Goal: Task Accomplishment & Management: Use online tool/utility

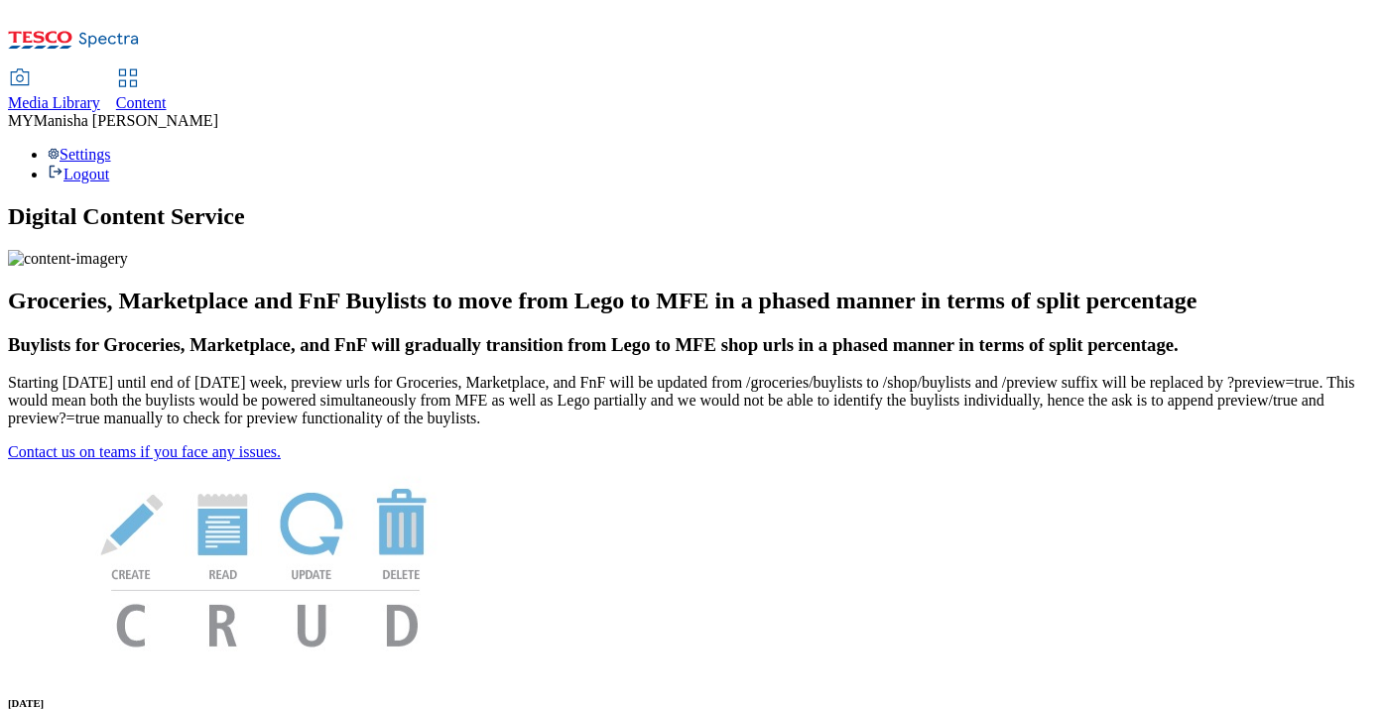
click at [167, 94] on div "Content" at bounding box center [141, 103] width 51 height 18
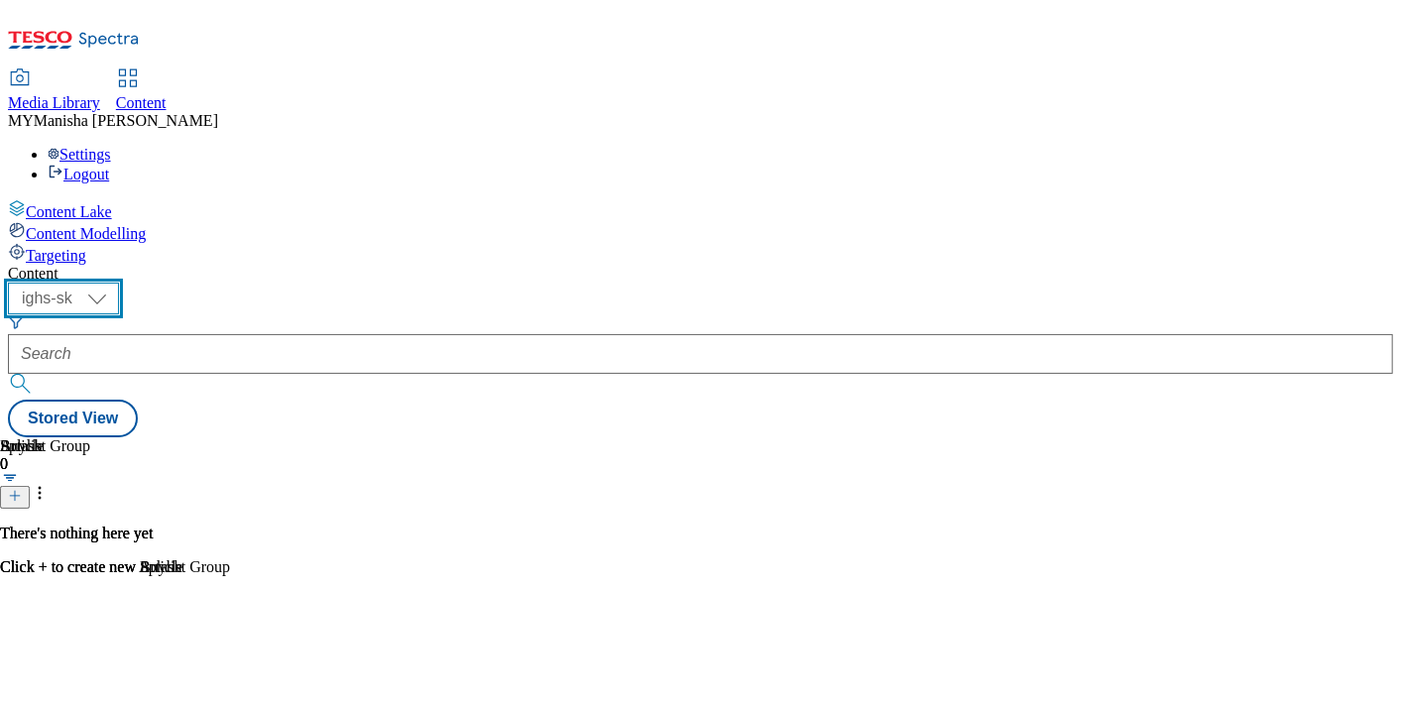
click at [119, 283] on select "ighs-cz ighs-hu ighs-sk" at bounding box center [63, 299] width 111 height 32
select select "ighs-hu"
click at [119, 283] on select "ighs-cz ighs-hu ighs-sk" at bounding box center [63, 299] width 111 height 32
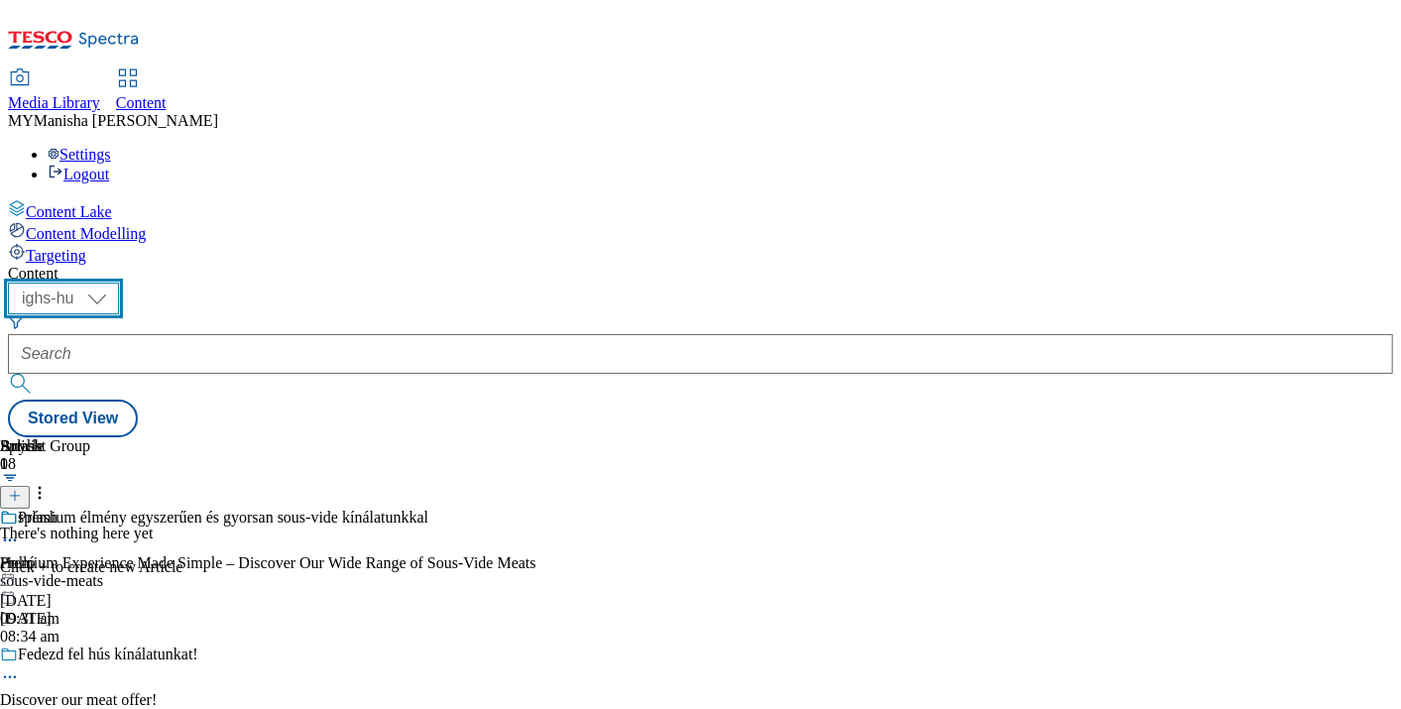
scroll to position [2170, 0]
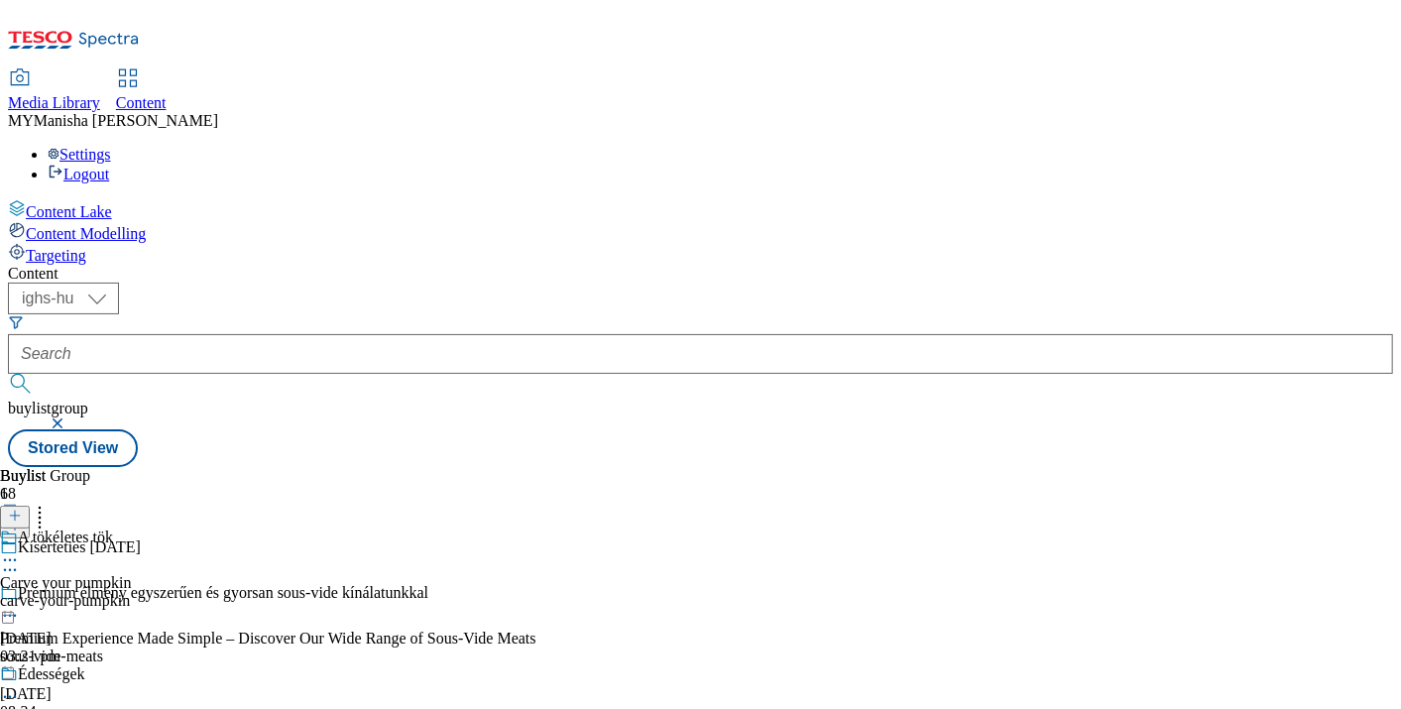
click at [20, 560] on icon at bounding box center [10, 570] width 20 height 20
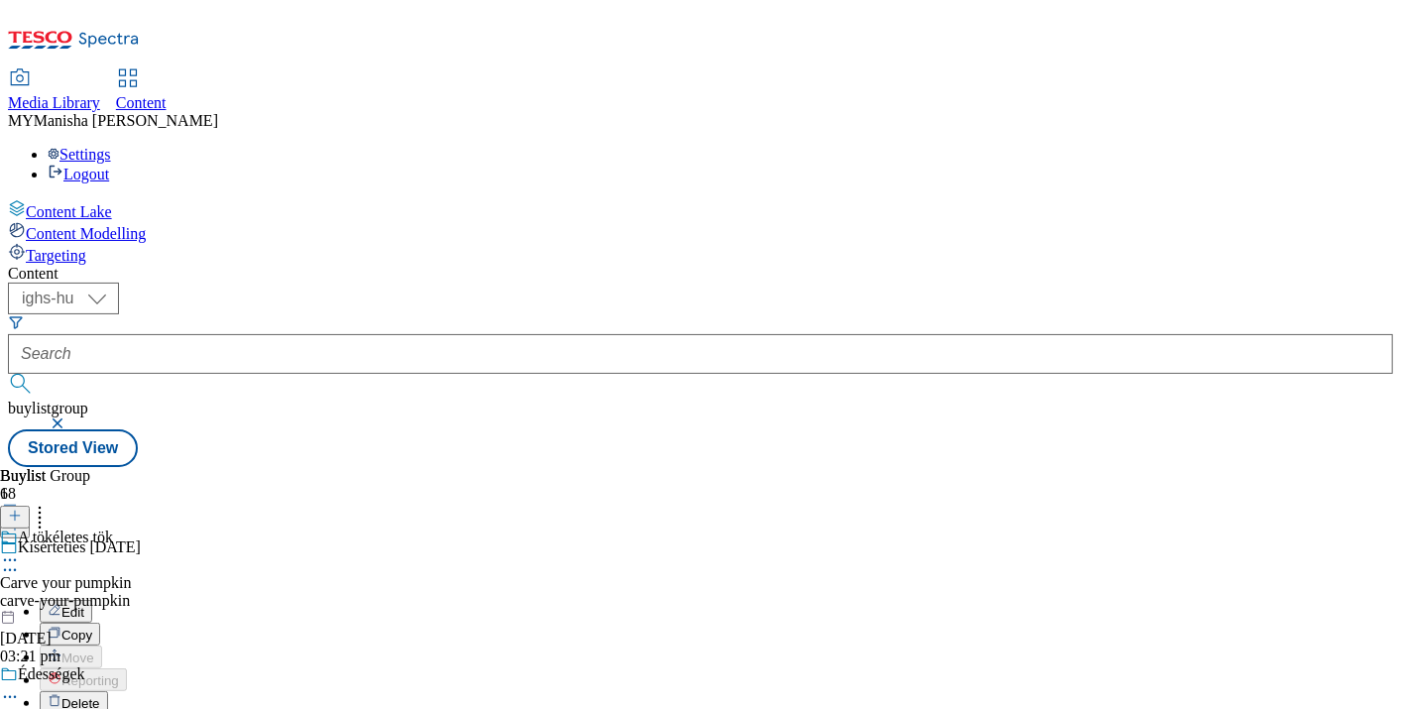
click at [92, 600] on button "Edit" at bounding box center [66, 611] width 53 height 23
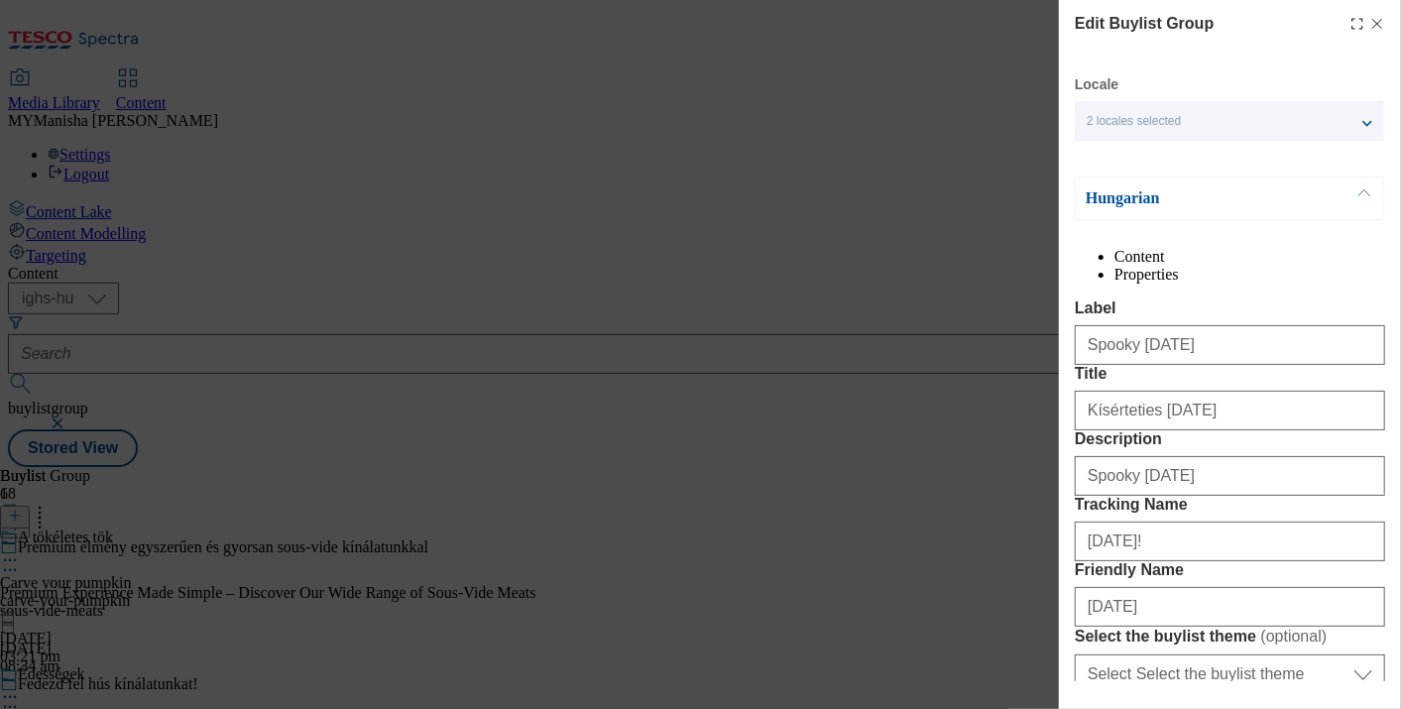
click at [1362, 186] on button "Modal" at bounding box center [1365, 199] width 38 height 42
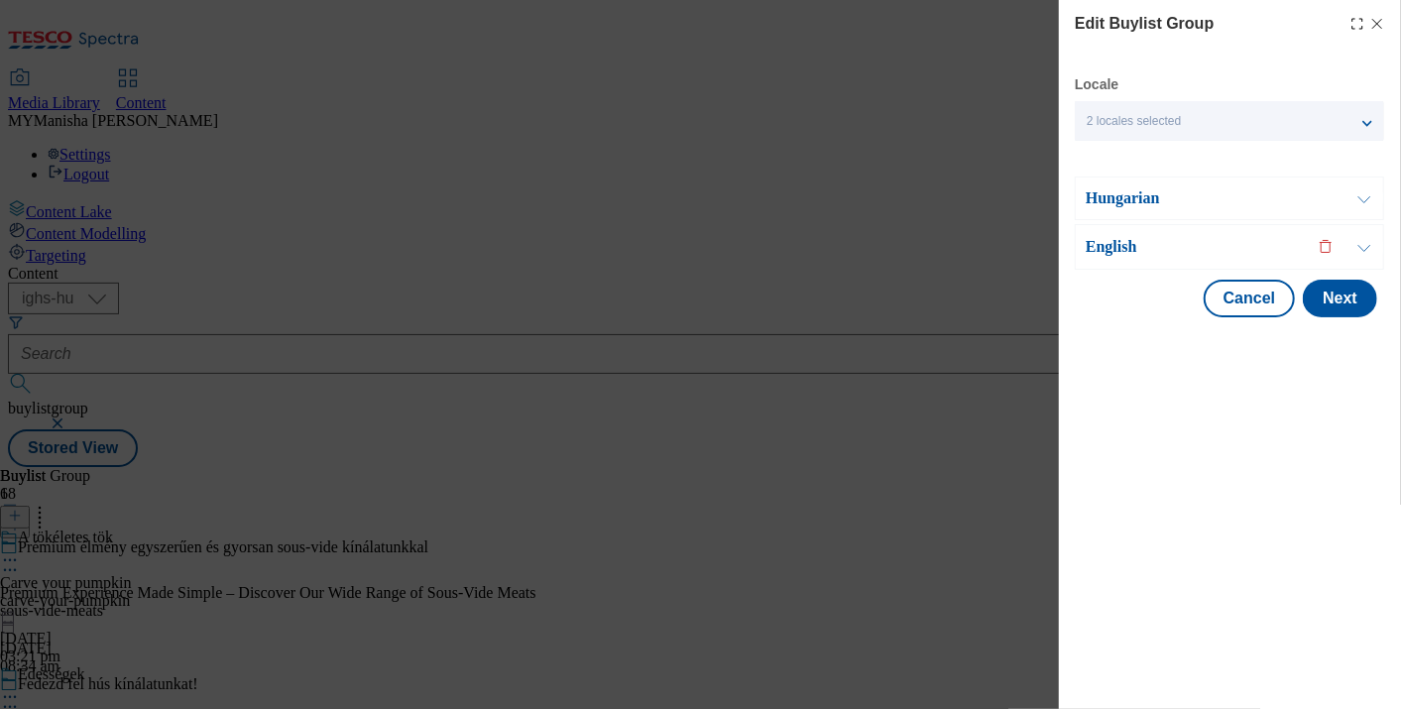
click at [1366, 244] on button "Modal" at bounding box center [1365, 247] width 38 height 44
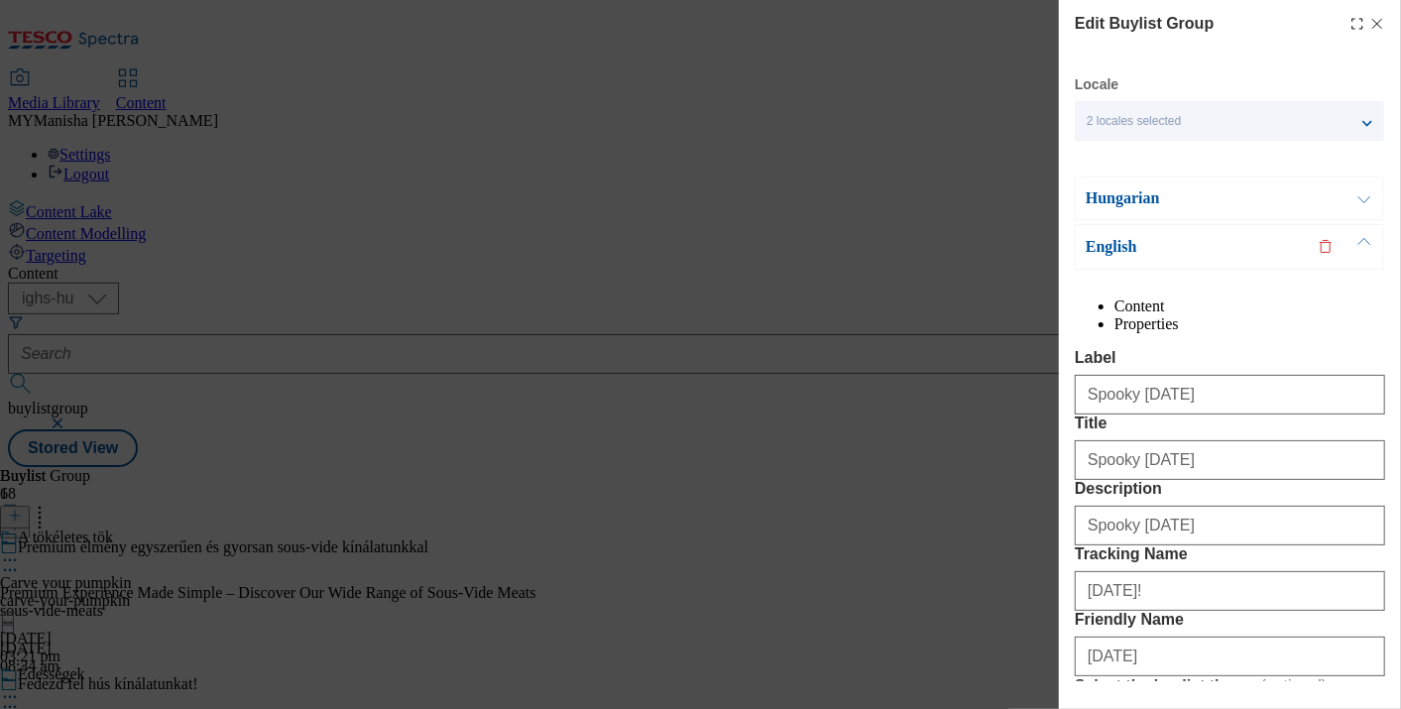
click at [1370, 22] on icon "Modal" at bounding box center [1378, 24] width 16 height 16
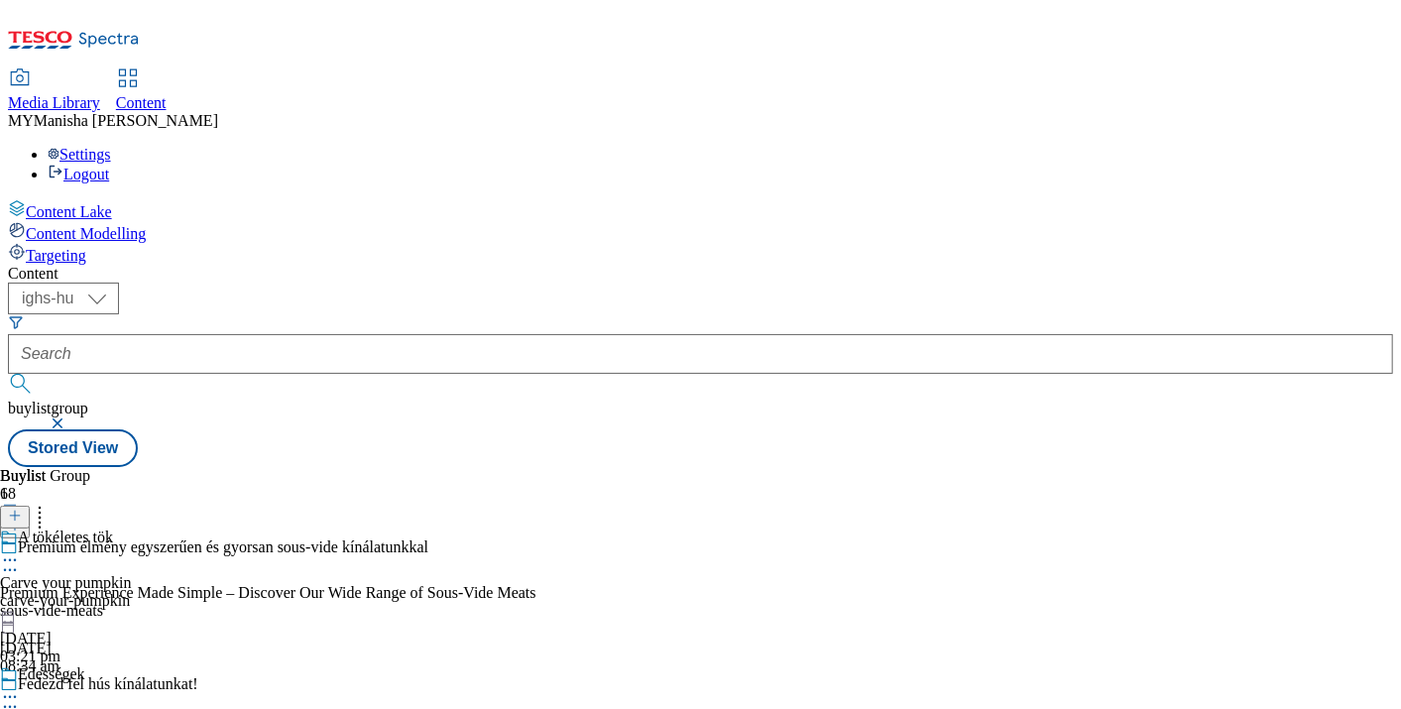
scroll to position [2131, 0]
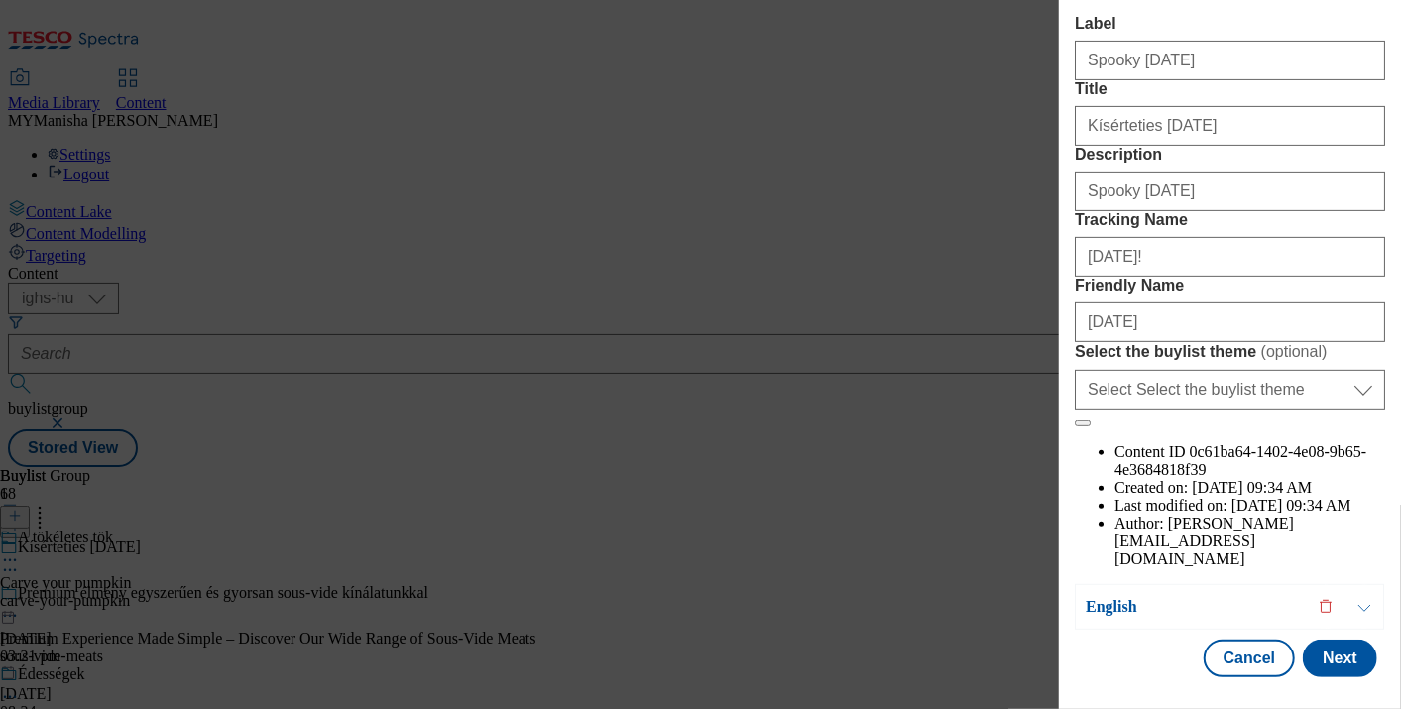
scroll to position [362, 0]
click at [1317, 640] on button "Next" at bounding box center [1340, 659] width 74 height 38
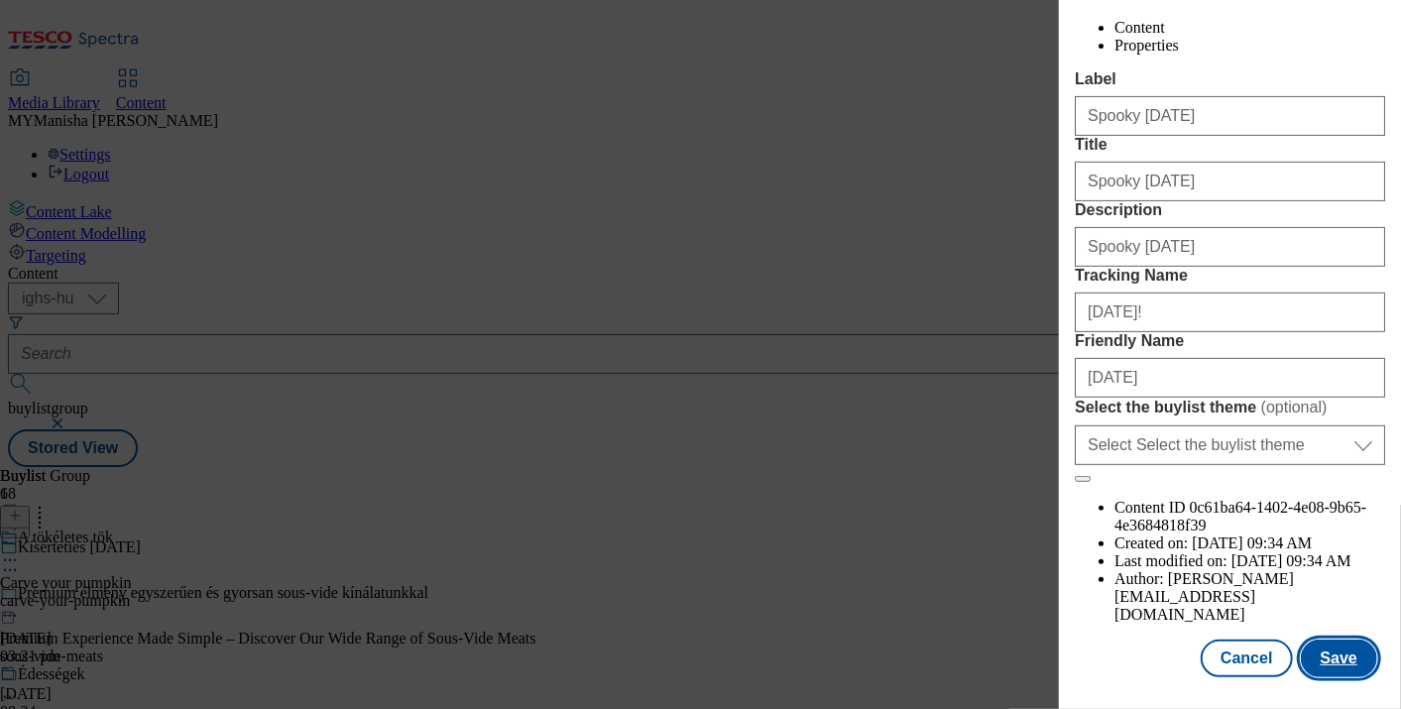
scroll to position [0, 0]
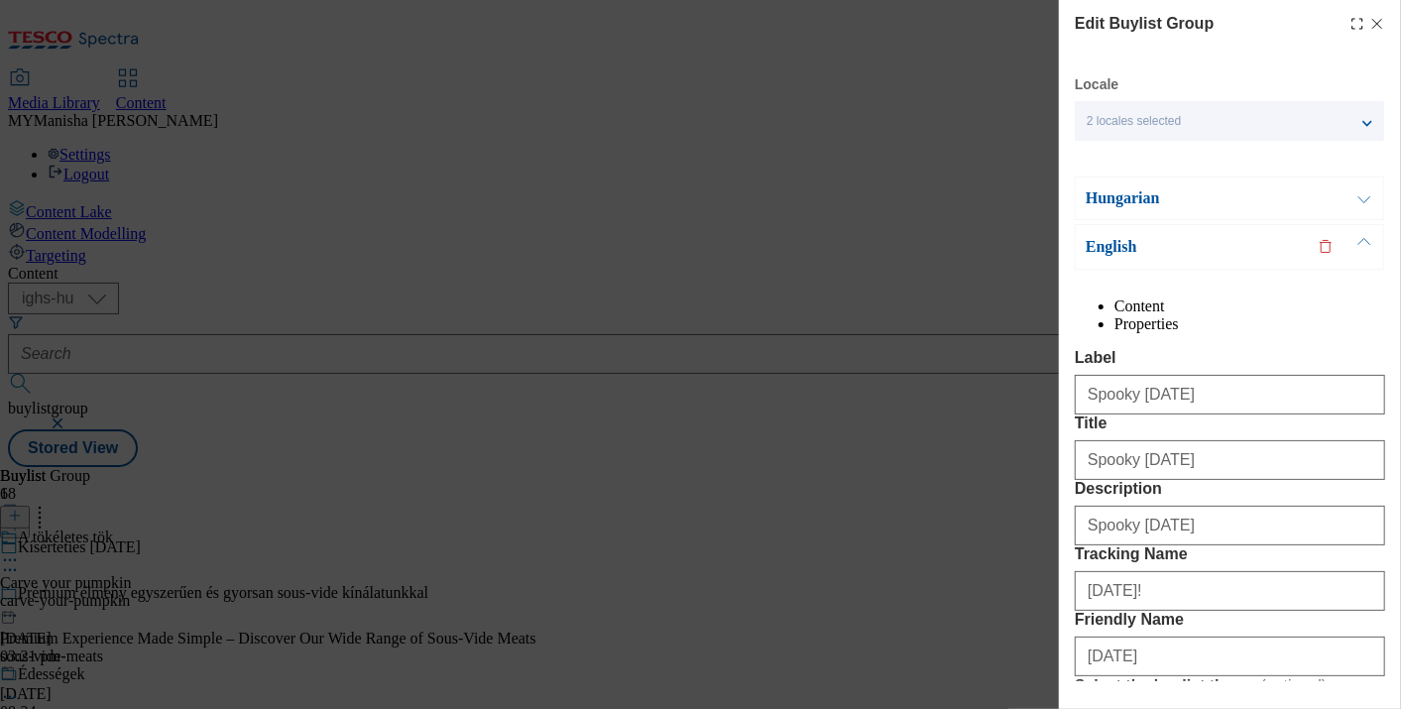
click at [1370, 31] on icon "Modal" at bounding box center [1378, 24] width 16 height 16
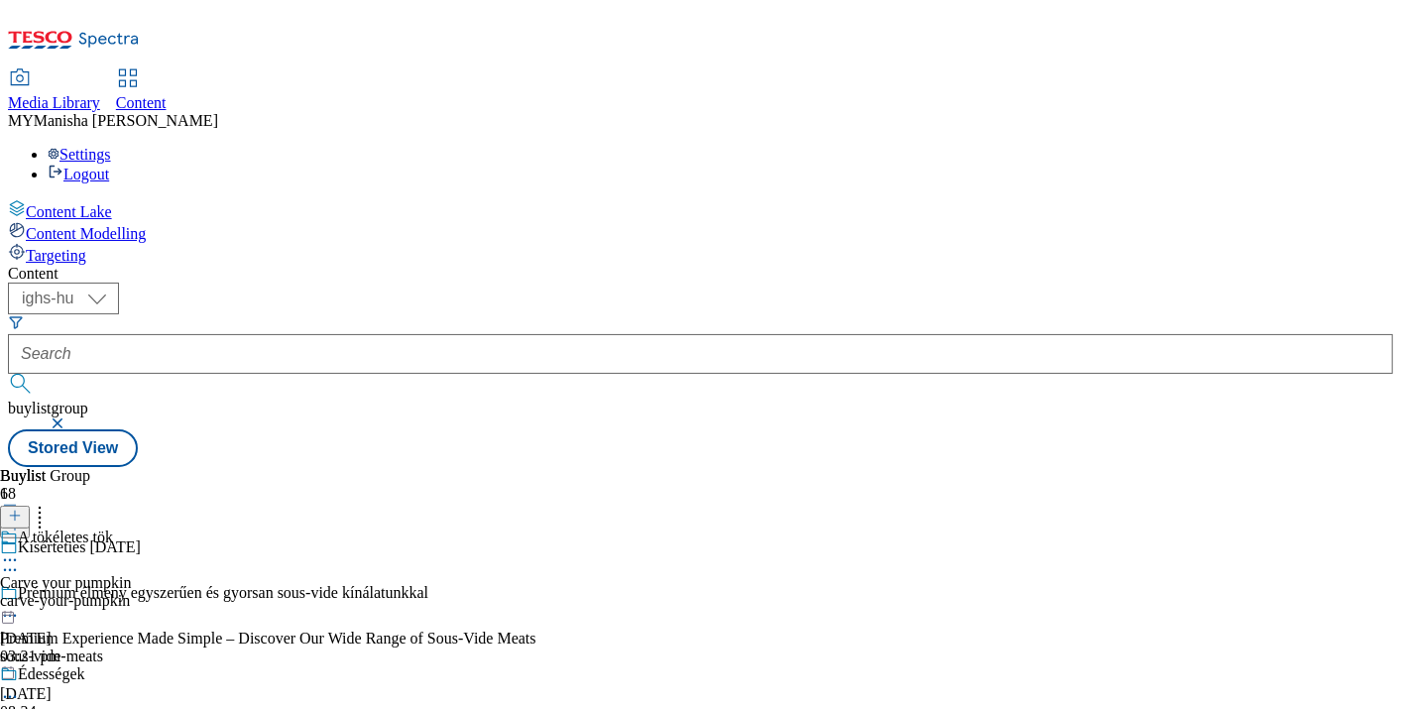
click at [20, 550] on icon at bounding box center [10, 560] width 20 height 20
click at [92, 590] on button "Edit" at bounding box center [66, 601] width 53 height 23
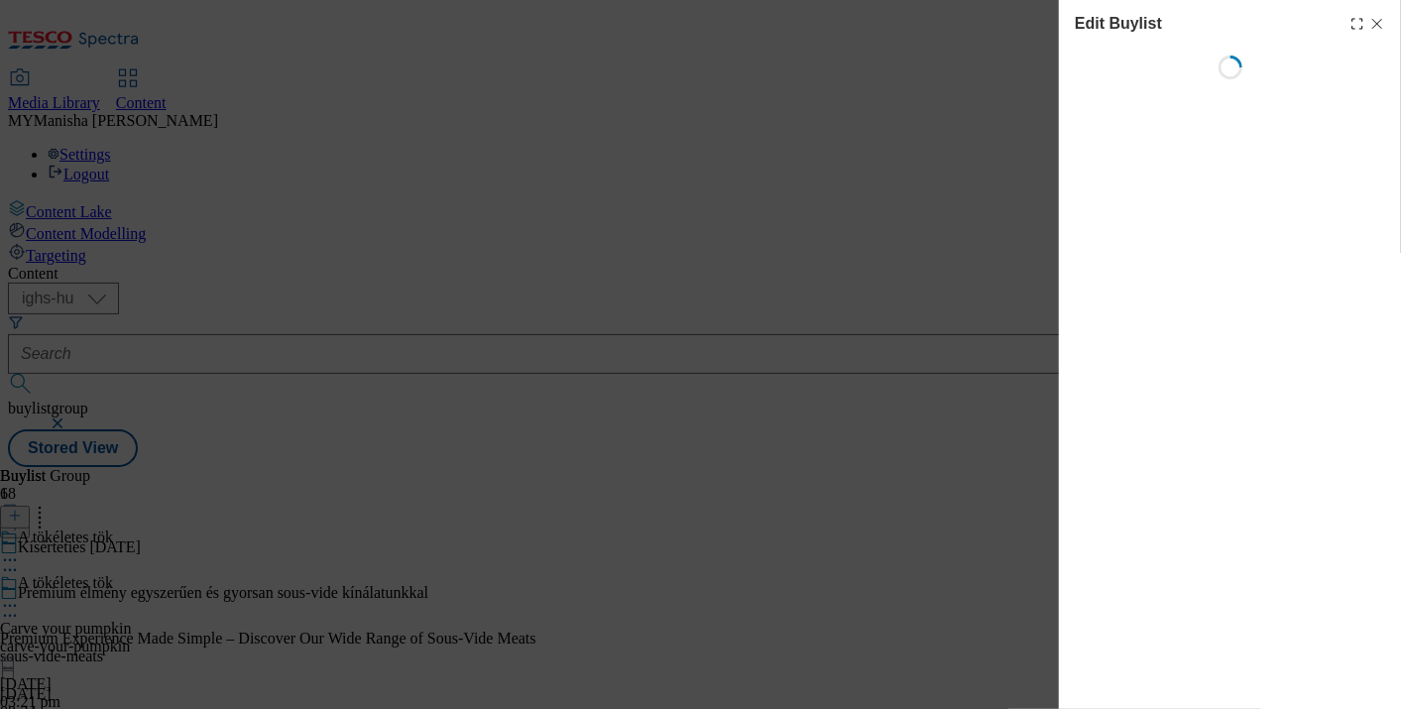
select select "evergreen"
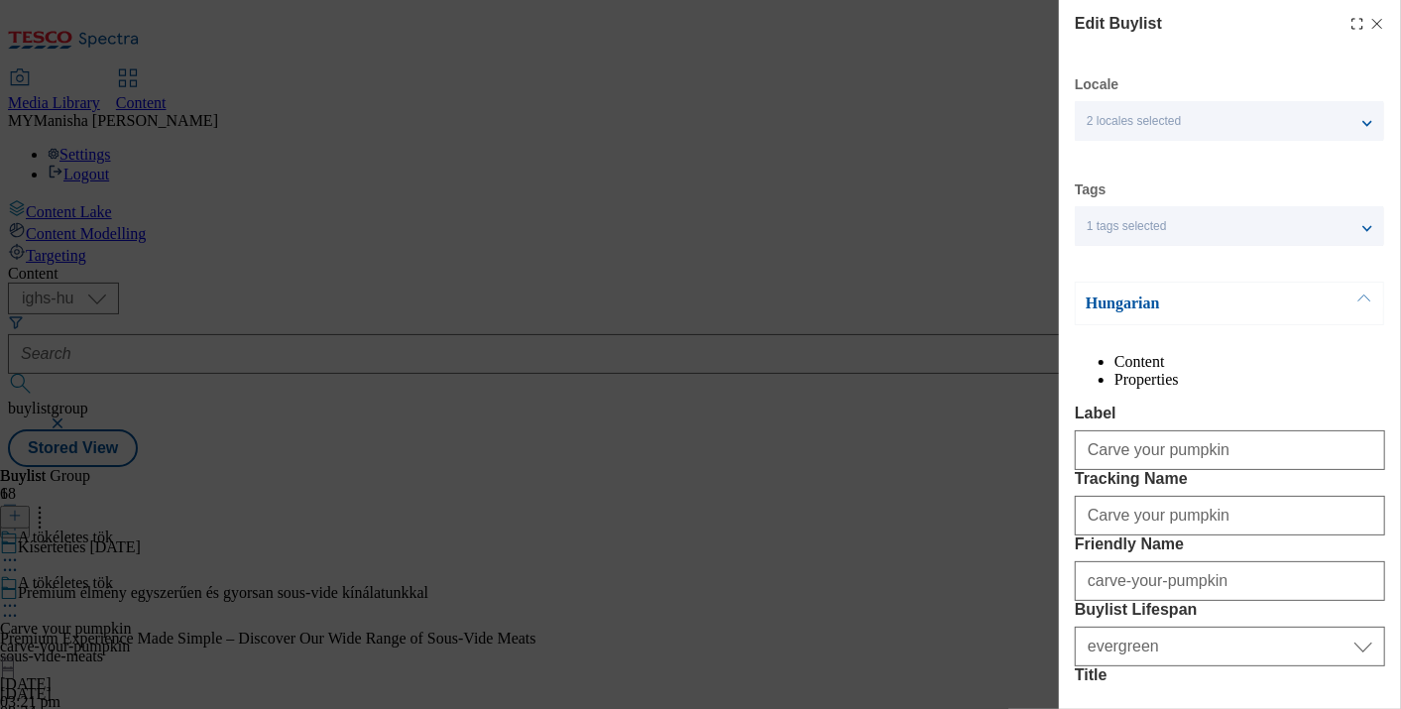
select select "Banner"
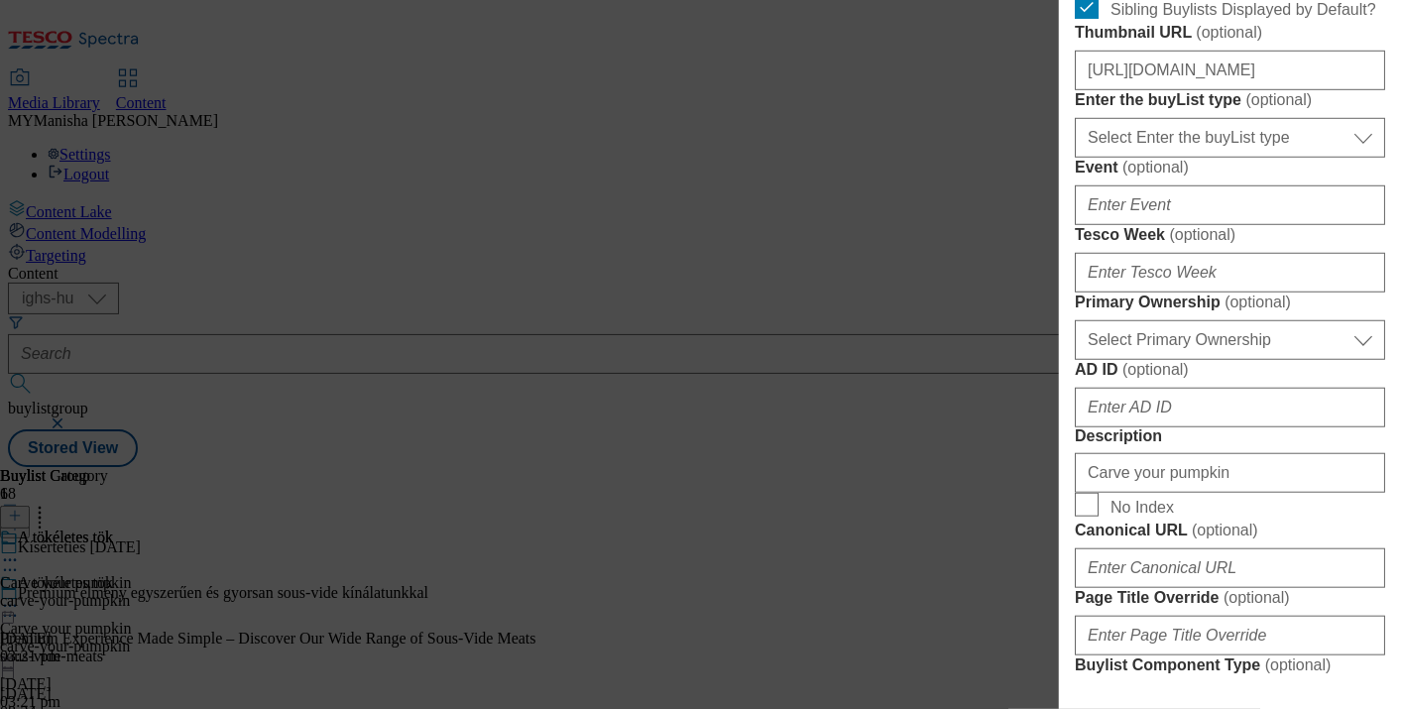
scroll to position [738, 0]
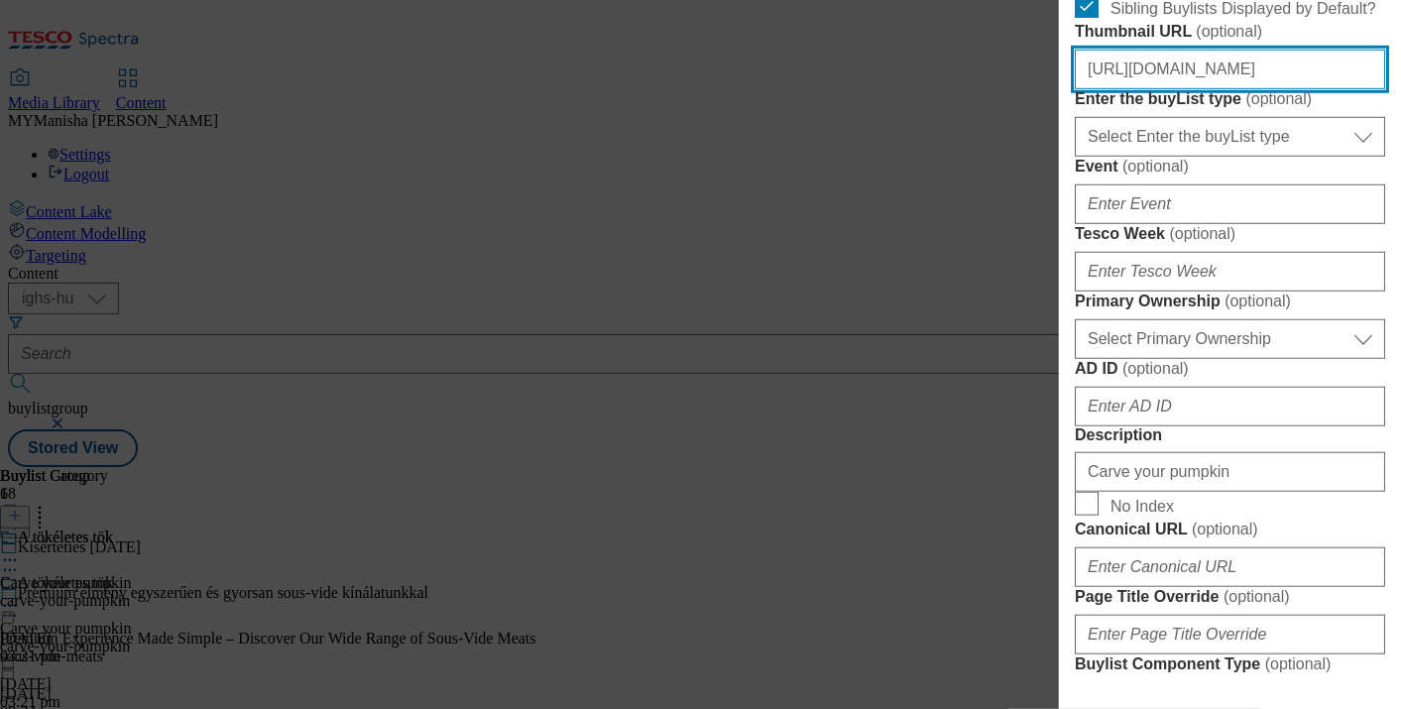
click at [1297, 89] on input "https://digitalcontent.api.tesco.com/v2/media/ighs-ce-mktg/26ed4e76-75e5-41b1-8…" at bounding box center [1230, 70] width 310 height 40
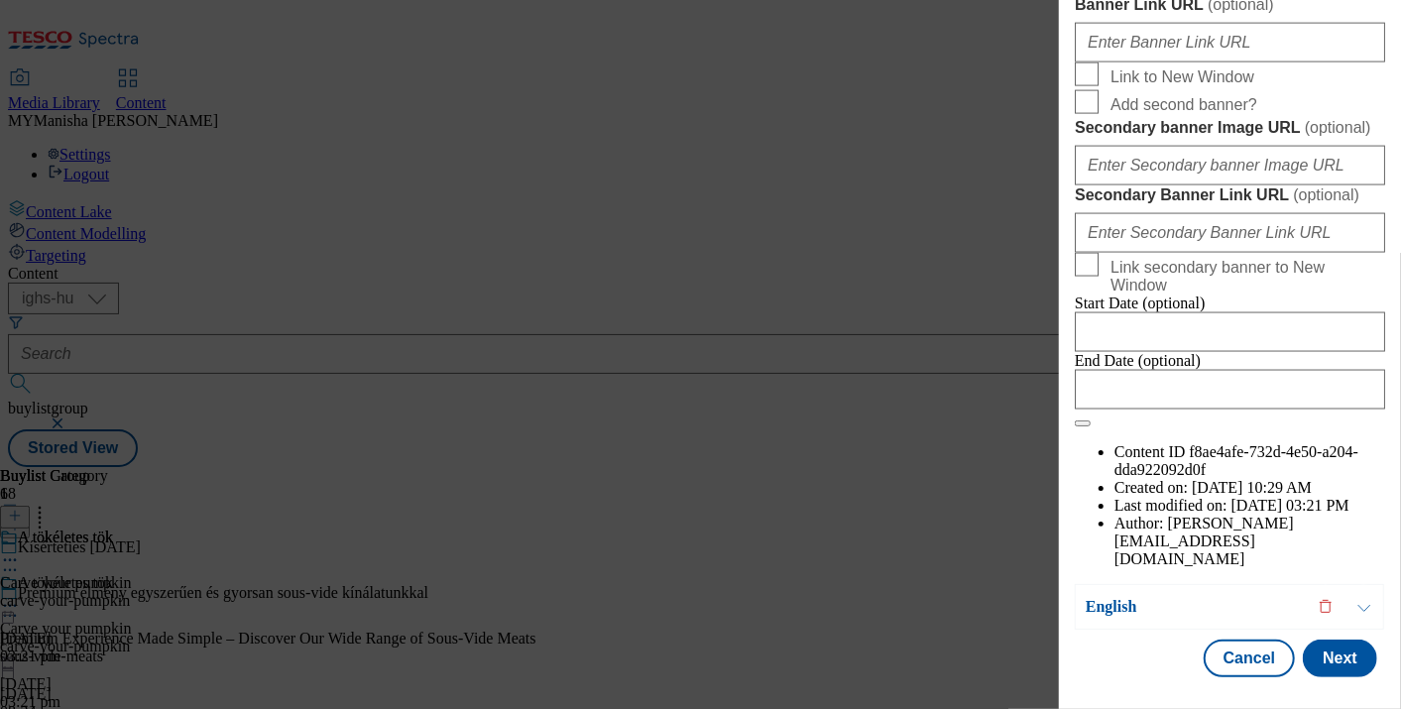
scroll to position [2339, 0]
click at [1323, 646] on button "Next" at bounding box center [1340, 659] width 74 height 38
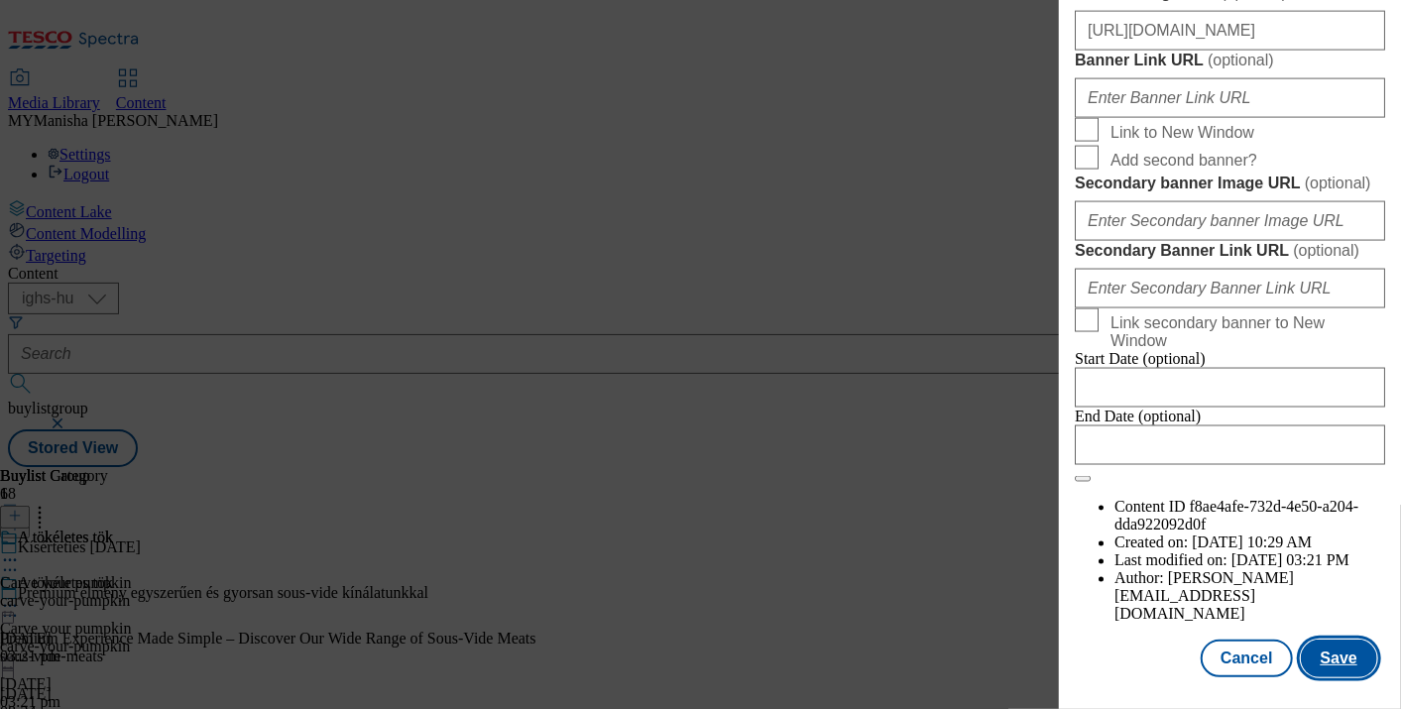
scroll to position [1971, 0]
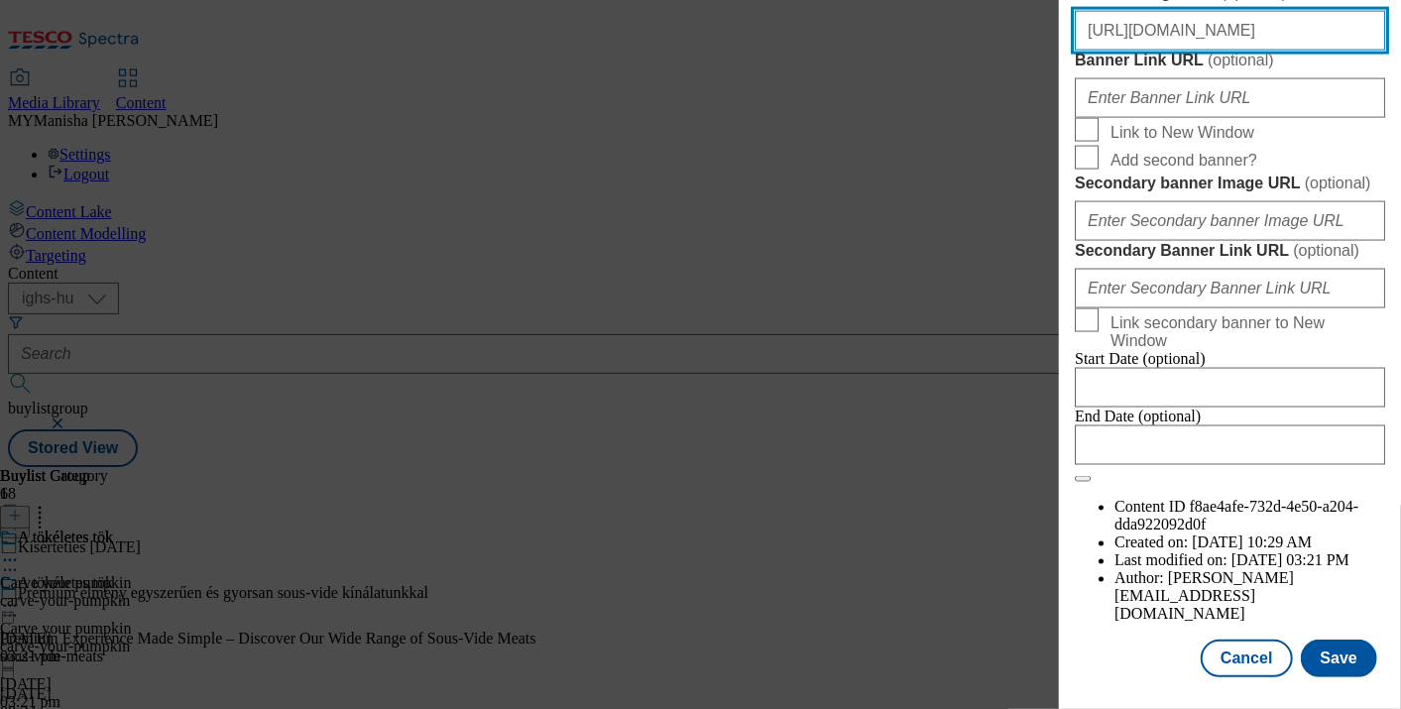
click at [1298, 51] on input "https://digitalcontent.api.tesco.com/v2/media/ighs-ce-mktg/ab8c76f3-7c79-4307-b…" at bounding box center [1230, 31] width 310 height 40
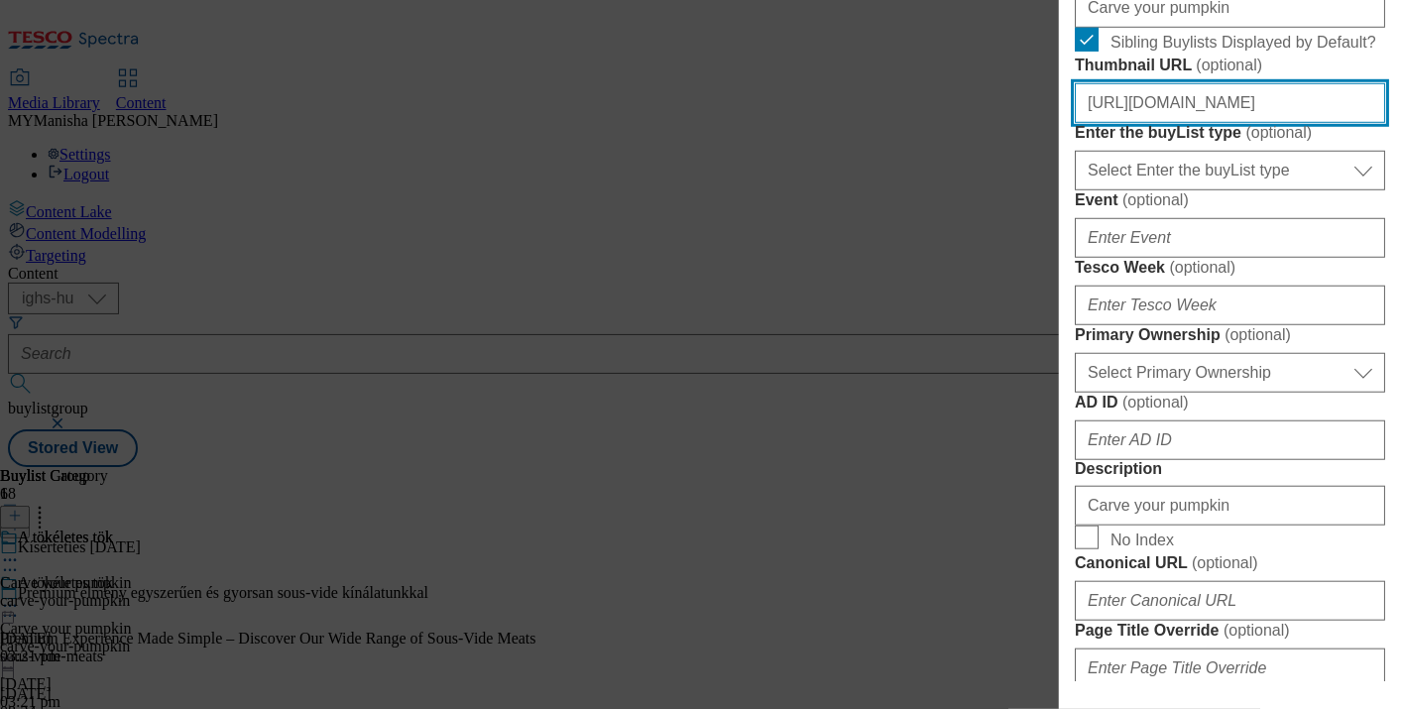
scroll to position [0, 0]
click at [1288, 123] on input "https://digitalcontent.api.tesco.com/v2/media/ighs-ce-mktg/b334ed0e-f9a2-4eec-8…" at bounding box center [1230, 103] width 310 height 40
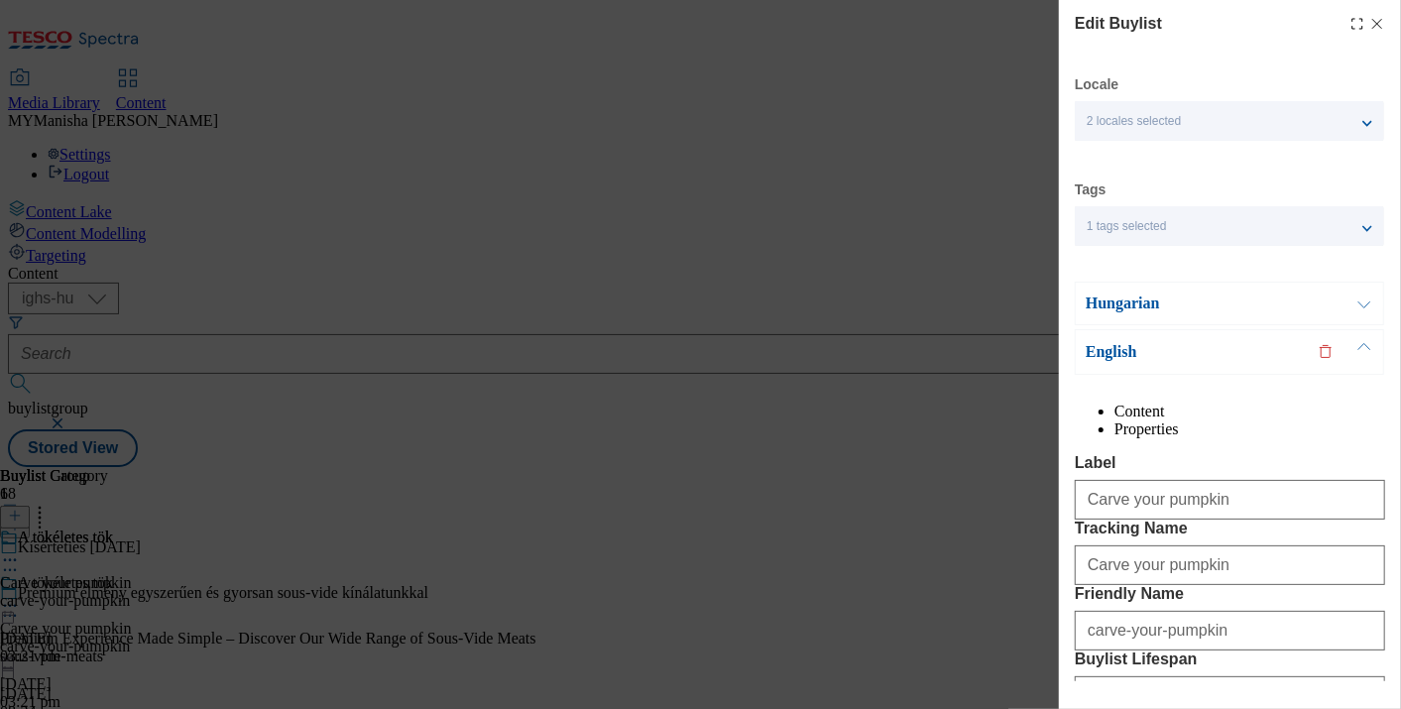
click at [1370, 28] on icon "Modal" at bounding box center [1378, 24] width 16 height 16
select select "evergreen"
select select "Banner"
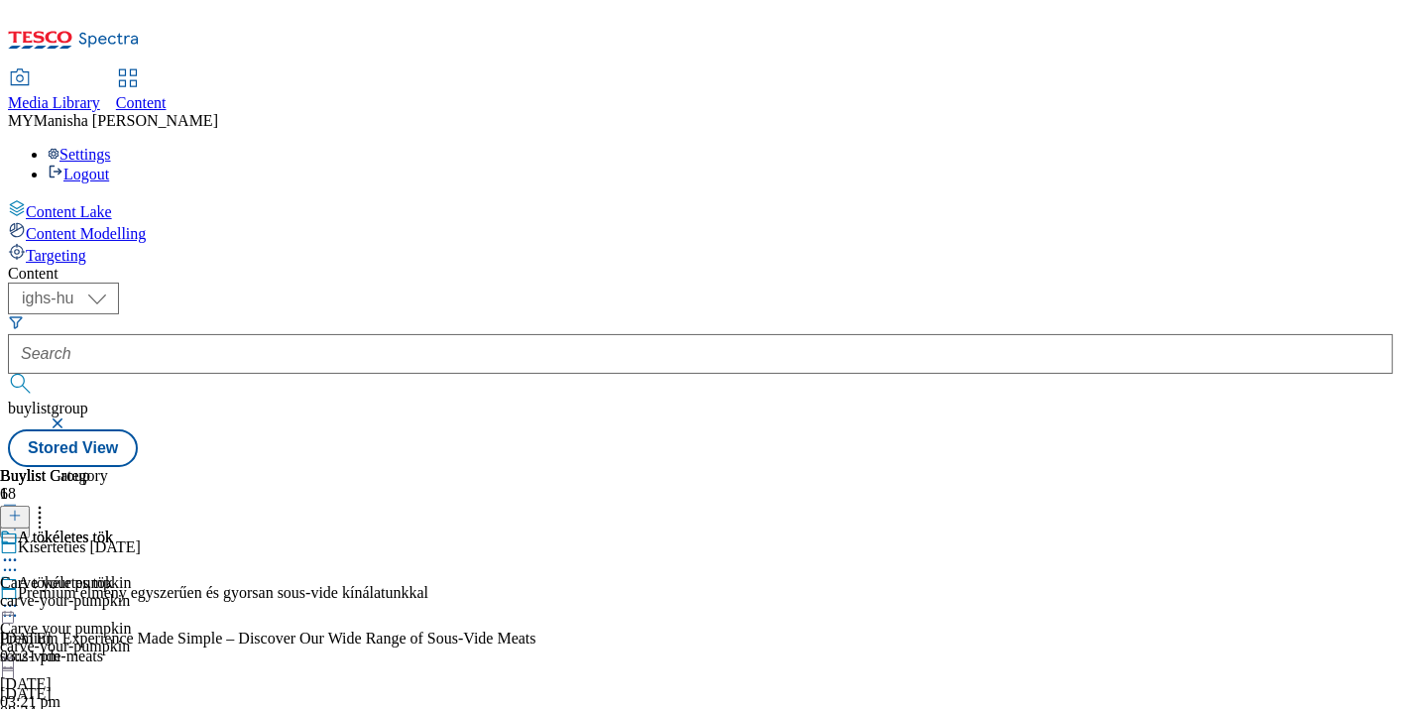
click at [20, 596] on icon at bounding box center [10, 606] width 20 height 20
click at [84, 641] on span "Edit" at bounding box center [72, 648] width 23 height 15
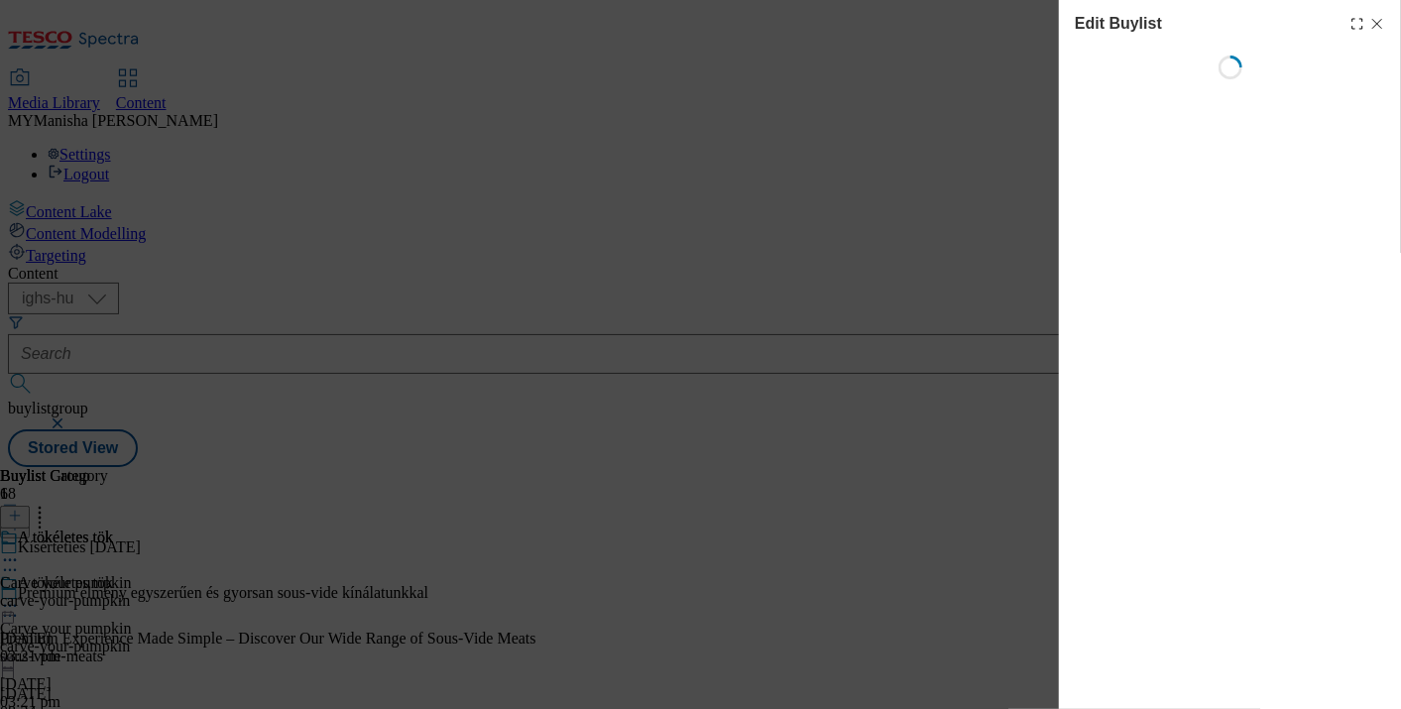
select select "evergreen"
select select "Banner"
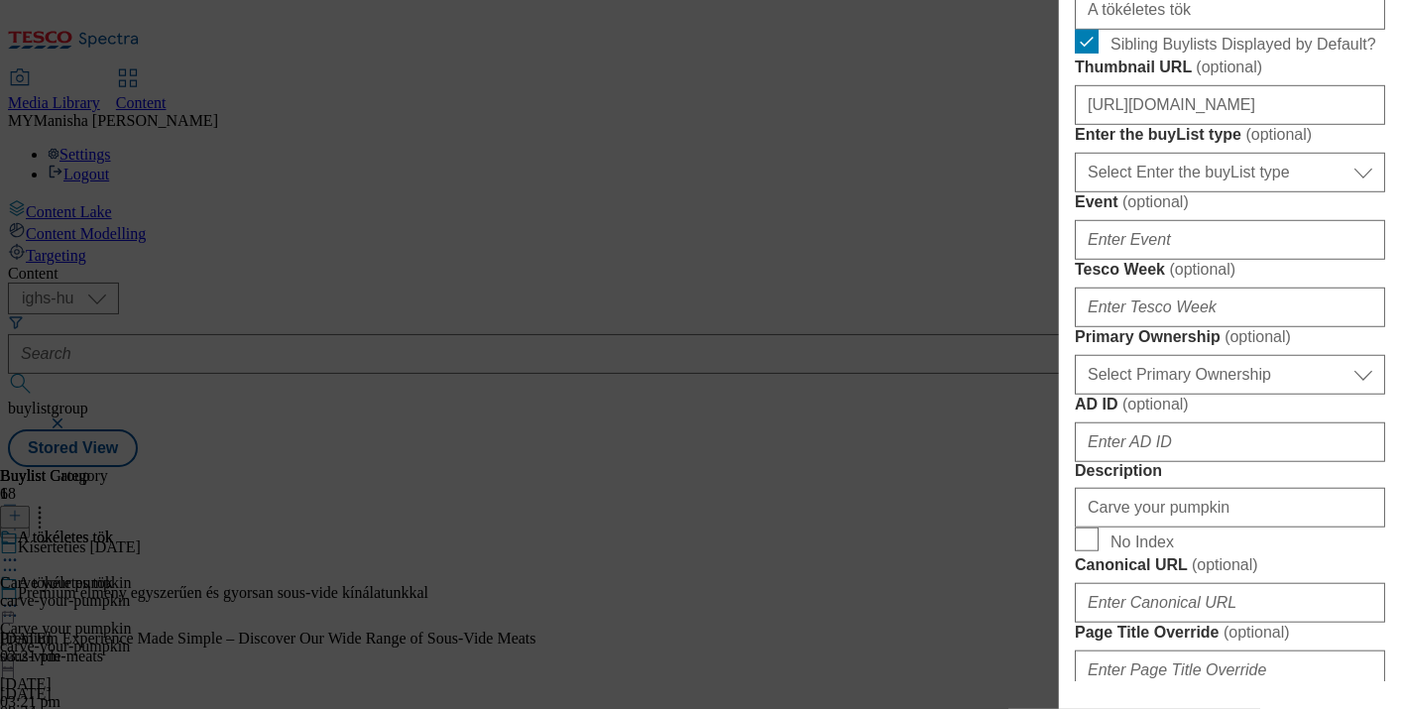
scroll to position [705, 0]
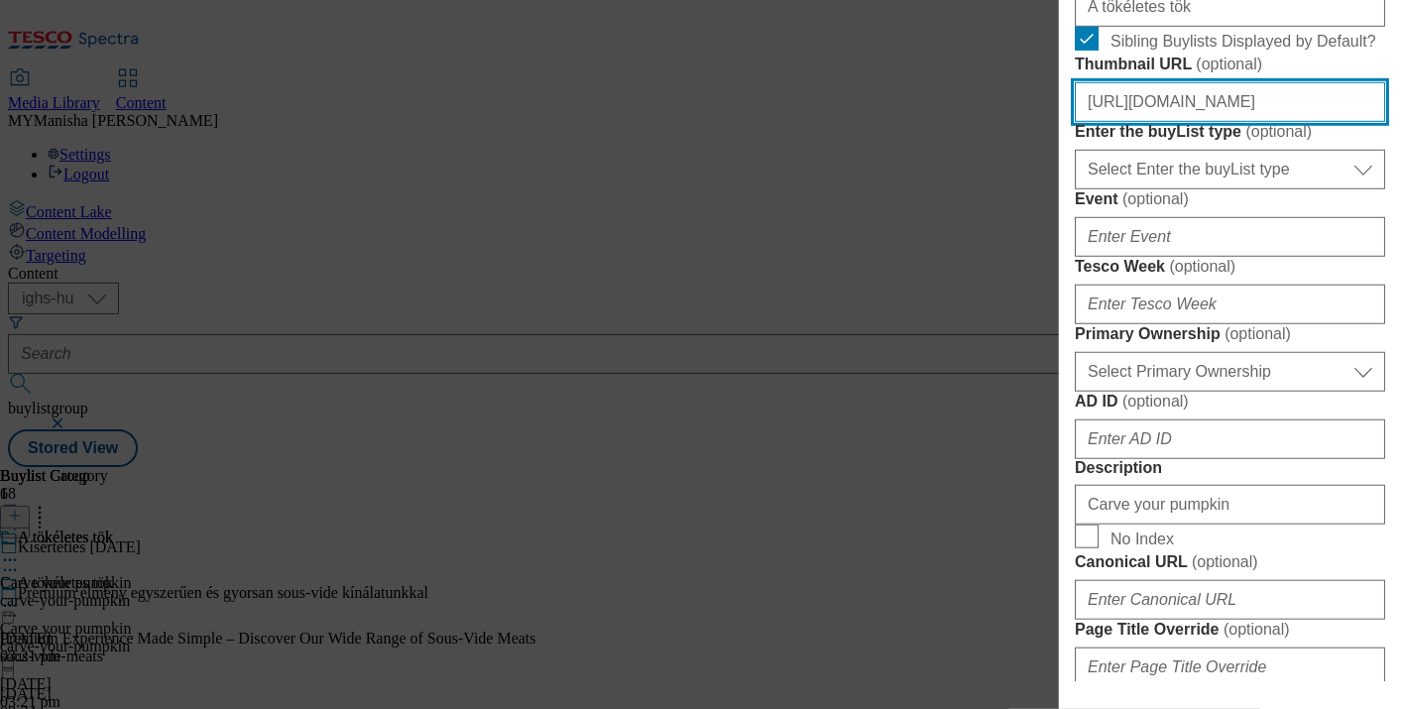
click at [1193, 122] on input "https://digitalcontent.api.tesco.com/v2/media/ighs-ce-mktg/26ed4e76-75e5-41b1-8…" at bounding box center [1230, 102] width 310 height 40
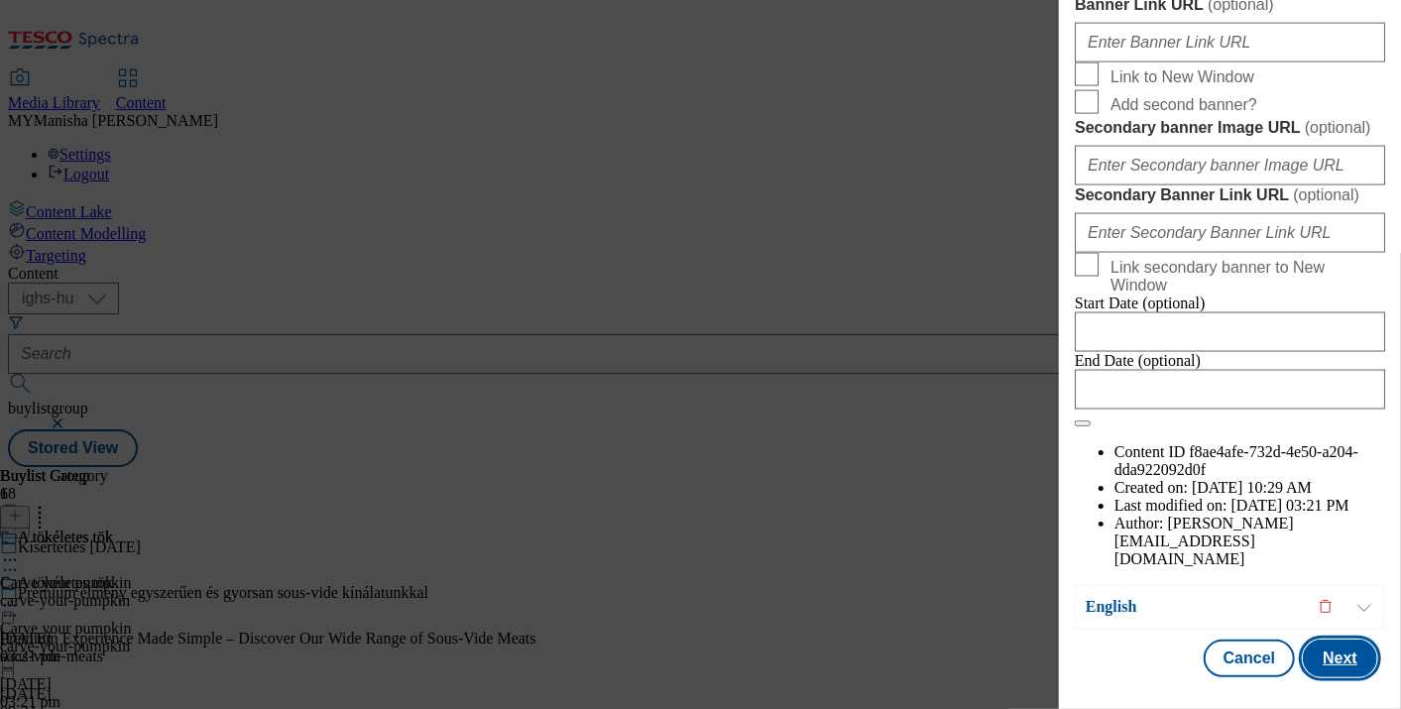
scroll to position [0, 0]
click at [1326, 646] on button "Next" at bounding box center [1340, 659] width 74 height 38
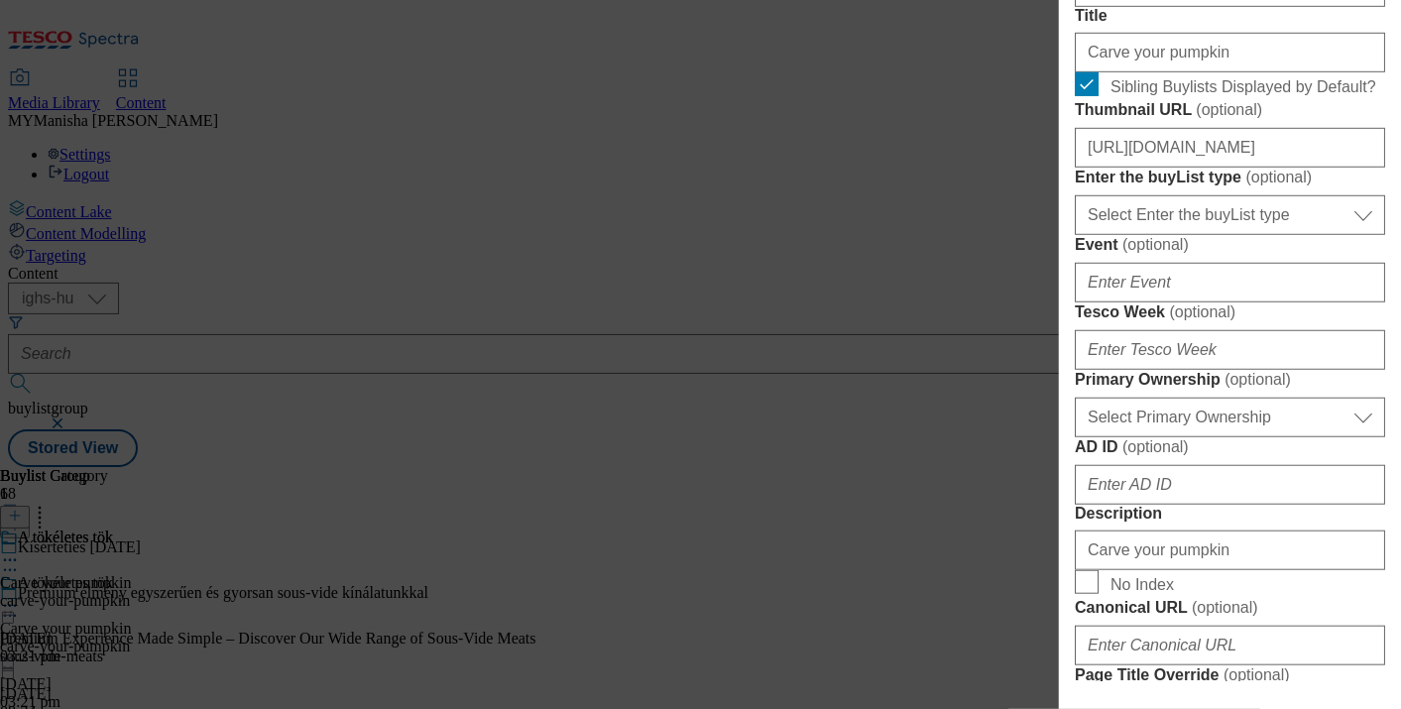
scroll to position [688, 0]
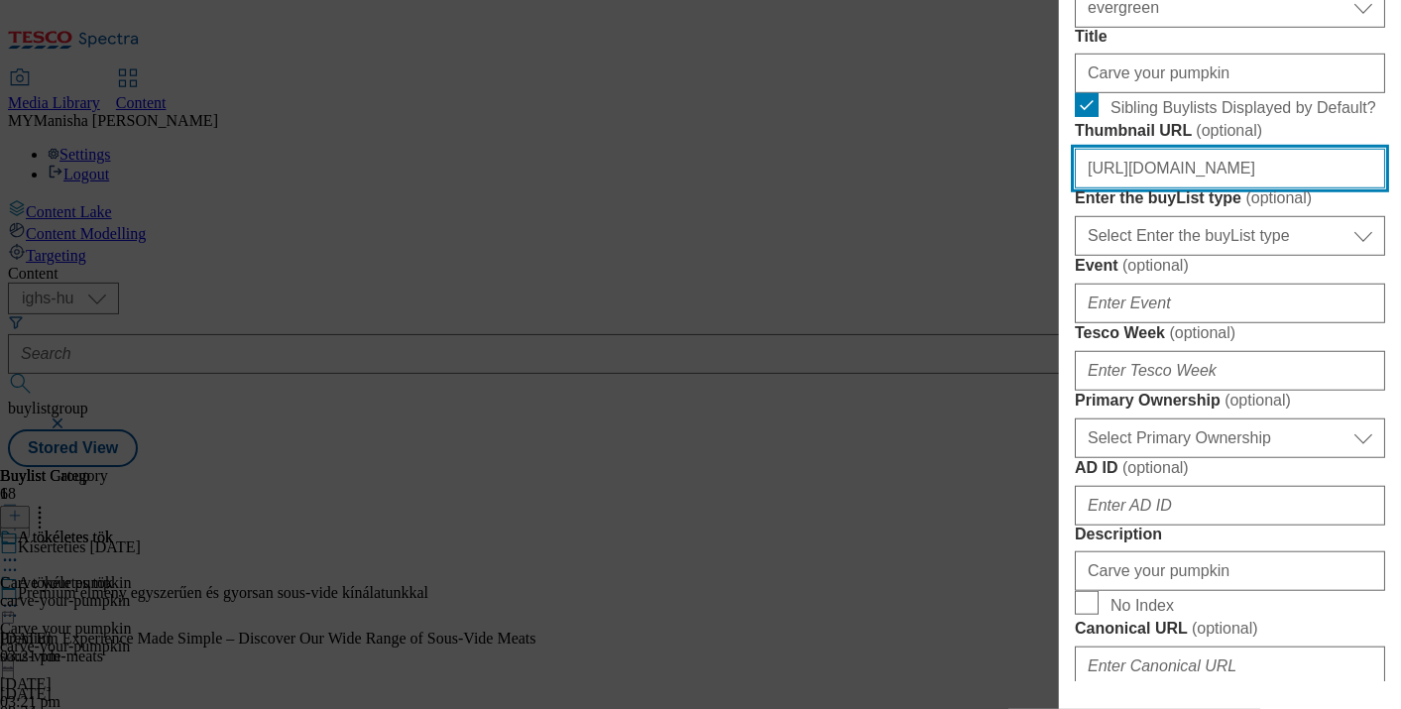
click at [1251, 188] on input "https://digitalcontent.api.tesco.com/v2/media/ighs-ce-mktg/b334ed0e-f9a2-4eec-8…" at bounding box center [1230, 169] width 310 height 40
paste input "26ed4e76-75e5-41b1-8511-91005318590d/HU"
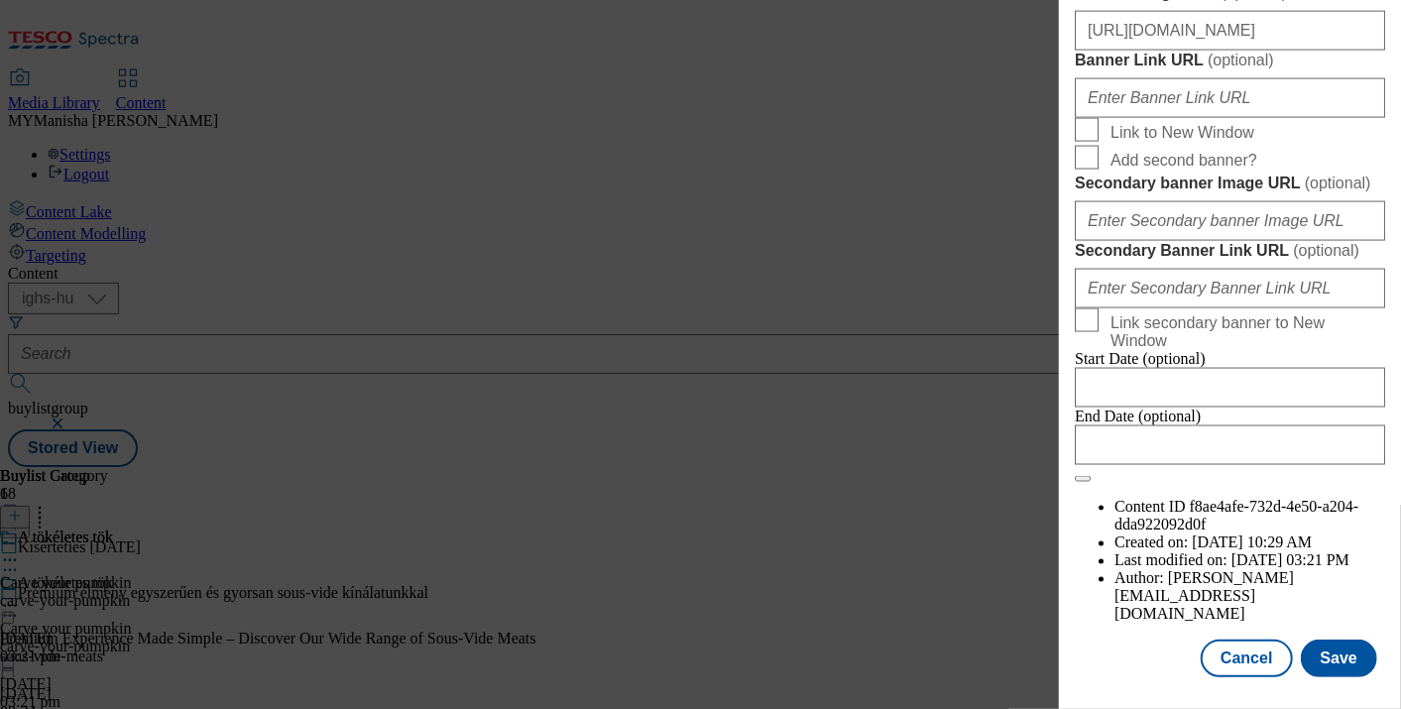
scroll to position [2343, 0]
type input "https://digitalcontent.api.tesco.com/v2/media/ighs-ce-mktg/26ed4e76-75e5-41b1-8…"
click at [1326, 646] on button "Save" at bounding box center [1339, 659] width 76 height 38
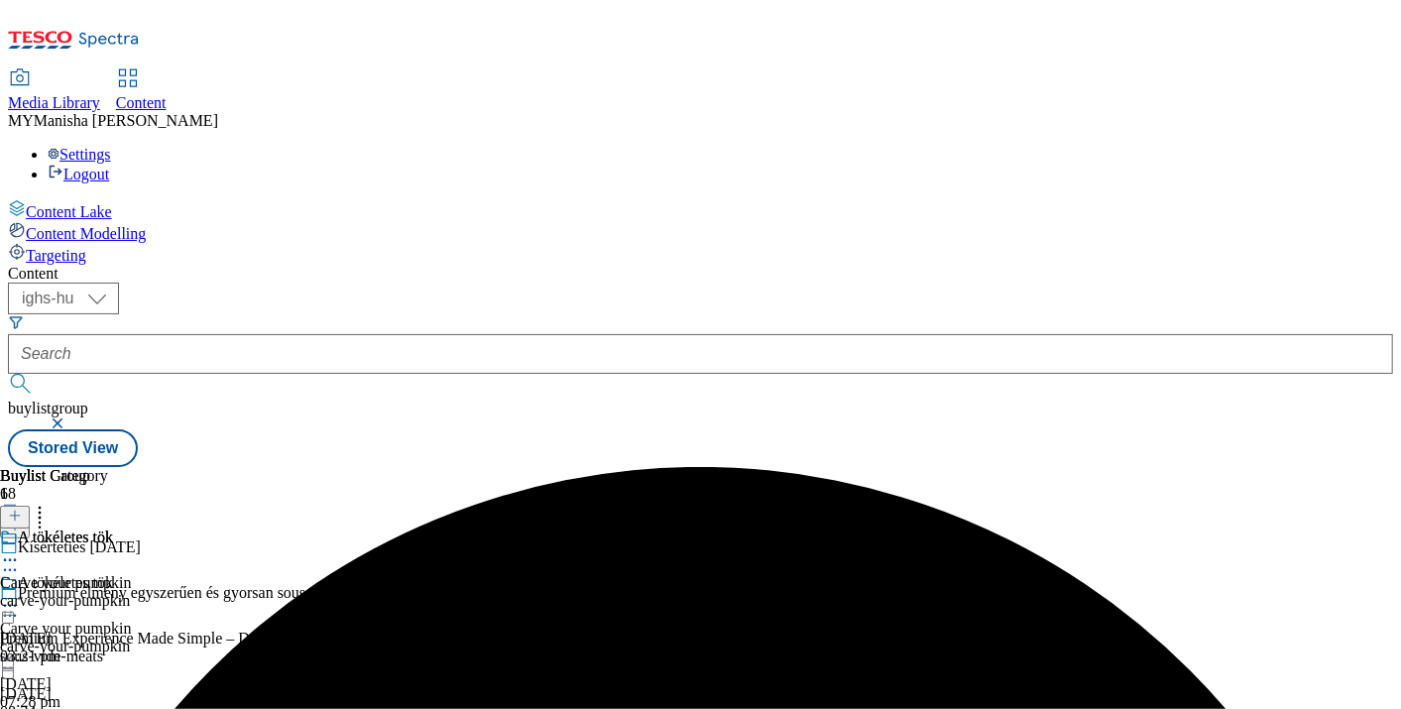
click at [12, 605] on circle at bounding box center [10, 606] width 3 height 3
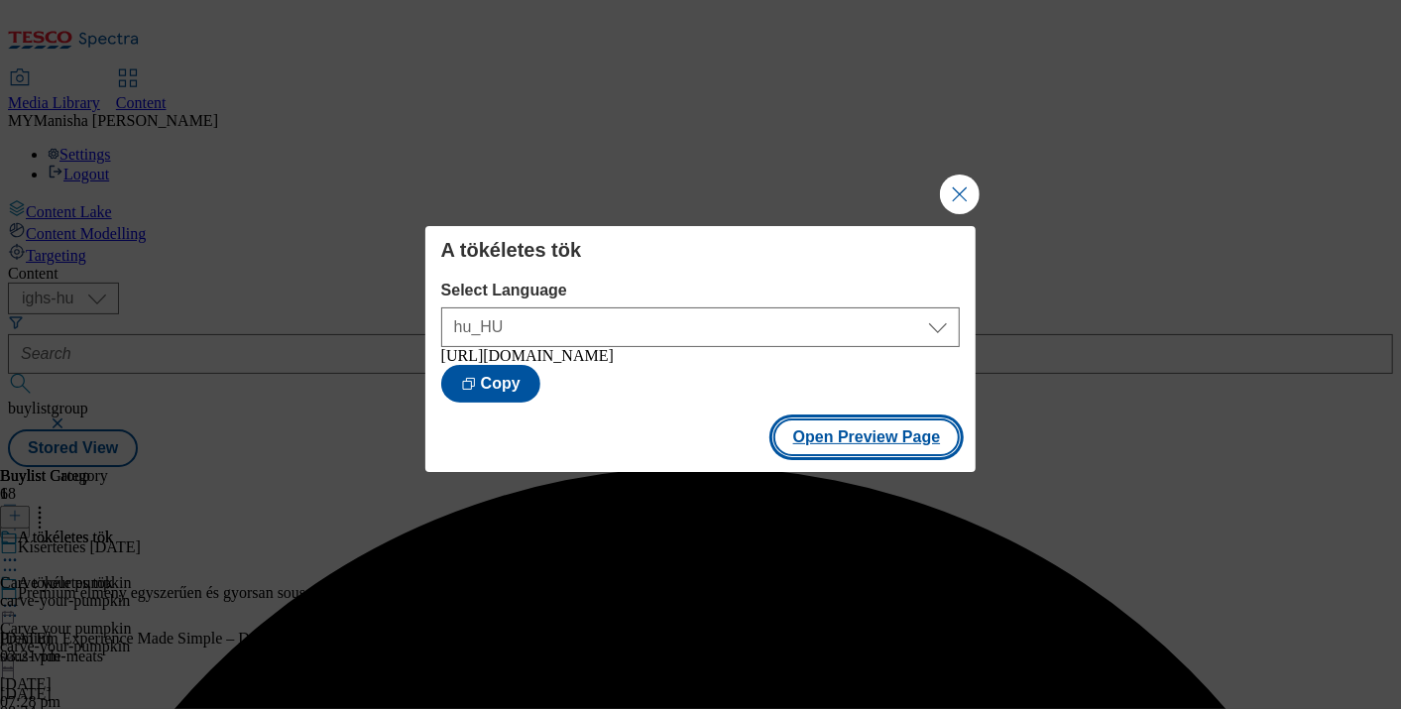
click at [866, 452] on button "Open Preview Page" at bounding box center [867, 438] width 187 height 38
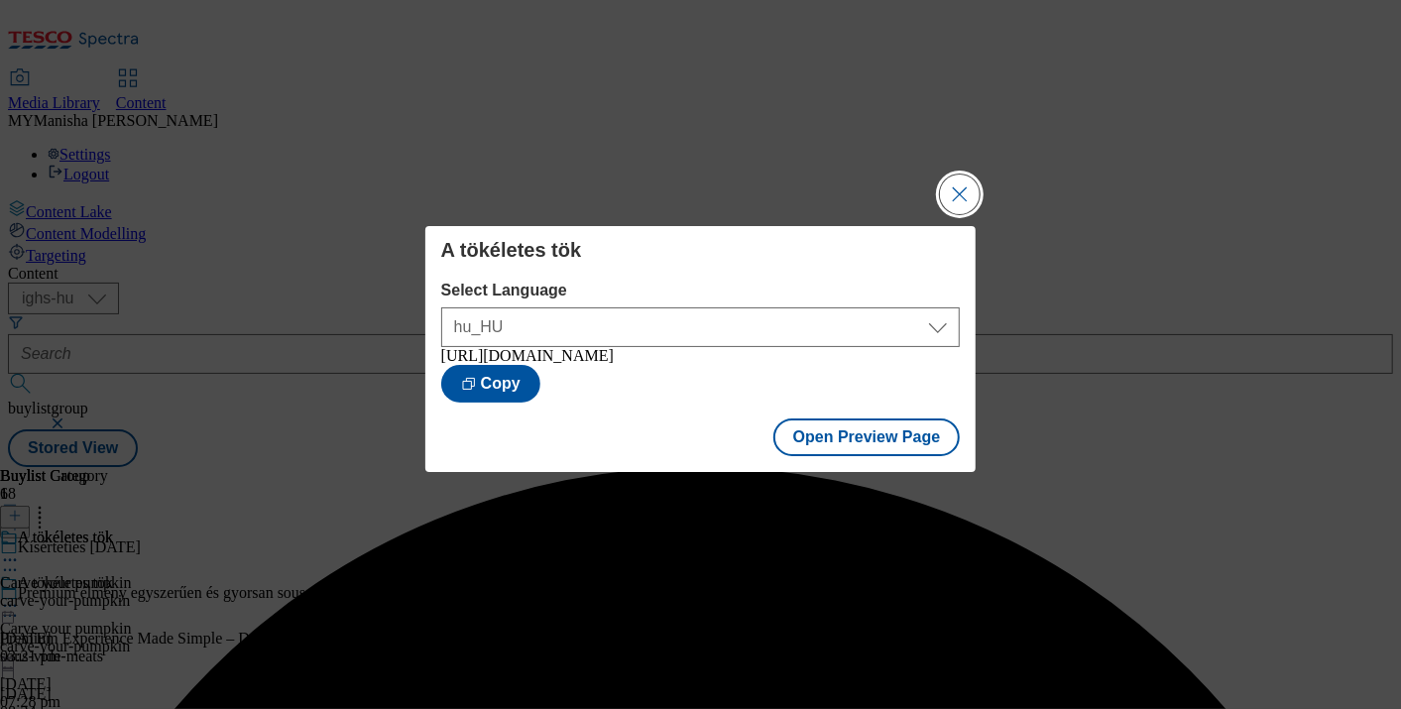
click at [971, 184] on button "Close Modal" at bounding box center [960, 195] width 40 height 40
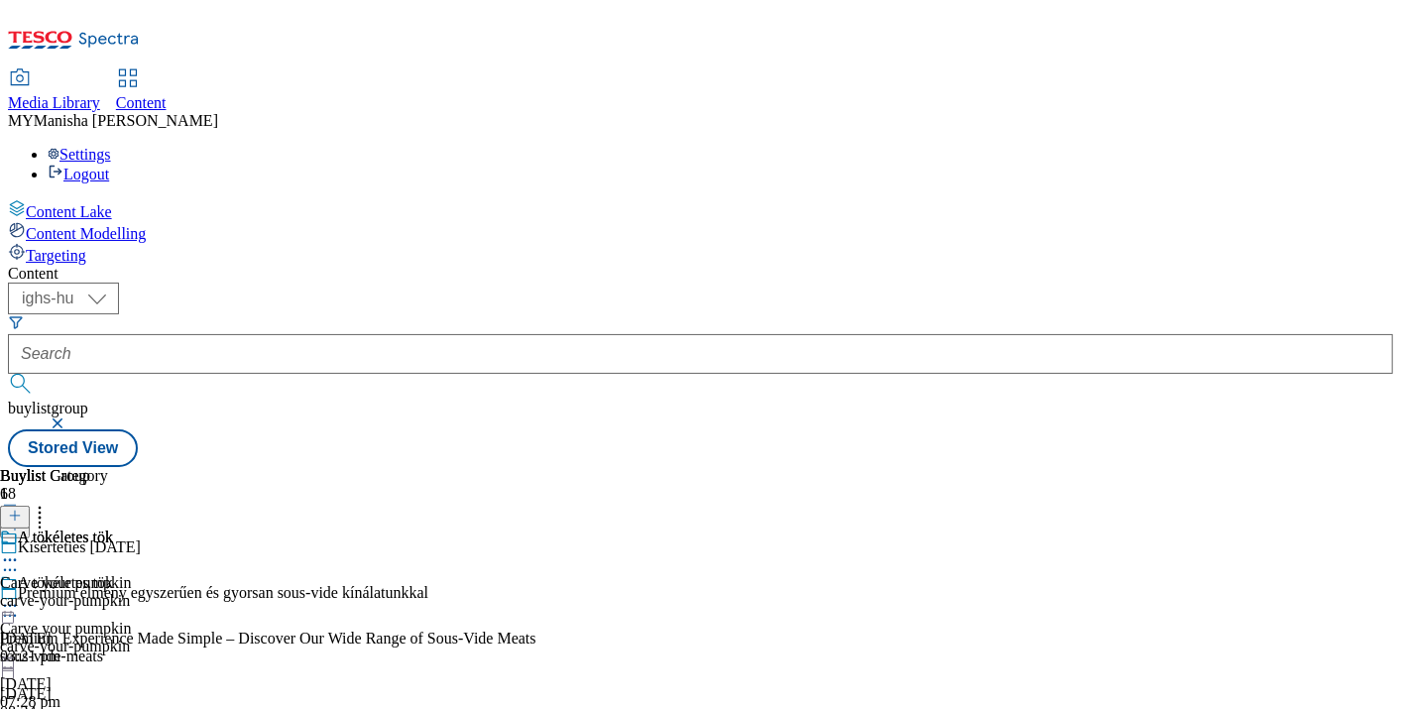
click at [20, 550] on icon at bounding box center [10, 560] width 20 height 20
click at [92, 590] on button "Edit" at bounding box center [66, 601] width 53 height 23
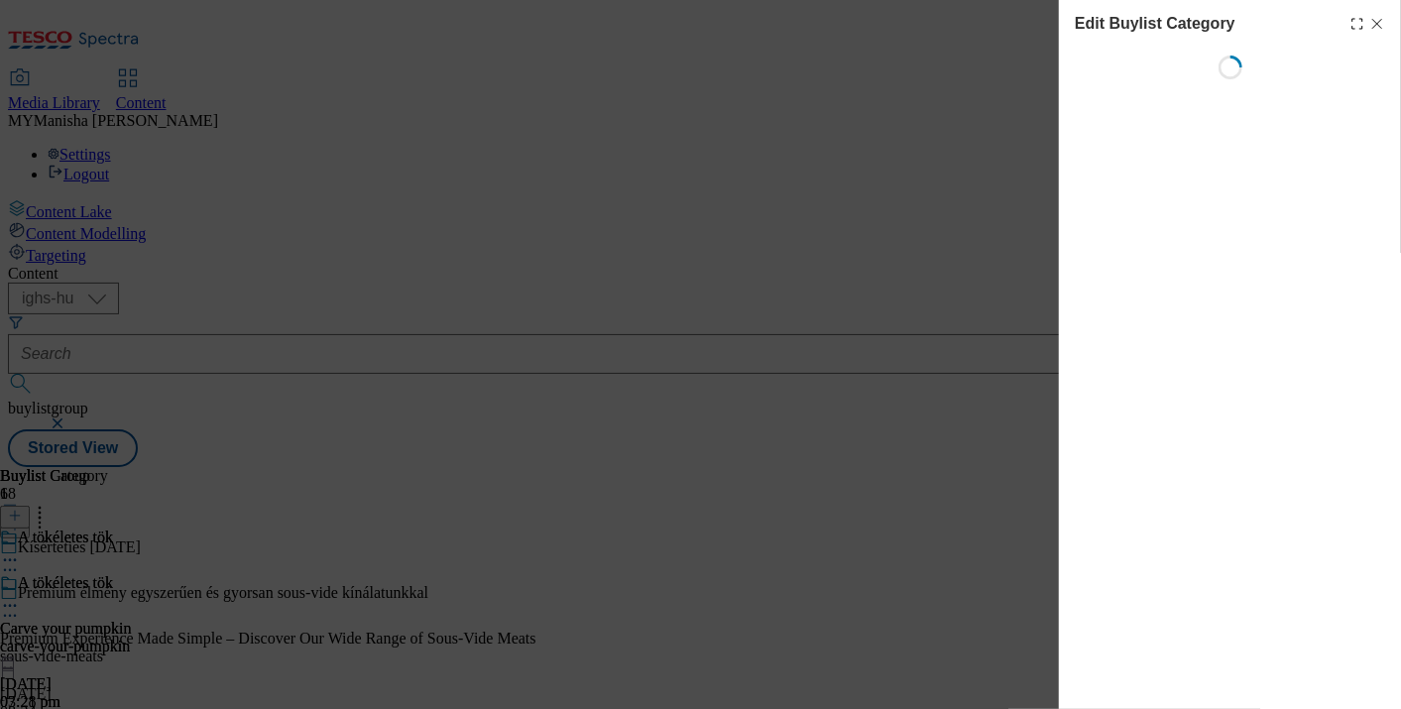
click at [901, 133] on div "Edit Buylist Category Loading" at bounding box center [700, 354] width 1401 height 709
click at [1378, 27] on icon "Modal" at bounding box center [1378, 24] width 16 height 16
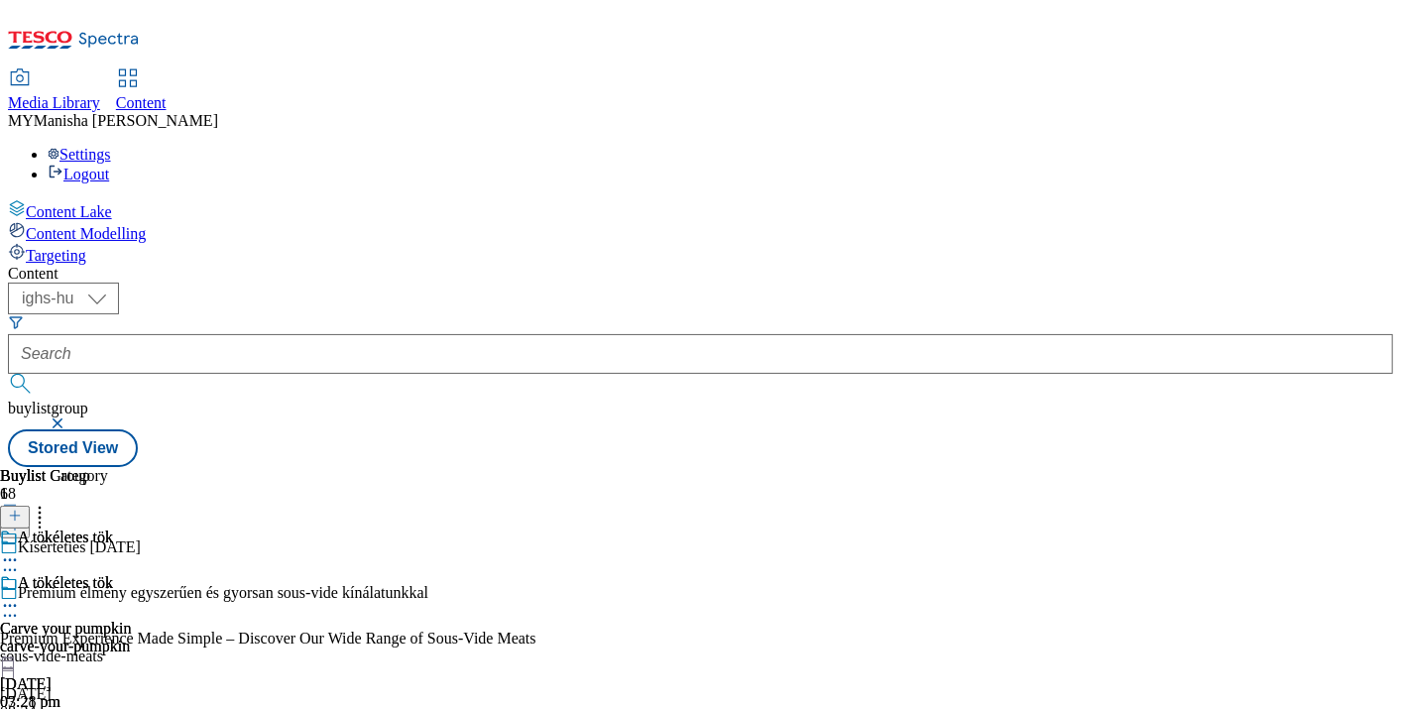
click at [20, 596] on icon at bounding box center [10, 606] width 20 height 20
click at [92, 636] on button "Edit" at bounding box center [66, 647] width 53 height 23
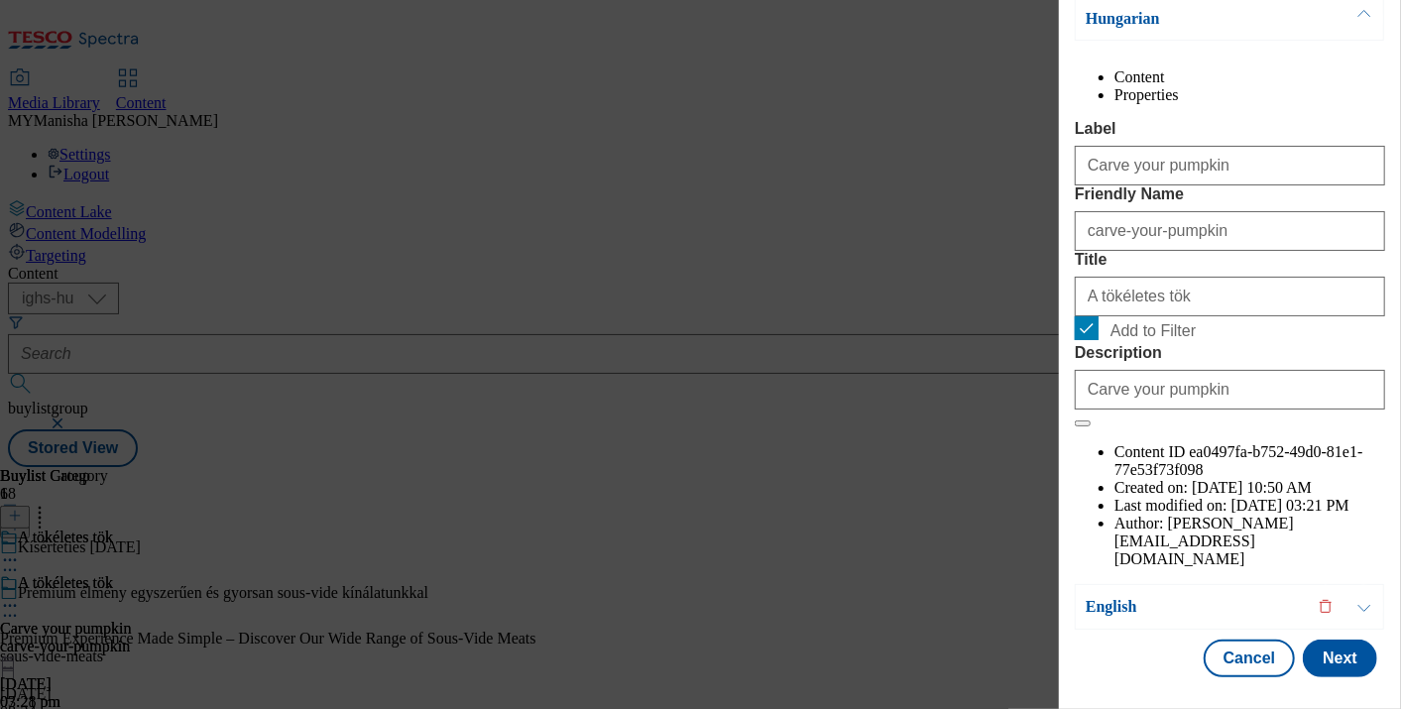
scroll to position [324, 0]
click at [1320, 640] on button "Next" at bounding box center [1340, 659] width 74 height 38
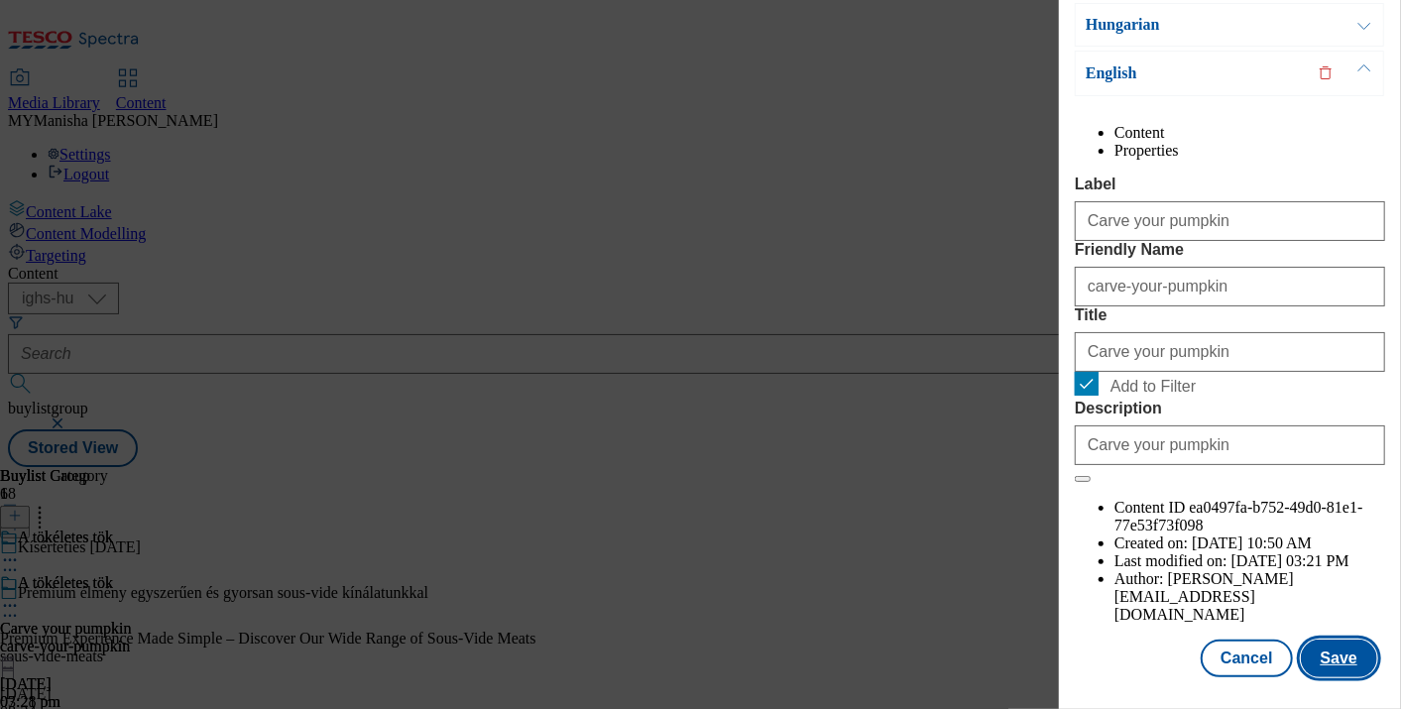
scroll to position [0, 2]
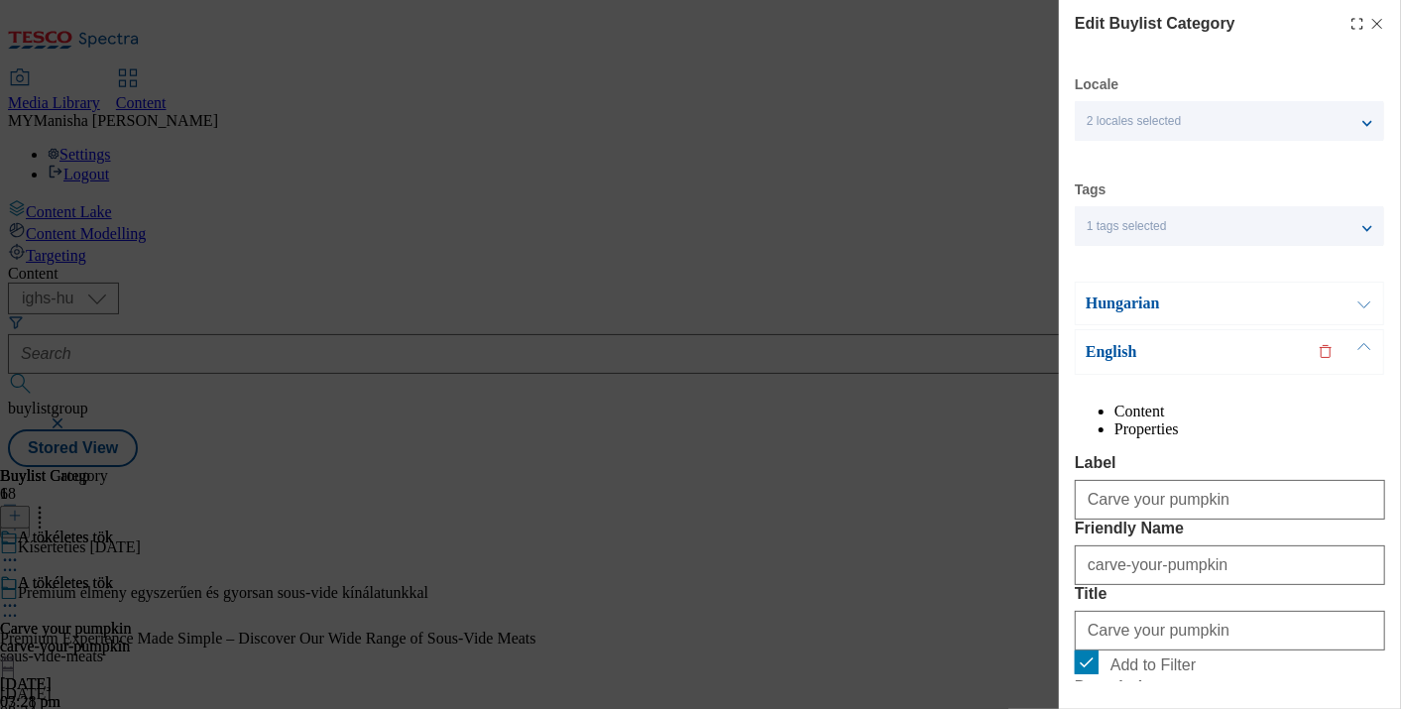
click at [1370, 28] on icon "Modal" at bounding box center [1378, 24] width 16 height 16
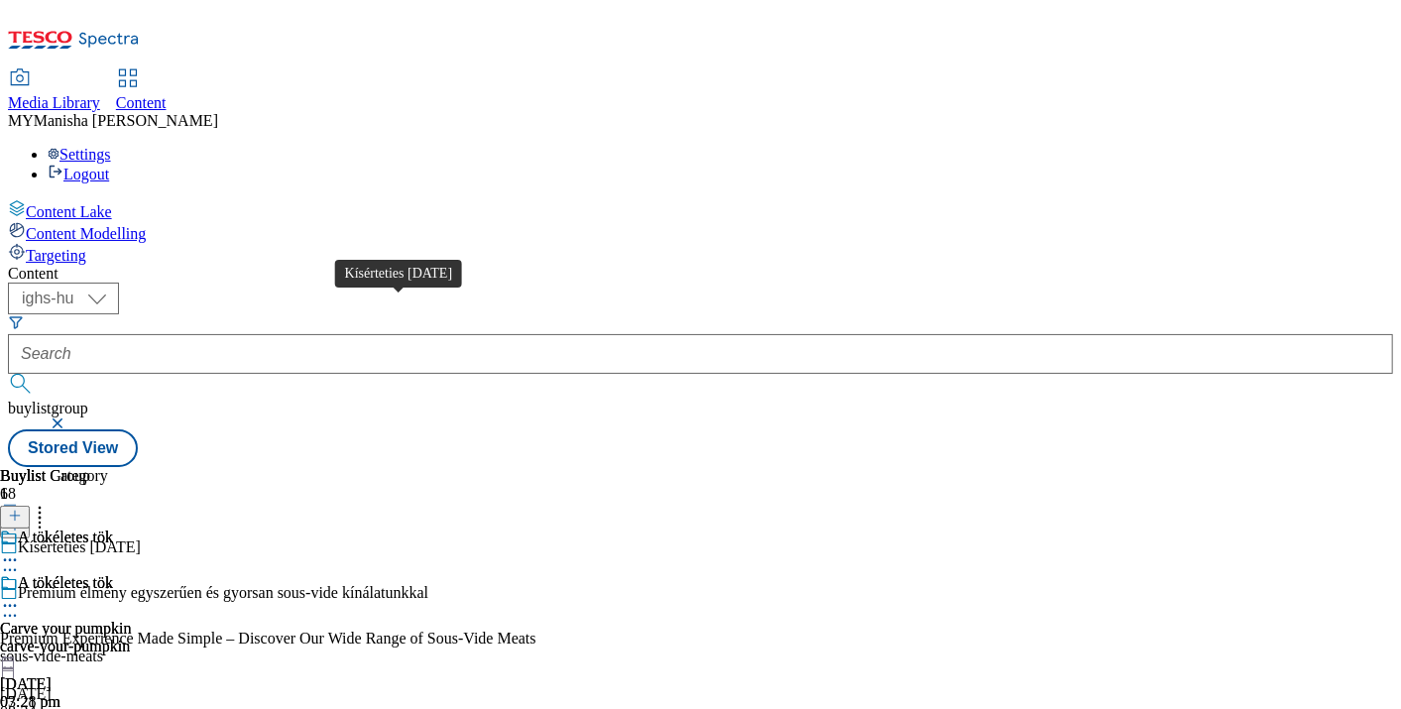
click at [141, 539] on div "Kísérteties Halloween" at bounding box center [79, 548] width 123 height 18
click at [20, 560] on icon at bounding box center [10, 570] width 20 height 20
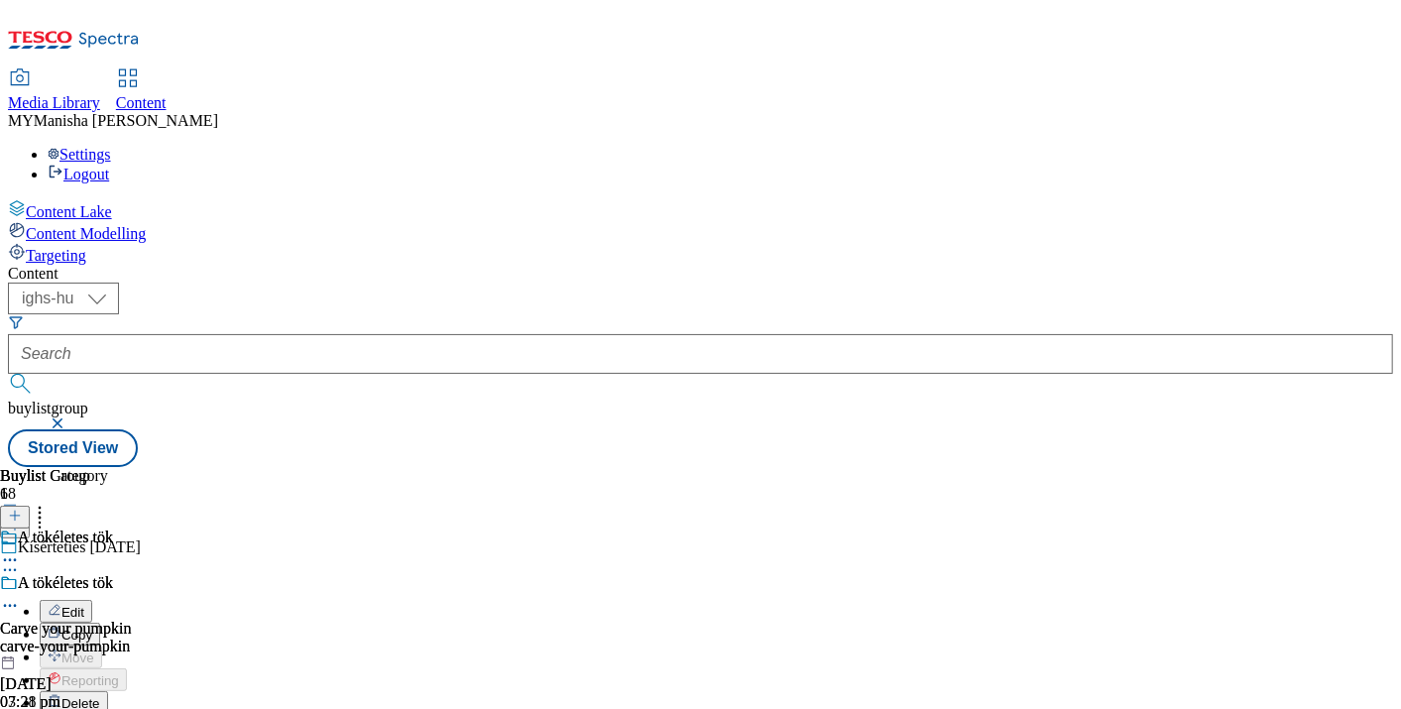
click at [84, 605] on span "Edit" at bounding box center [72, 612] width 23 height 15
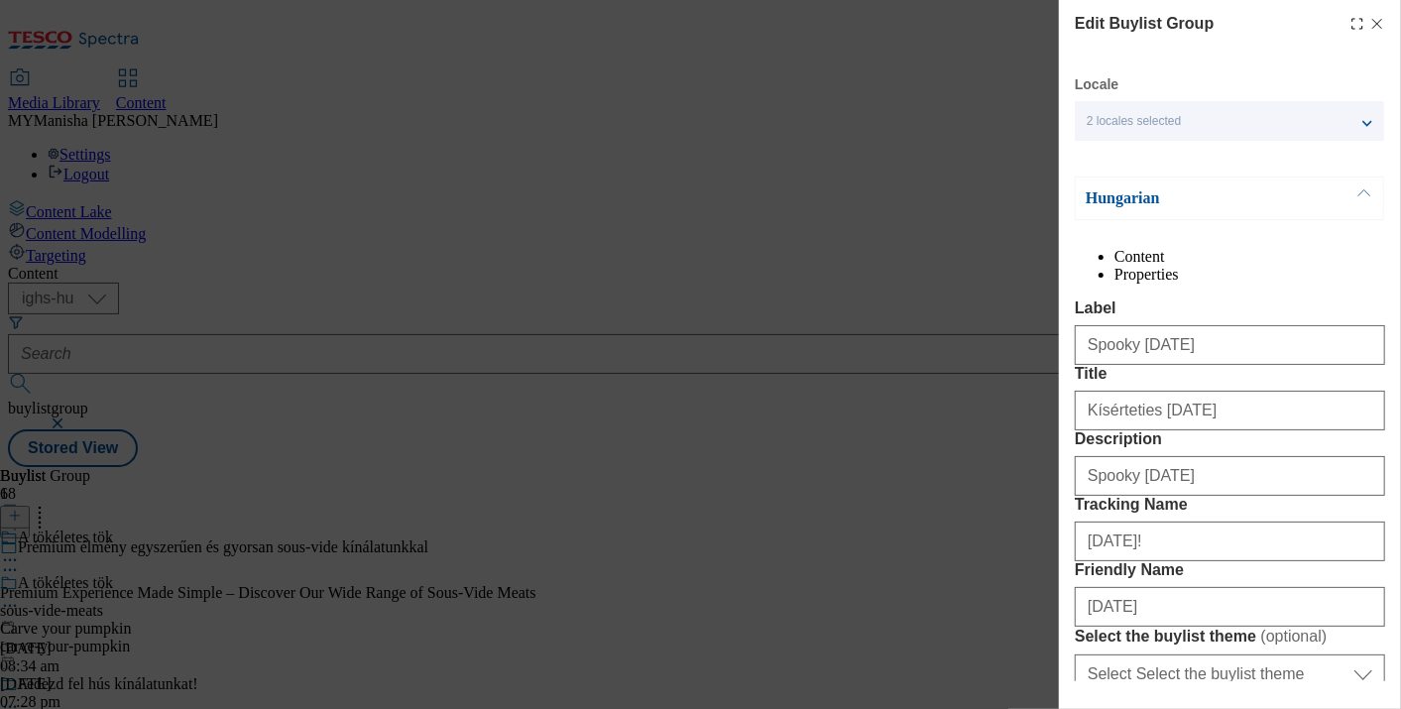
scroll to position [362, 0]
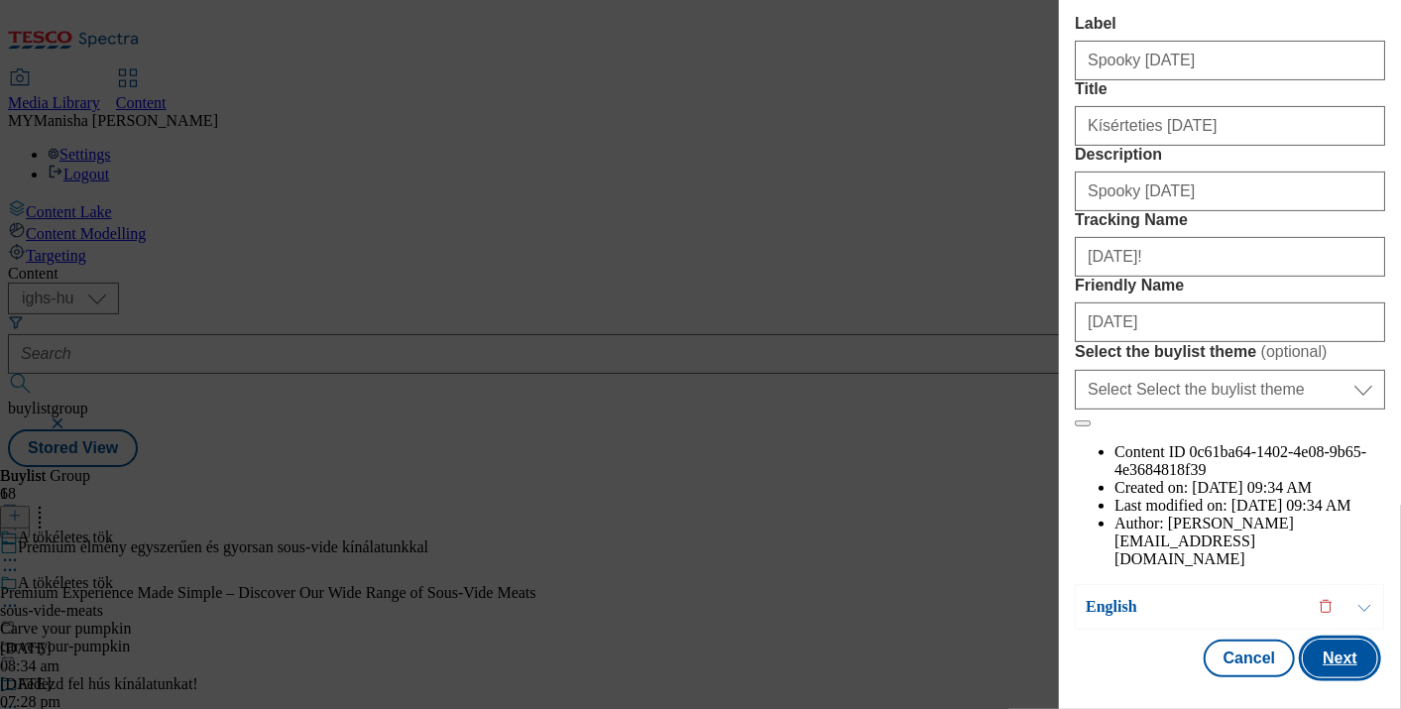
click at [1330, 662] on button "Next" at bounding box center [1340, 659] width 74 height 38
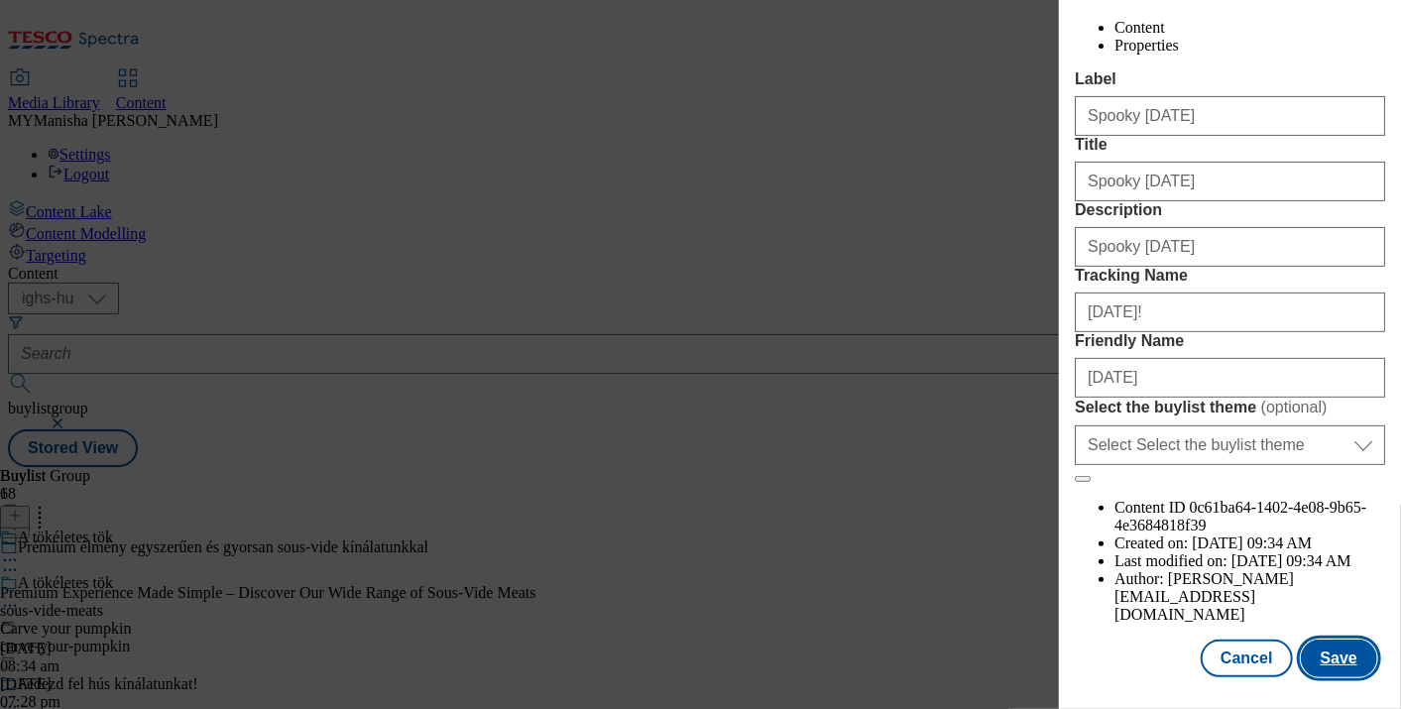
scroll to position [0, 0]
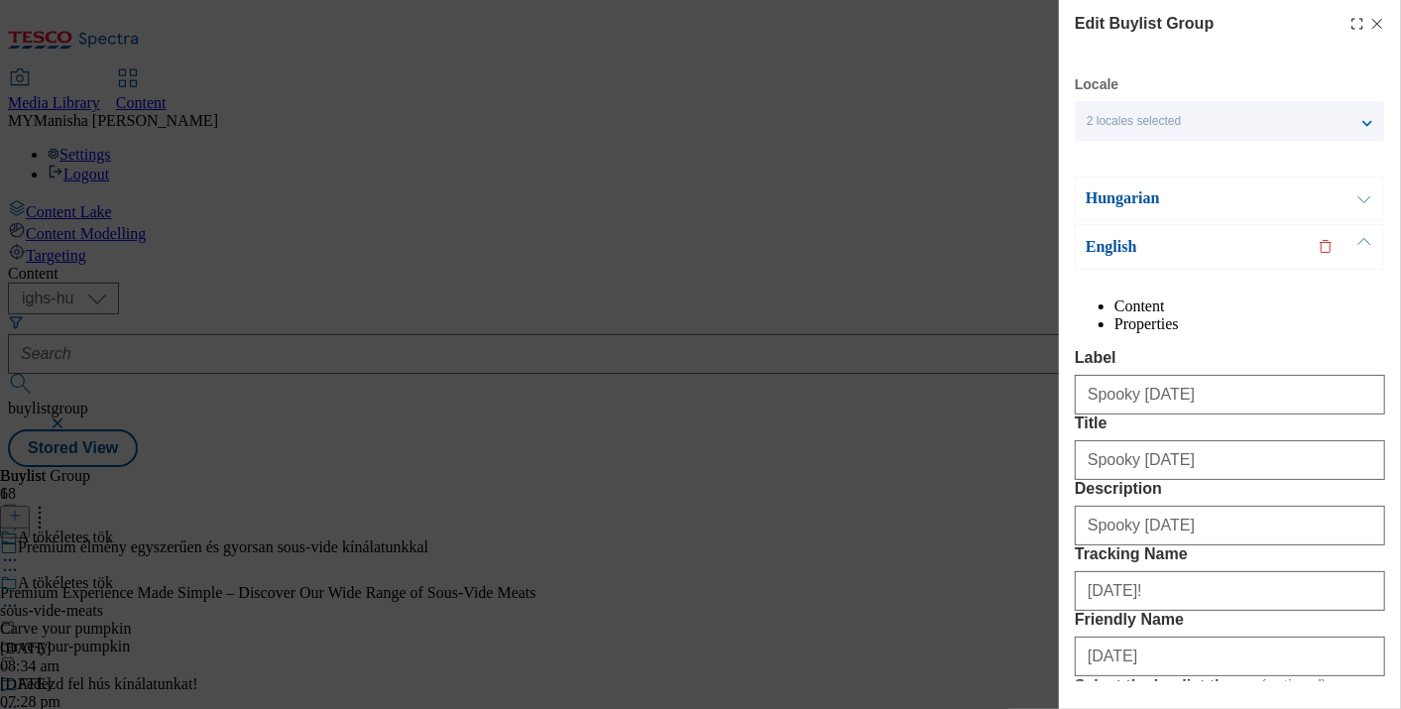
click at [1370, 25] on icon "Modal" at bounding box center [1378, 24] width 16 height 16
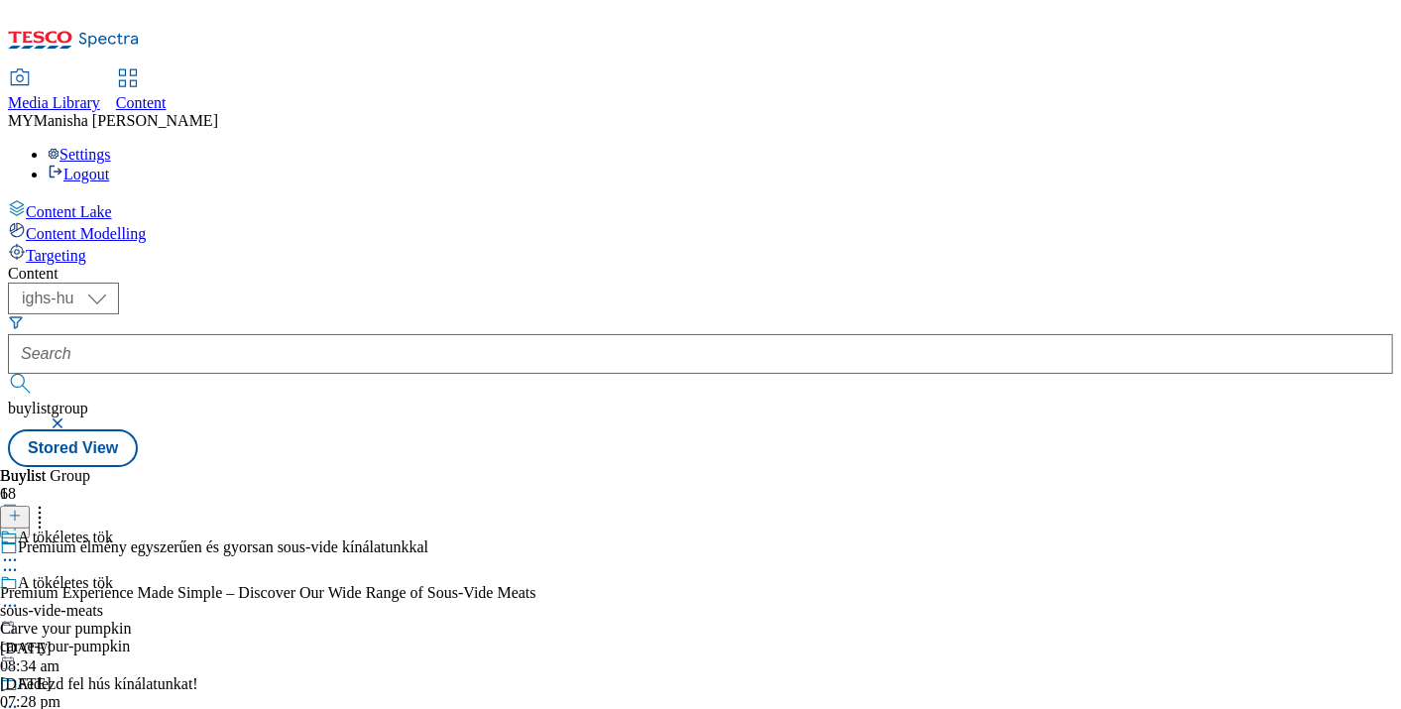
click at [237, 574] on div "A tökéletes tök" at bounding box center [118, 597] width 237 height 46
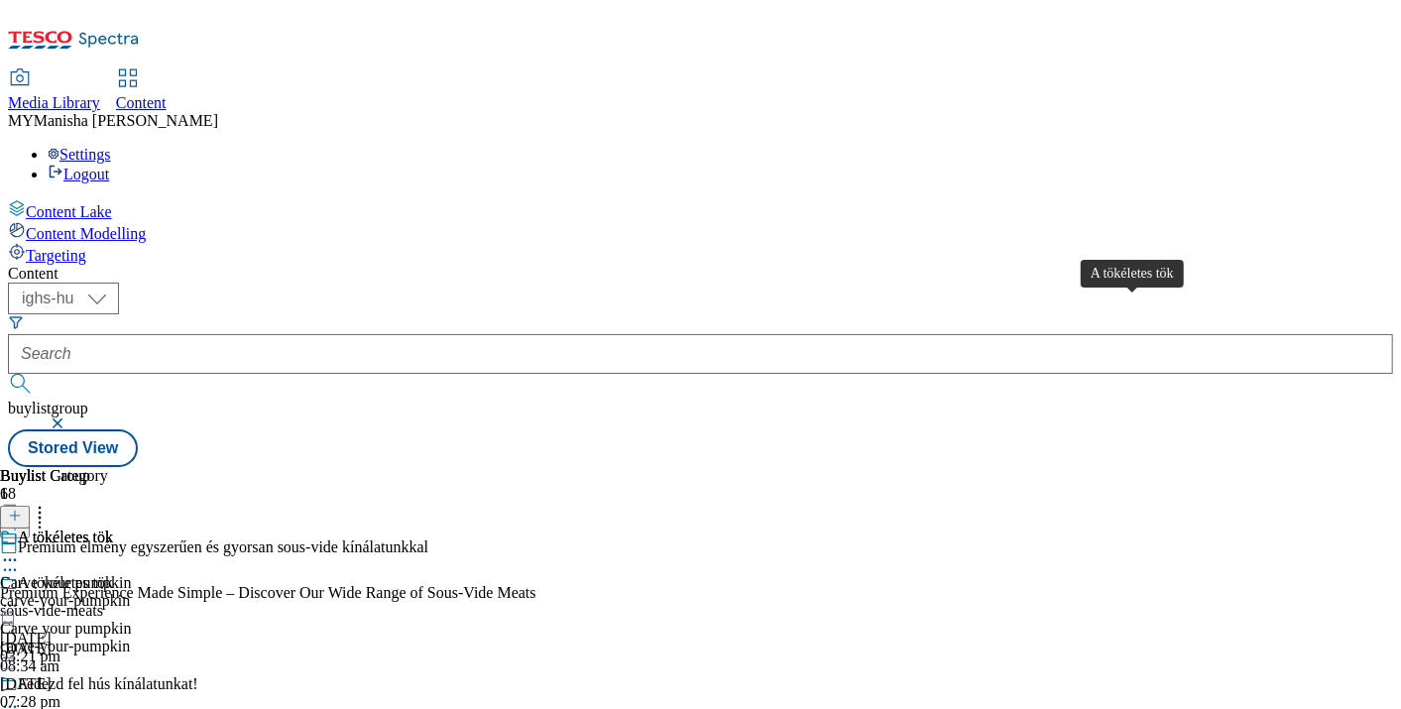
click at [113, 529] on div "A tökéletes tök" at bounding box center [65, 538] width 95 height 18
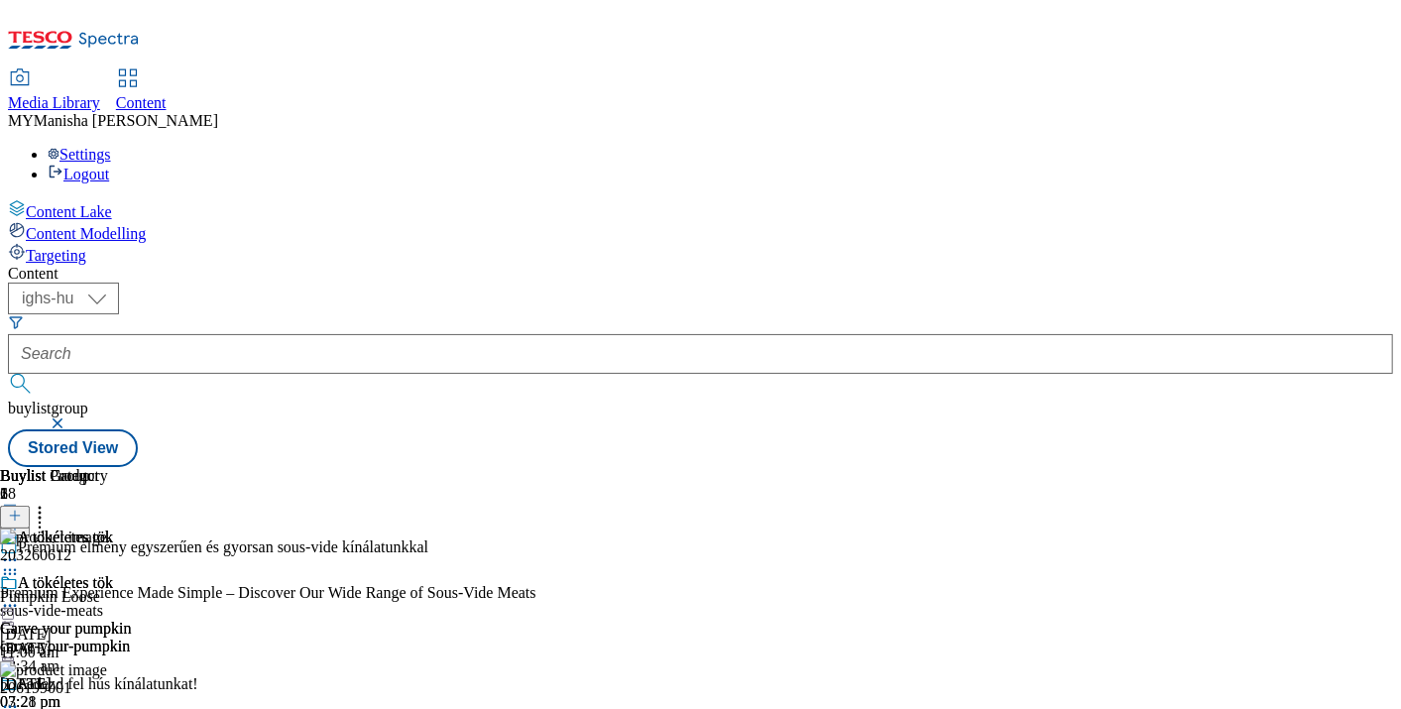
scroll to position [2228, 0]
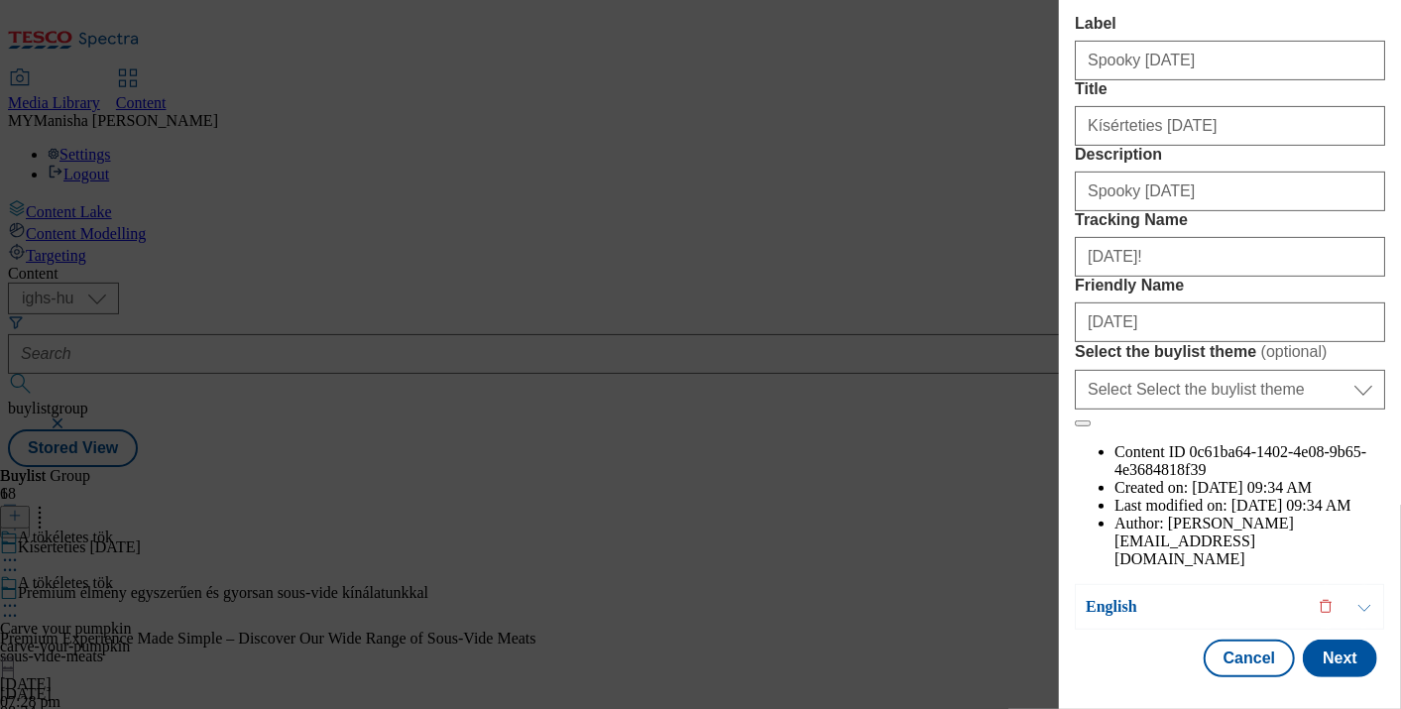
scroll to position [362, 0]
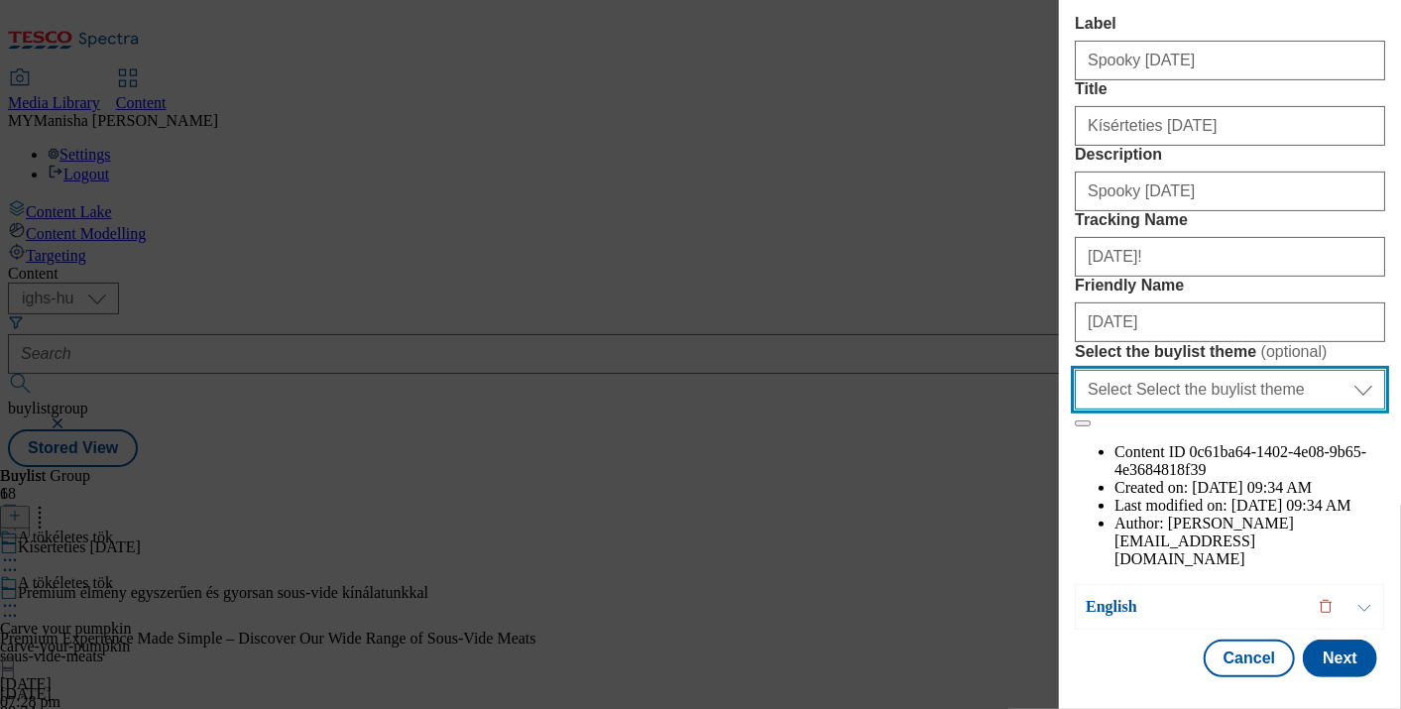
click at [1187, 410] on select "Select Select the buylist theme default fandf" at bounding box center [1230, 390] width 310 height 40
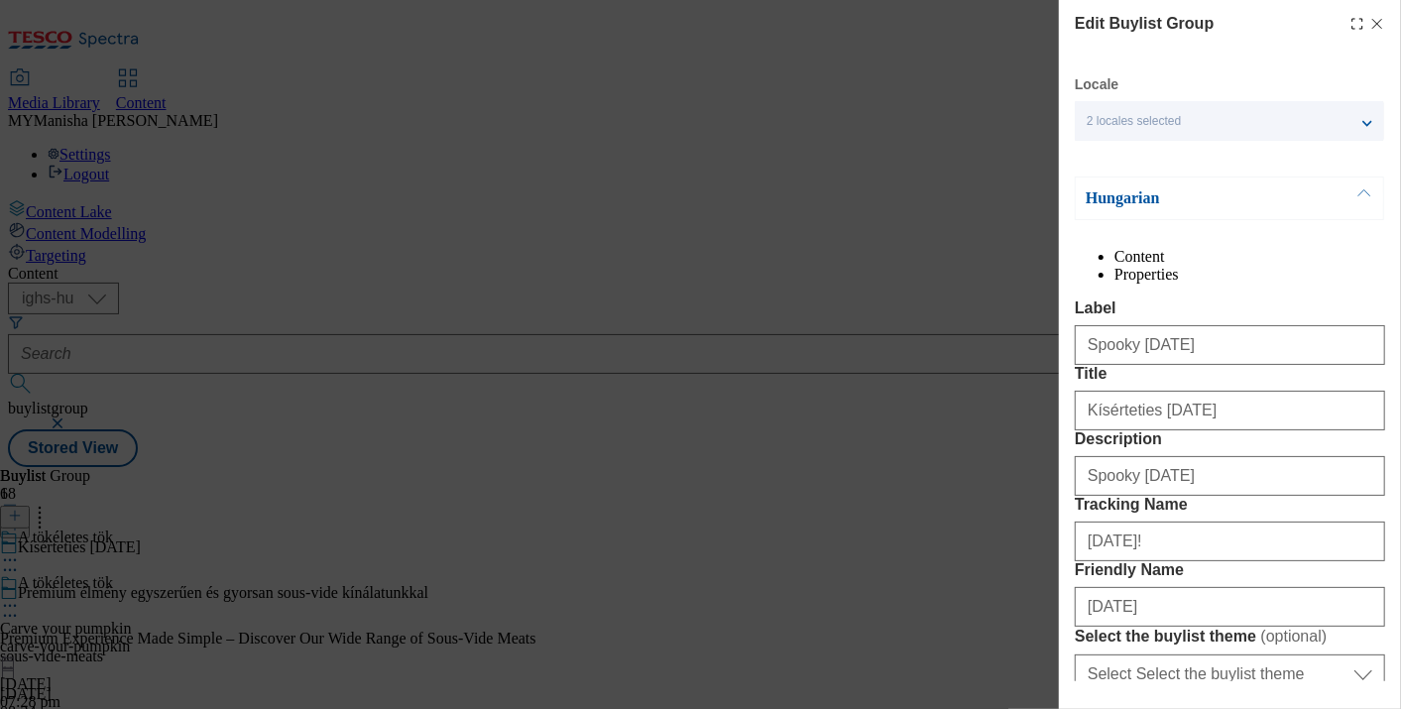
click at [1370, 22] on icon "Modal" at bounding box center [1378, 24] width 16 height 16
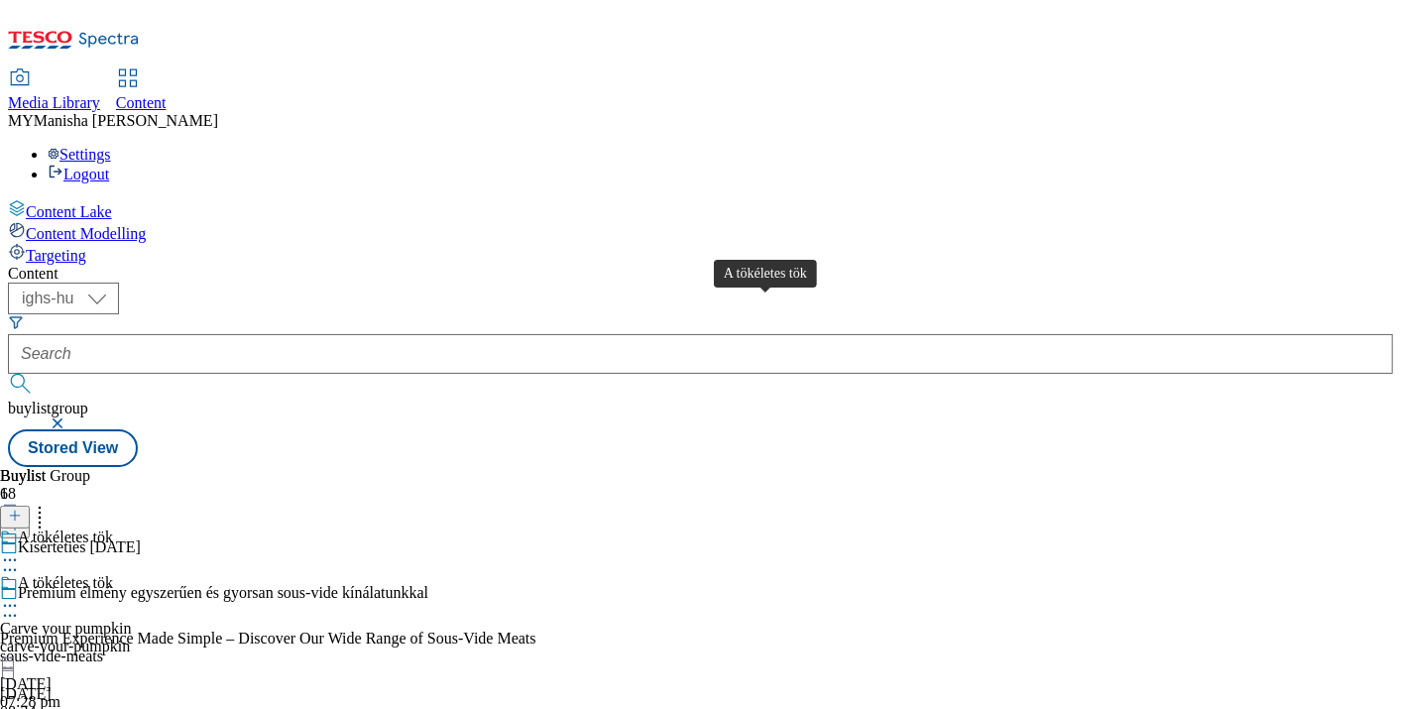
click at [113, 574] on div "A tökéletes tök" at bounding box center [65, 583] width 95 height 18
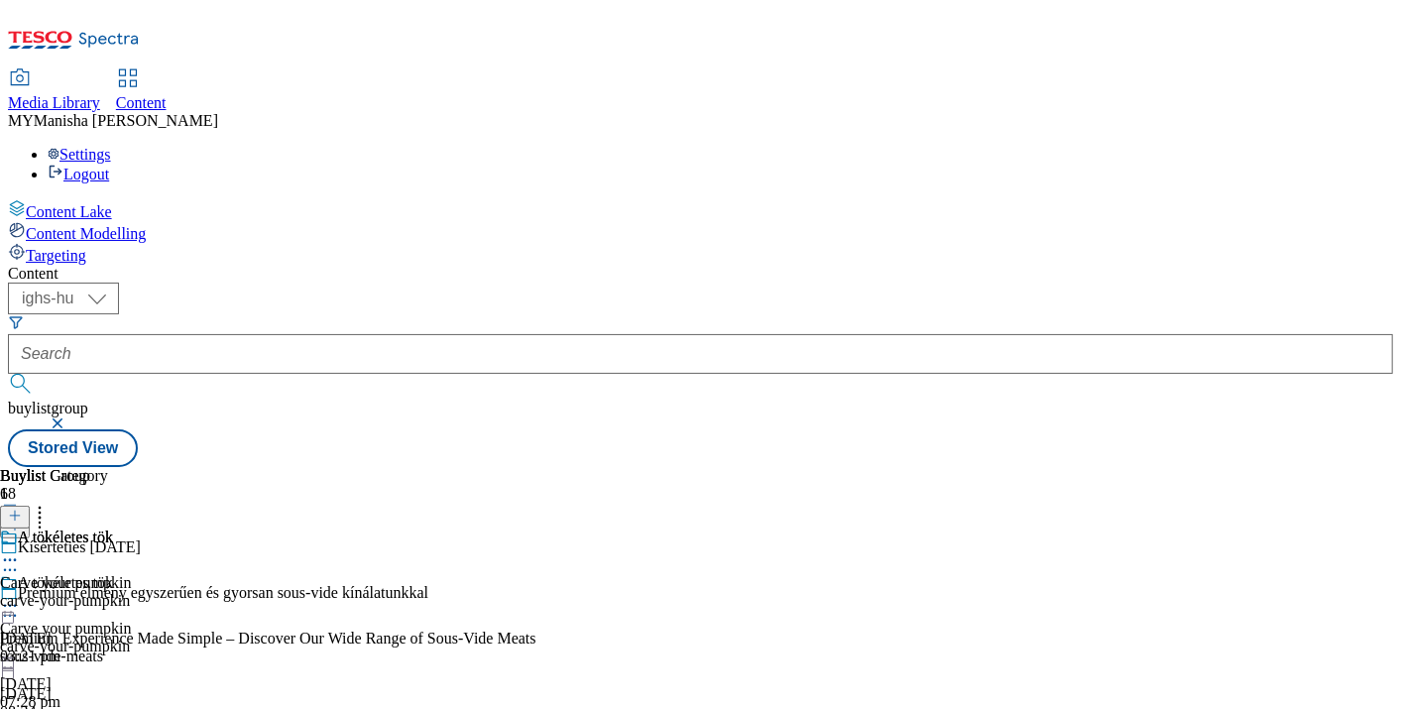
click at [7, 605] on circle at bounding box center [5, 606] width 3 height 3
click at [84, 641] on span "Edit" at bounding box center [72, 648] width 23 height 15
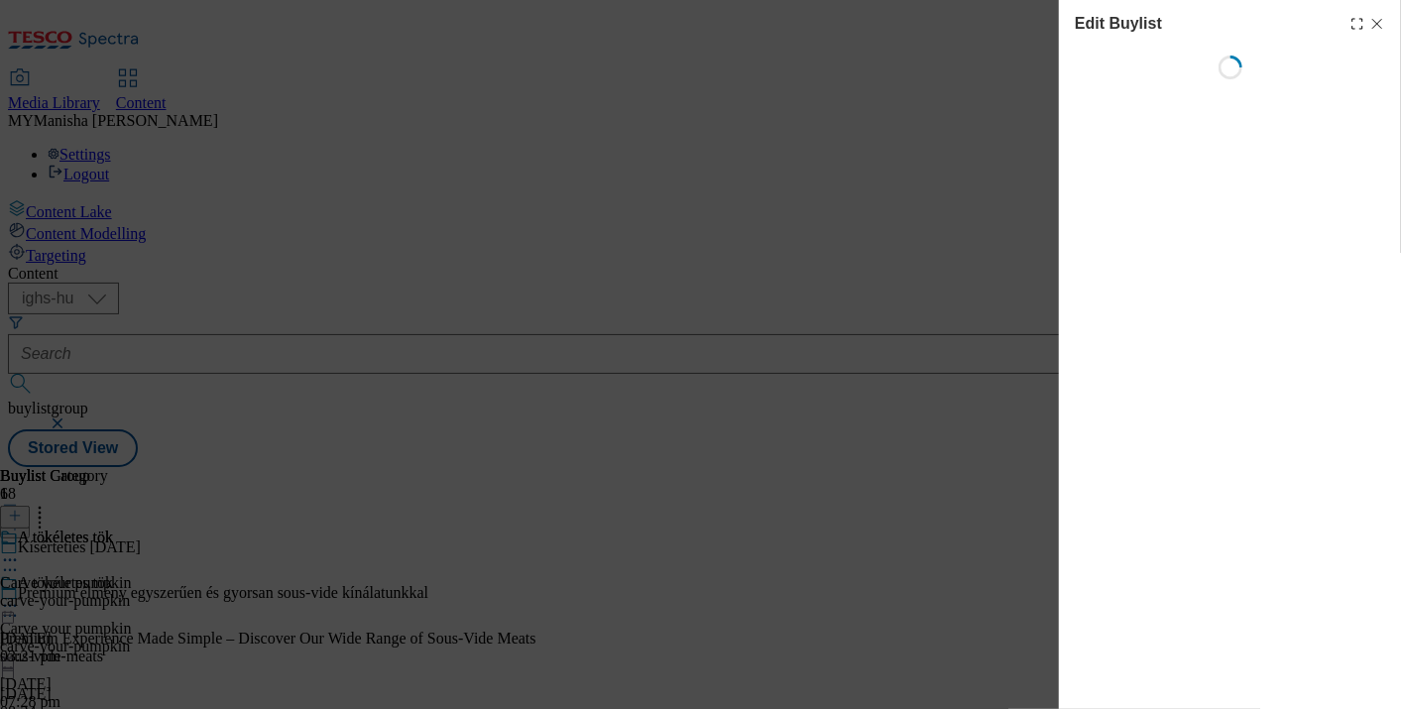
select select "evergreen"
select select "Banner"
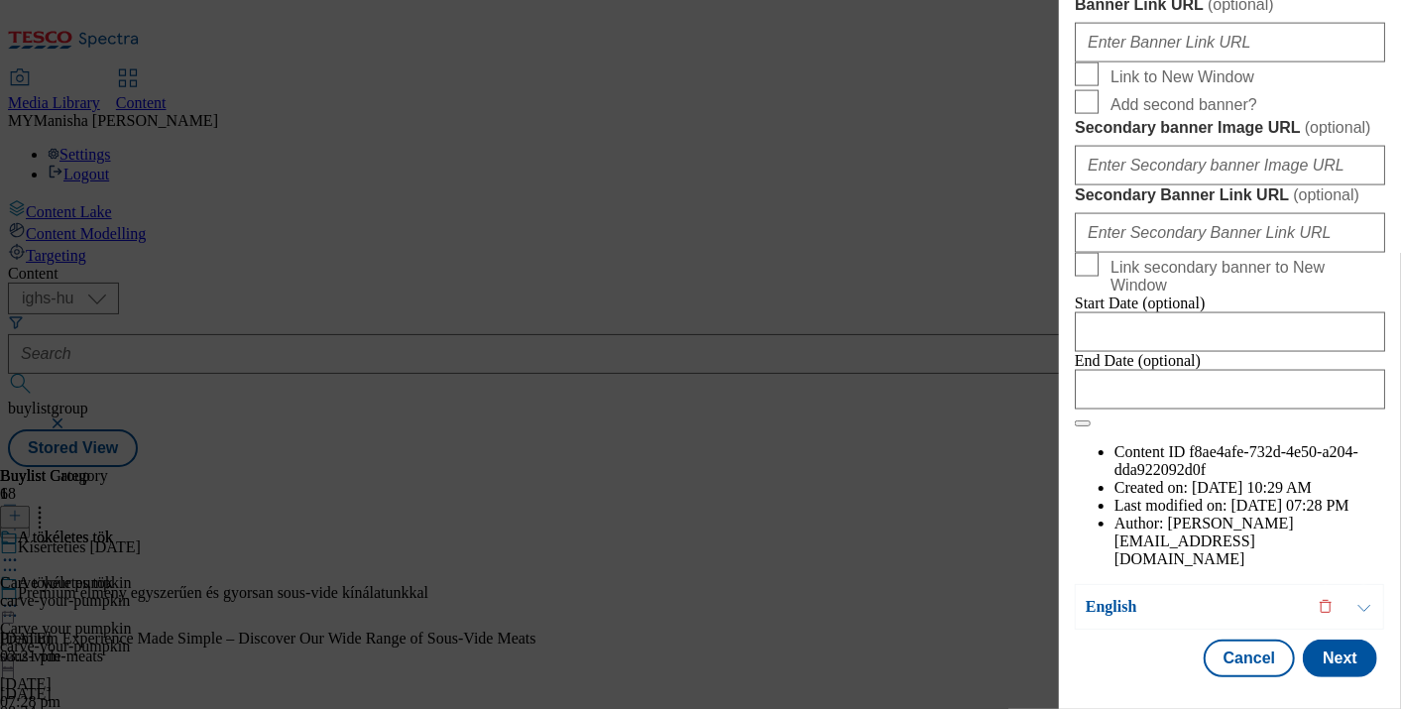
scroll to position [2339, 2]
click at [1313, 640] on button "Next" at bounding box center [1340, 659] width 74 height 38
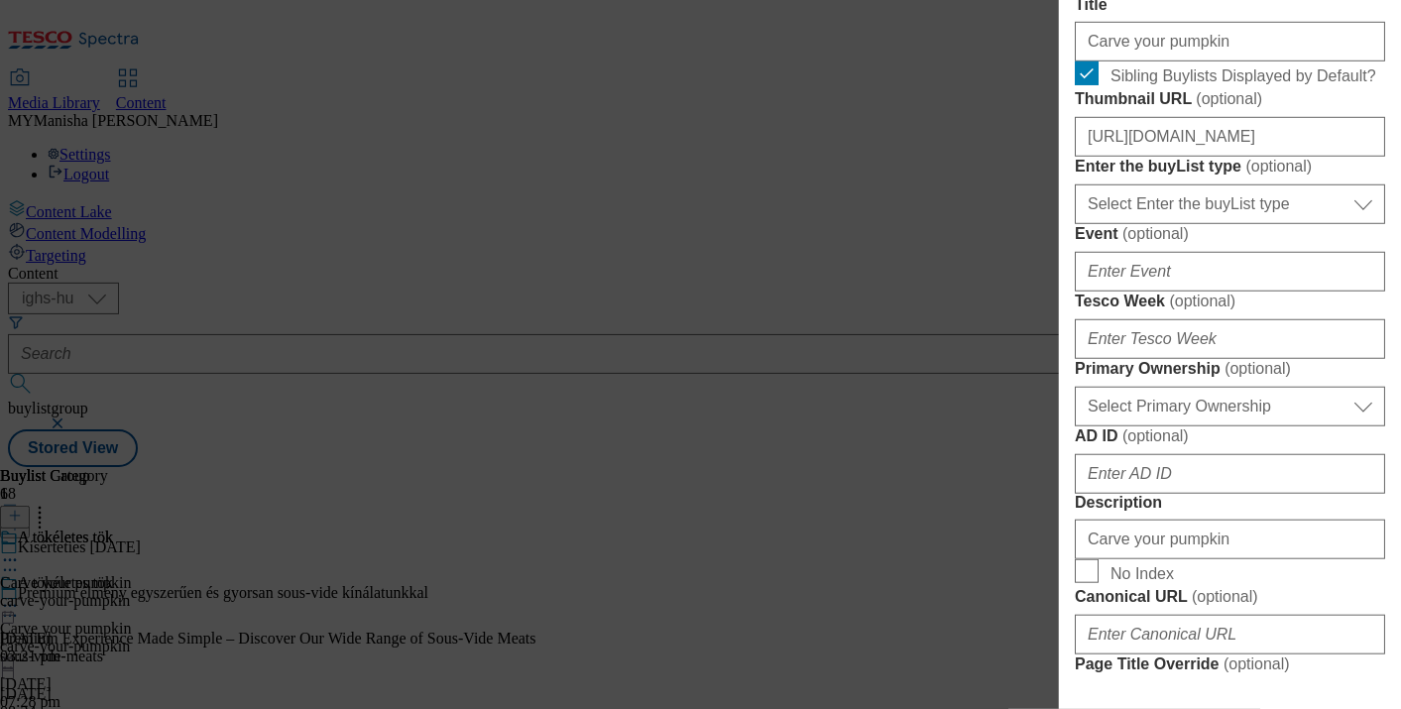
scroll to position [0, 2]
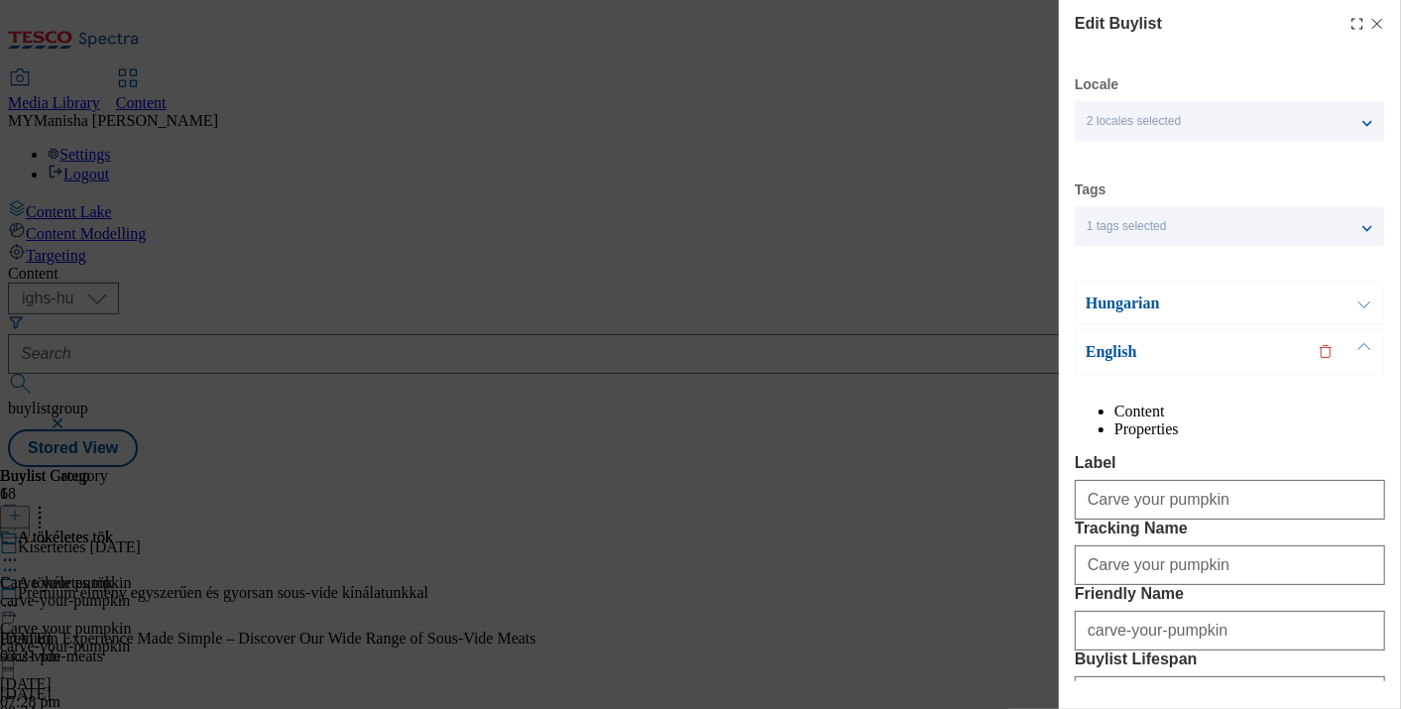
click at [1374, 22] on line "Modal" at bounding box center [1378, 24] width 9 height 9
select select "evergreen"
select select "Banner"
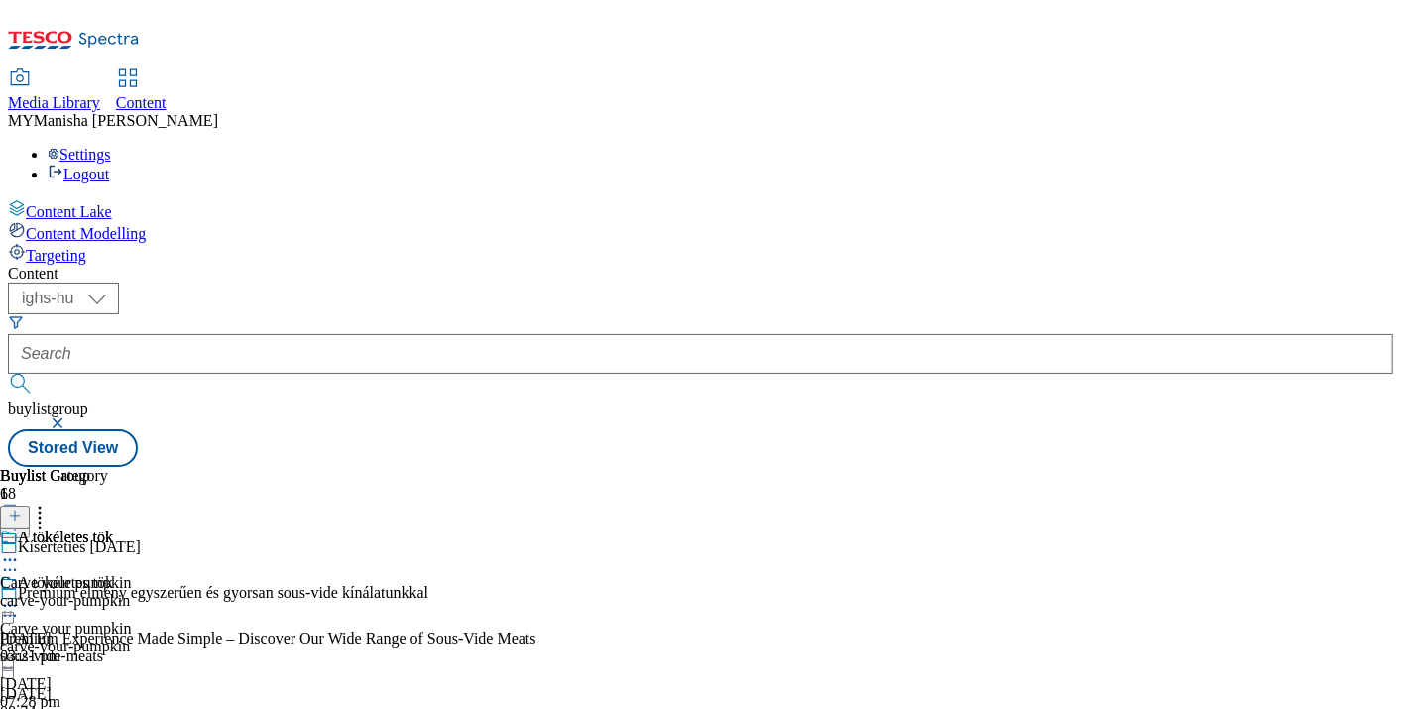
scroll to position [3182, 0]
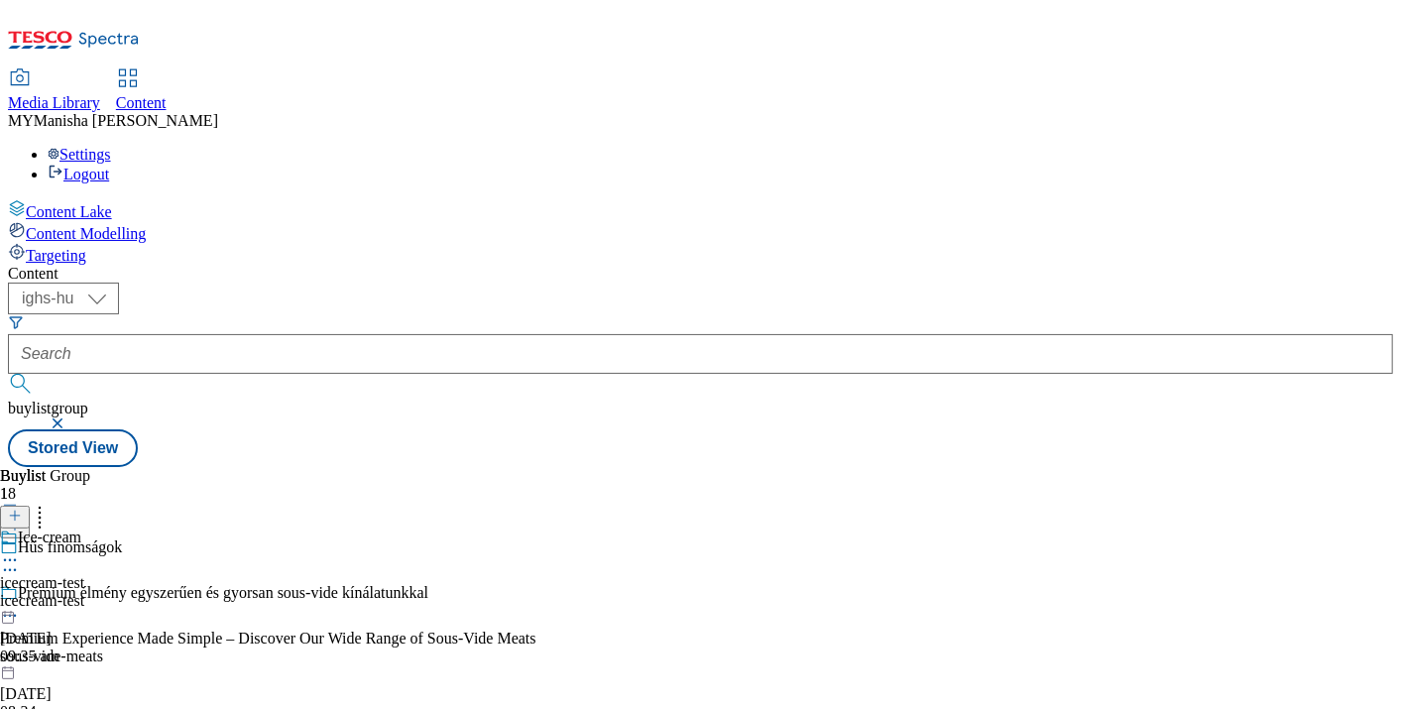
scroll to position [874, 0]
click at [20, 550] on icon at bounding box center [10, 560] width 20 height 20
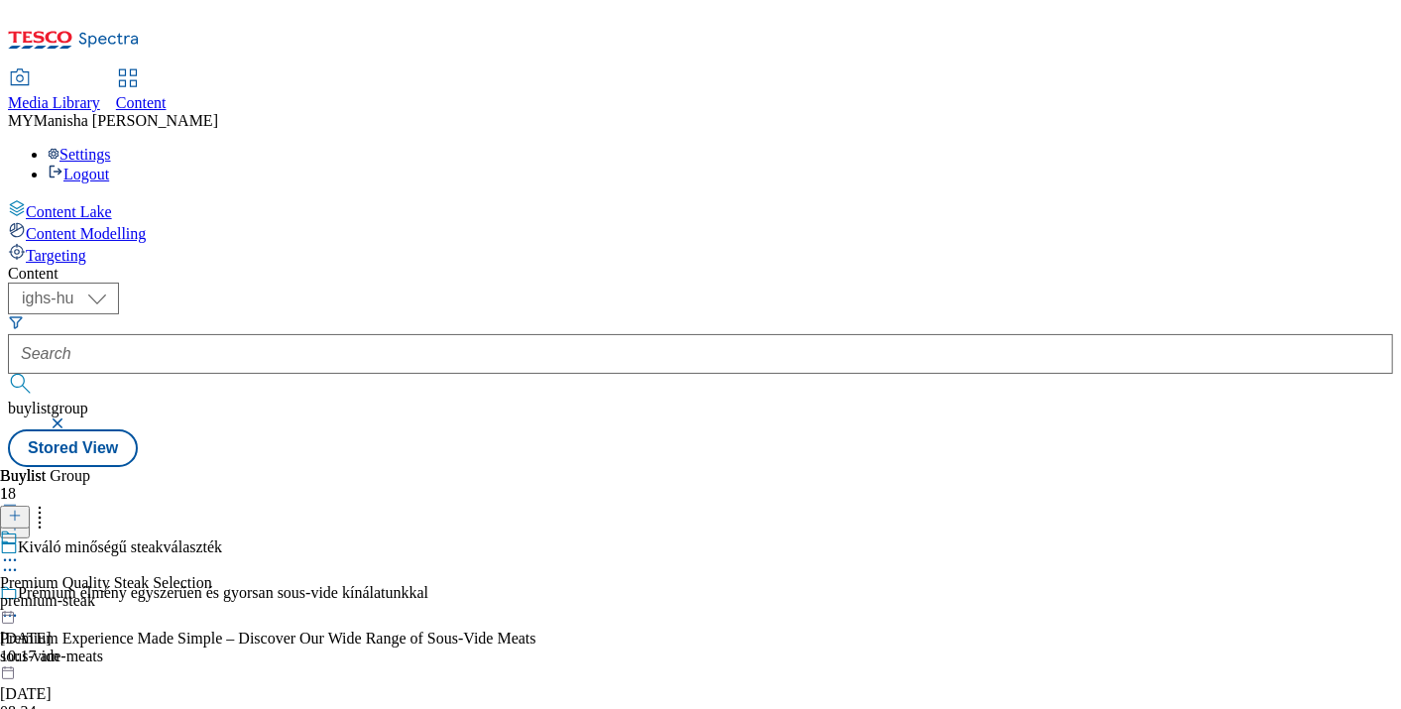
click at [20, 550] on icon at bounding box center [10, 560] width 20 height 20
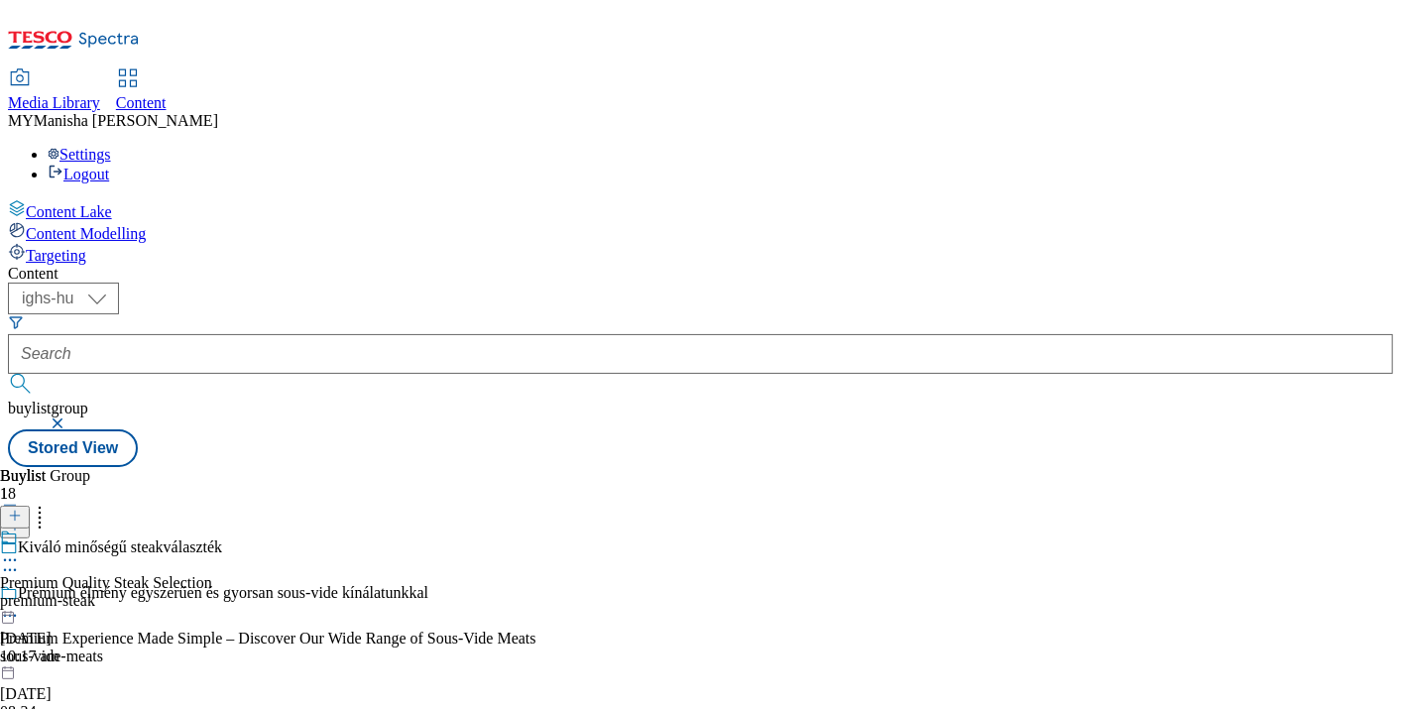
scroll to position [1474, 0]
click at [20, 550] on icon at bounding box center [10, 560] width 20 height 20
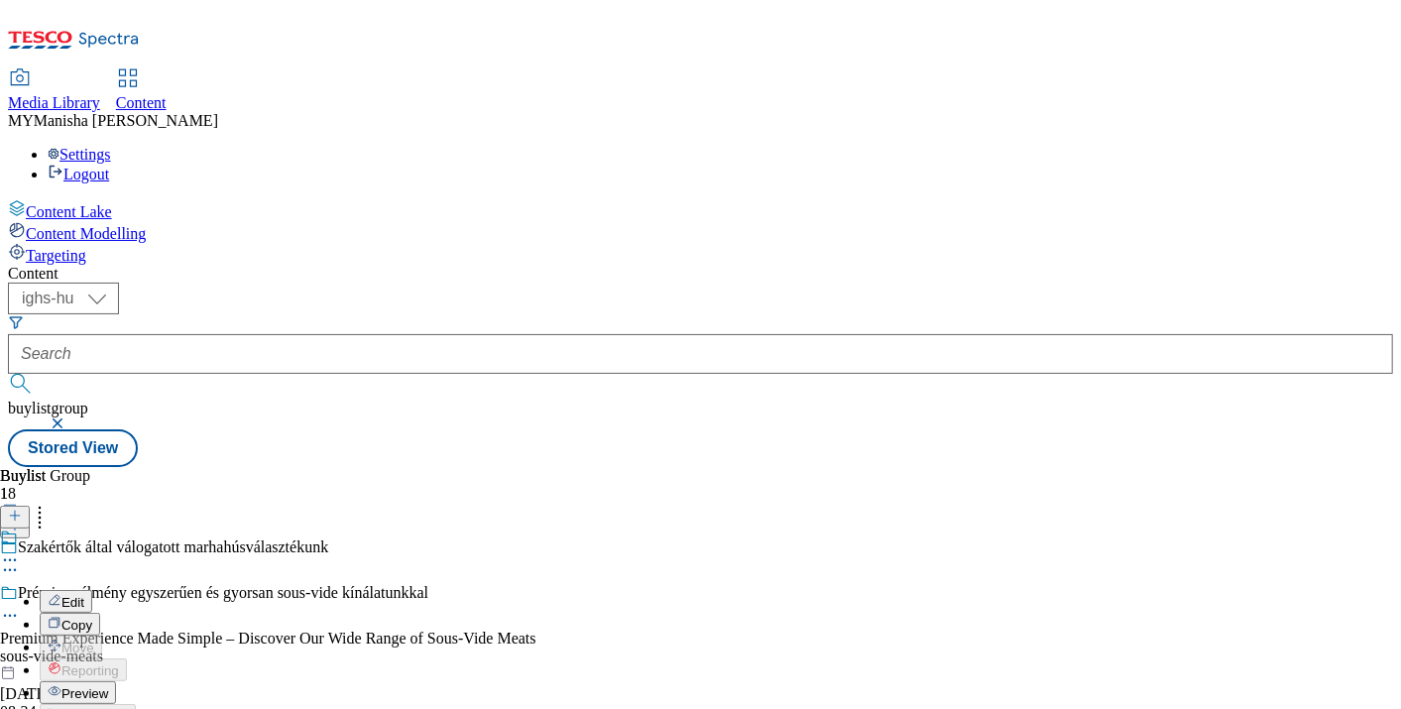
click at [108, 686] on span "Preview" at bounding box center [84, 693] width 47 height 15
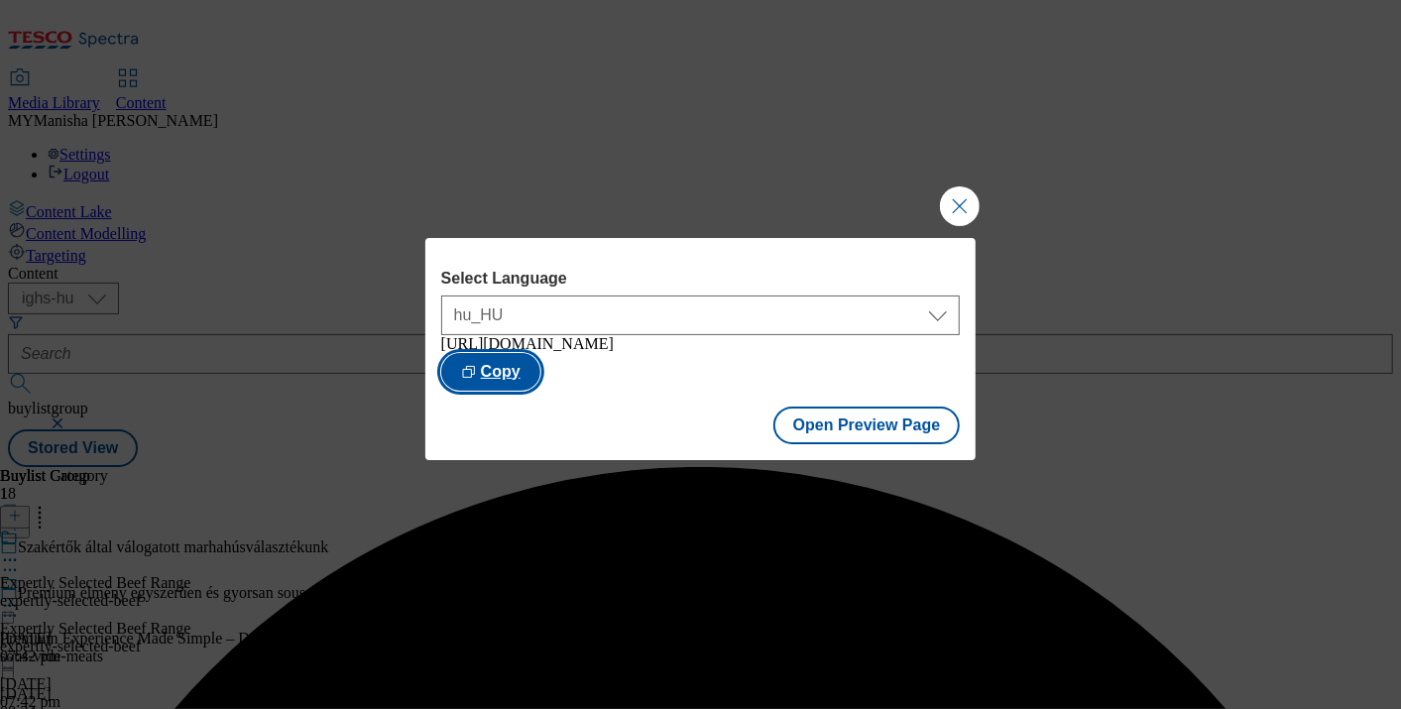
click at [541, 364] on button "Copy" at bounding box center [490, 372] width 99 height 38
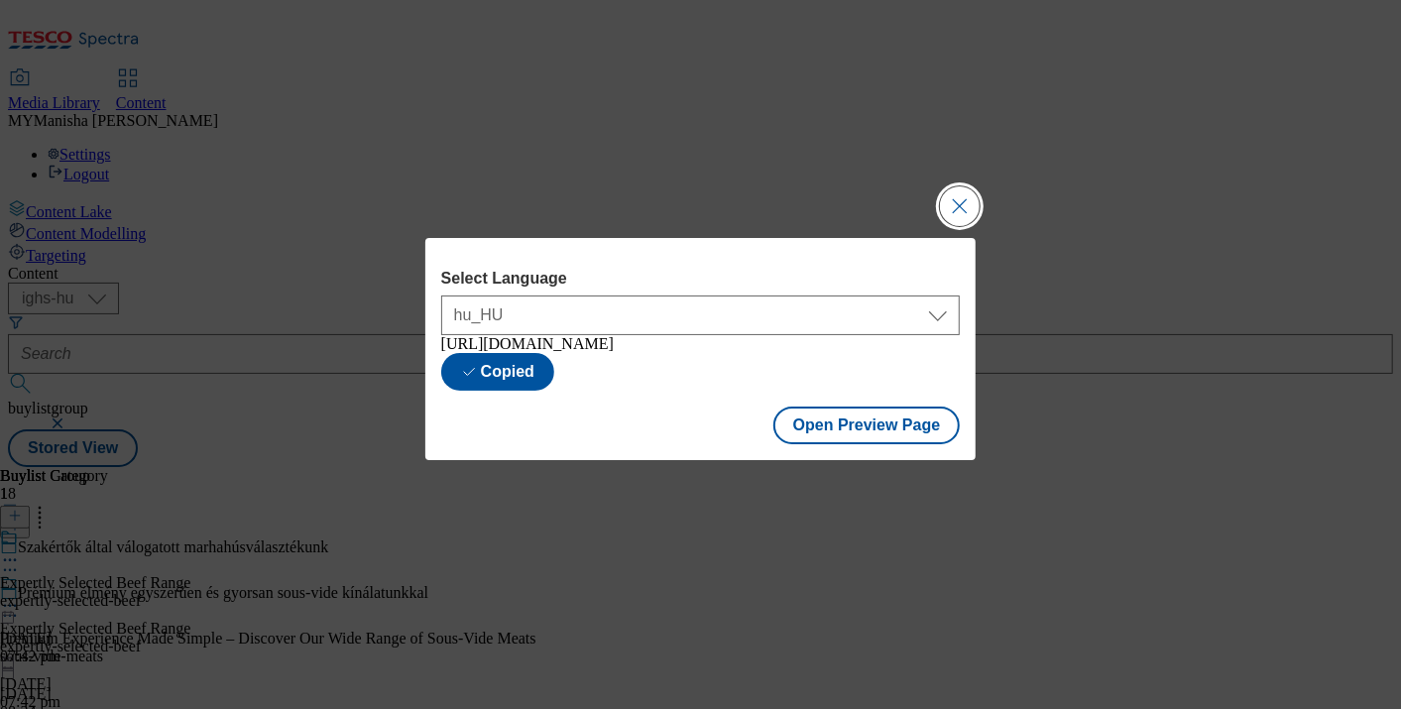
click at [958, 189] on button "Close Modal" at bounding box center [960, 206] width 40 height 40
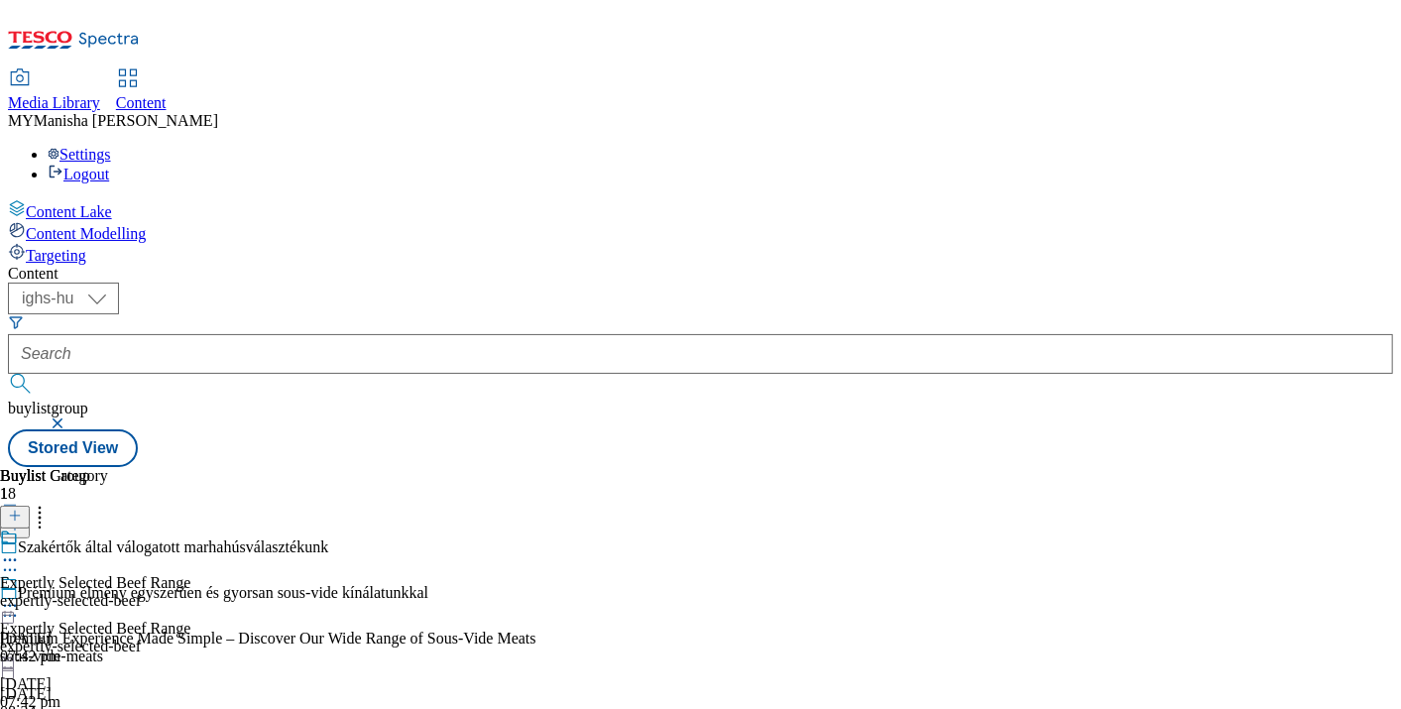
scroll to position [1632, 0]
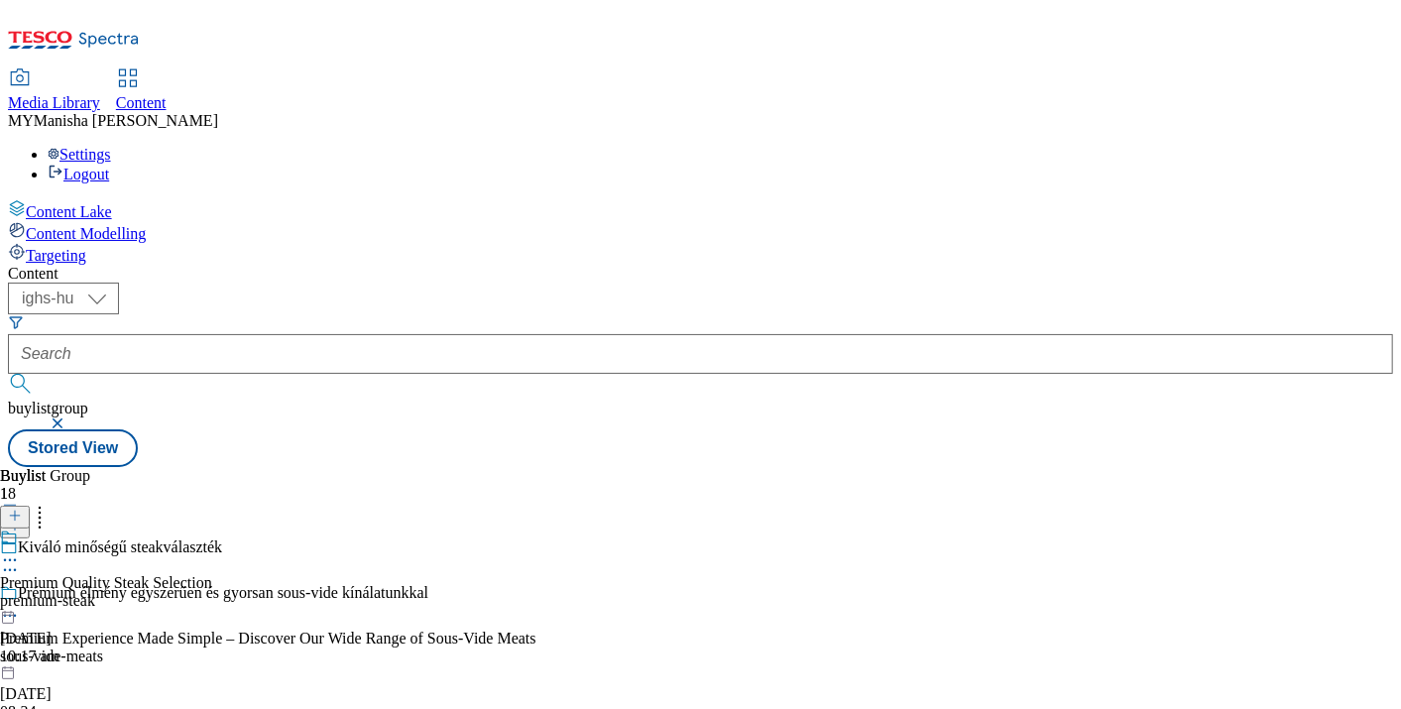
click at [20, 550] on icon at bounding box center [10, 560] width 20 height 20
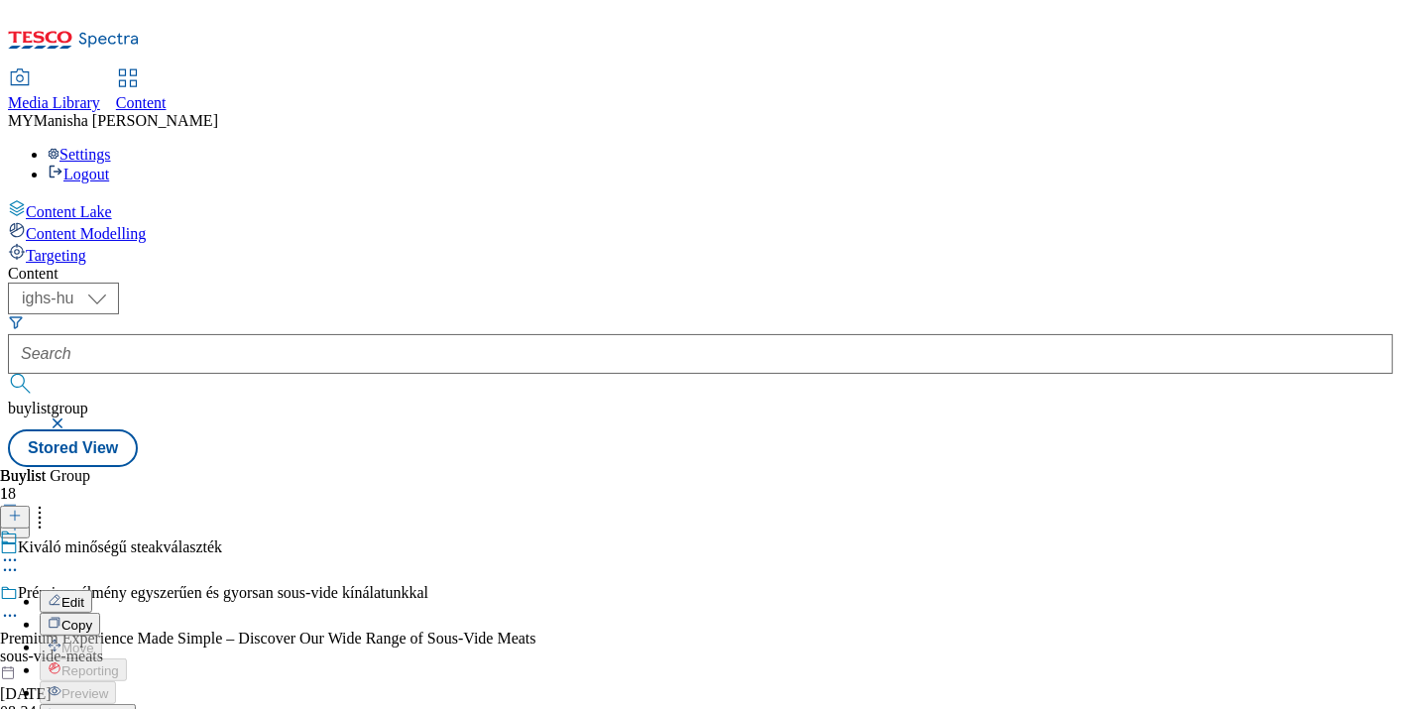
click at [128, 708] on span "Un-preview" at bounding box center [94, 716] width 66 height 15
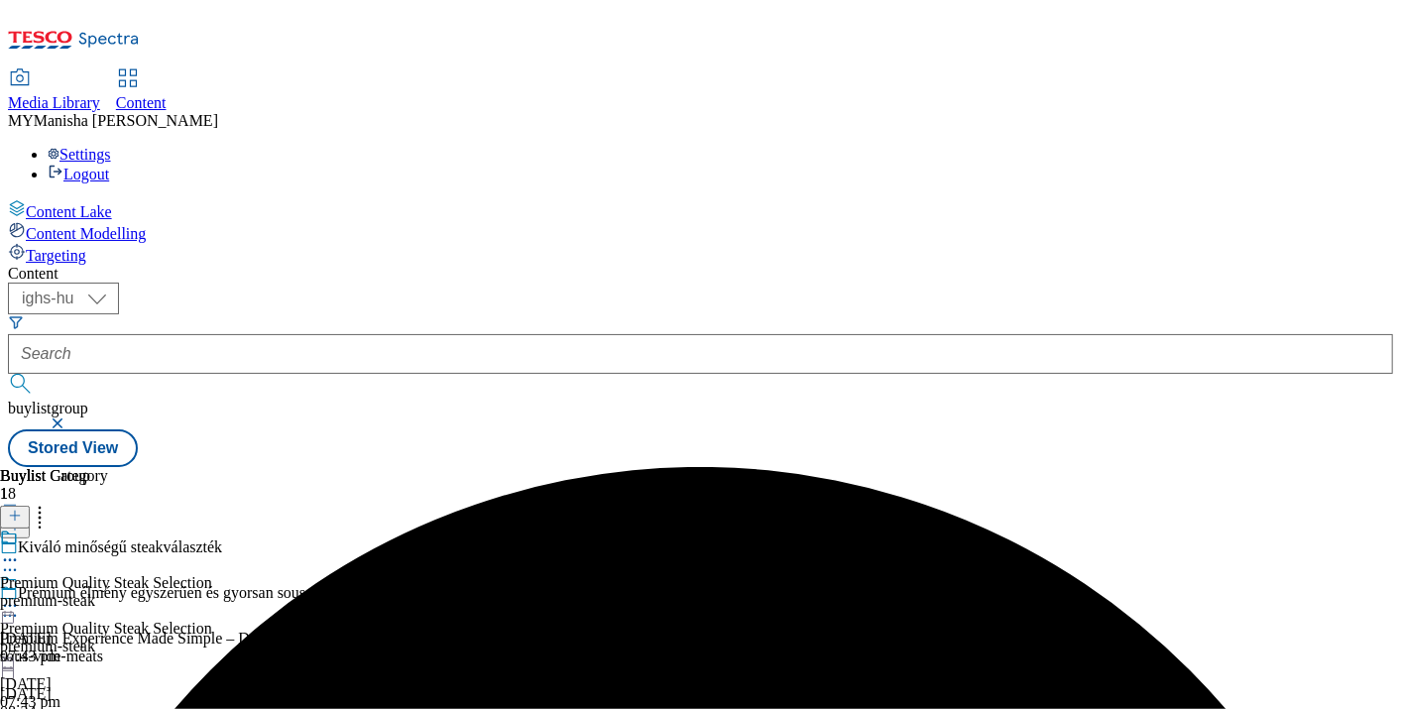
click at [20, 596] on icon at bounding box center [10, 606] width 20 height 20
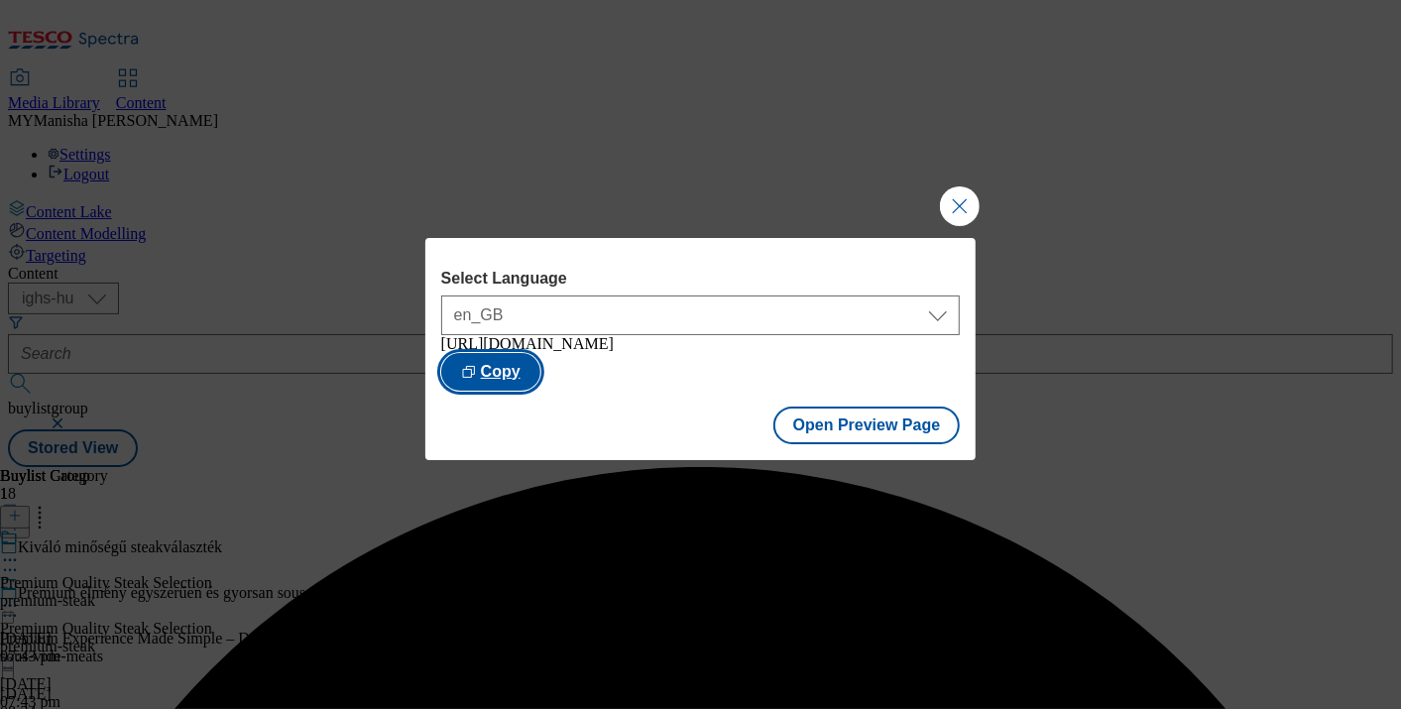
click at [541, 377] on button "Copy" at bounding box center [490, 372] width 99 height 38
click at [961, 186] on button "Close Modal" at bounding box center [960, 206] width 40 height 40
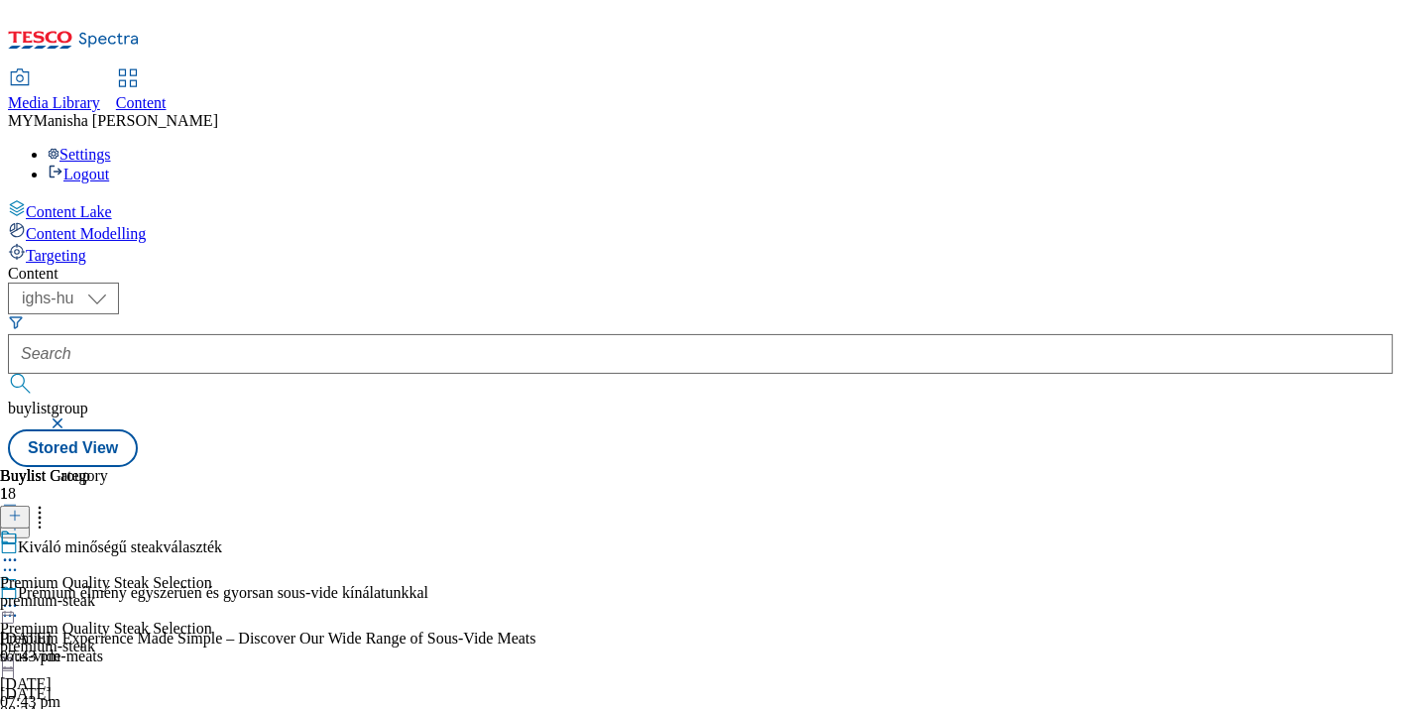
scroll to position [1280, 0]
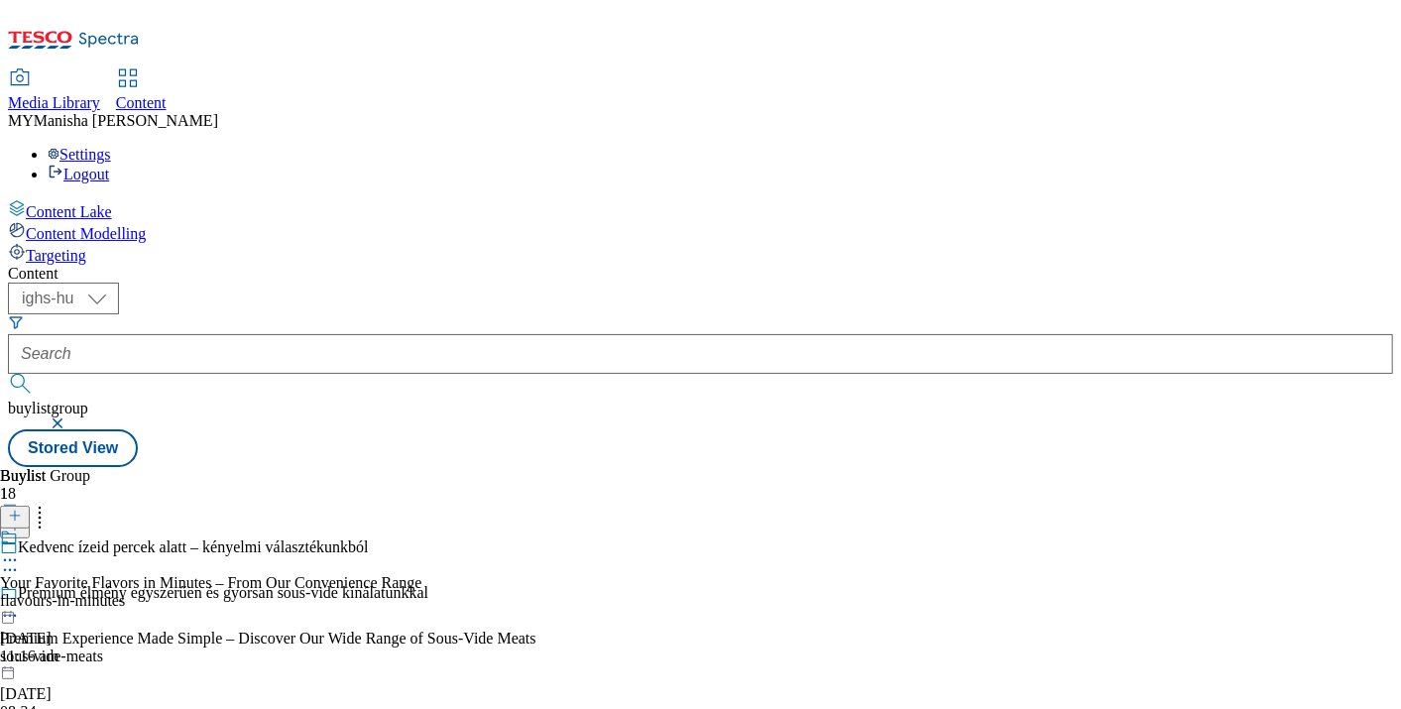
click at [20, 550] on icon at bounding box center [10, 560] width 20 height 20
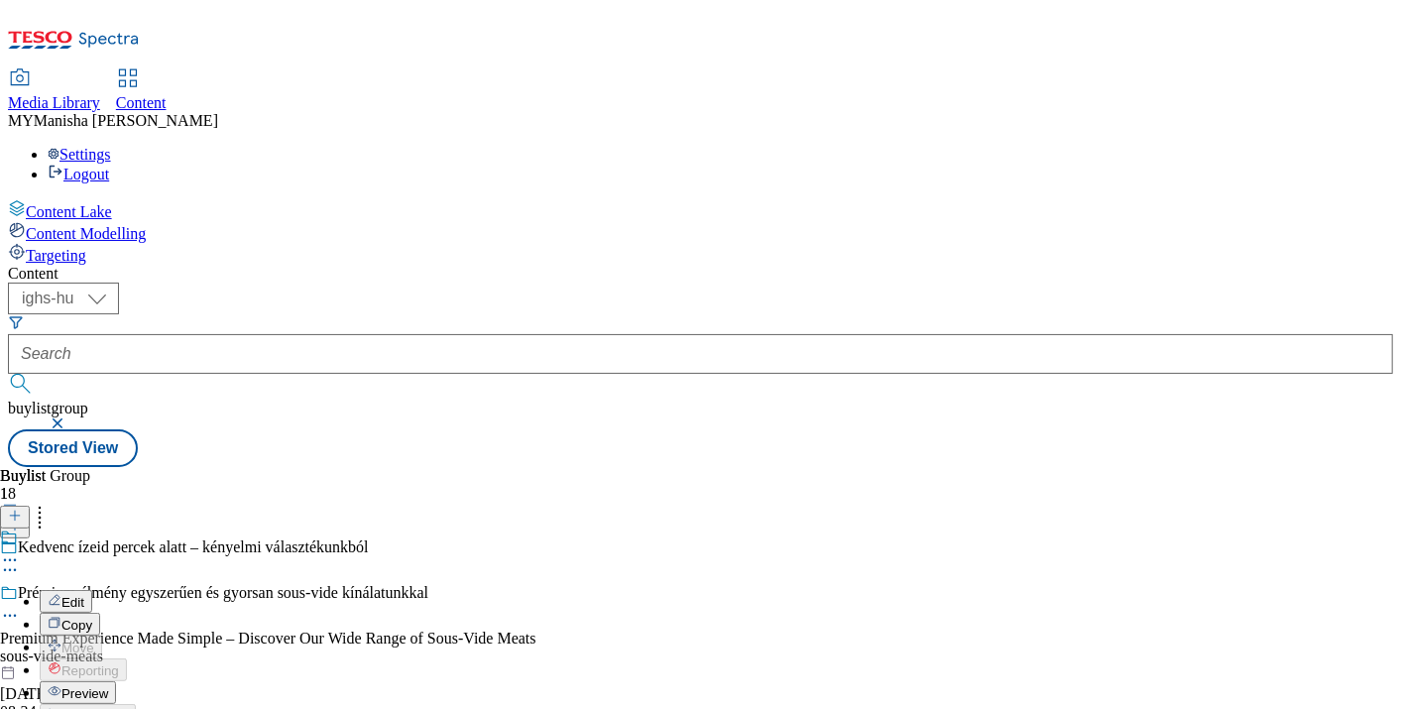
click at [108, 686] on span "Preview" at bounding box center [84, 693] width 47 height 15
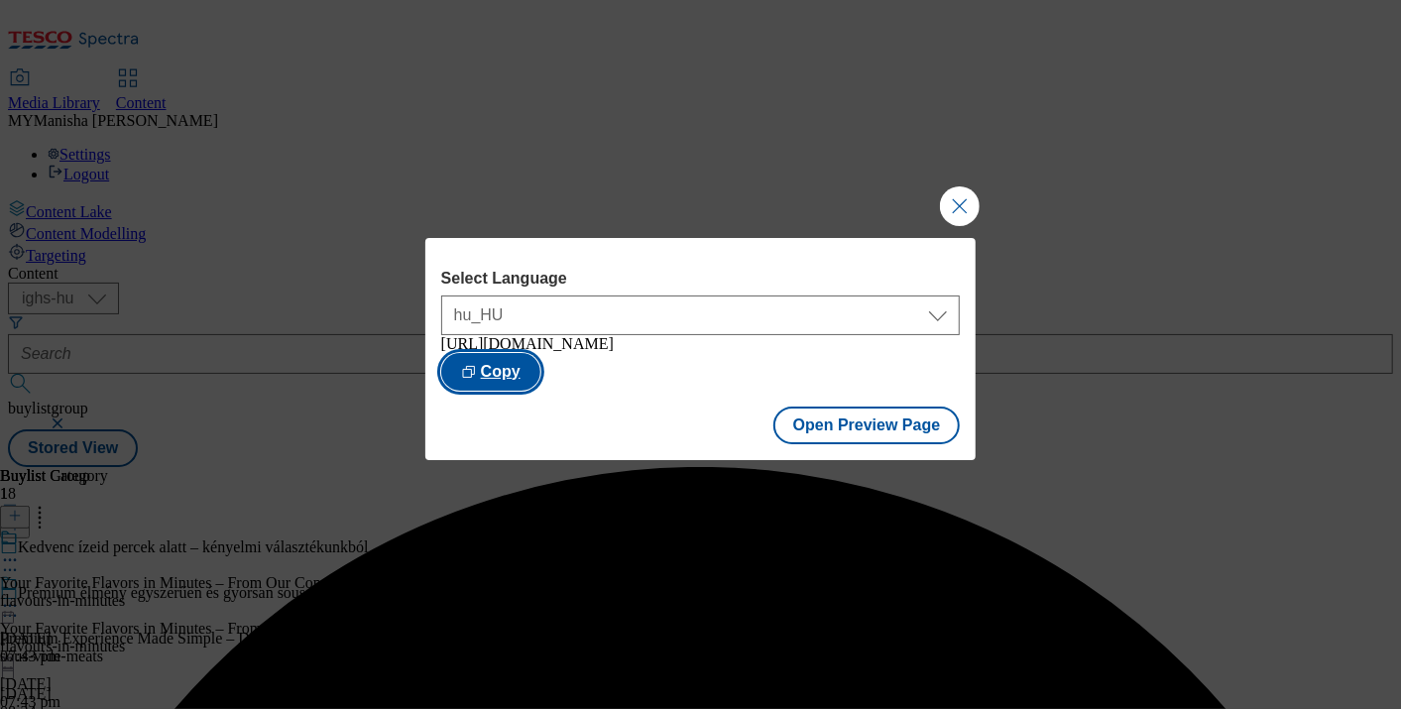
click at [541, 372] on button "Copy" at bounding box center [490, 372] width 99 height 38
click at [948, 192] on button "Close Modal" at bounding box center [960, 206] width 40 height 40
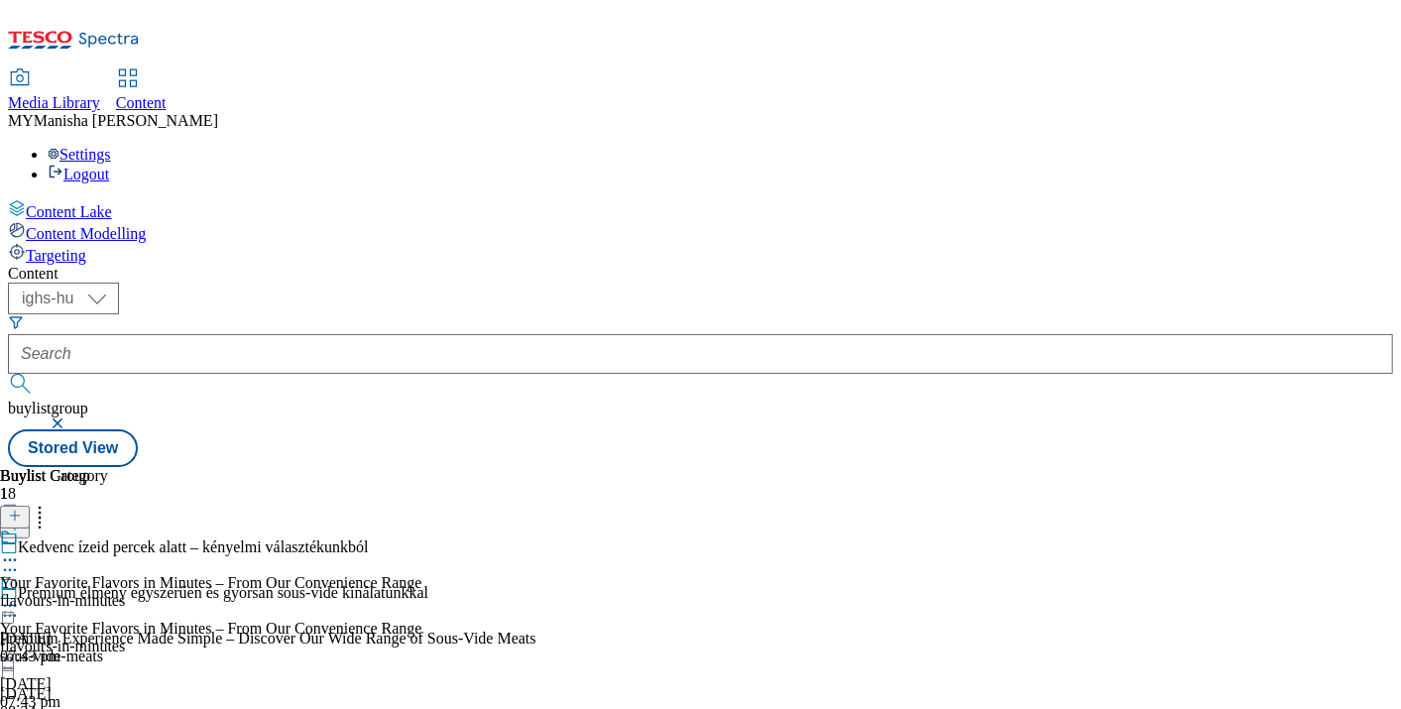
scroll to position [1156, 0]
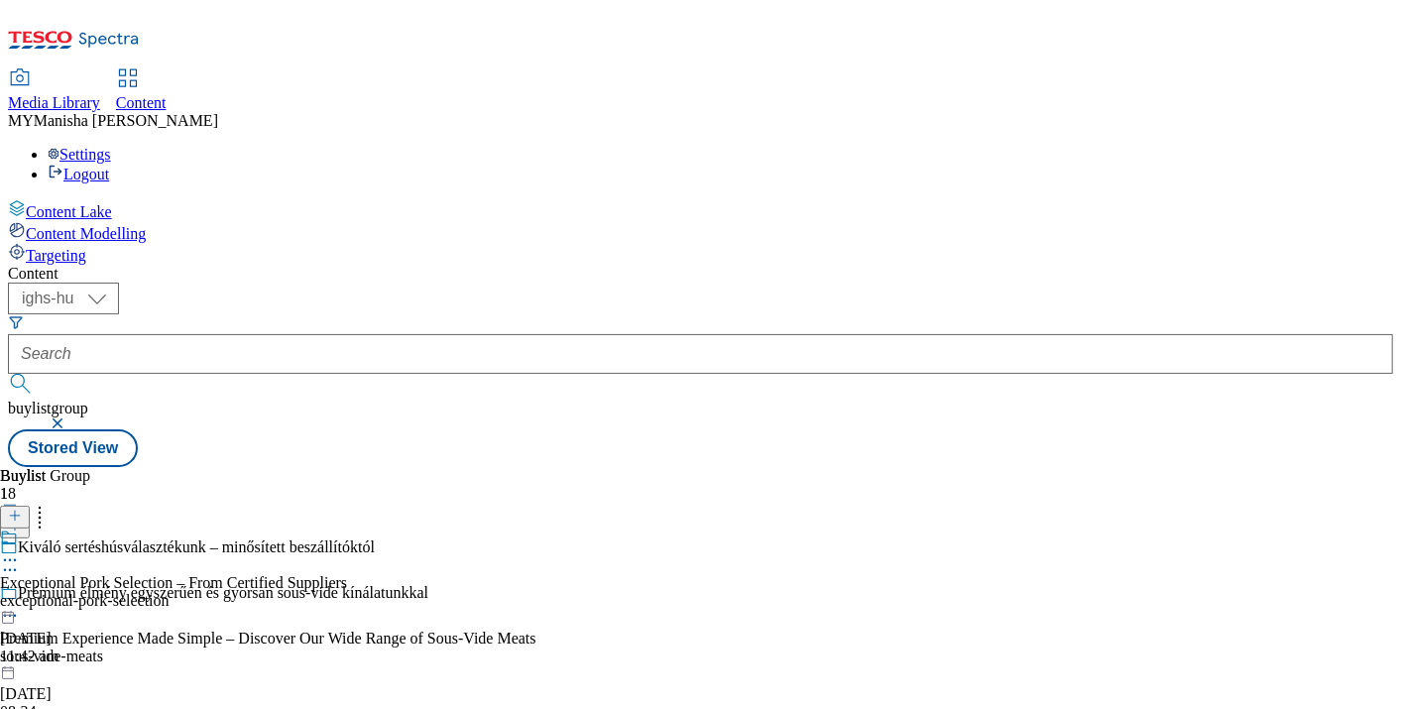
click at [20, 550] on icon at bounding box center [10, 560] width 20 height 20
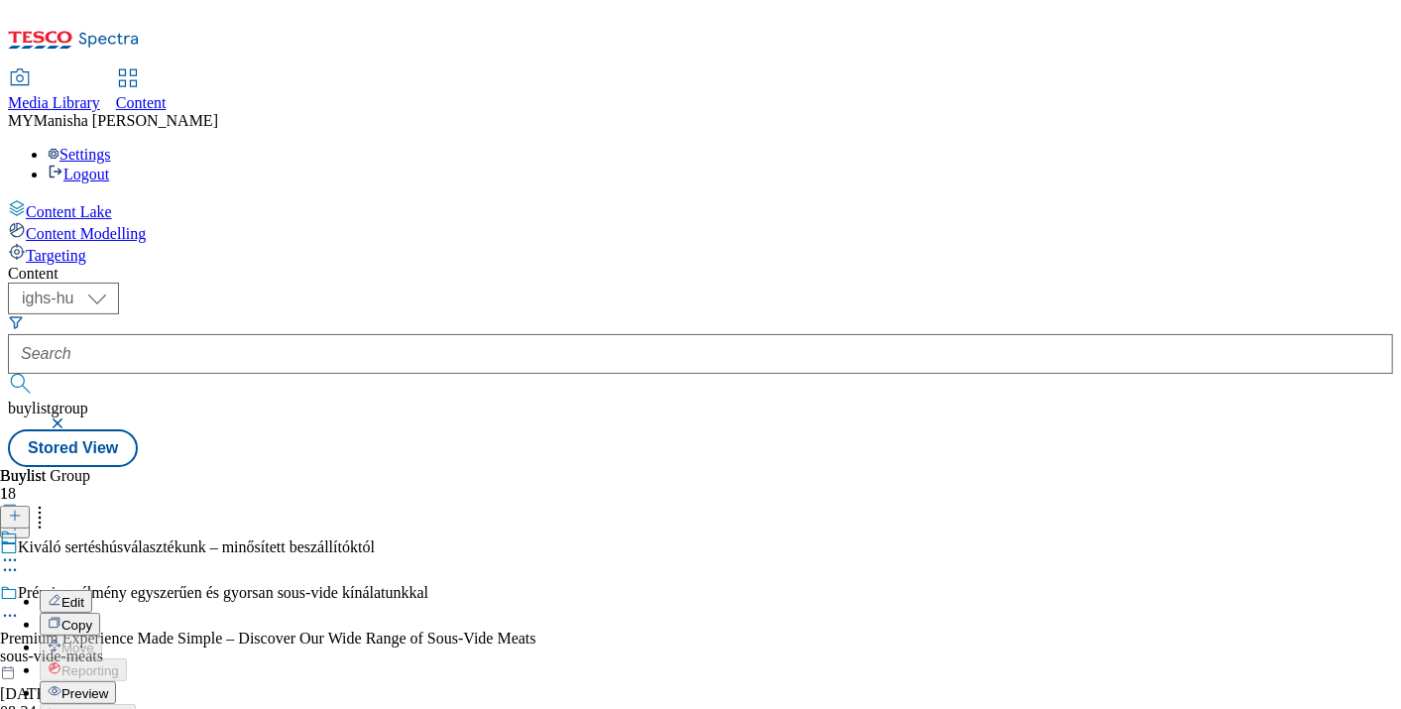
click at [108, 686] on span "Preview" at bounding box center [84, 693] width 47 height 15
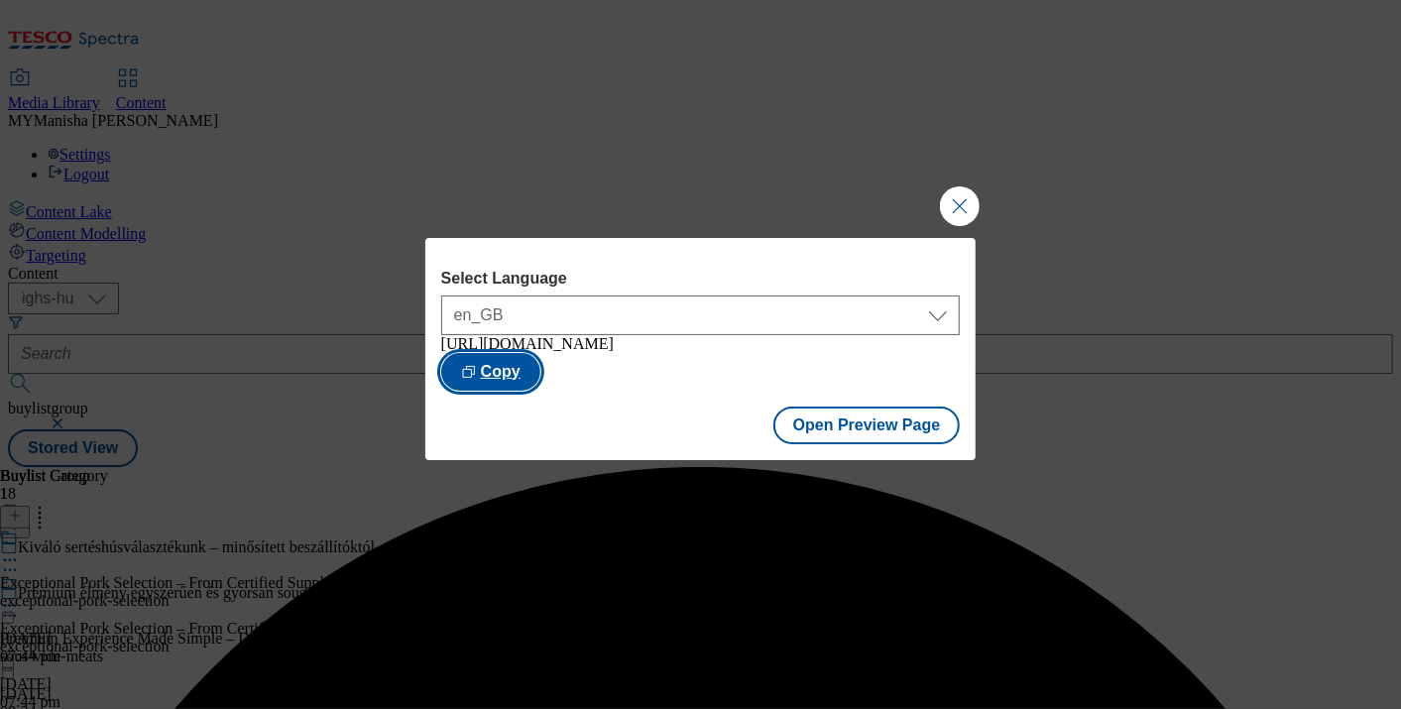
click at [541, 372] on button "Copy" at bounding box center [490, 372] width 99 height 38
click at [965, 198] on button "Close Modal" at bounding box center [960, 206] width 40 height 40
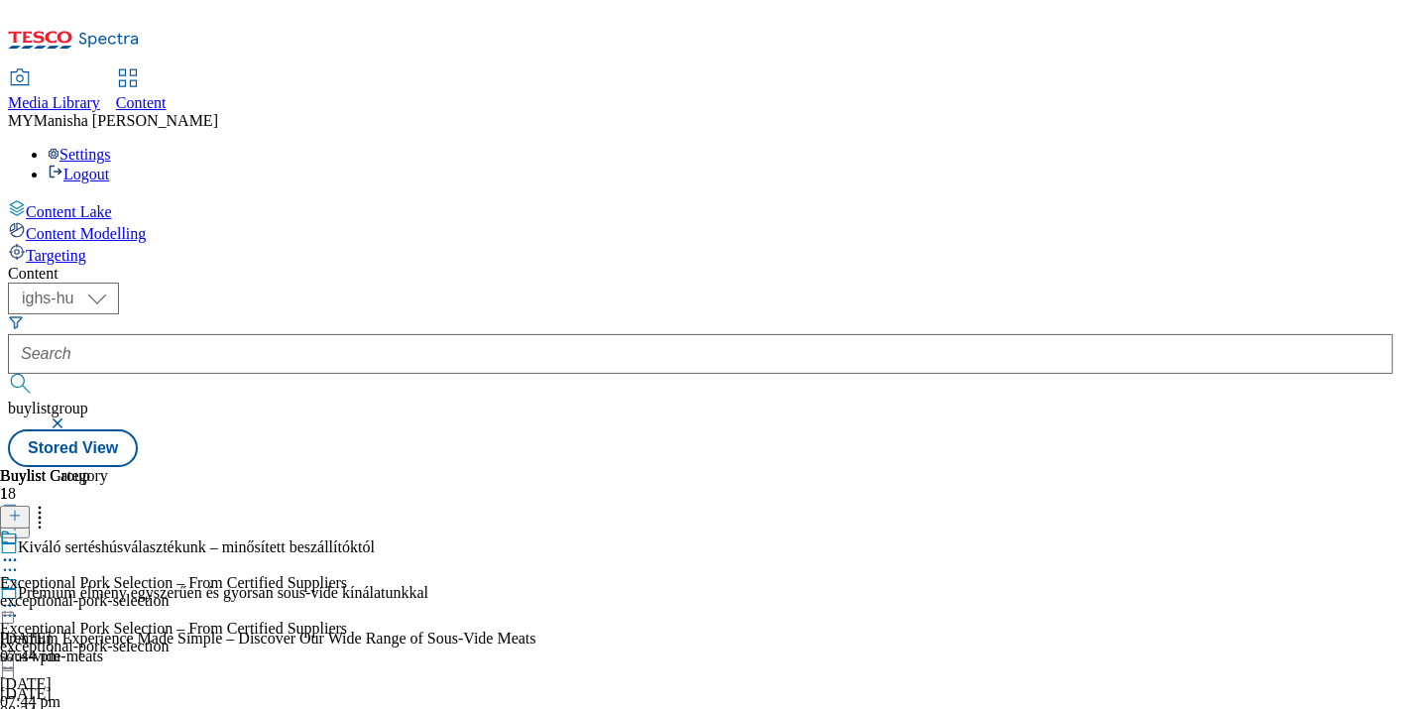
scroll to position [958, 0]
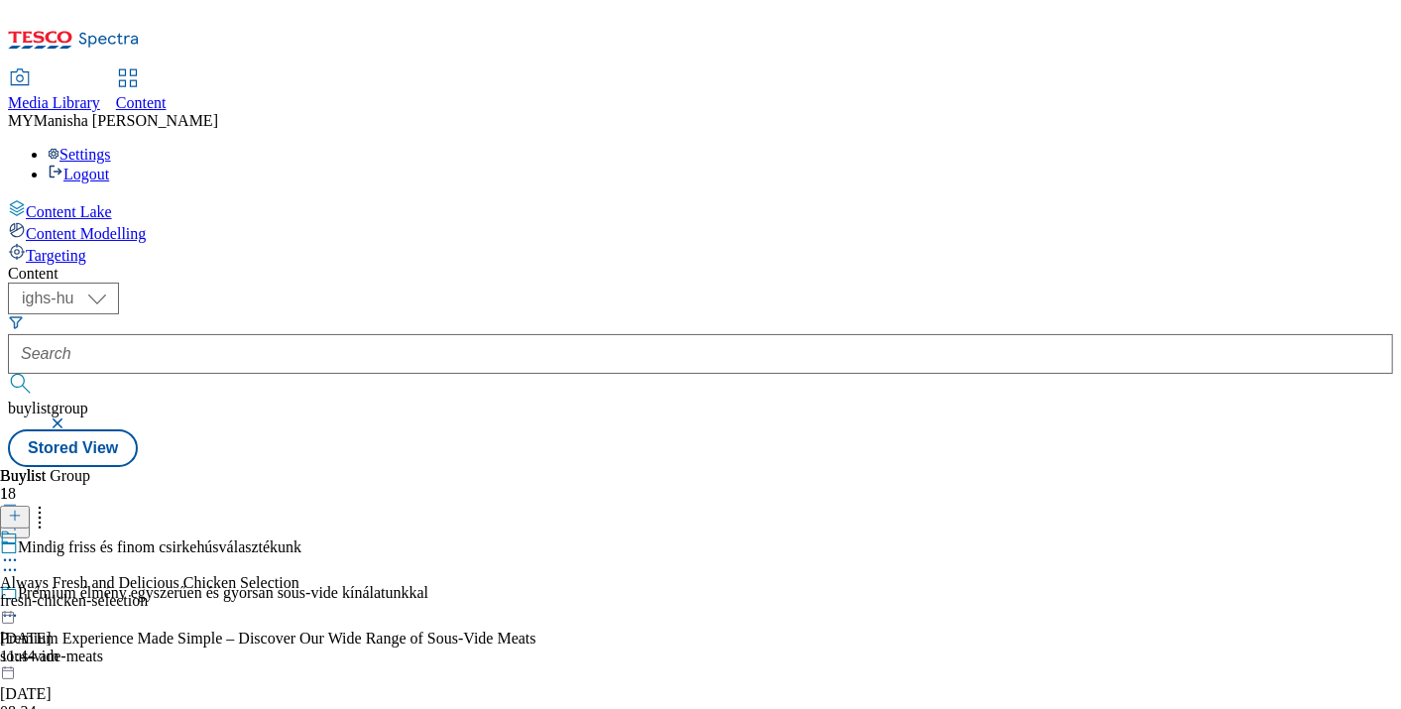
click at [20, 550] on icon at bounding box center [10, 560] width 20 height 20
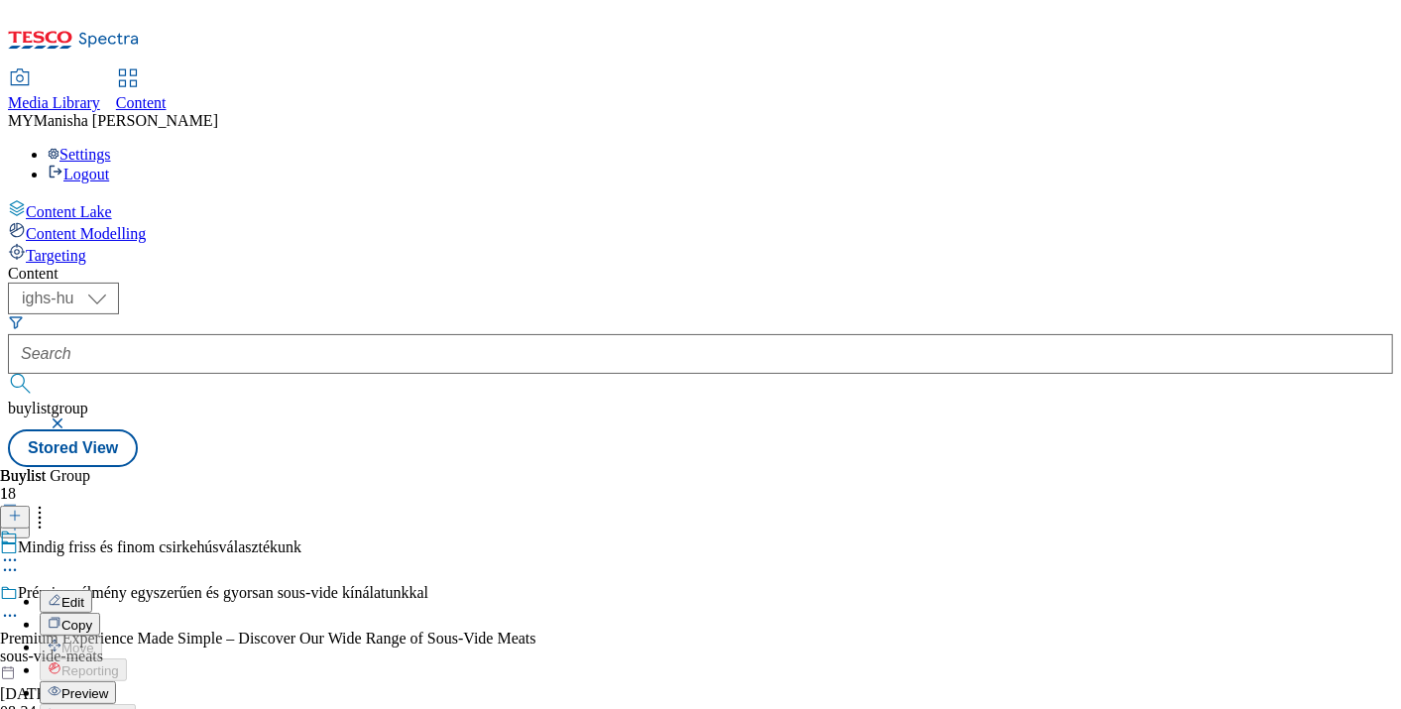
click at [108, 686] on span "Preview" at bounding box center [84, 693] width 47 height 15
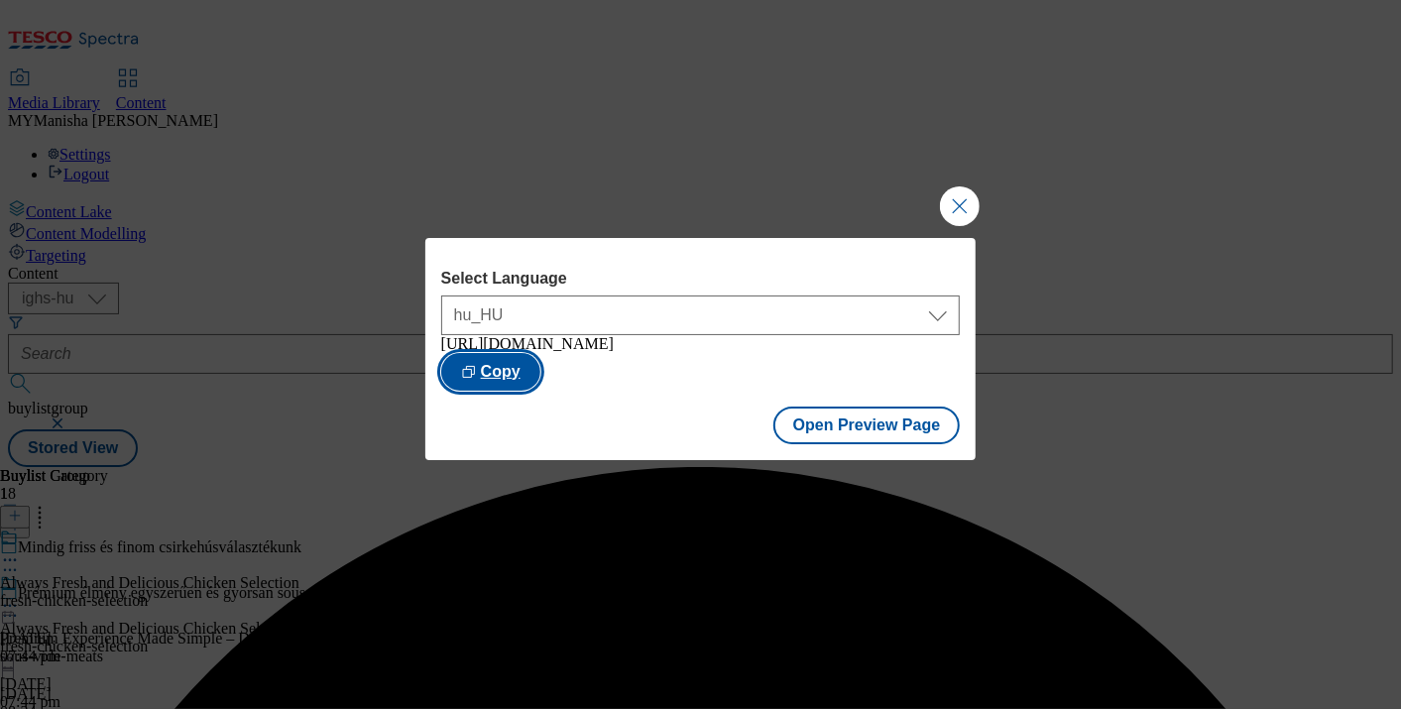
click at [541, 388] on button "Copy" at bounding box center [490, 372] width 99 height 38
click at [961, 195] on button "Close Modal" at bounding box center [960, 206] width 40 height 40
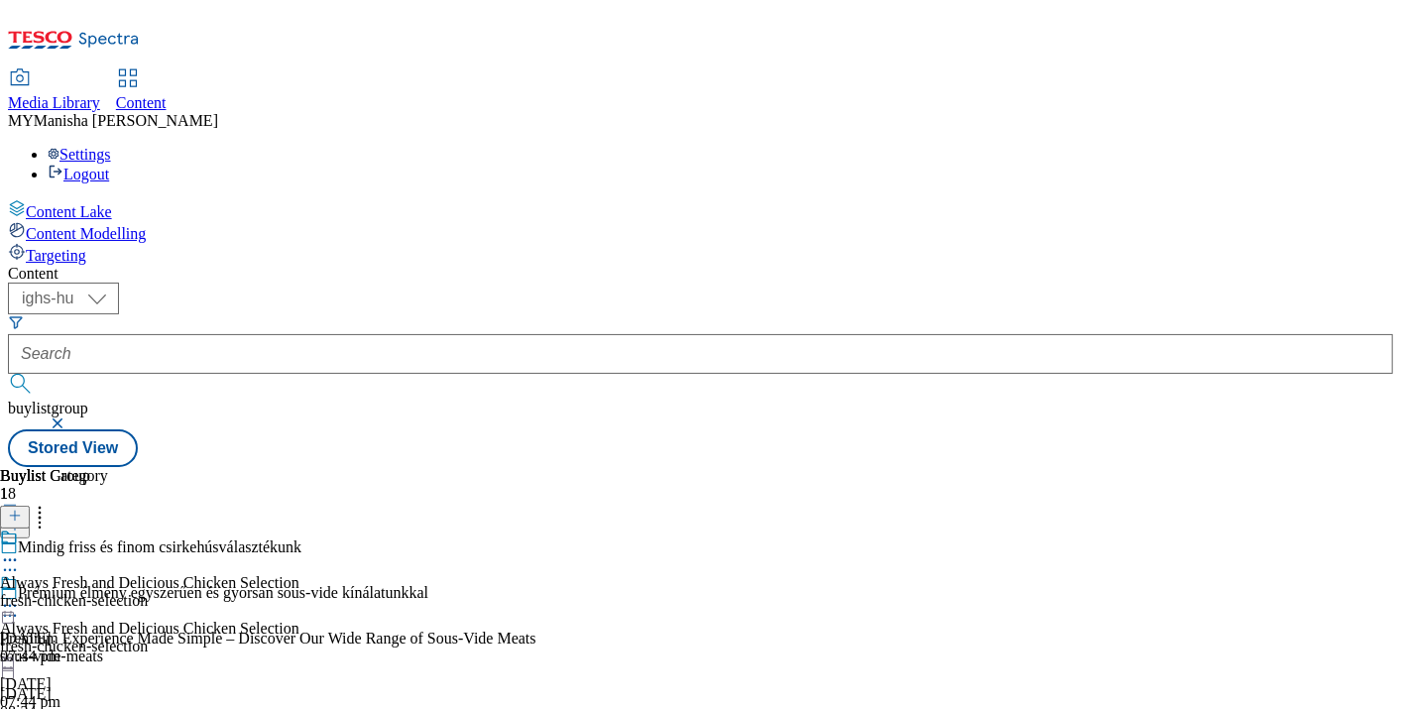
scroll to position [678, 0]
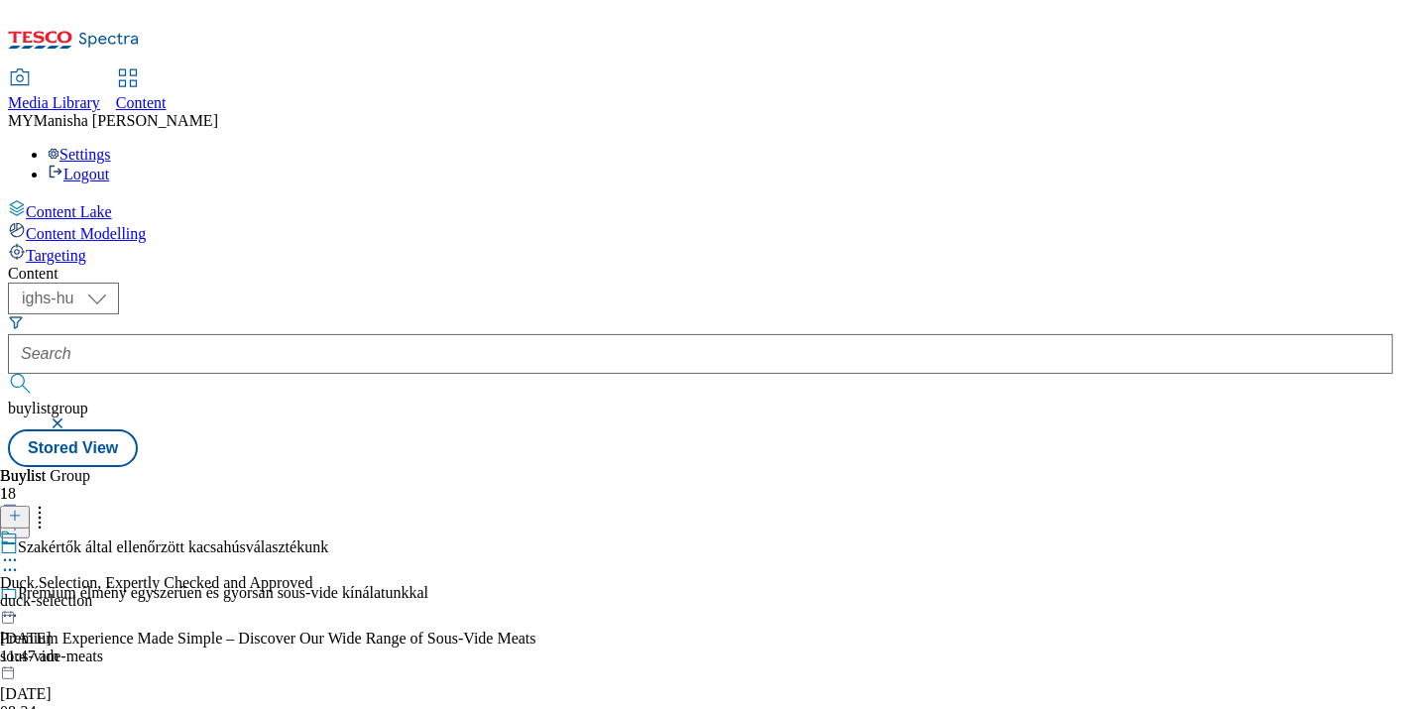
click at [20, 550] on icon at bounding box center [10, 560] width 20 height 20
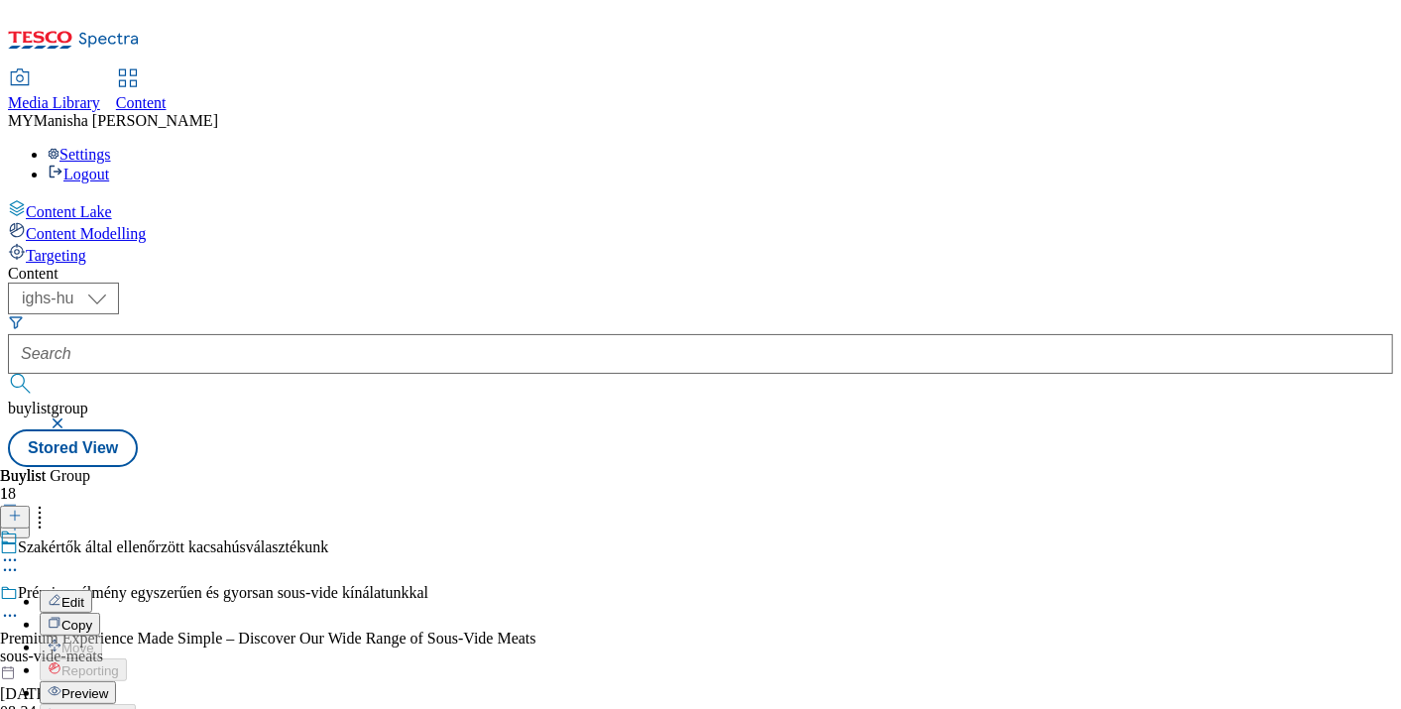
click at [108, 686] on span "Preview" at bounding box center [84, 693] width 47 height 15
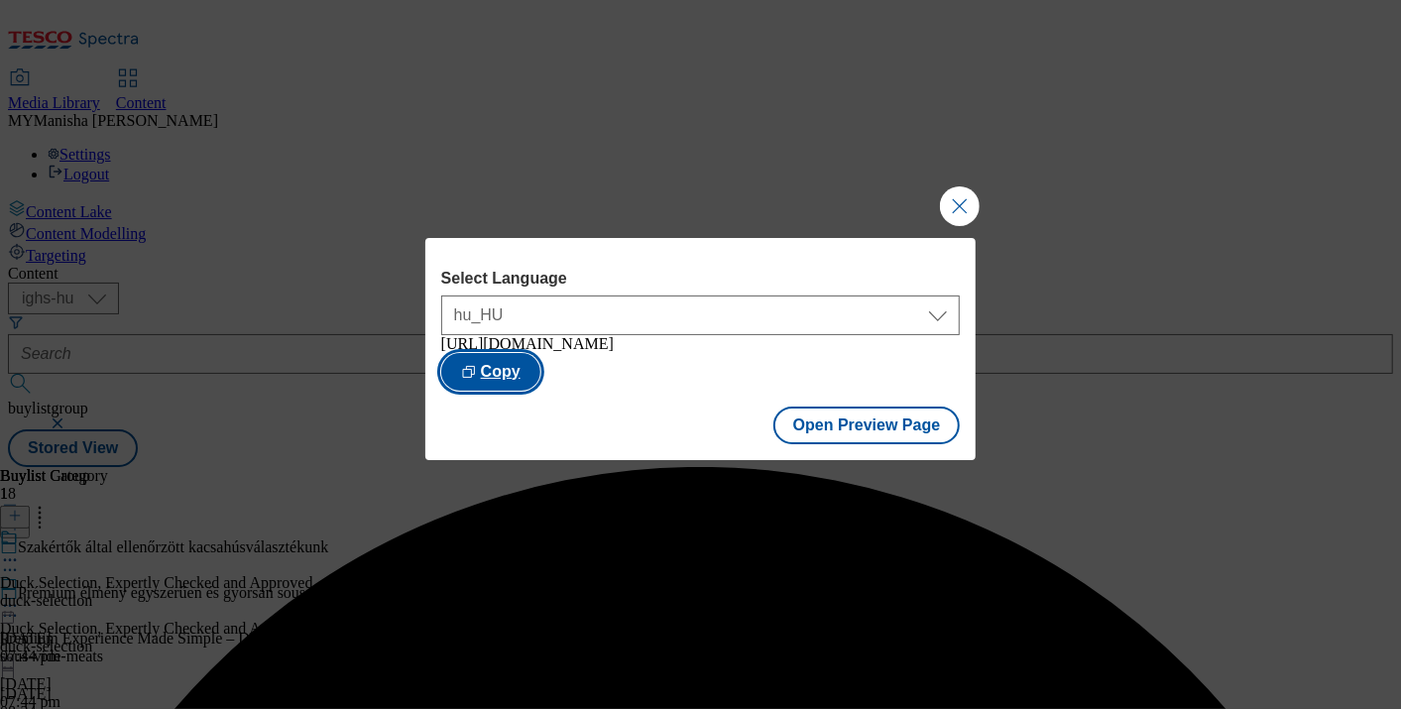
click at [541, 378] on button "Copy" at bounding box center [490, 372] width 99 height 38
click at [955, 194] on button "Close Modal" at bounding box center [960, 206] width 40 height 40
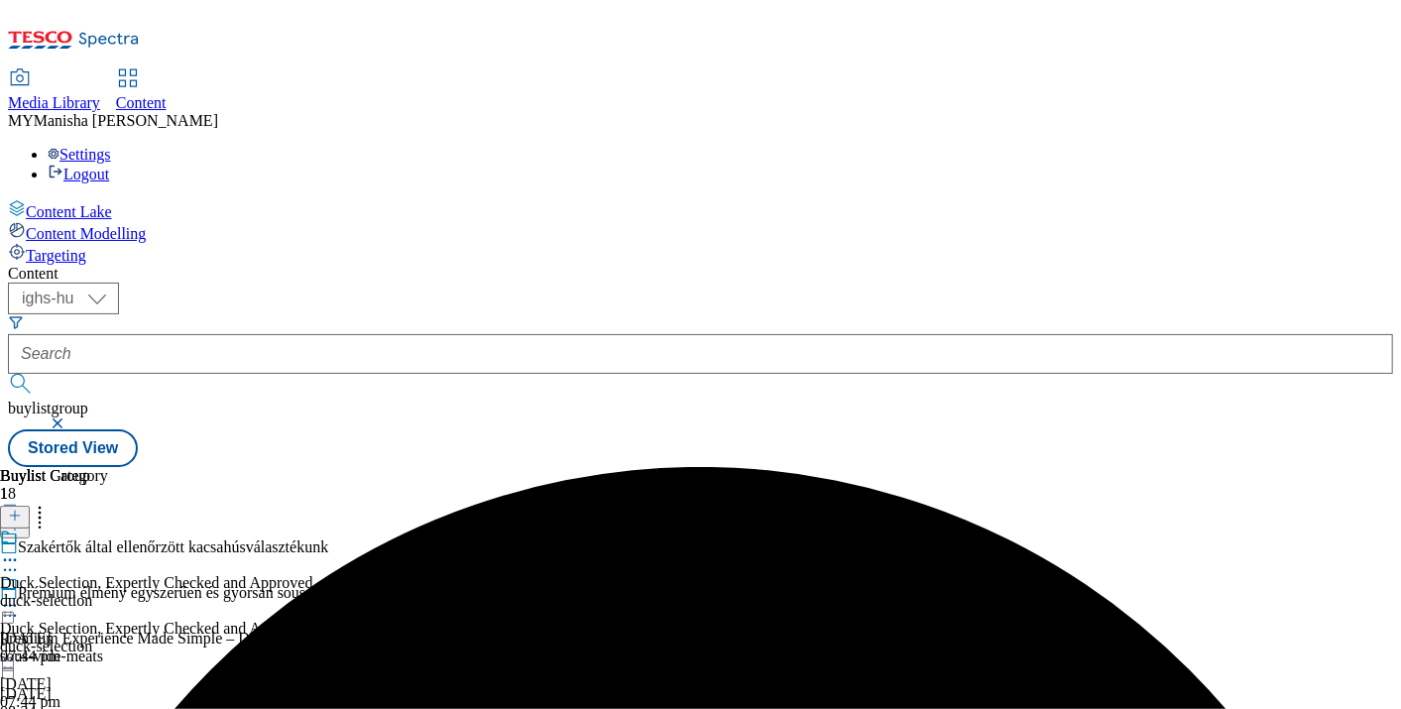
scroll to position [539, 0]
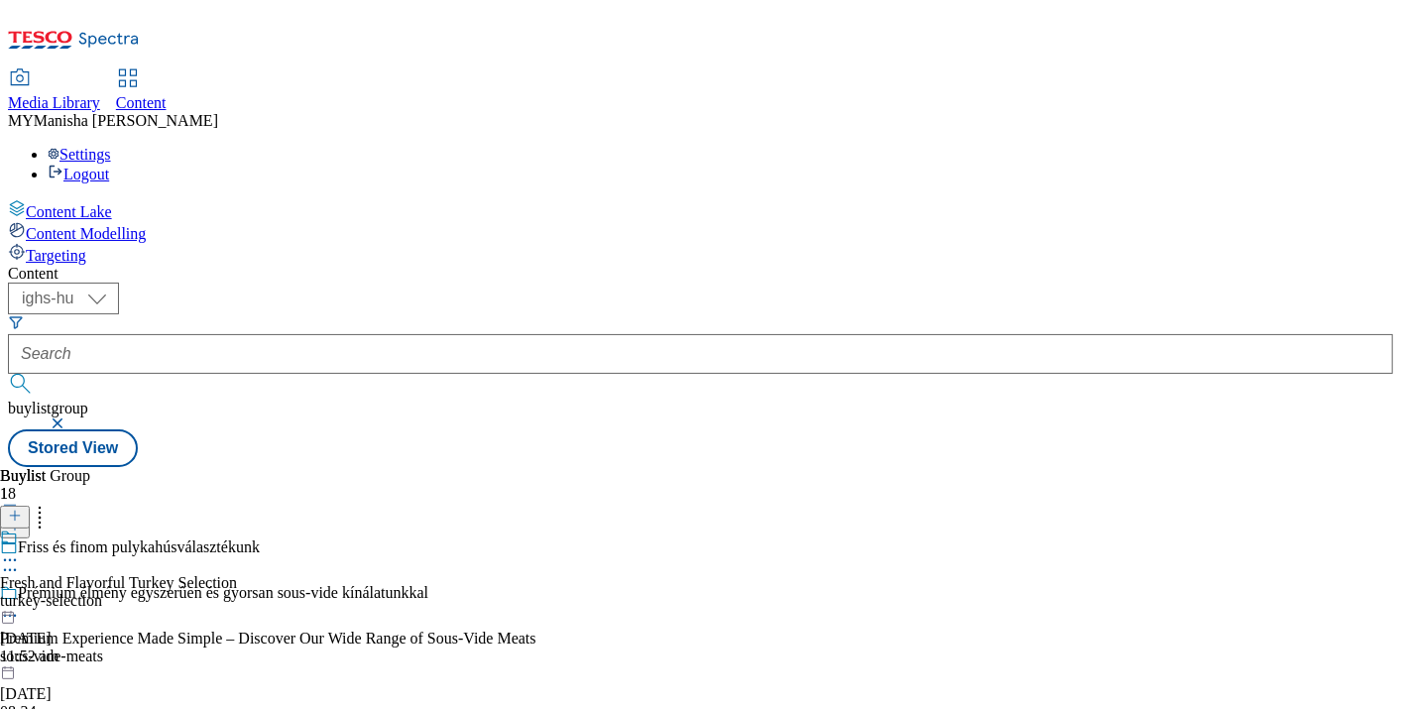
click at [20, 550] on icon at bounding box center [10, 560] width 20 height 20
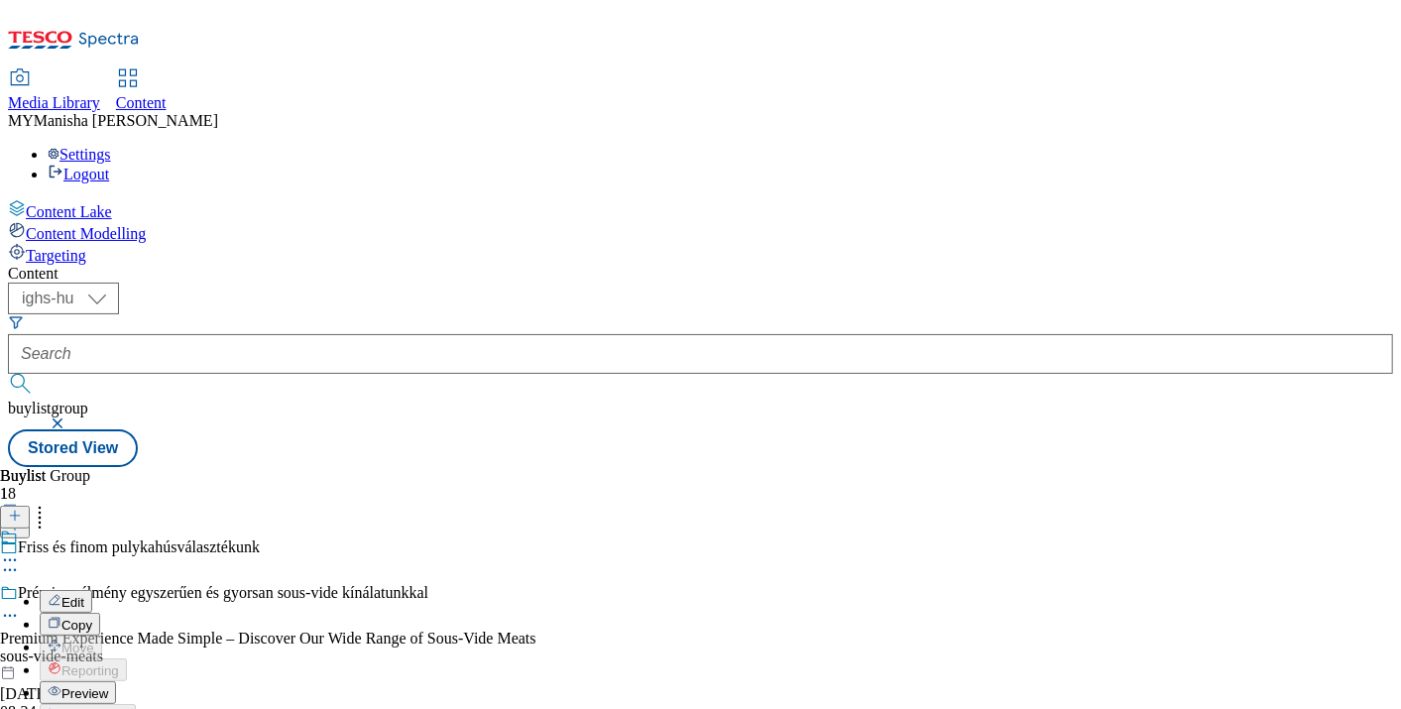
click at [108, 686] on span "Preview" at bounding box center [84, 693] width 47 height 15
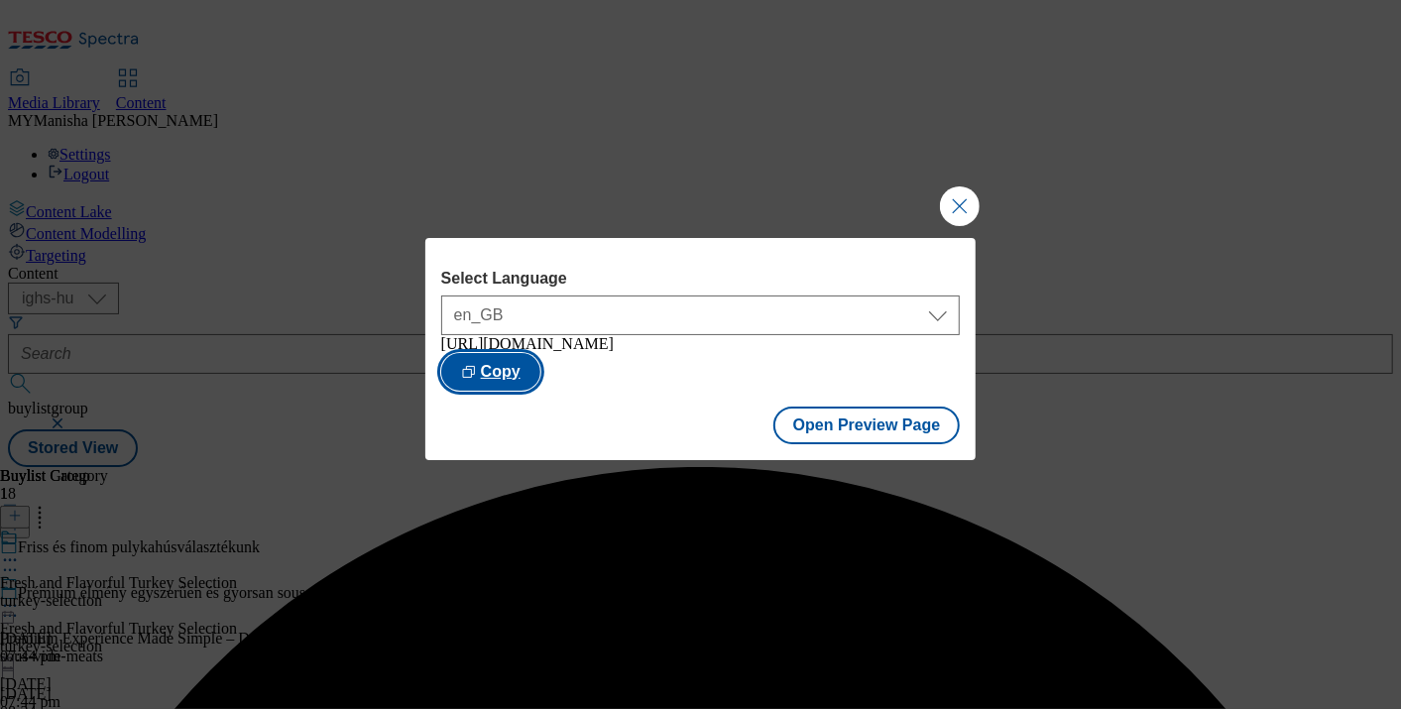
click at [541, 366] on button "Copy" at bounding box center [490, 372] width 99 height 38
click at [963, 189] on button "Close Modal" at bounding box center [960, 206] width 40 height 40
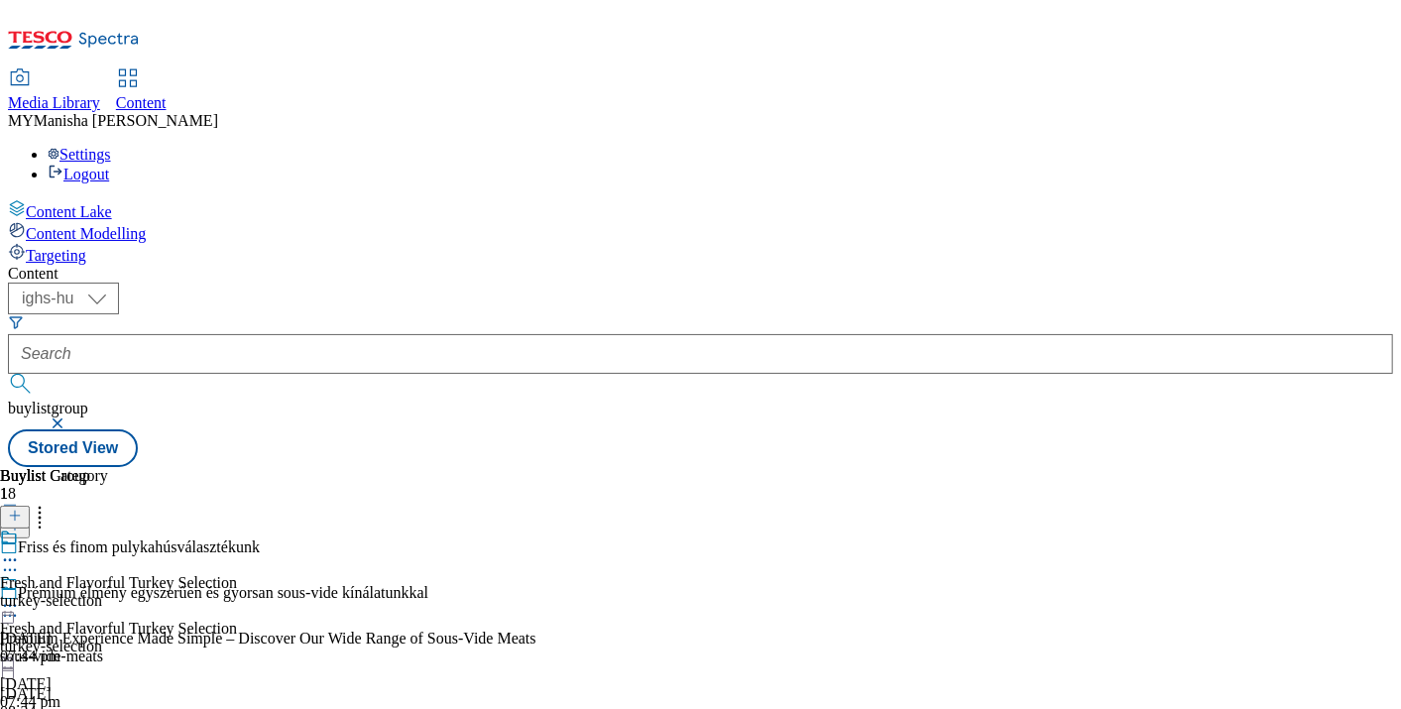
scroll to position [264, 0]
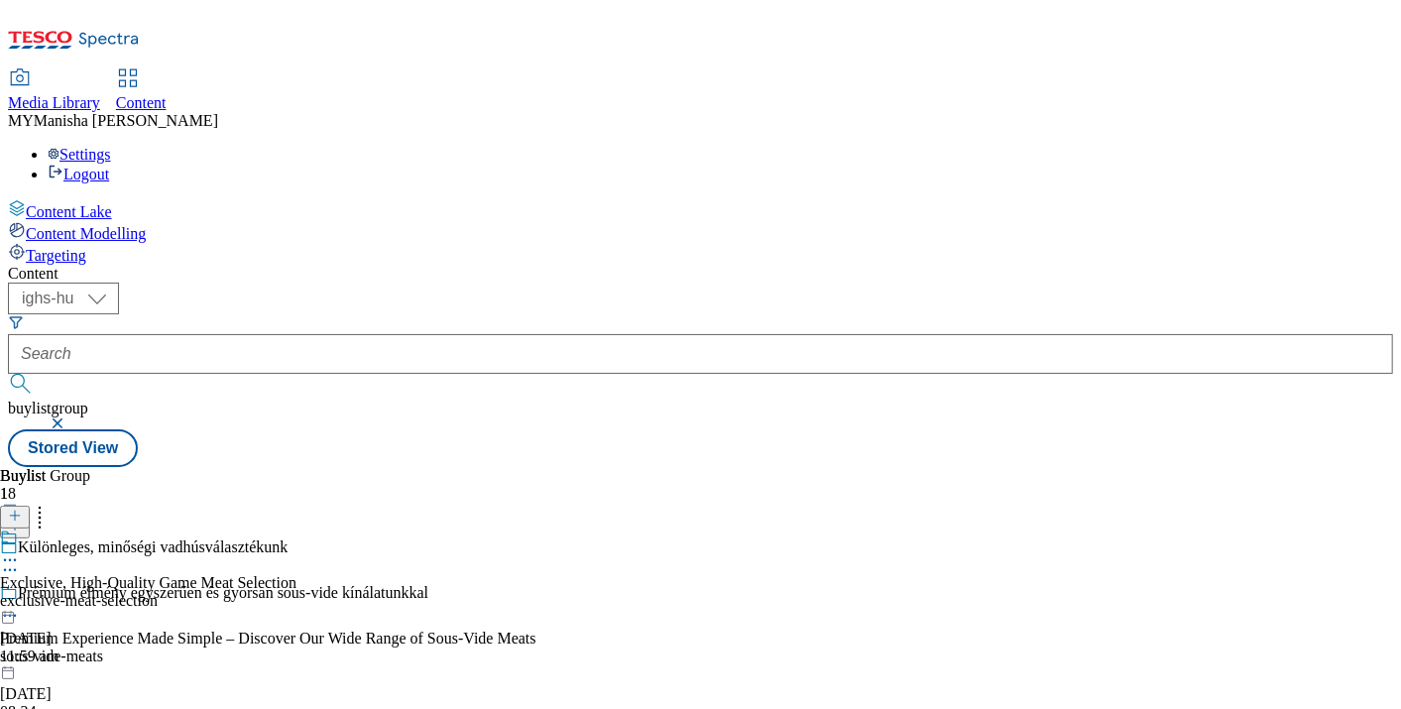
click at [20, 550] on icon at bounding box center [10, 560] width 20 height 20
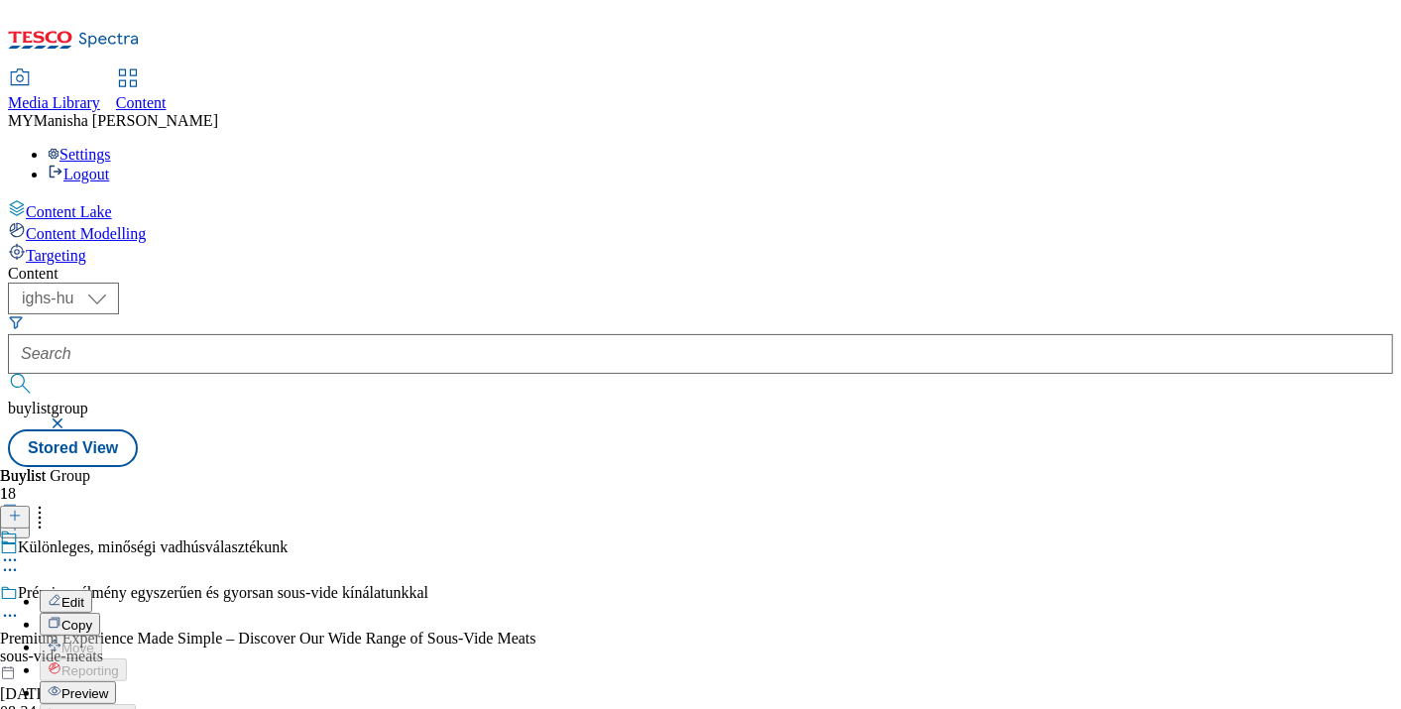
click at [108, 686] on span "Preview" at bounding box center [84, 693] width 47 height 15
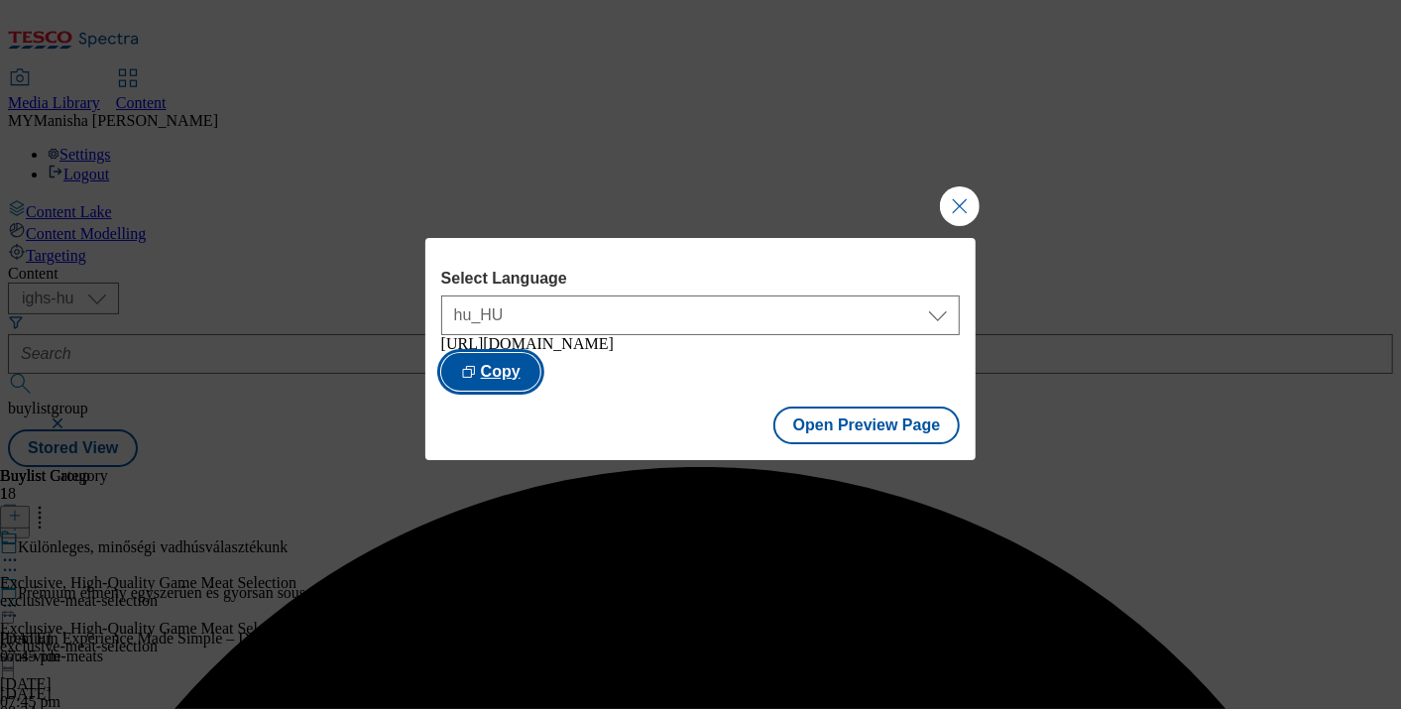
click at [541, 374] on button "Copy" at bounding box center [490, 372] width 99 height 38
click at [971, 200] on button "Close Modal" at bounding box center [960, 206] width 40 height 40
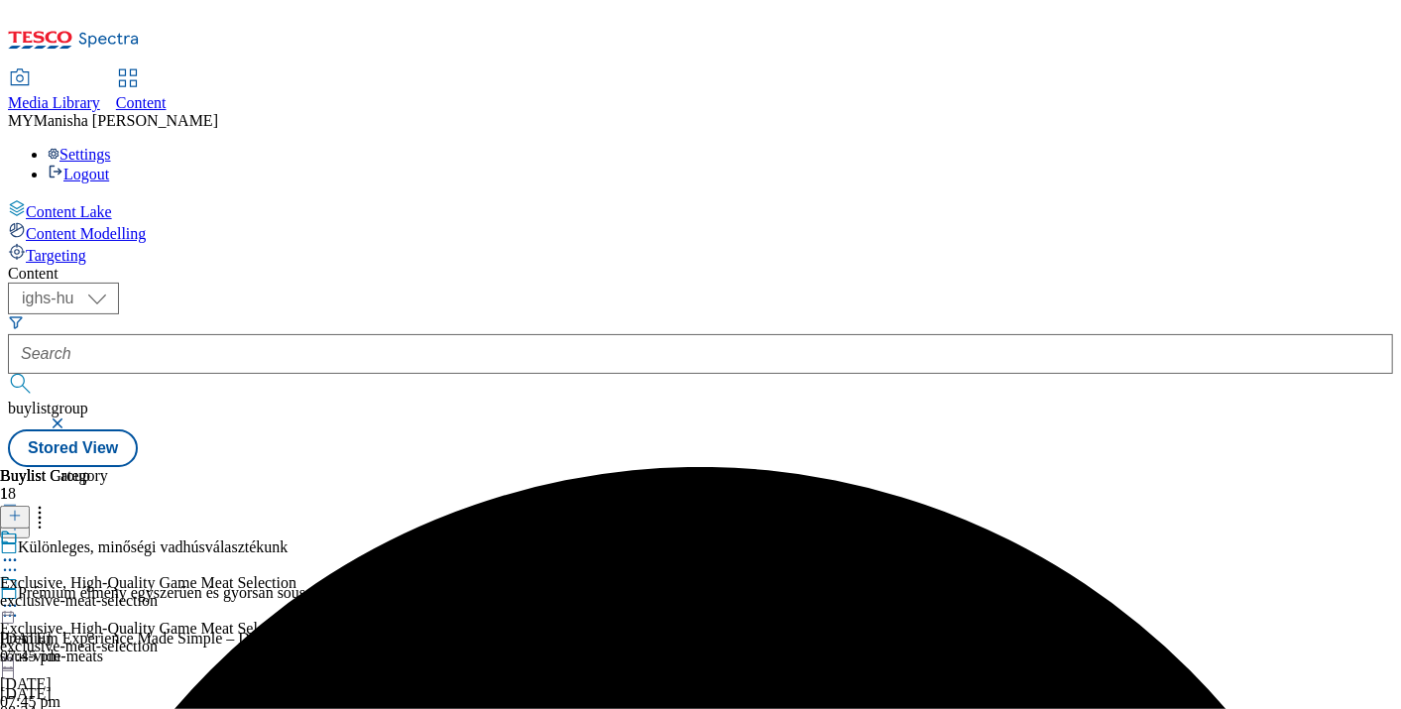
scroll to position [41, 0]
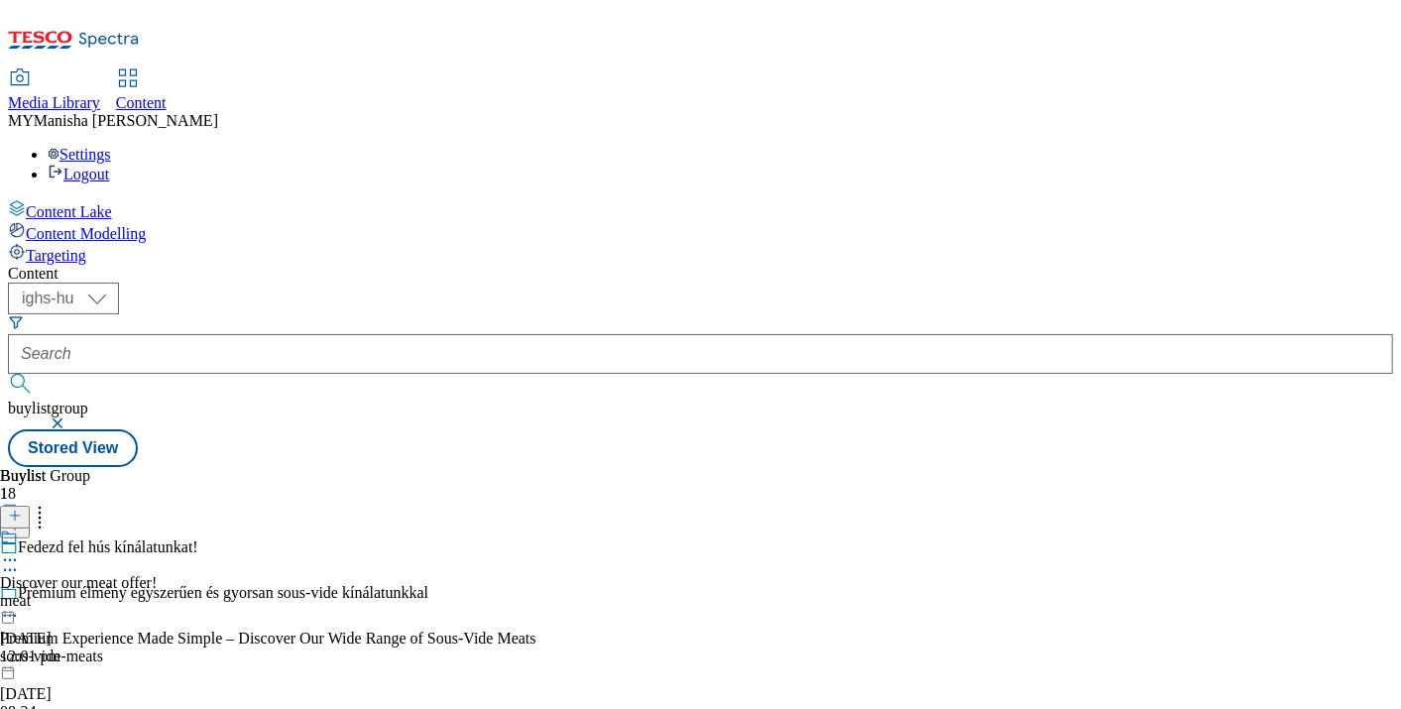
click at [20, 550] on icon at bounding box center [10, 560] width 20 height 20
click at [108, 686] on span "Preview" at bounding box center [84, 693] width 47 height 15
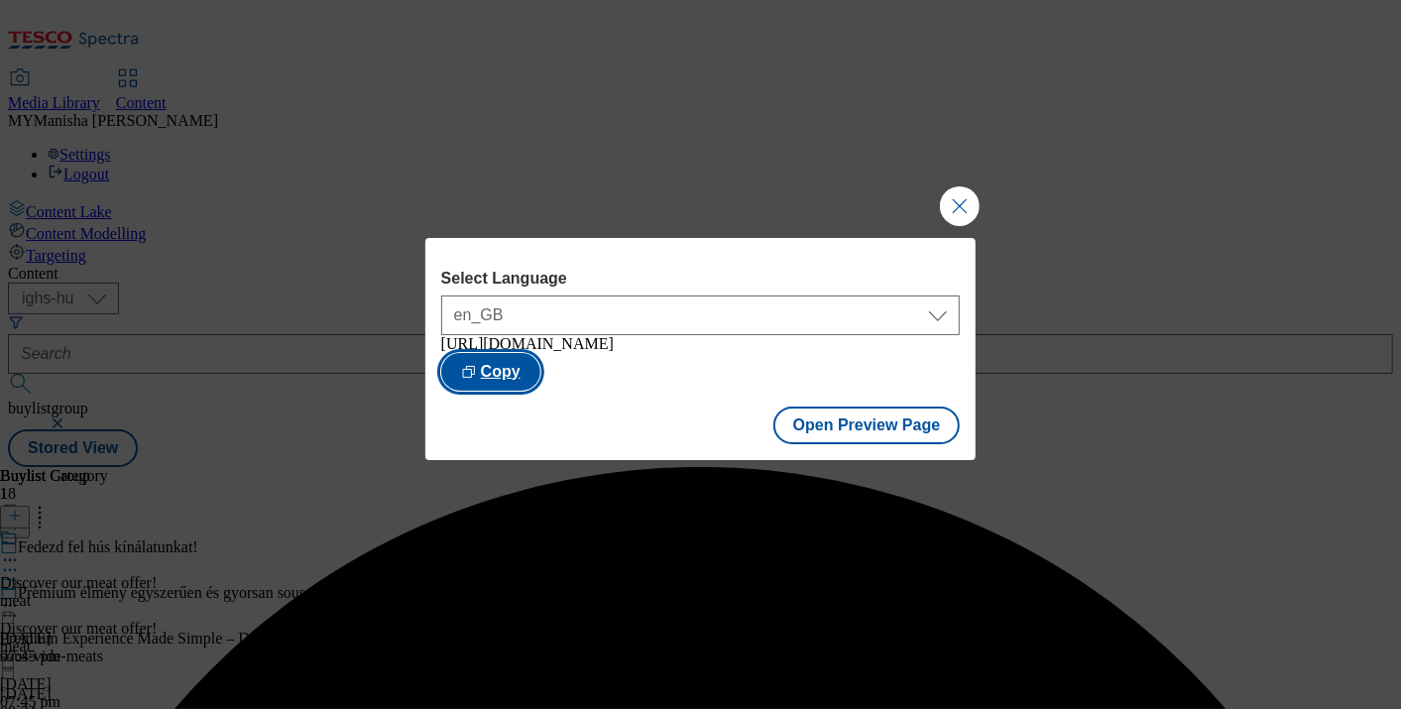
click at [541, 377] on button "Copy" at bounding box center [490, 372] width 99 height 38
click at [952, 203] on button "Close Modal" at bounding box center [960, 206] width 40 height 40
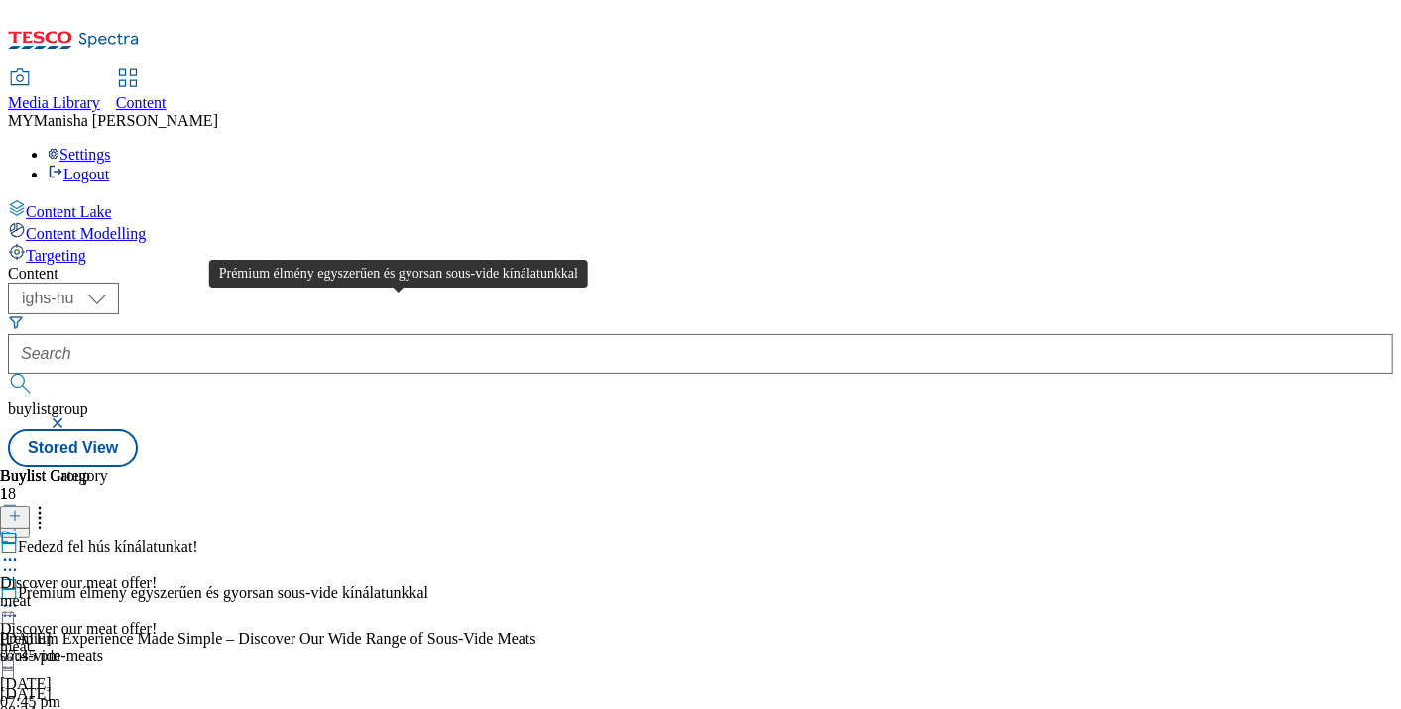
click at [426, 584] on div "Prémium élmény egyszerűen és gyorsan sous-vide kínálatunkkal" at bounding box center [223, 593] width 411 height 18
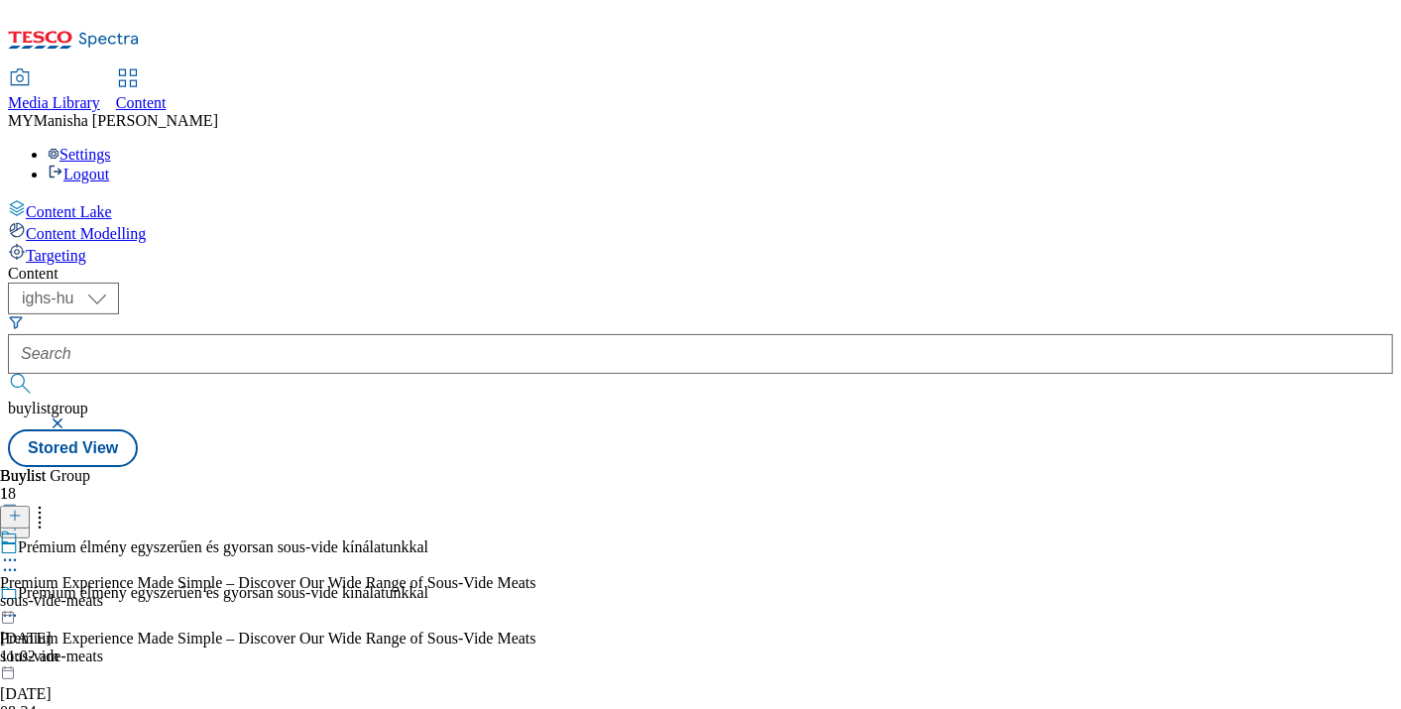
click at [20, 550] on icon at bounding box center [10, 560] width 20 height 20
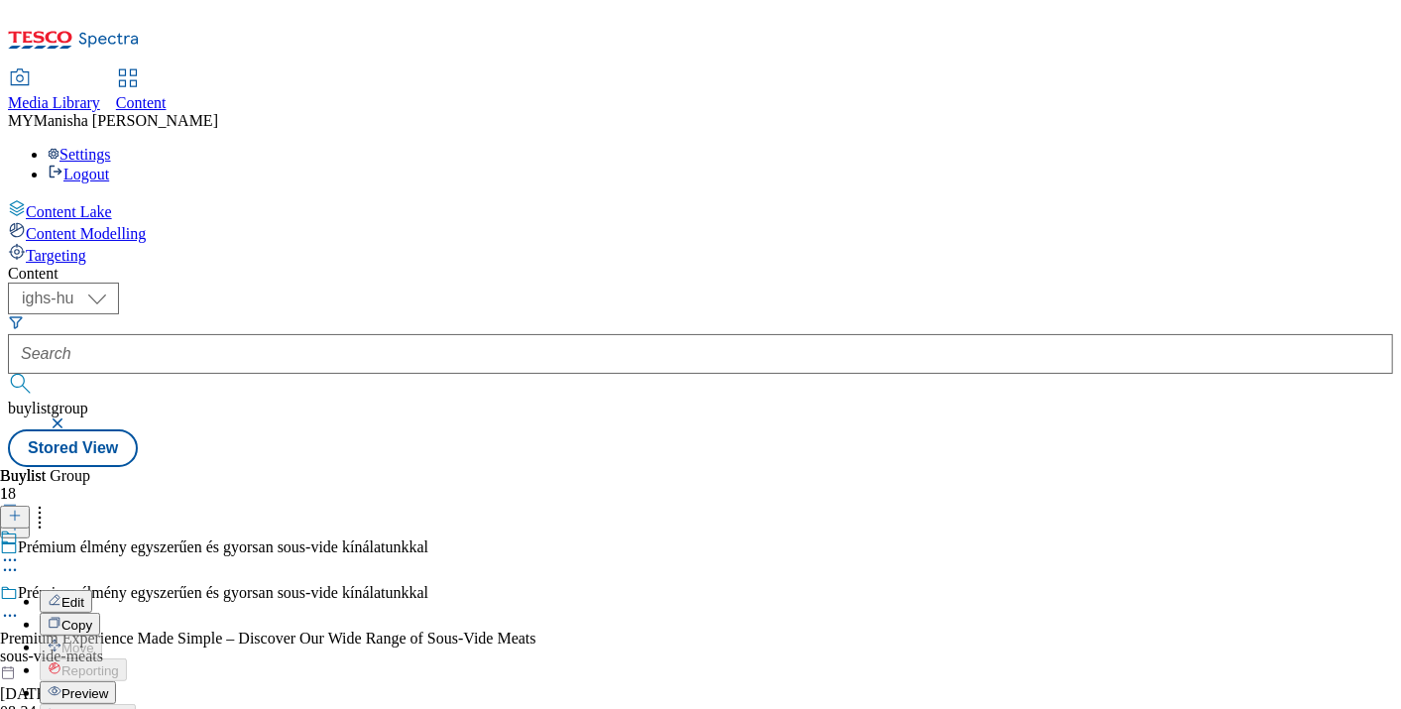
click at [108, 686] on span "Preview" at bounding box center [84, 693] width 47 height 15
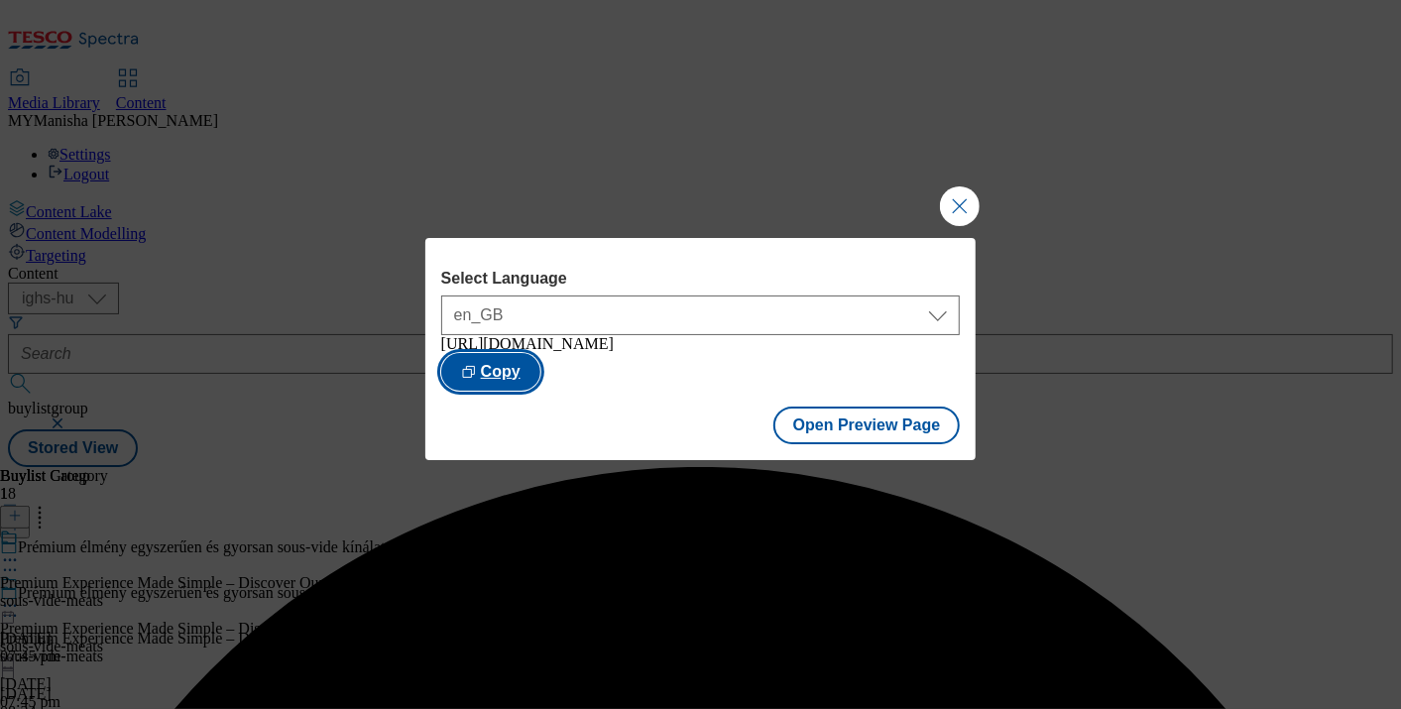
click at [541, 366] on button "Copy" at bounding box center [490, 372] width 99 height 38
click at [954, 199] on button "Close Modal" at bounding box center [960, 206] width 40 height 40
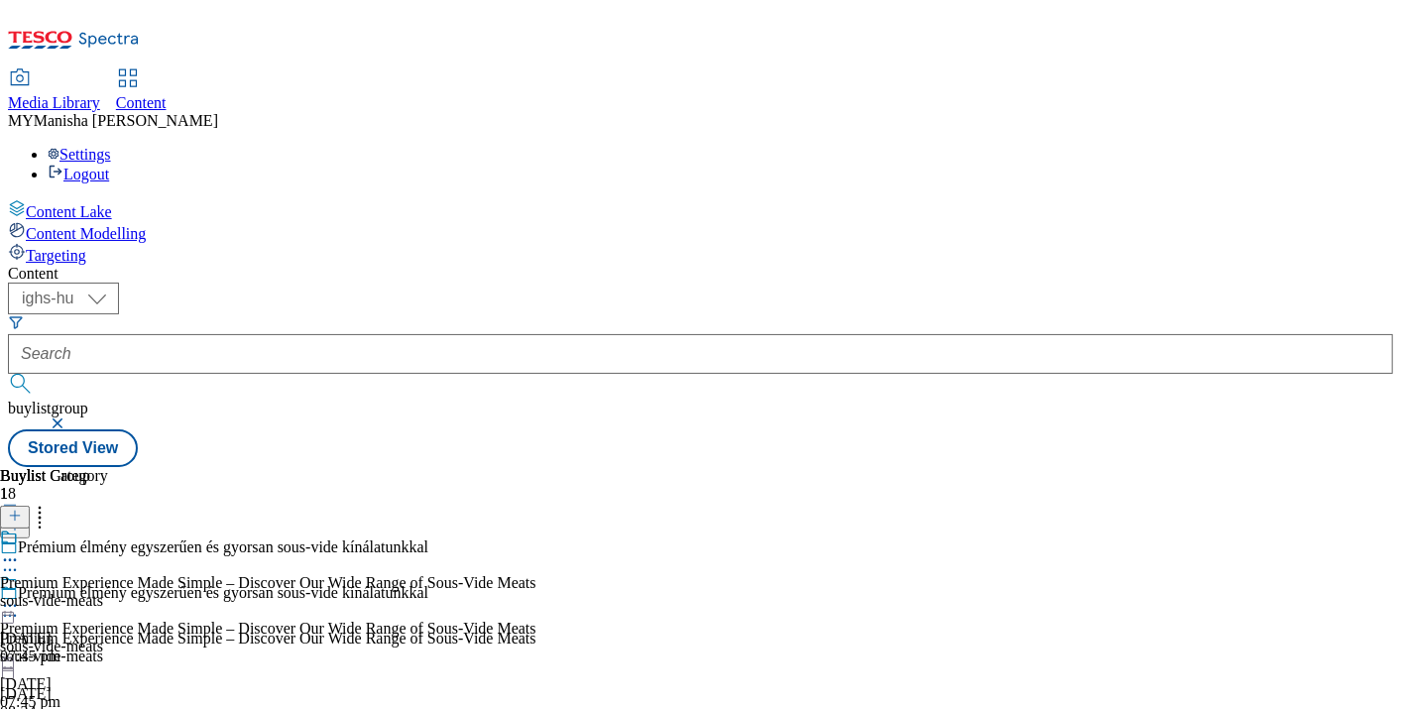
click at [20, 606] on icon at bounding box center [10, 616] width 20 height 20
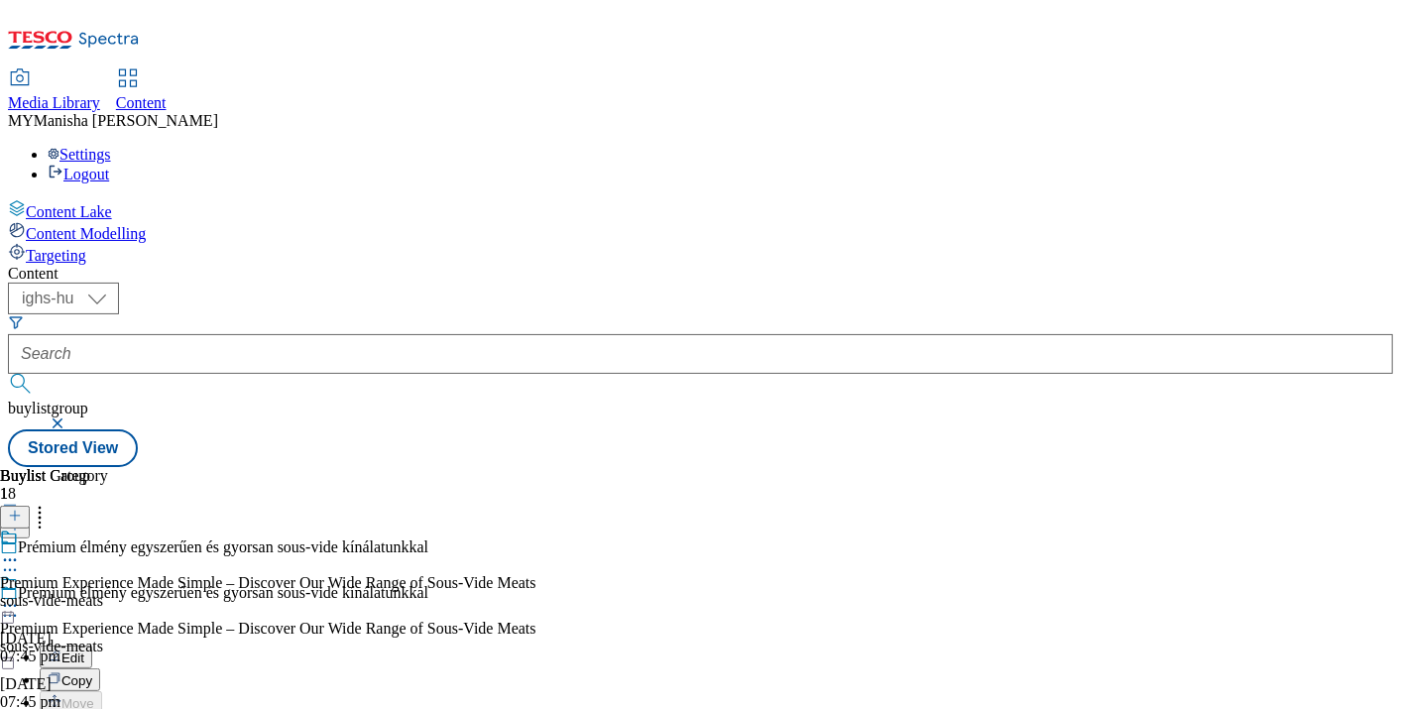
click at [84, 651] on span "Edit" at bounding box center [72, 658] width 23 height 15
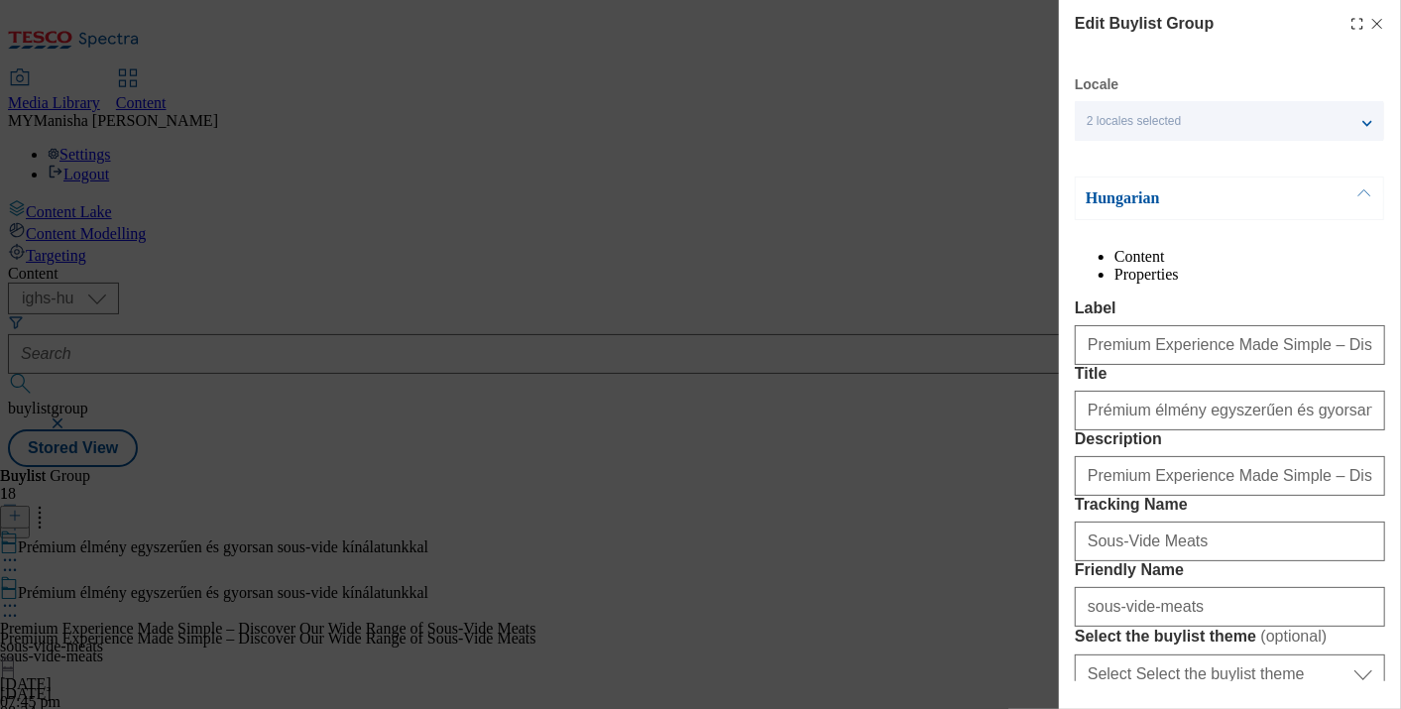
click at [1362, 195] on button "Modal" at bounding box center [1365, 199] width 38 height 42
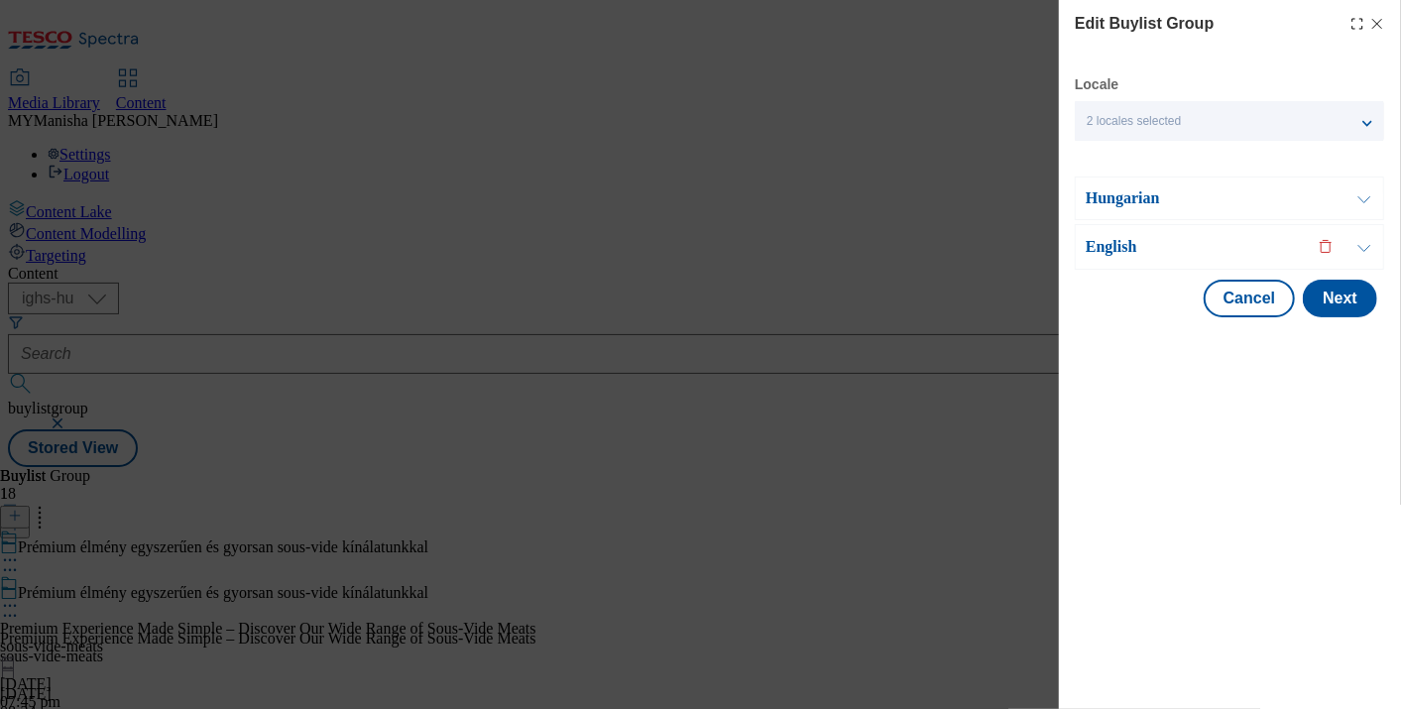
click at [1363, 247] on button "Modal" at bounding box center [1365, 247] width 38 height 44
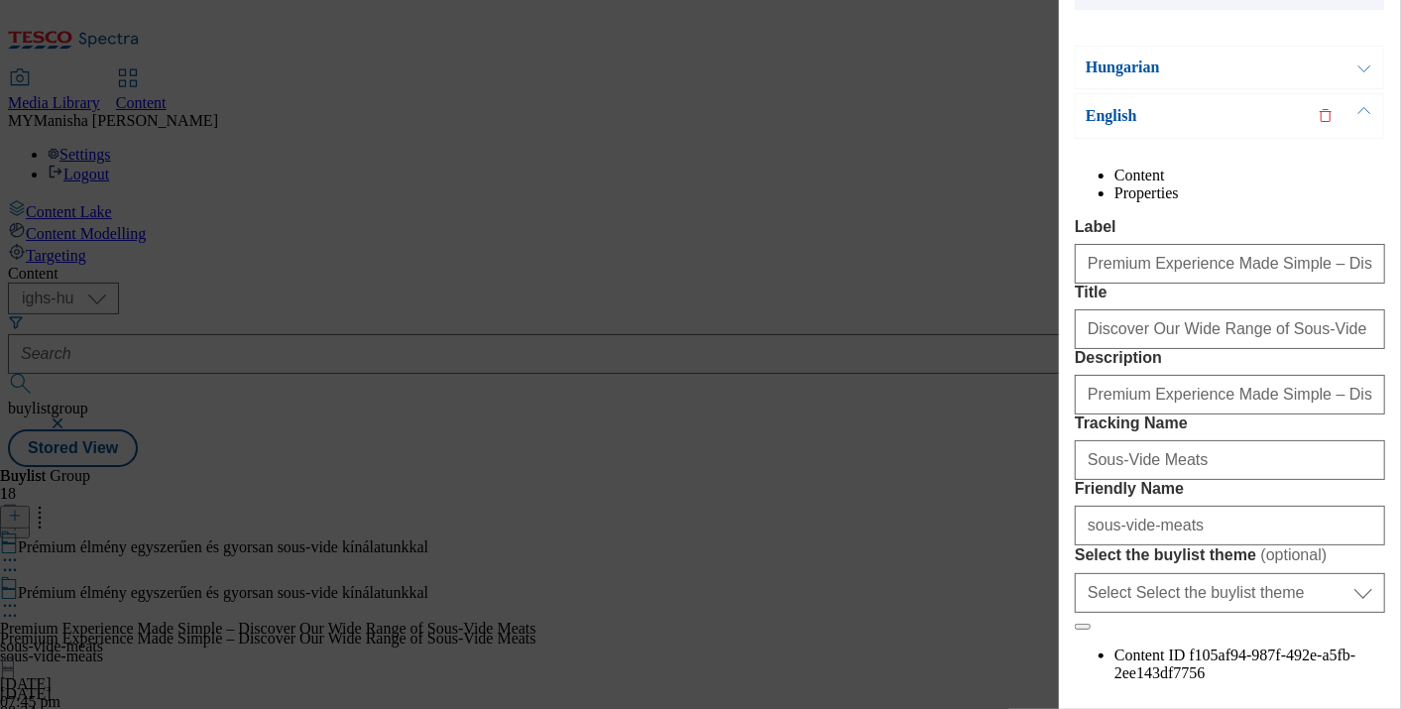
scroll to position [132, 0]
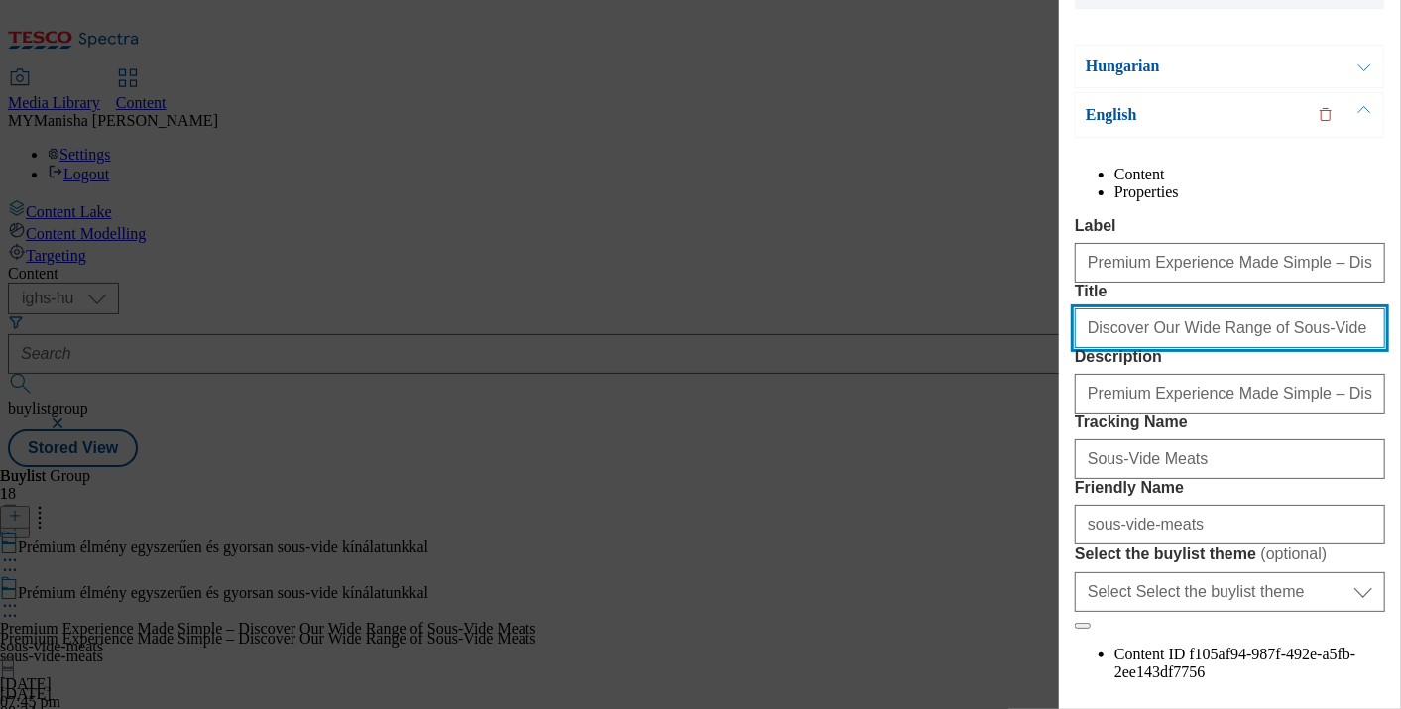
click at [1252, 348] on input "Discover Our Wide Range of Sous-Vide Meats" at bounding box center [1230, 328] width 310 height 40
paste input "Premium Experience Made Simple with Our"
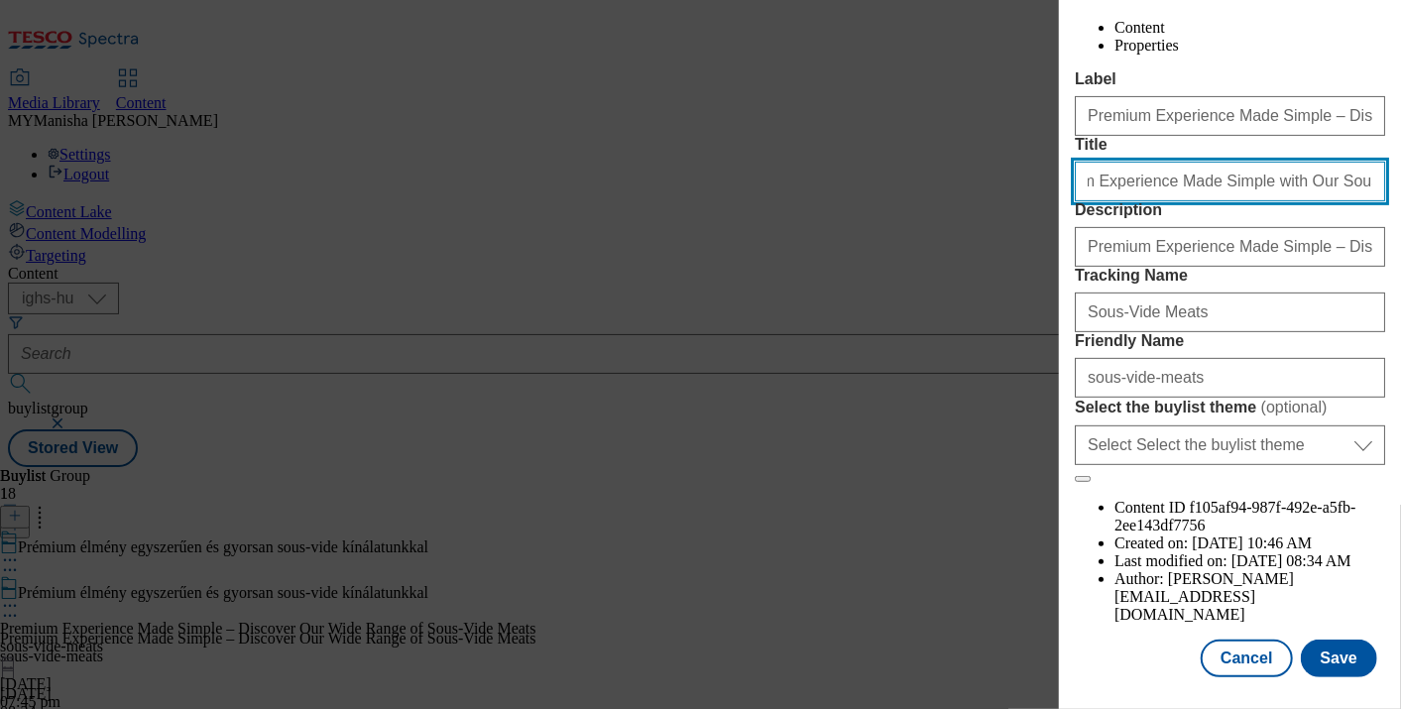
scroll to position [365, 0]
type input "Premium Experience Made Simple with Our Sous-Vide Meats"
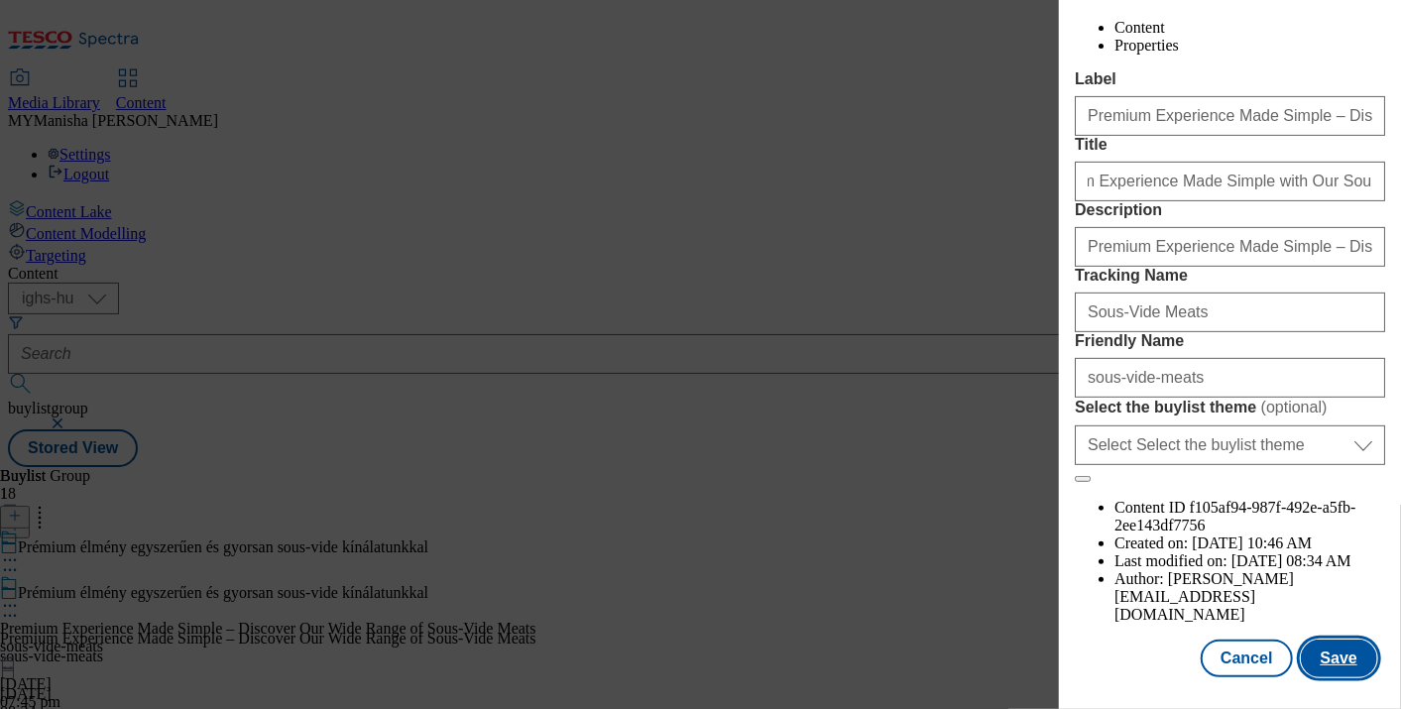
scroll to position [0, 0]
click at [1331, 648] on button "Save" at bounding box center [1339, 659] width 76 height 38
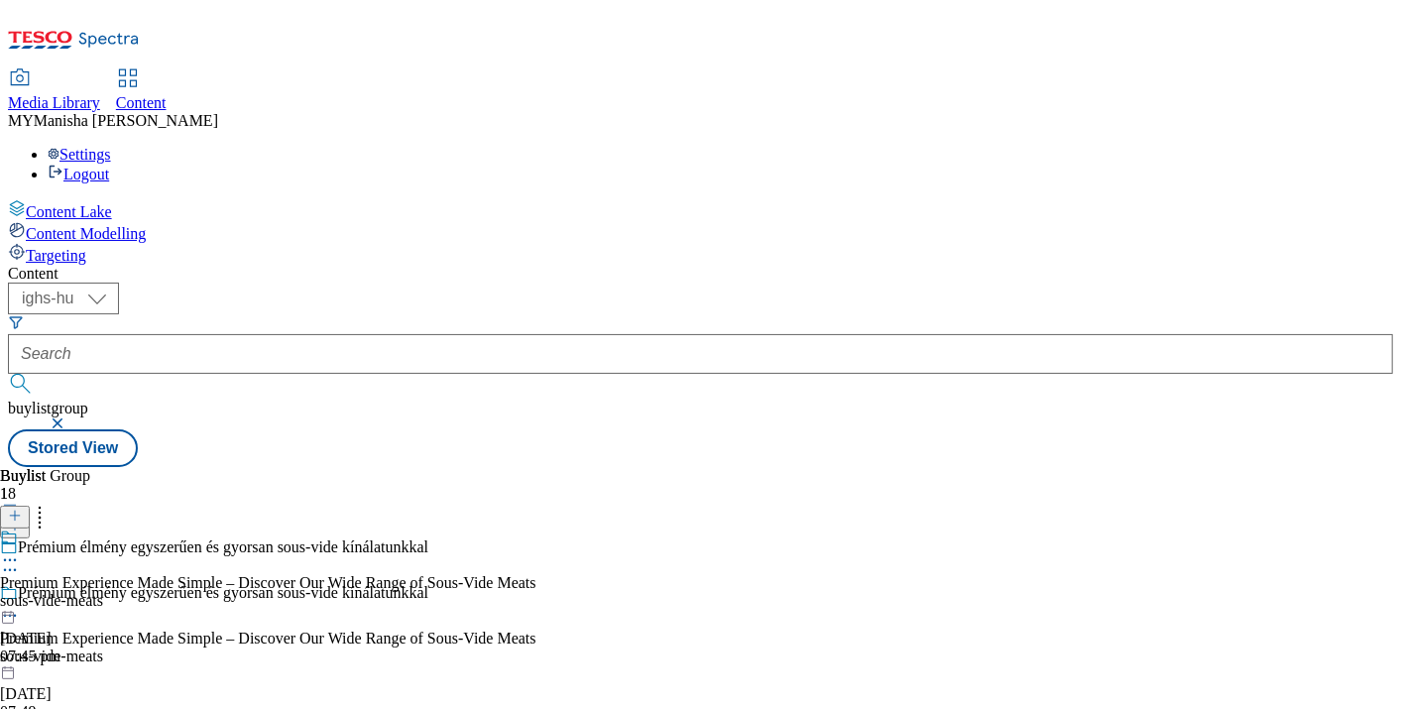
click at [537, 529] on div "Premium Experience Made Simple – Discover Our Wide Range of Sous-Vide Meats sou…" at bounding box center [268, 597] width 537 height 137
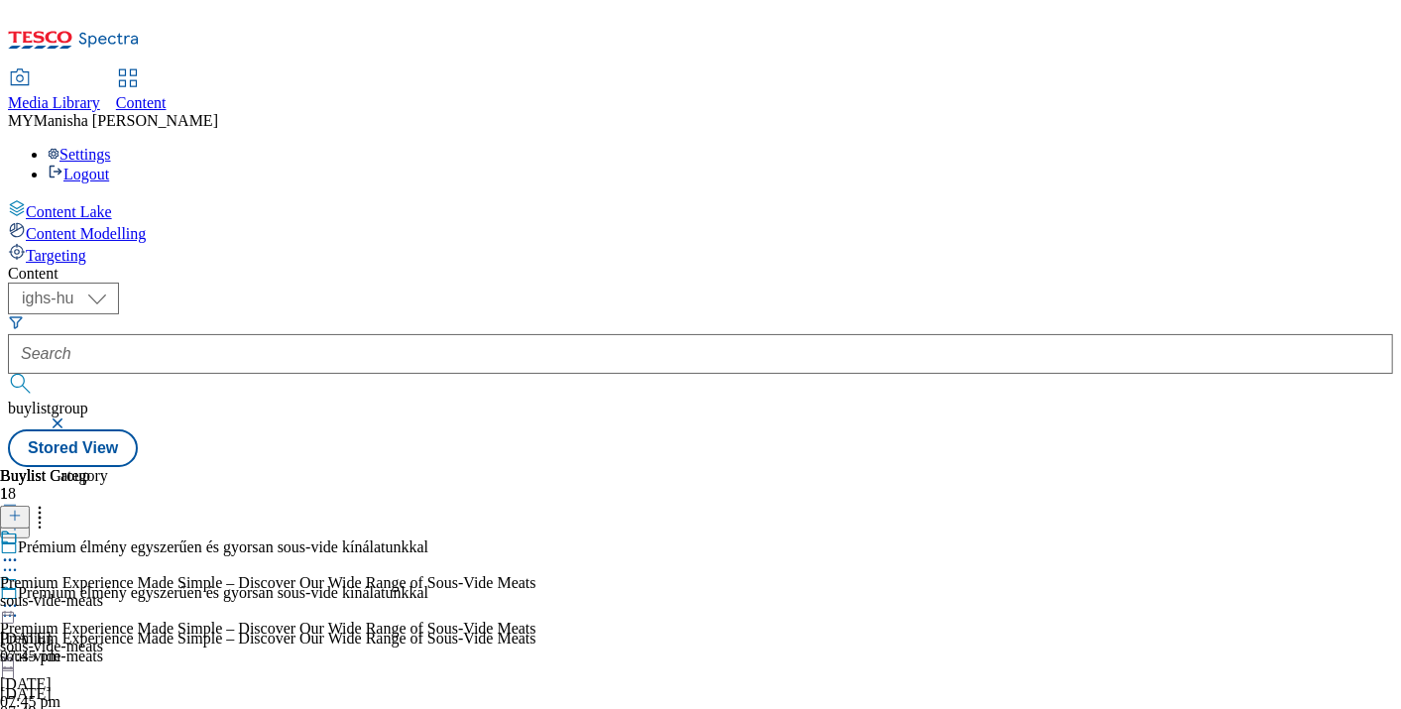
click at [20, 596] on icon at bounding box center [10, 606] width 20 height 20
click at [537, 636] on li "Edit" at bounding box center [288, 647] width 497 height 23
click at [20, 596] on icon at bounding box center [10, 606] width 20 height 20
click at [84, 641] on span "Edit" at bounding box center [72, 648] width 23 height 15
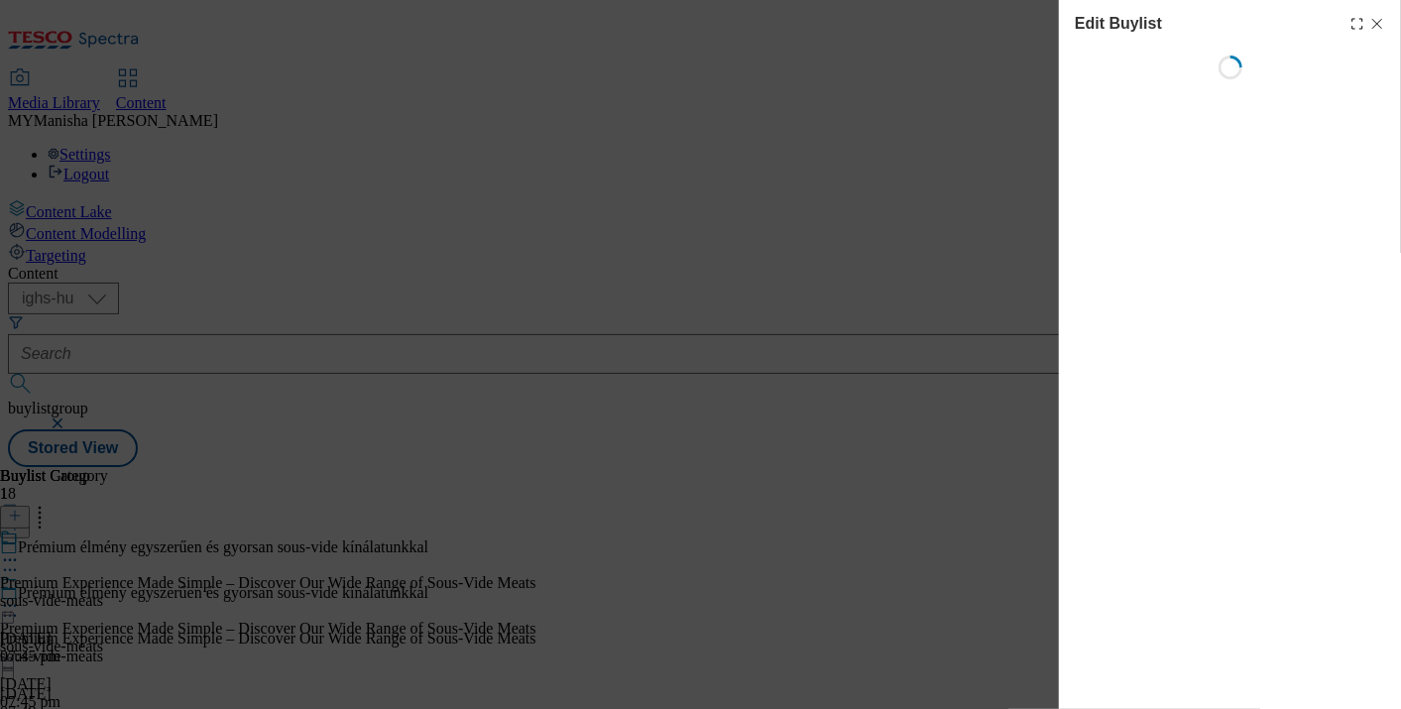
select select "evergreen"
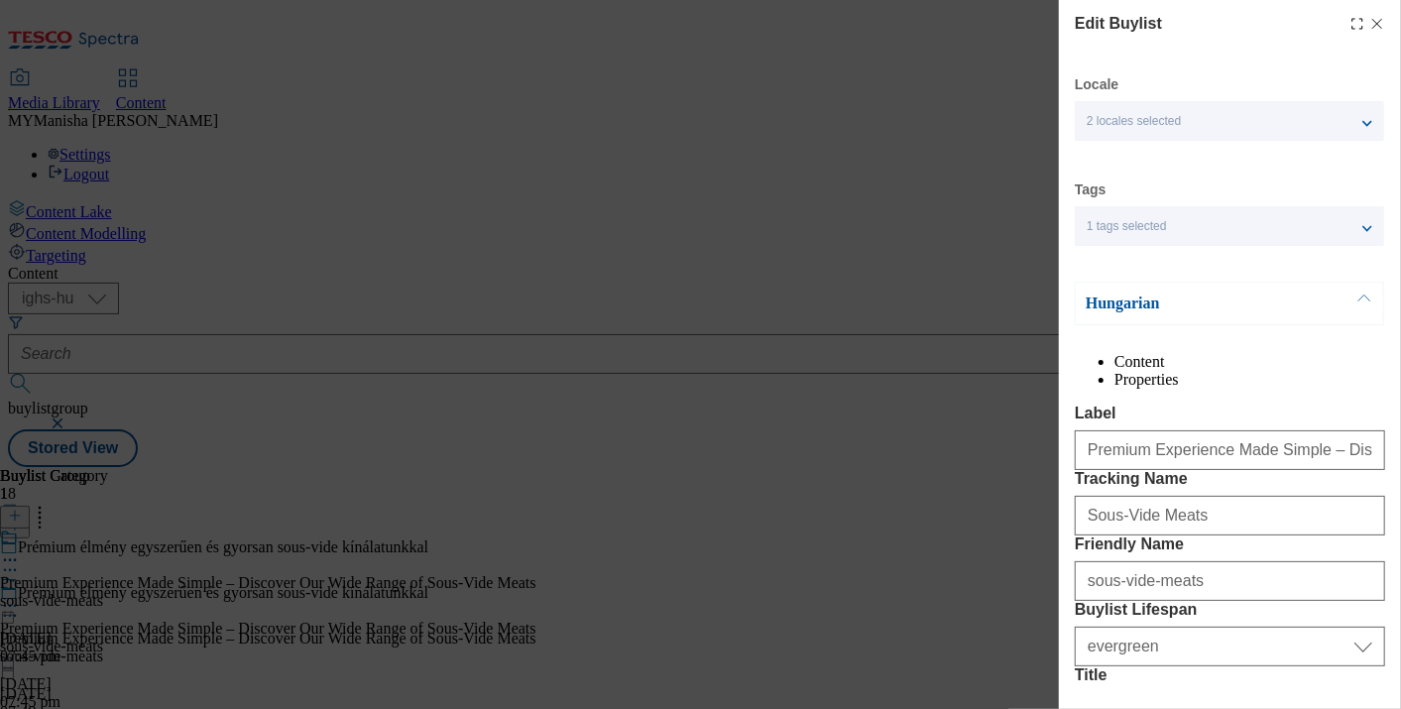
click at [1369, 31] on div "Edit Buylist Locale 2 locales selected Hungarian English Tags 1 tags selected b…" at bounding box center [1230, 340] width 342 height 681
click at [1370, 16] on icon "Modal" at bounding box center [1378, 24] width 16 height 16
select select "evergreen"
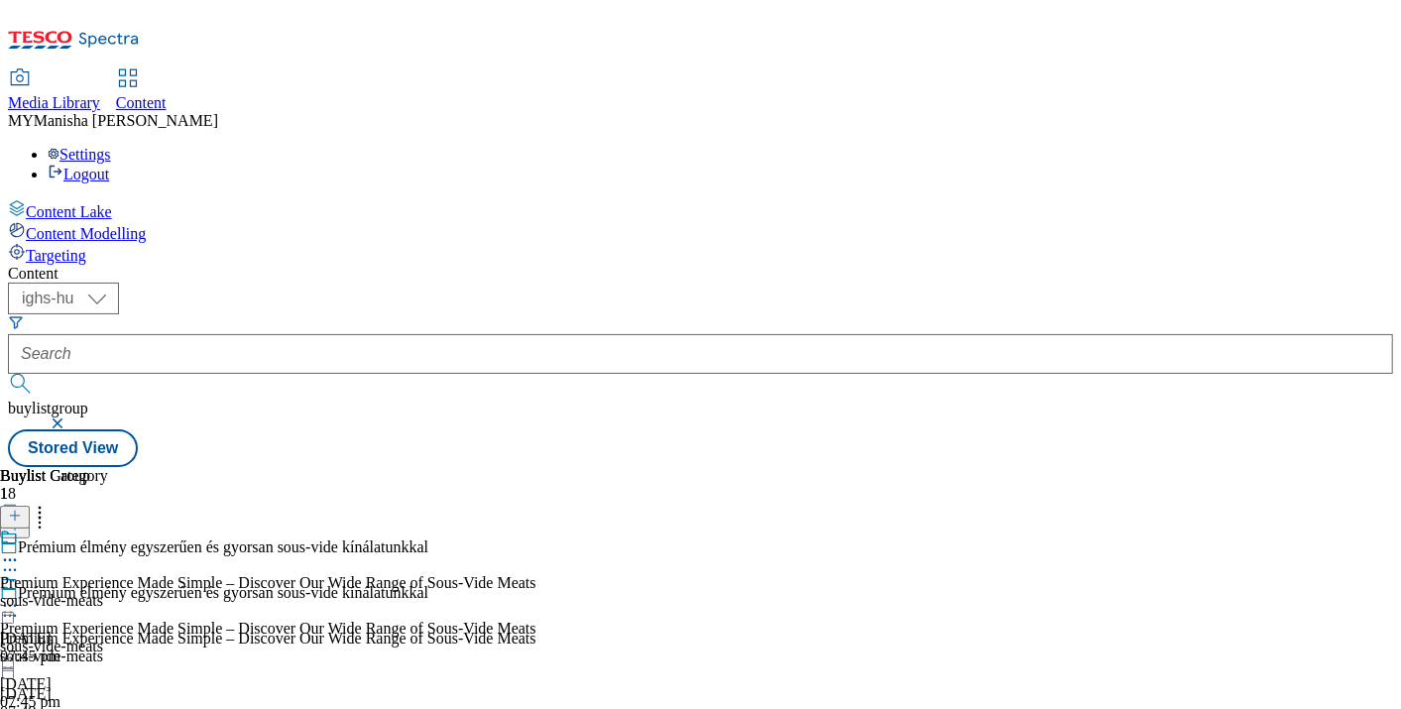
click at [20, 606] on icon at bounding box center [10, 616] width 20 height 20
click at [20, 596] on icon at bounding box center [10, 606] width 20 height 20
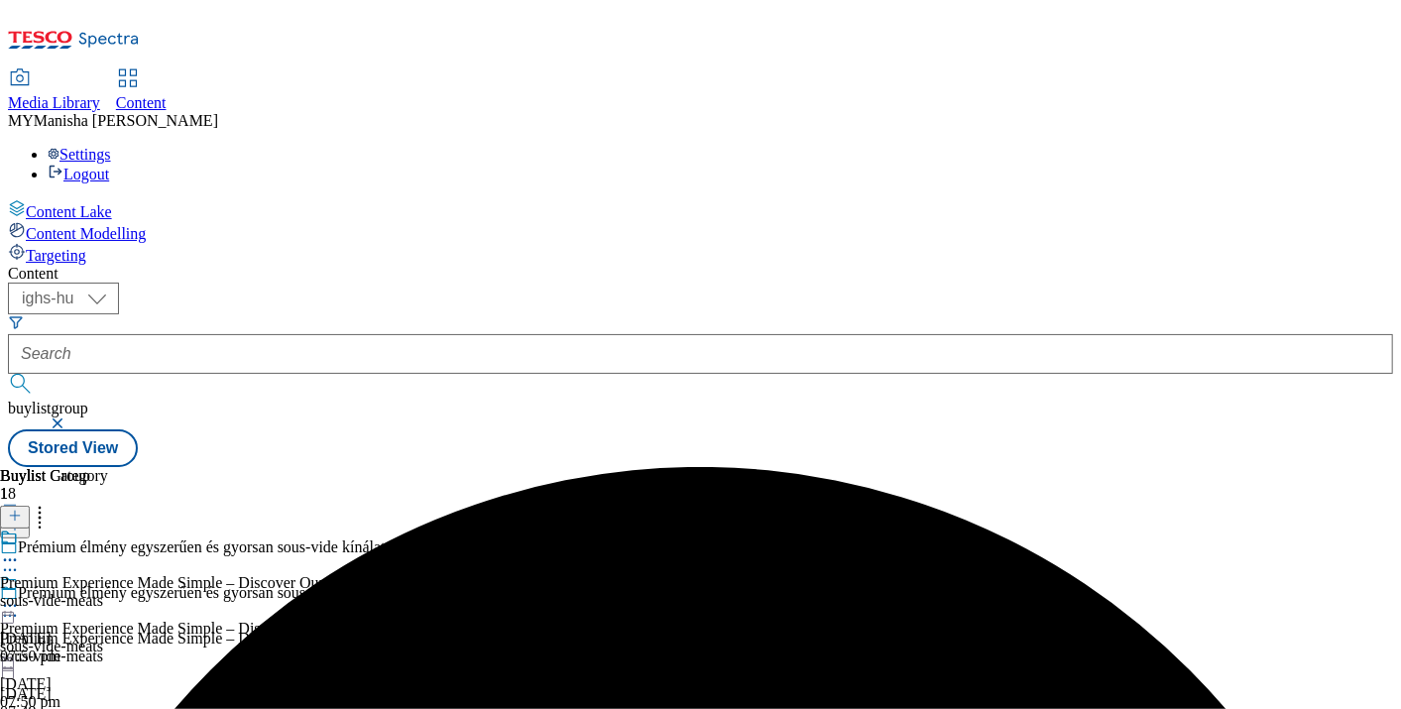
click at [20, 596] on icon at bounding box center [10, 606] width 20 height 20
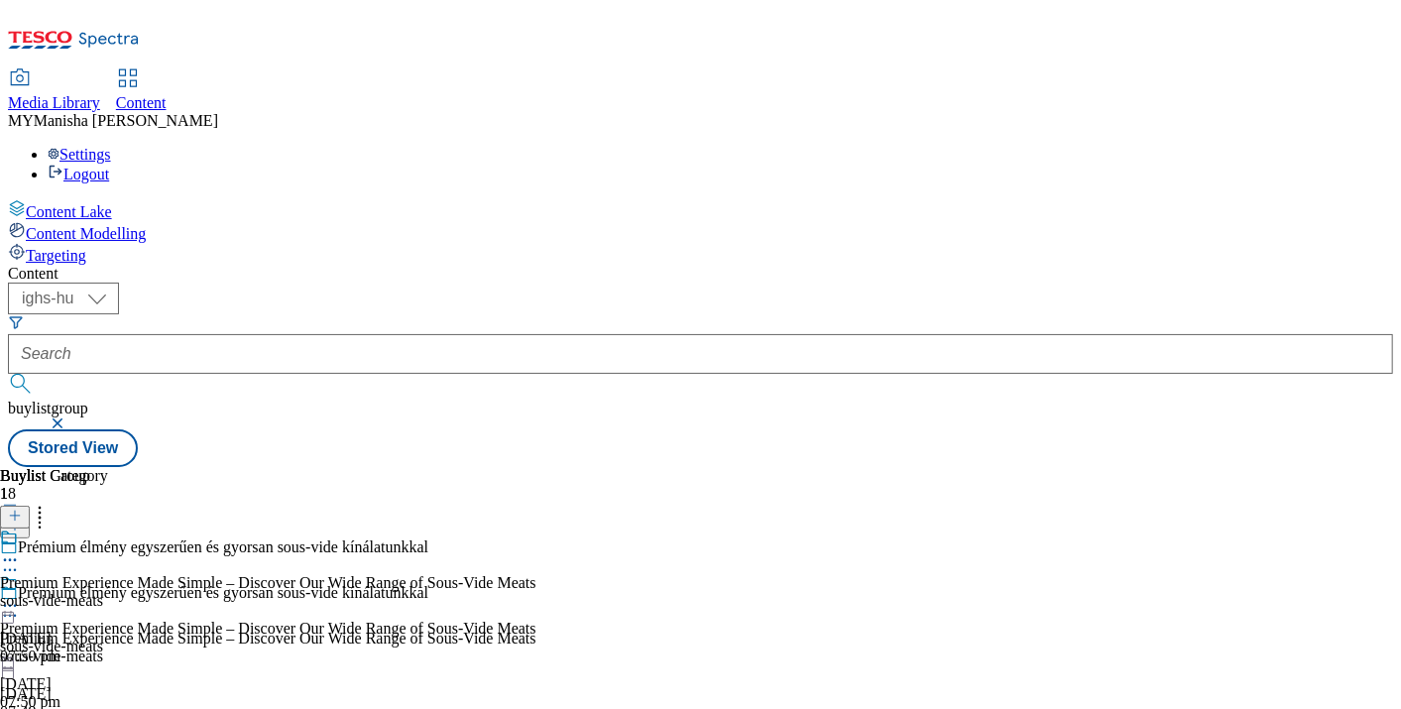
click at [20, 606] on icon at bounding box center [10, 616] width 20 height 20
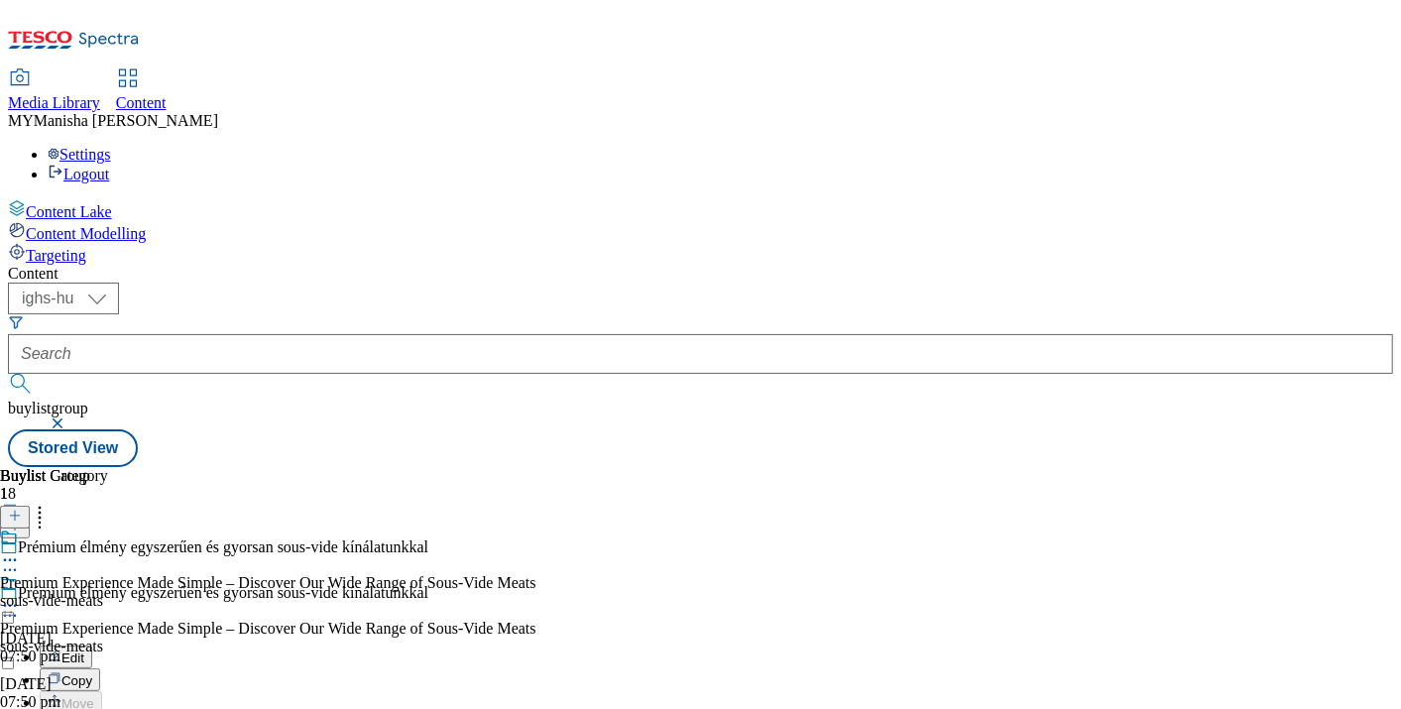
click at [84, 651] on span "Edit" at bounding box center [72, 658] width 23 height 15
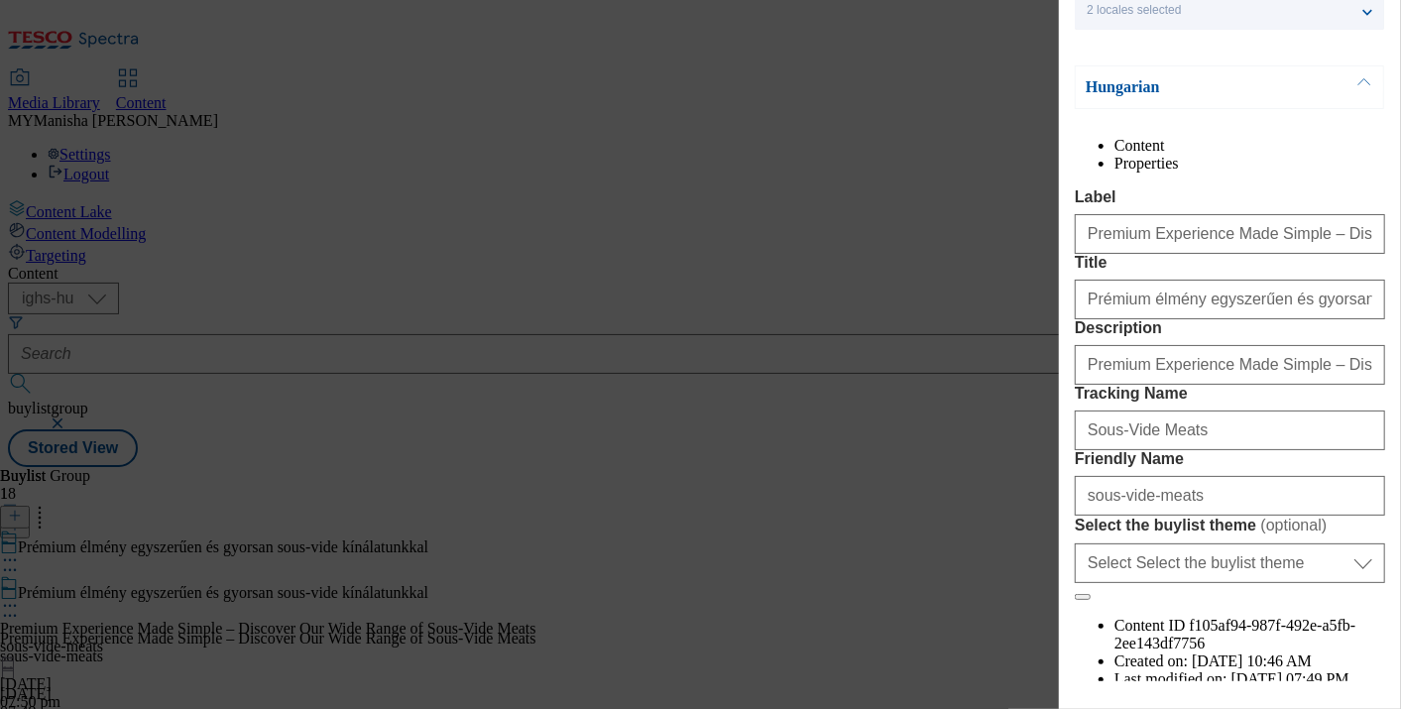
scroll to position [112, 0]
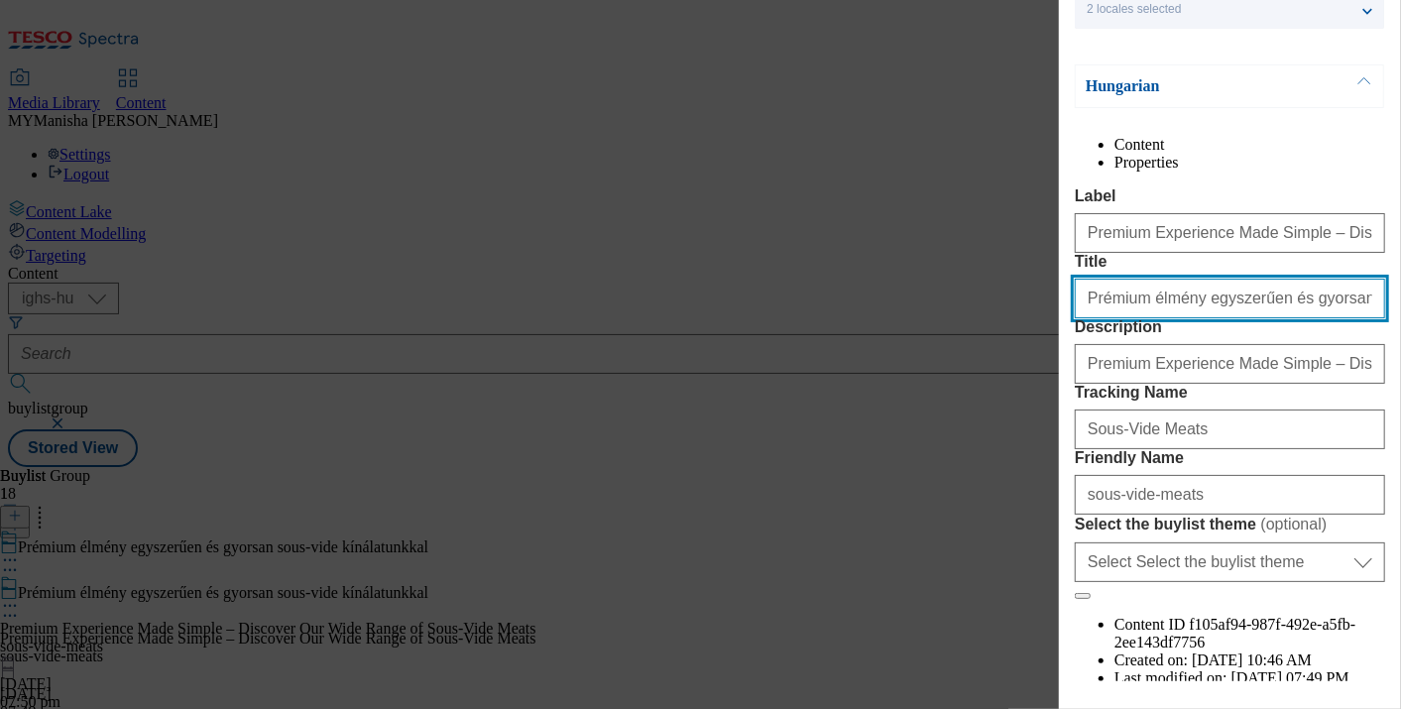
click at [1222, 318] on input "Prémium élmény egyszerűen és gyorsan sous-vide kínálatunkkal" at bounding box center [1230, 299] width 310 height 40
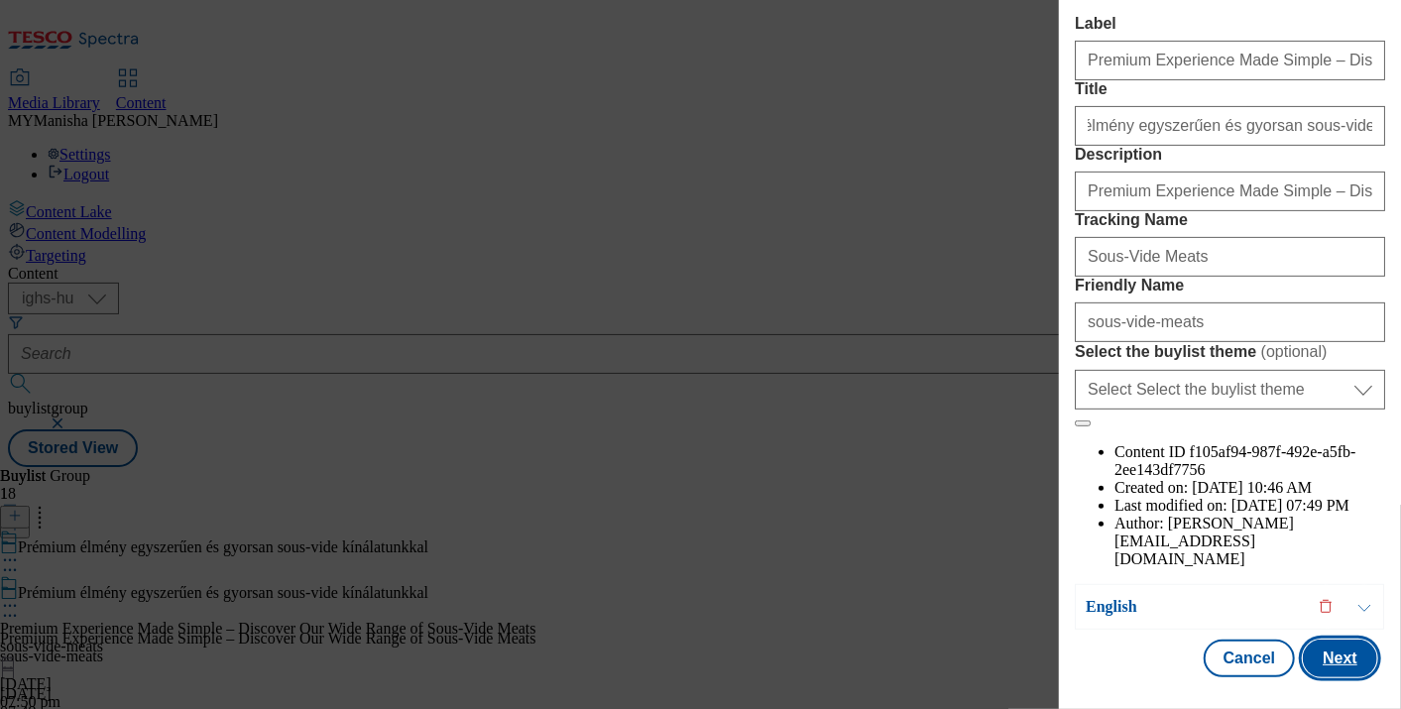
scroll to position [0, 0]
click at [1331, 640] on button "Next" at bounding box center [1340, 659] width 74 height 38
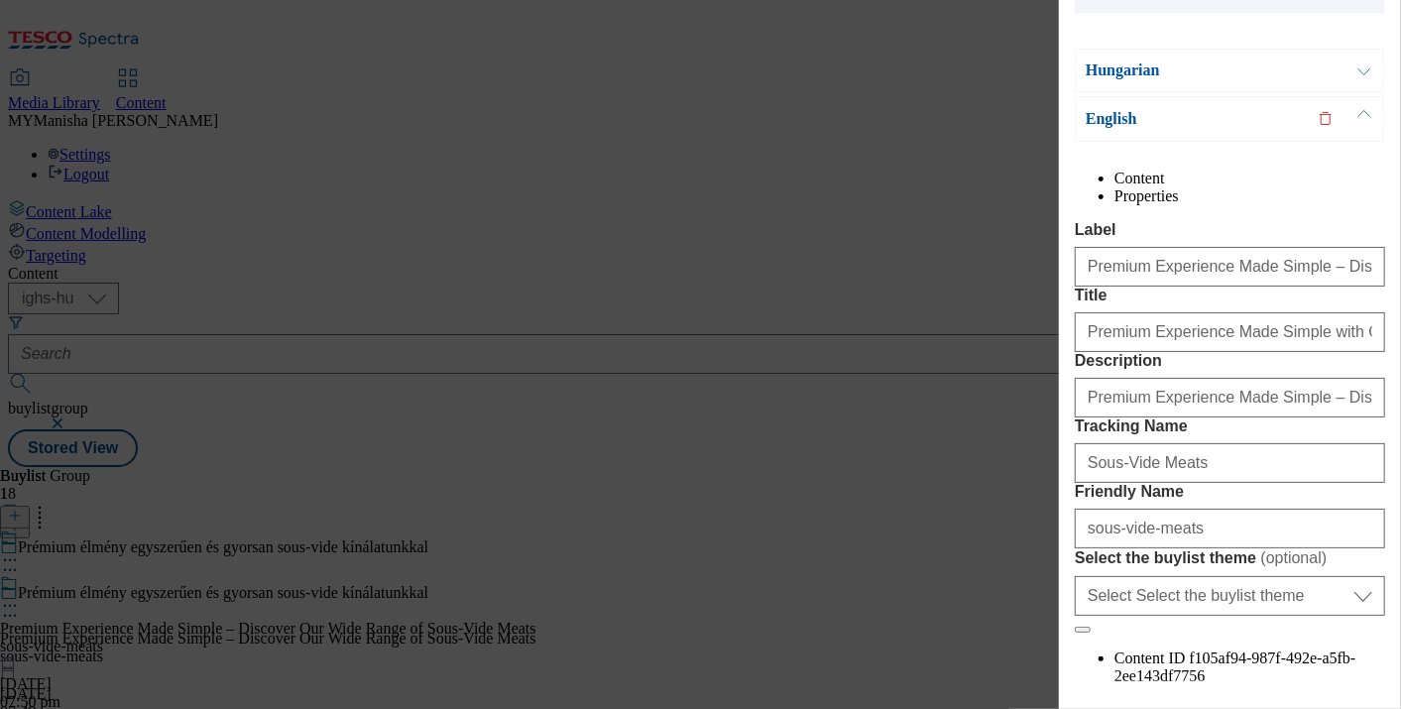
scroll to position [365, 0]
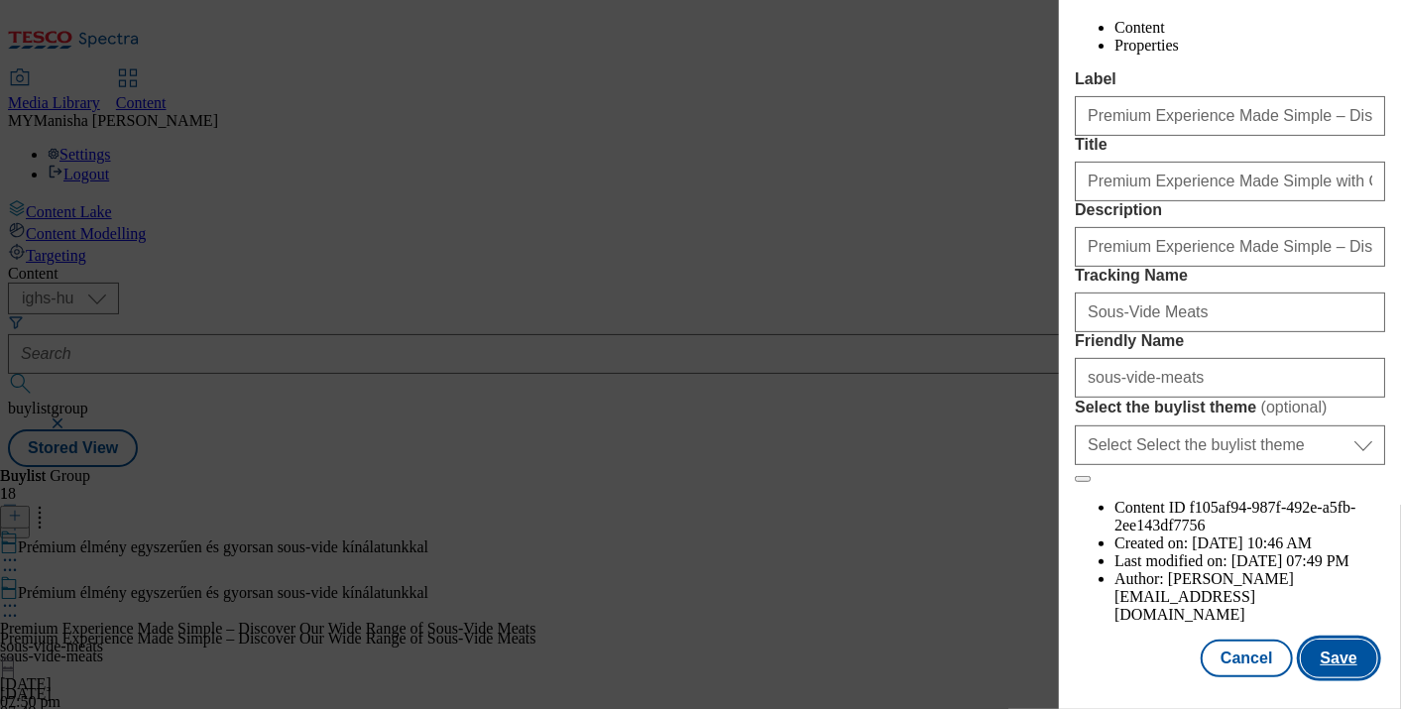
click at [1324, 640] on button "Save" at bounding box center [1339, 659] width 76 height 38
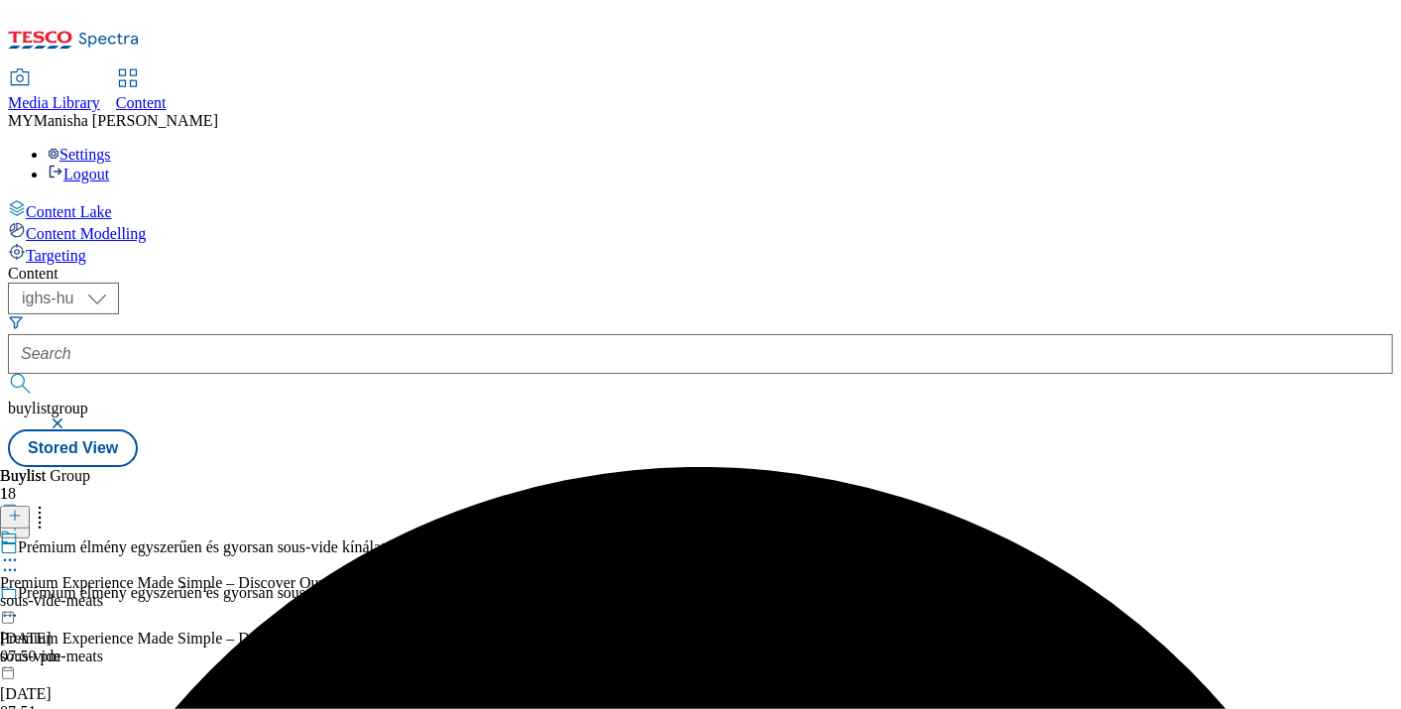
click at [12, 559] on circle at bounding box center [10, 560] width 3 height 3
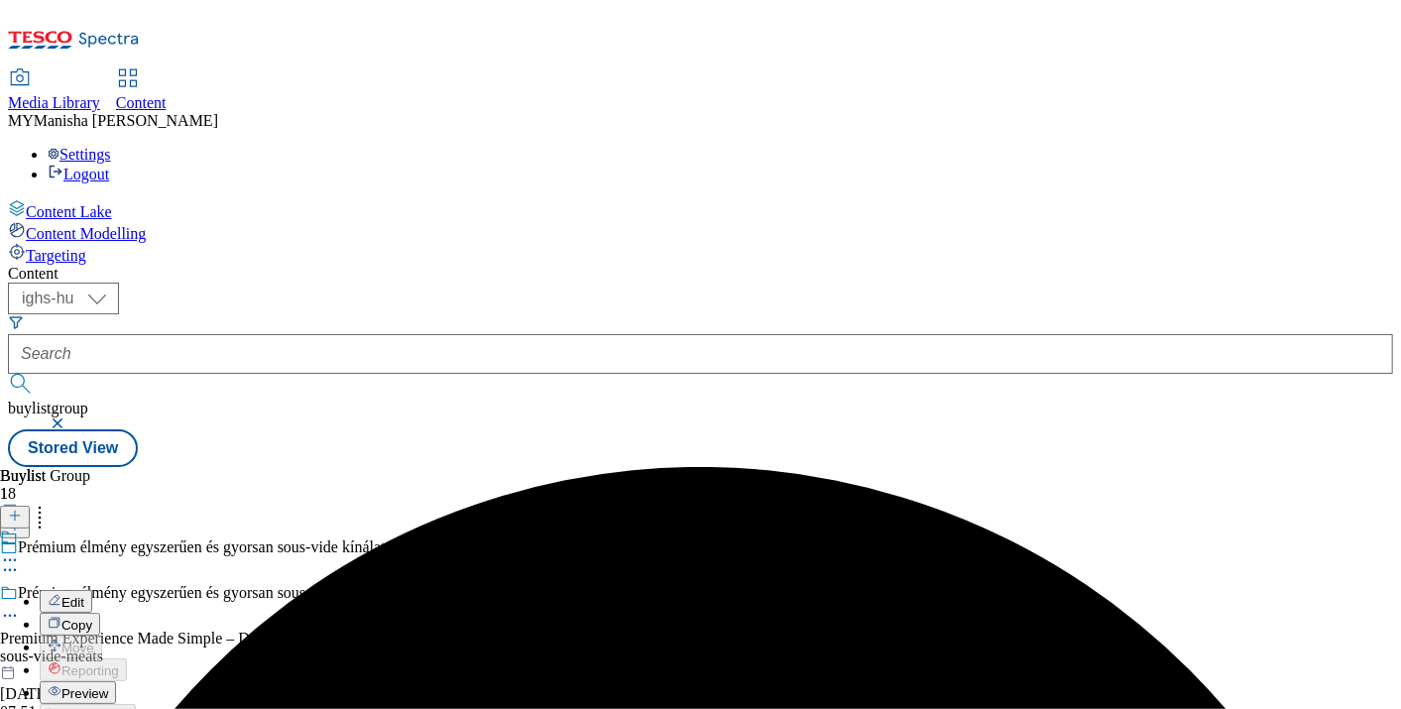
click at [108, 686] on span "Preview" at bounding box center [84, 693] width 47 height 15
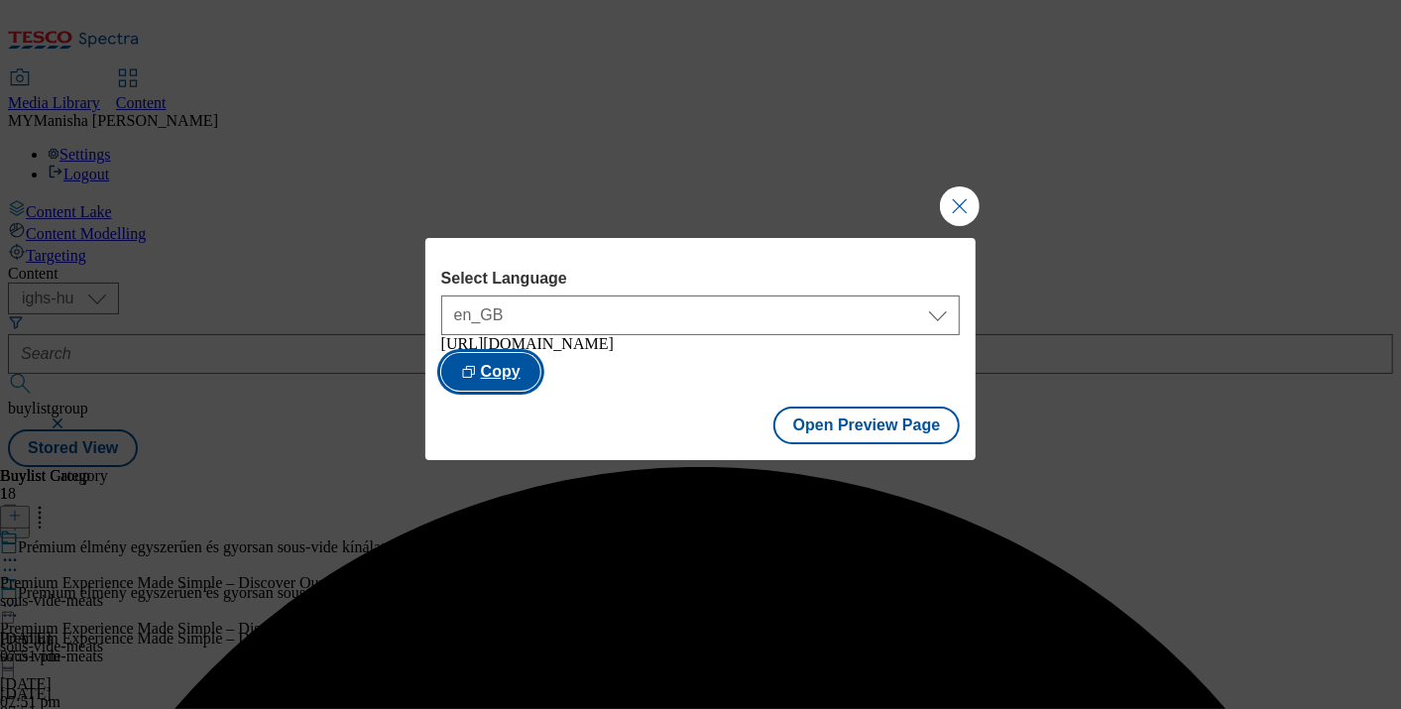
click at [541, 370] on button "Copy" at bounding box center [490, 372] width 99 height 38
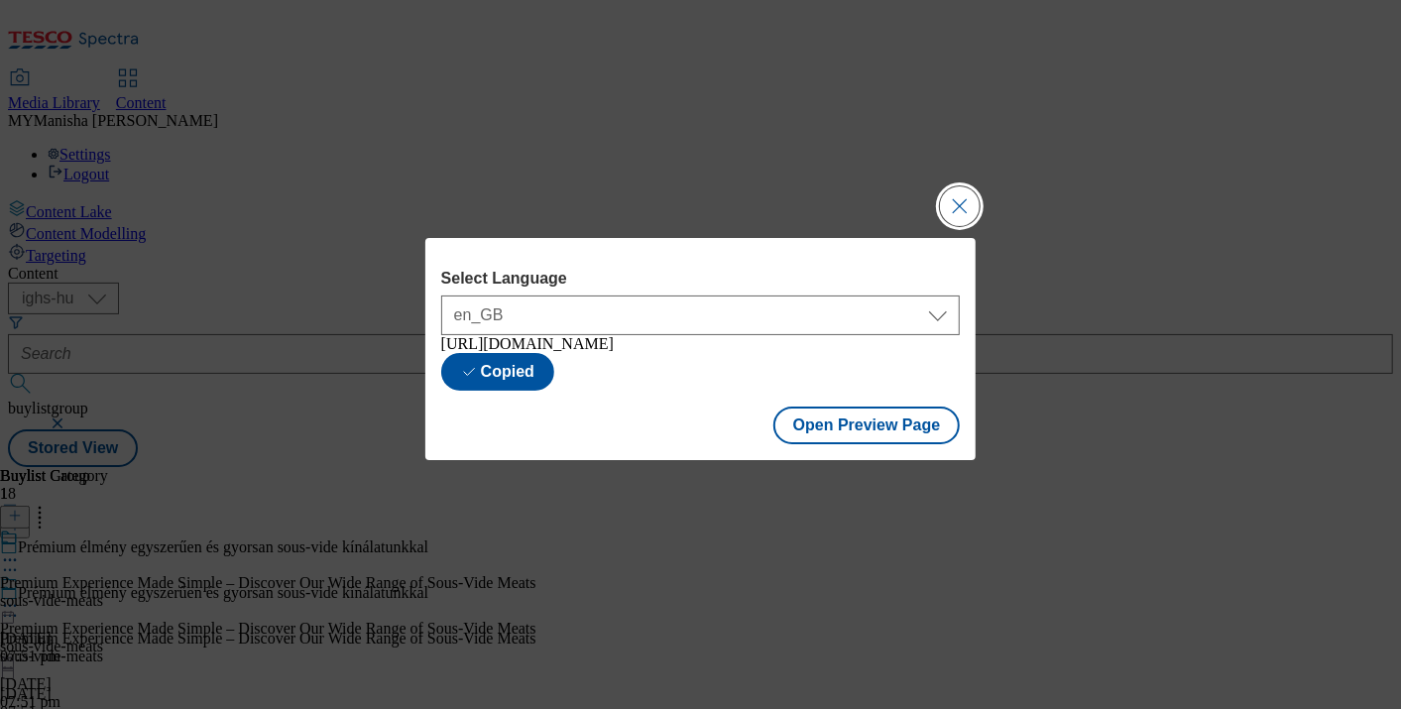
click at [965, 193] on button "Close Modal" at bounding box center [960, 206] width 40 height 40
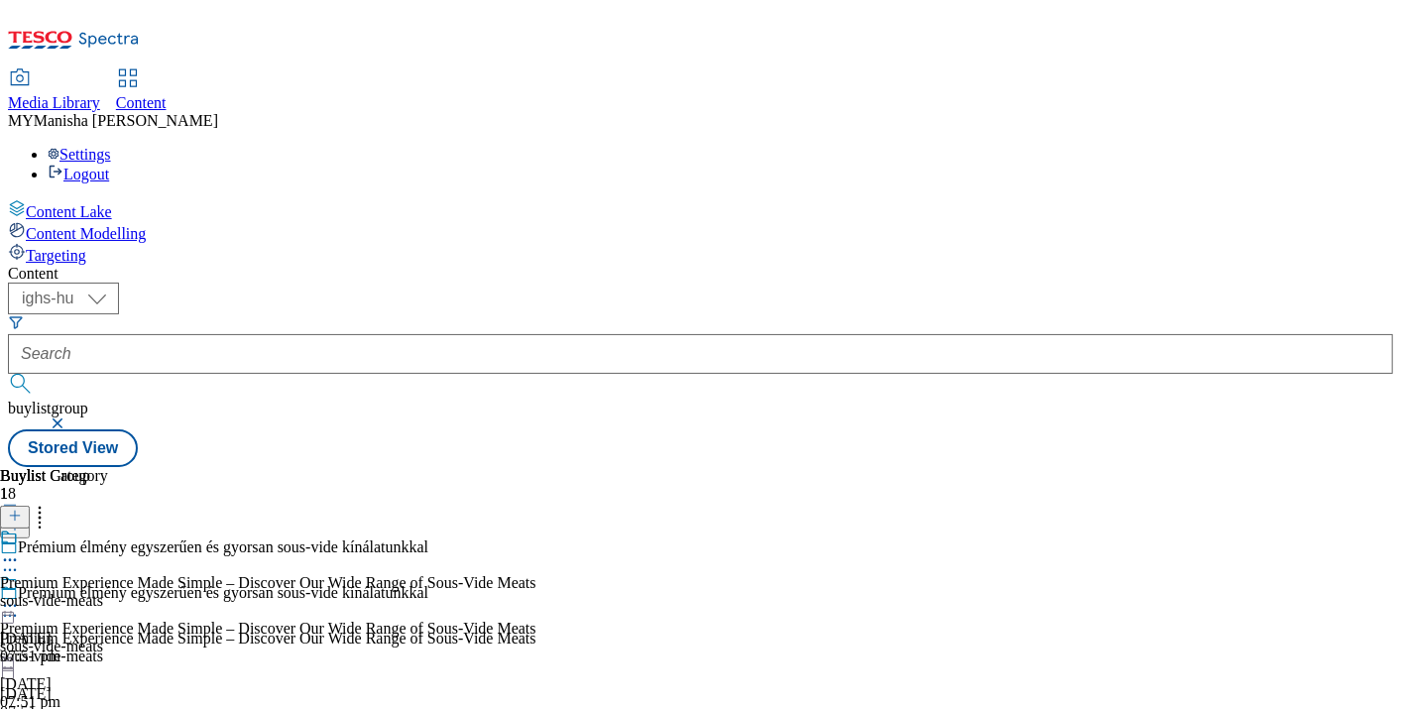
scroll to position [1972, 0]
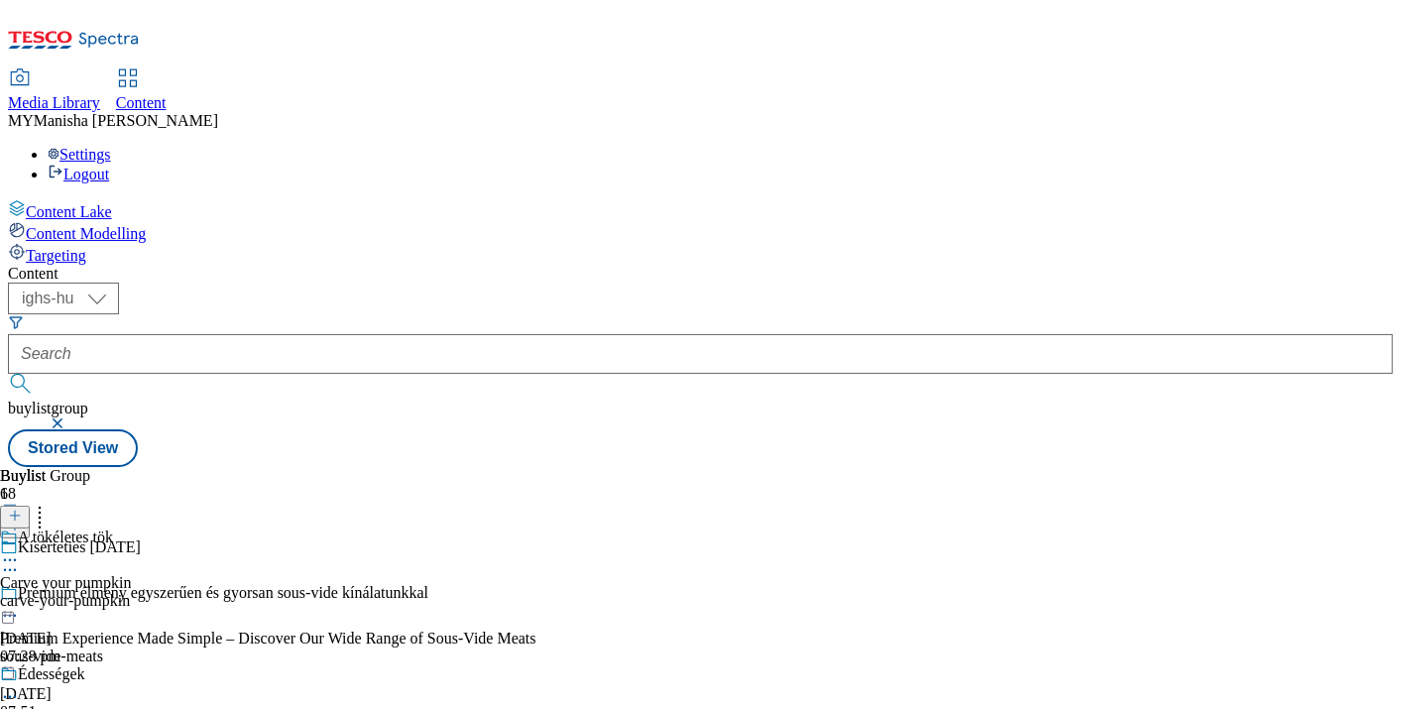
click at [20, 550] on icon at bounding box center [10, 560] width 20 height 20
click at [119, 283] on select "ighs-cz ighs-hu ighs-sk" at bounding box center [63, 299] width 111 height 32
select select "ighs-sk"
click at [119, 283] on select "ighs-cz ighs-hu ighs-sk" at bounding box center [63, 299] width 111 height 32
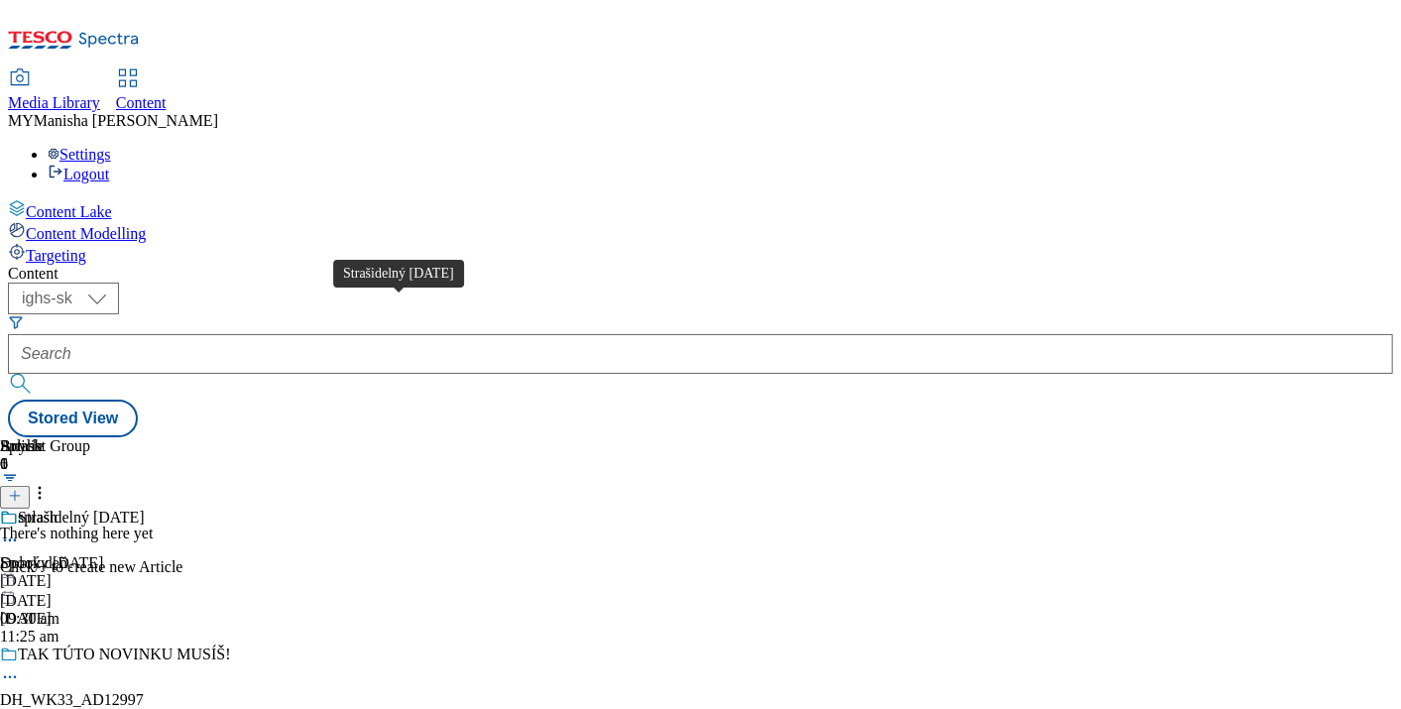
click at [145, 509] on div "Strašidelný Halloween" at bounding box center [81, 518] width 127 height 18
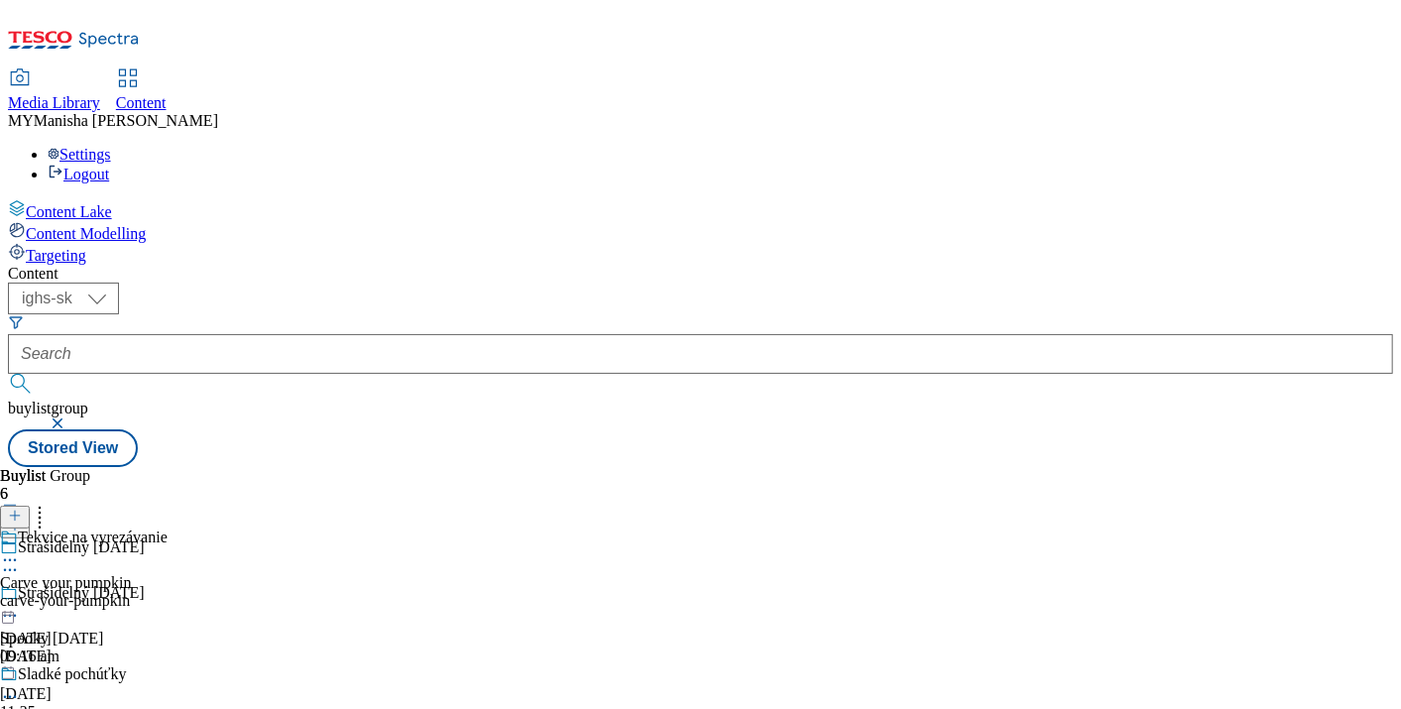
click at [20, 606] on icon at bounding box center [10, 616] width 20 height 20
click at [92, 646] on button "Edit" at bounding box center [66, 657] width 53 height 23
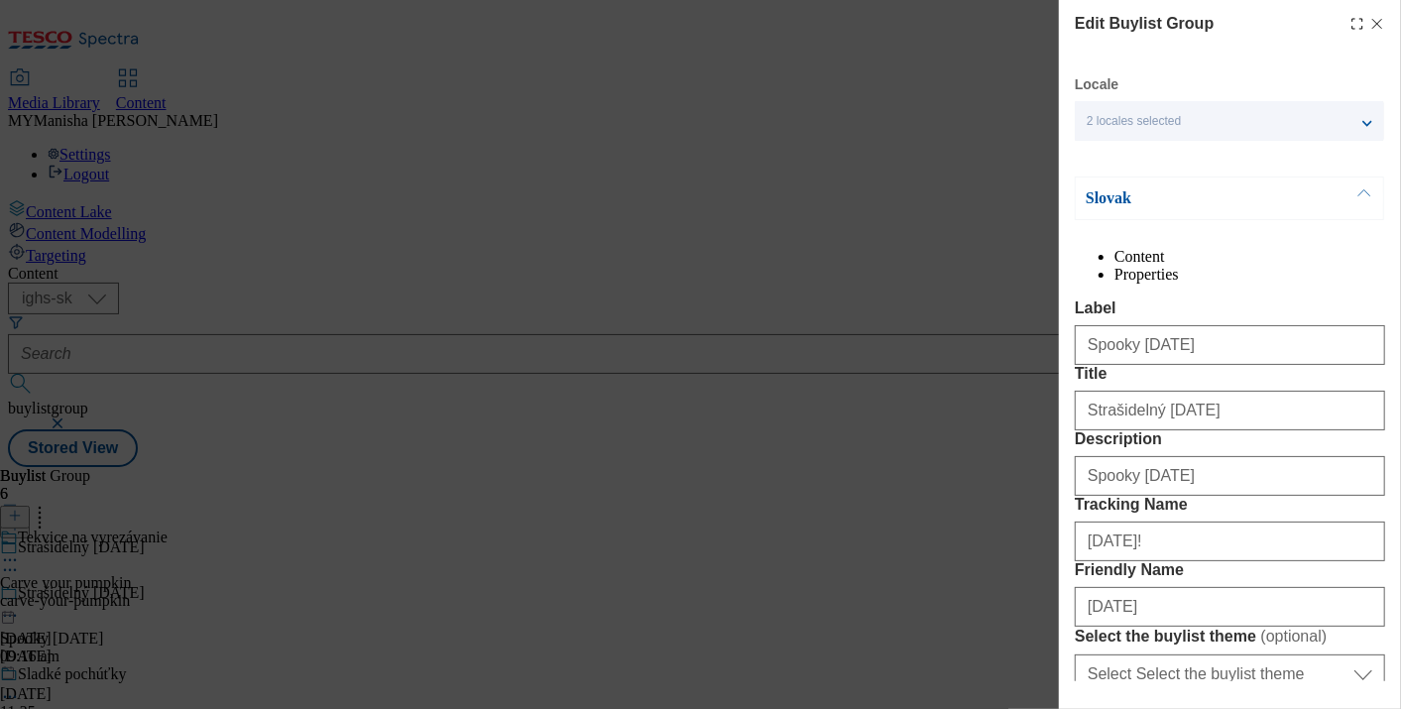
click at [1365, 198] on button "Modal" at bounding box center [1365, 199] width 38 height 42
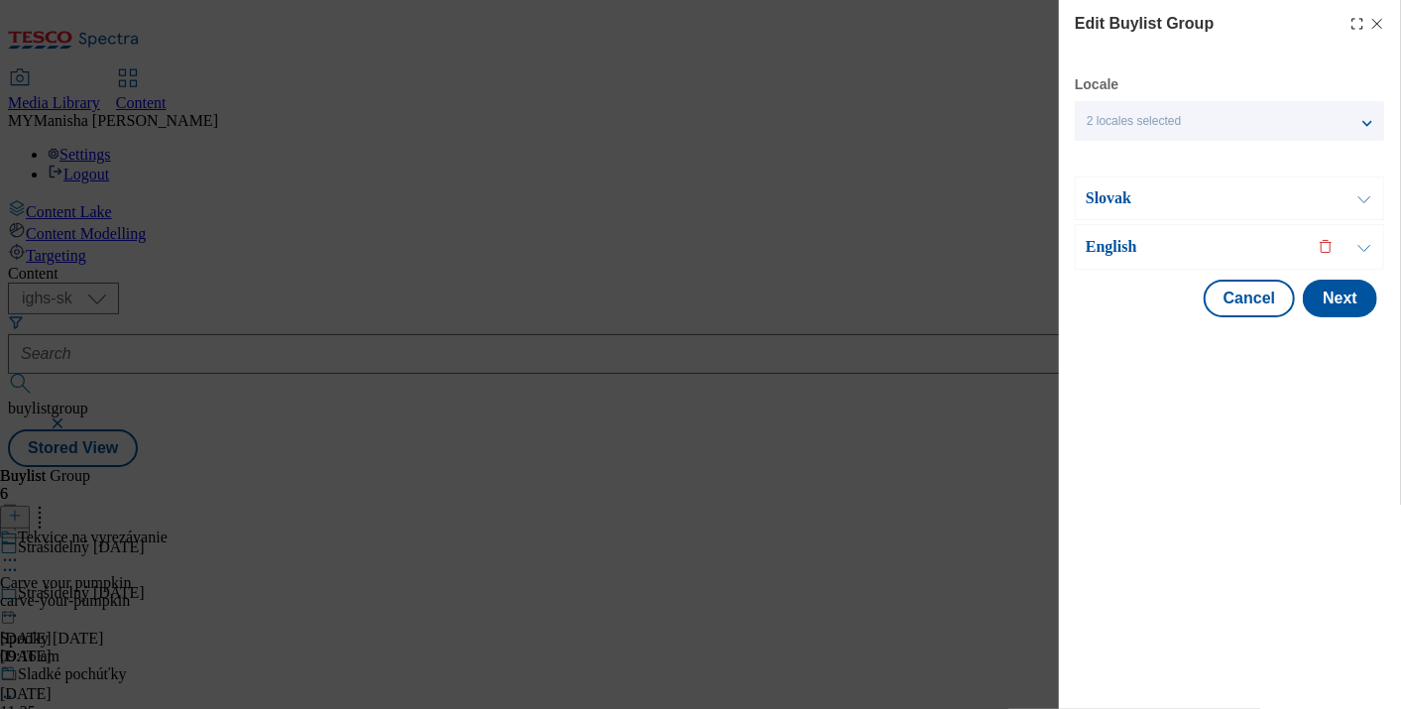
click at [1364, 252] on button "Modal" at bounding box center [1365, 247] width 38 height 44
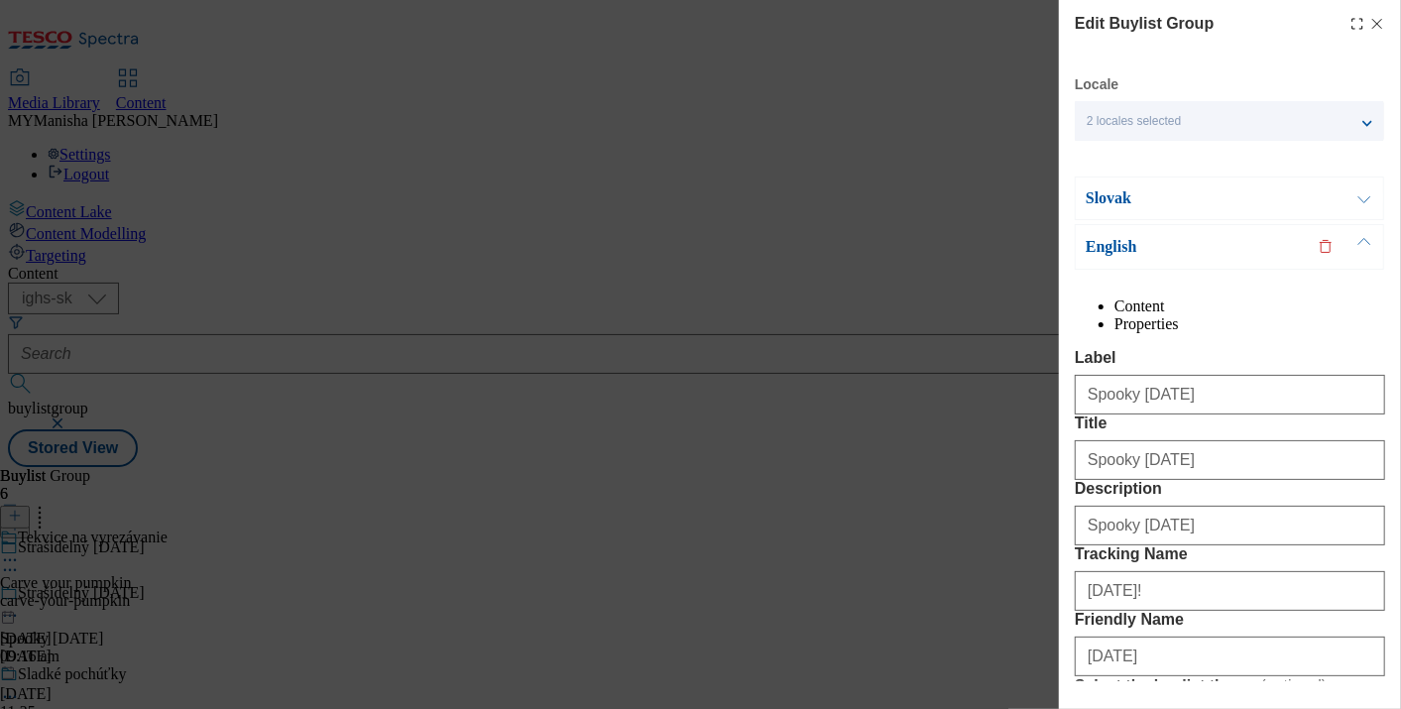
click at [1374, 25] on line "Modal" at bounding box center [1378, 24] width 9 height 9
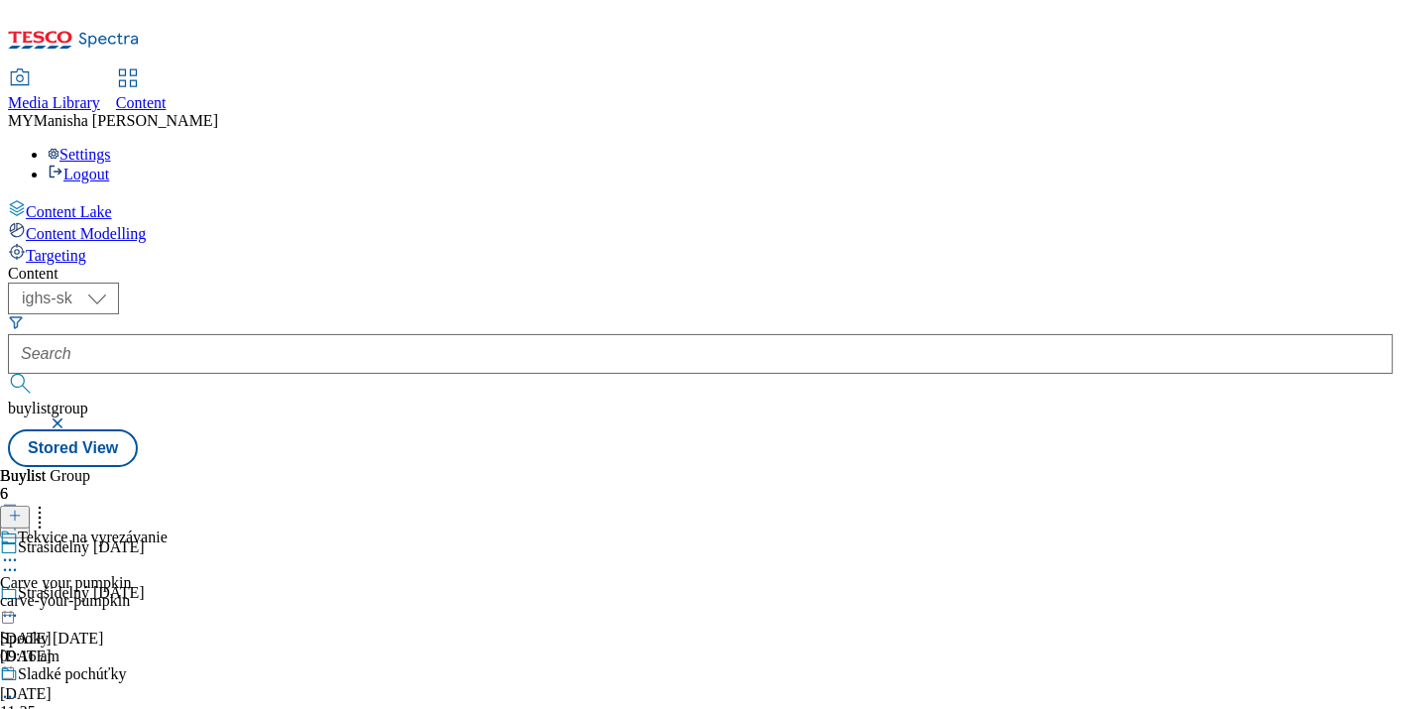
click at [7, 559] on circle at bounding box center [5, 560] width 3 height 3
click at [92, 590] on button "Edit" at bounding box center [66, 601] width 53 height 23
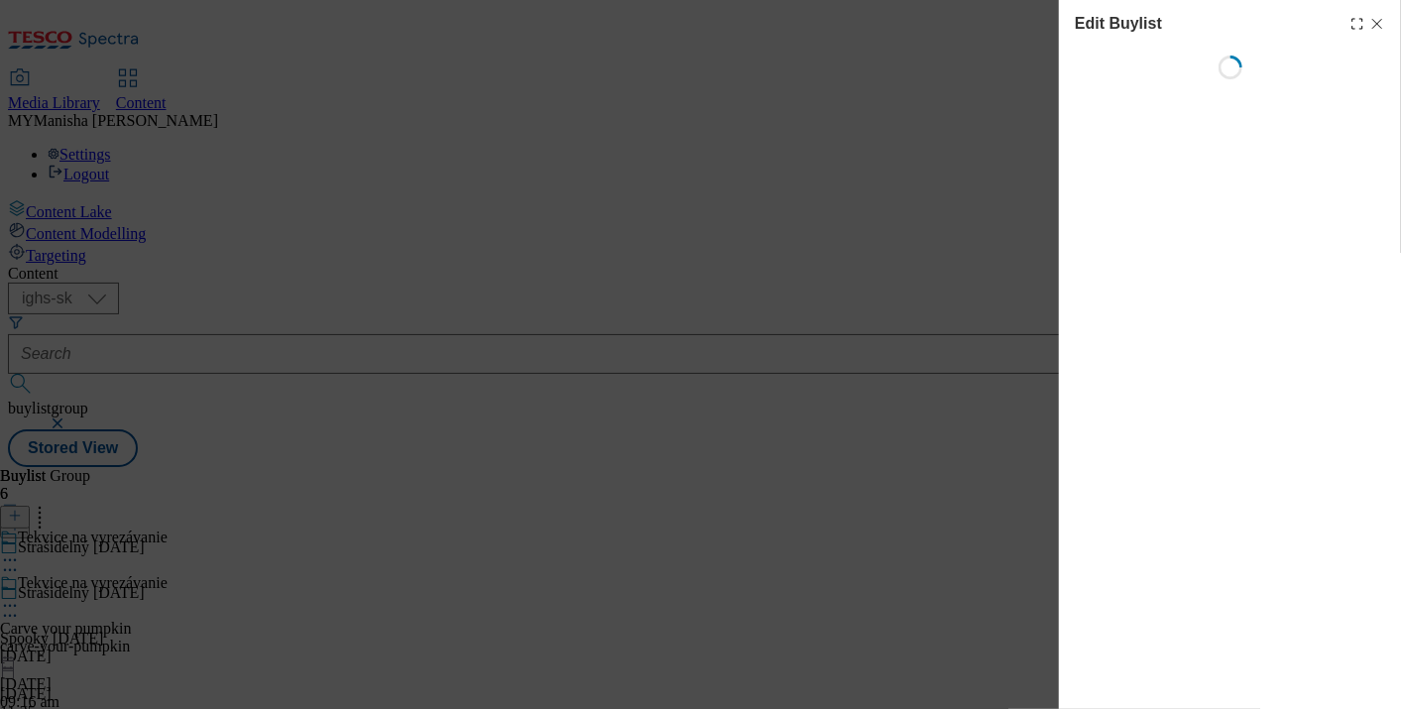
select select "evergreen"
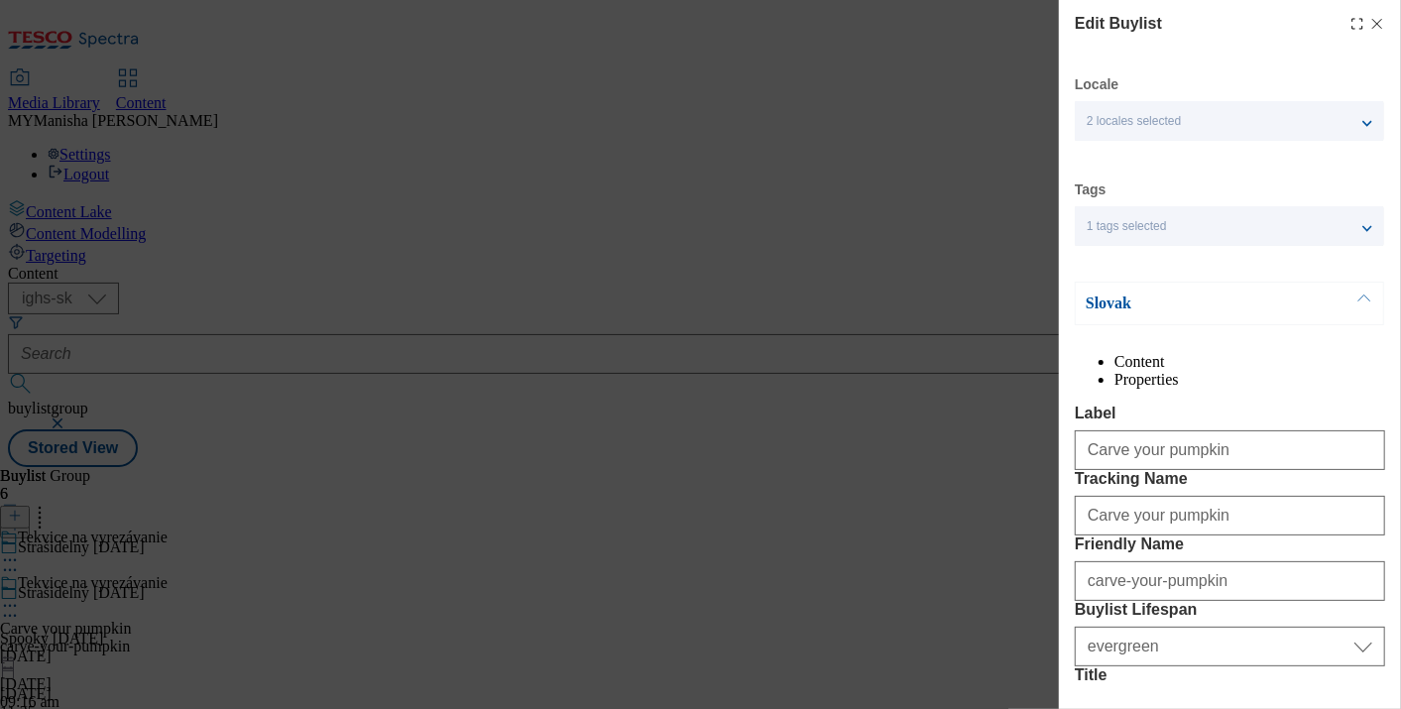
select select "Banner"
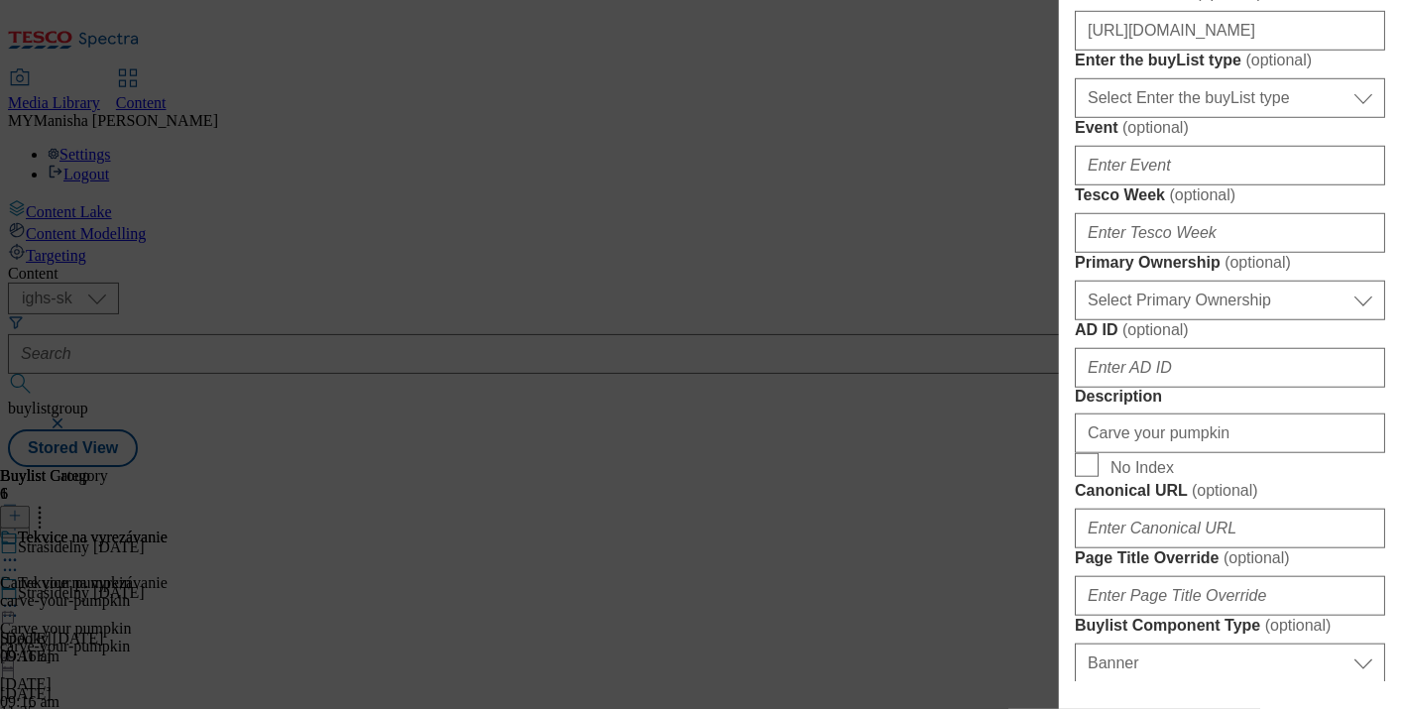
scroll to position [779, 0]
click at [1301, 49] on input "https://digitalcontent.api.tesco.com/v2/media/ighs-ce-mktg/b334ed0e-f9a2-4eec-8…" at bounding box center [1230, 29] width 310 height 40
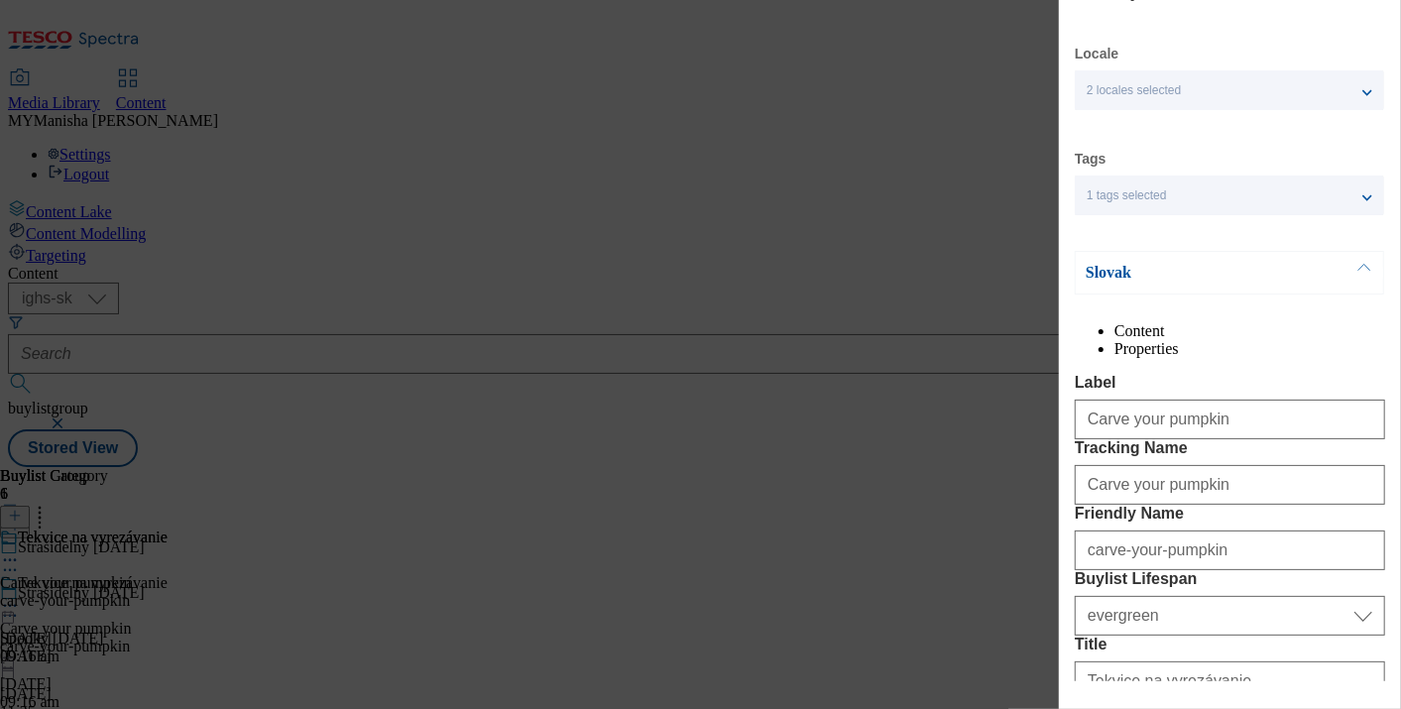
scroll to position [0, 0]
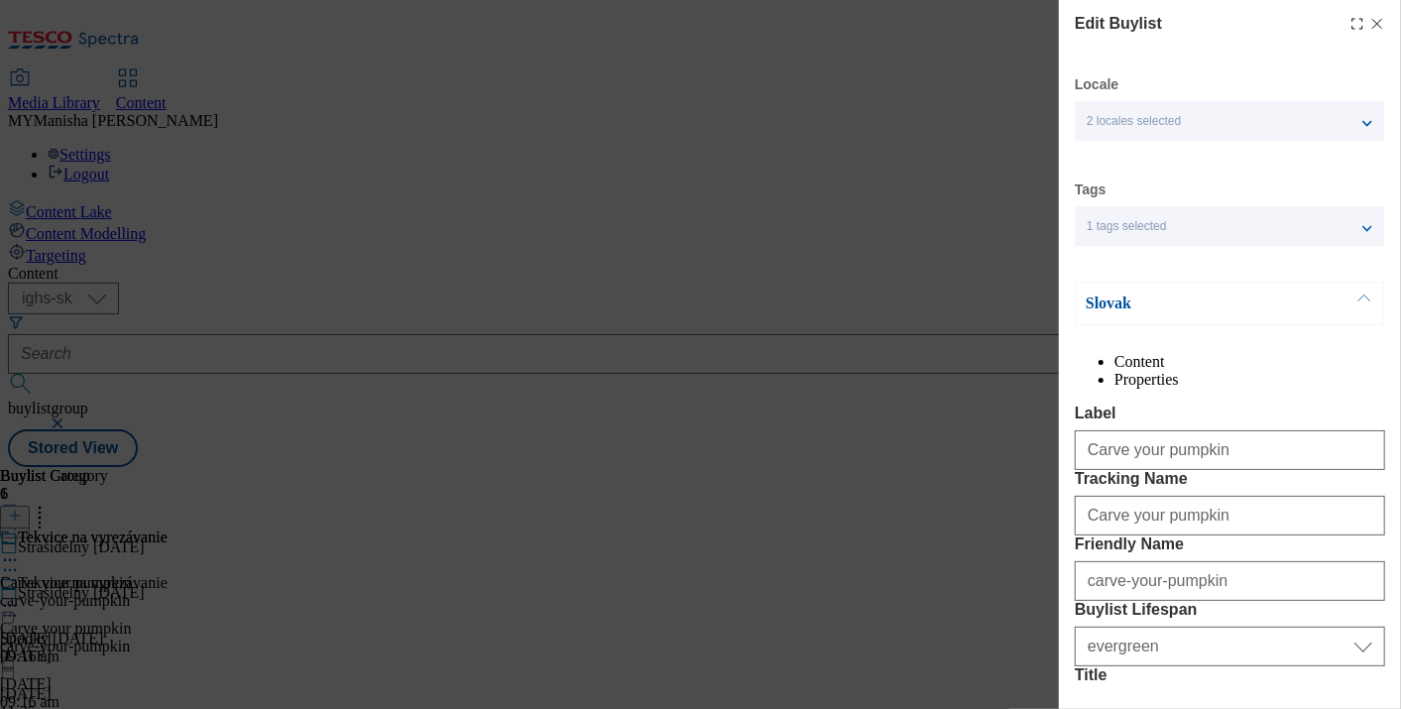
click at [1370, 25] on icon "Modal" at bounding box center [1378, 24] width 16 height 16
select select "evergreen"
select select "Banner"
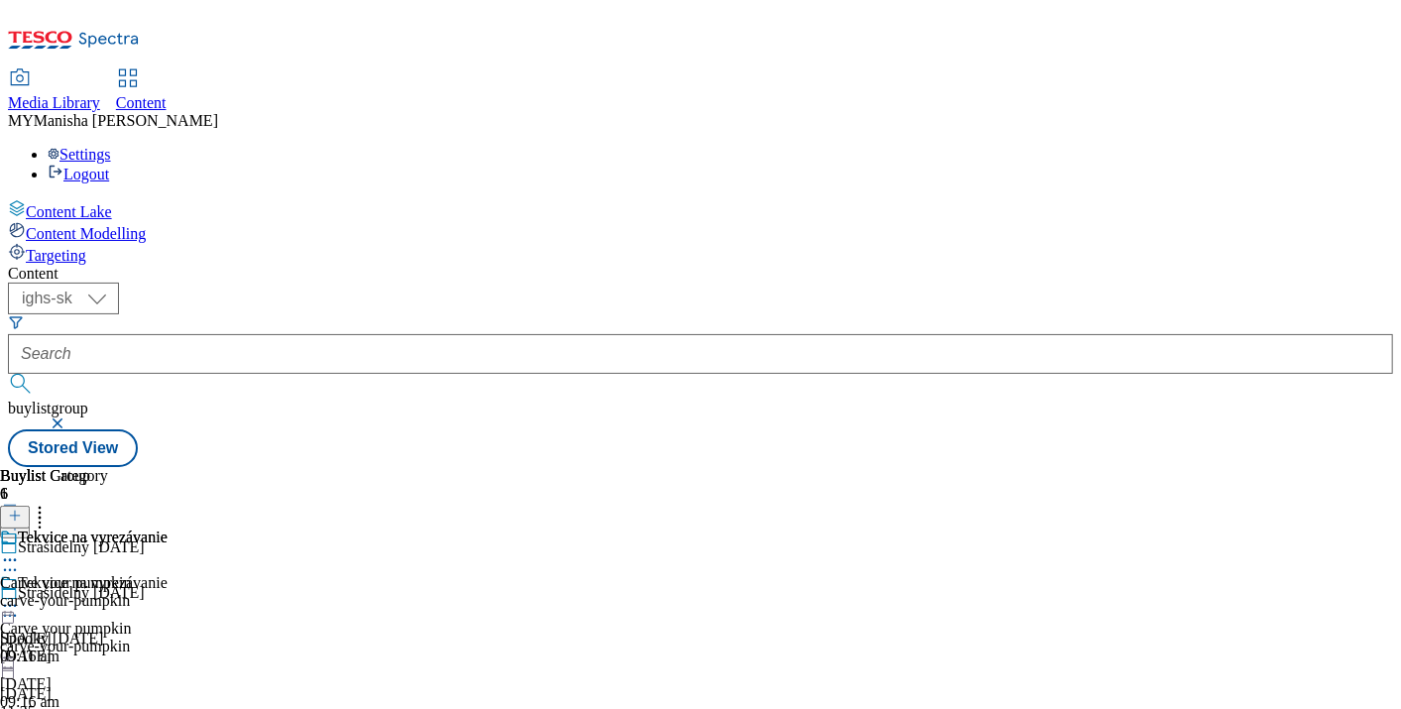
click at [20, 550] on icon at bounding box center [10, 560] width 20 height 20
click at [84, 595] on span "Edit" at bounding box center [72, 602] width 23 height 15
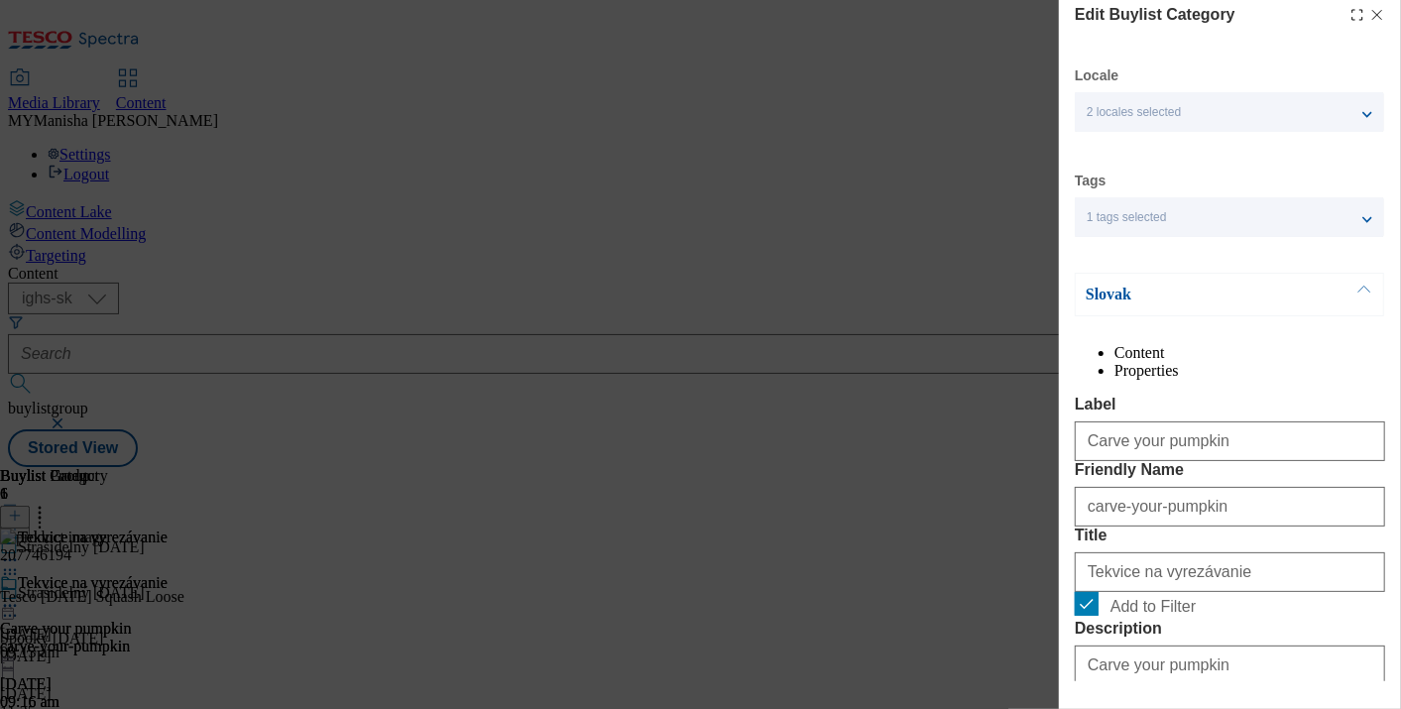
scroll to position [324, 0]
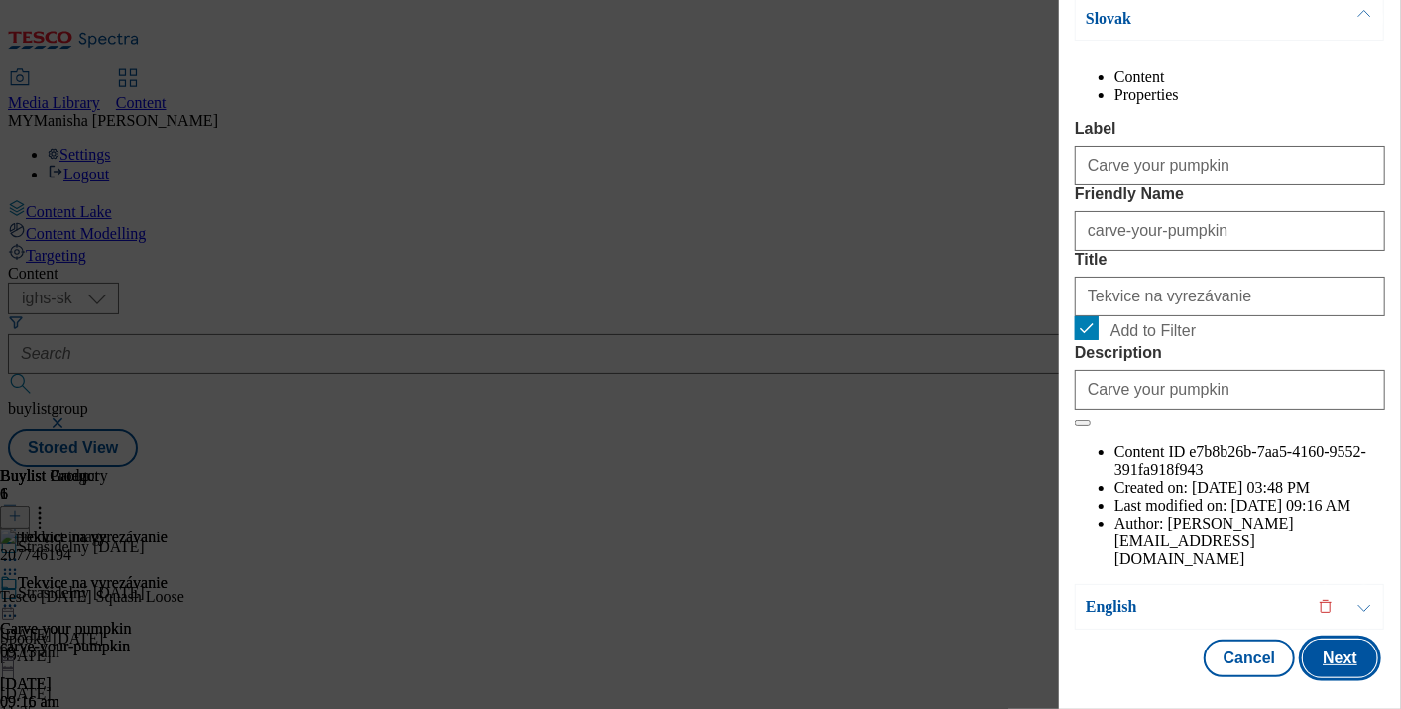
click at [1318, 649] on button "Next" at bounding box center [1340, 659] width 74 height 38
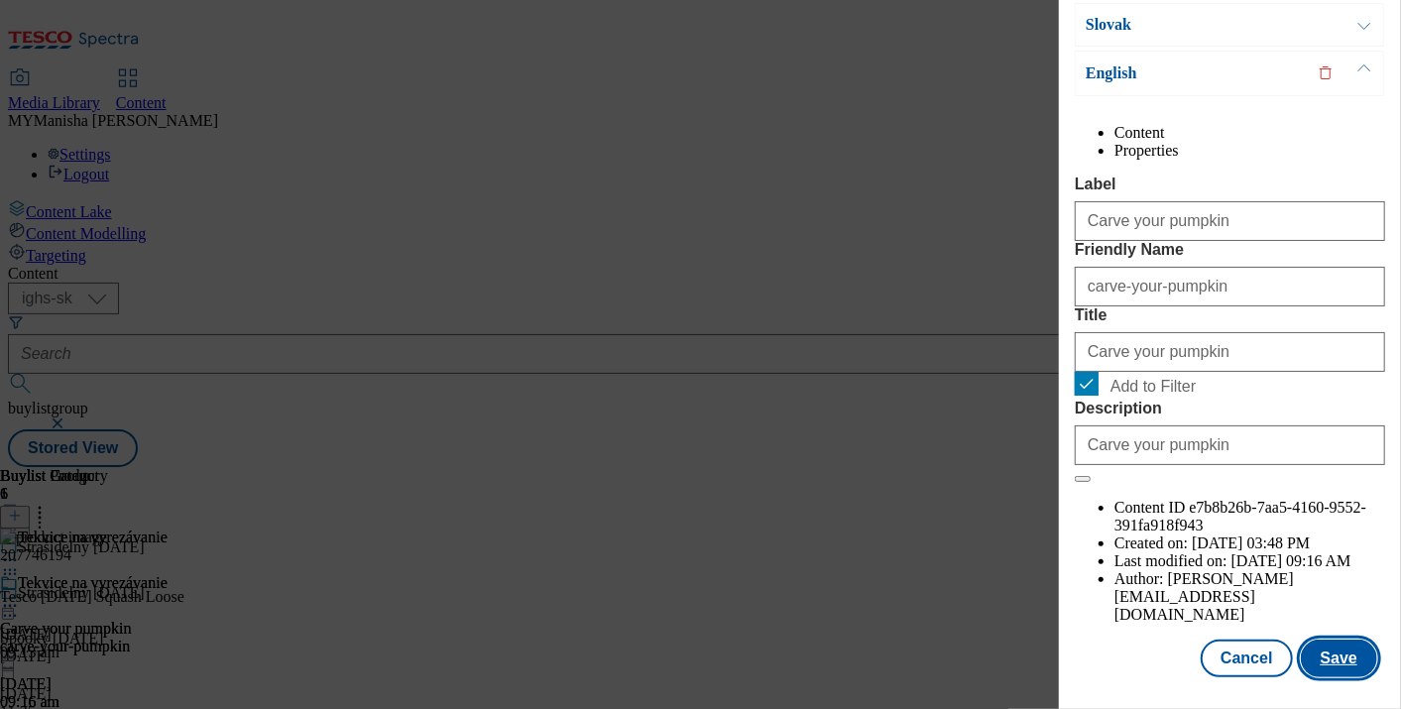
scroll to position [0, 0]
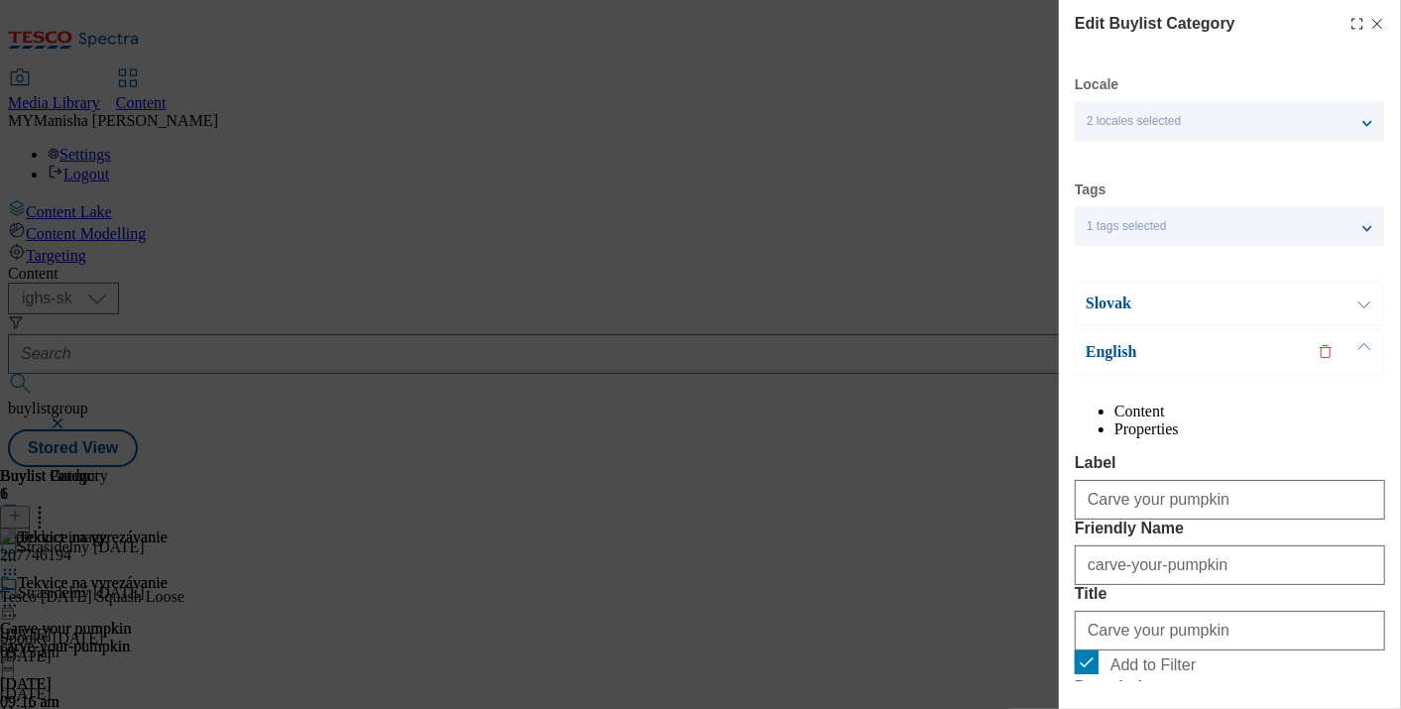
click at [1370, 21] on icon "Modal" at bounding box center [1378, 24] width 16 height 16
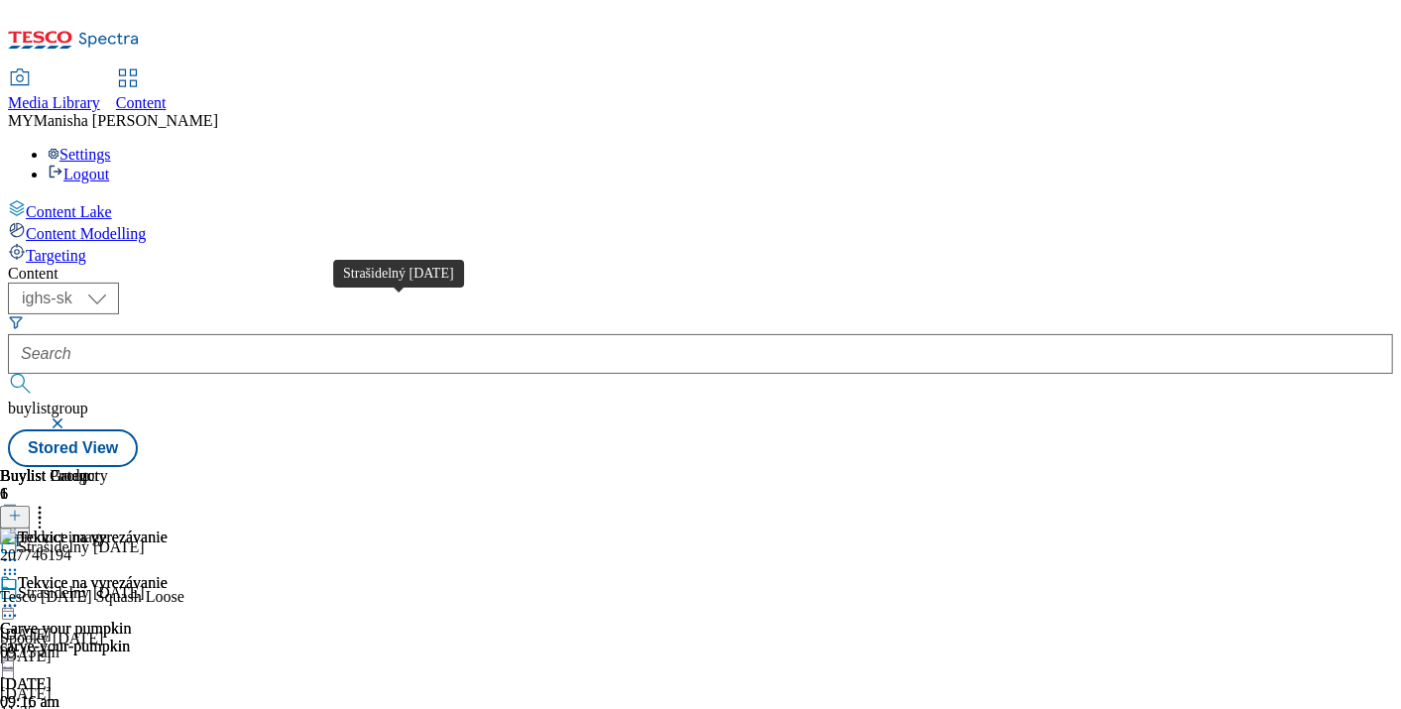
click at [145, 584] on div "Strašidelný Halloween" at bounding box center [81, 593] width 127 height 18
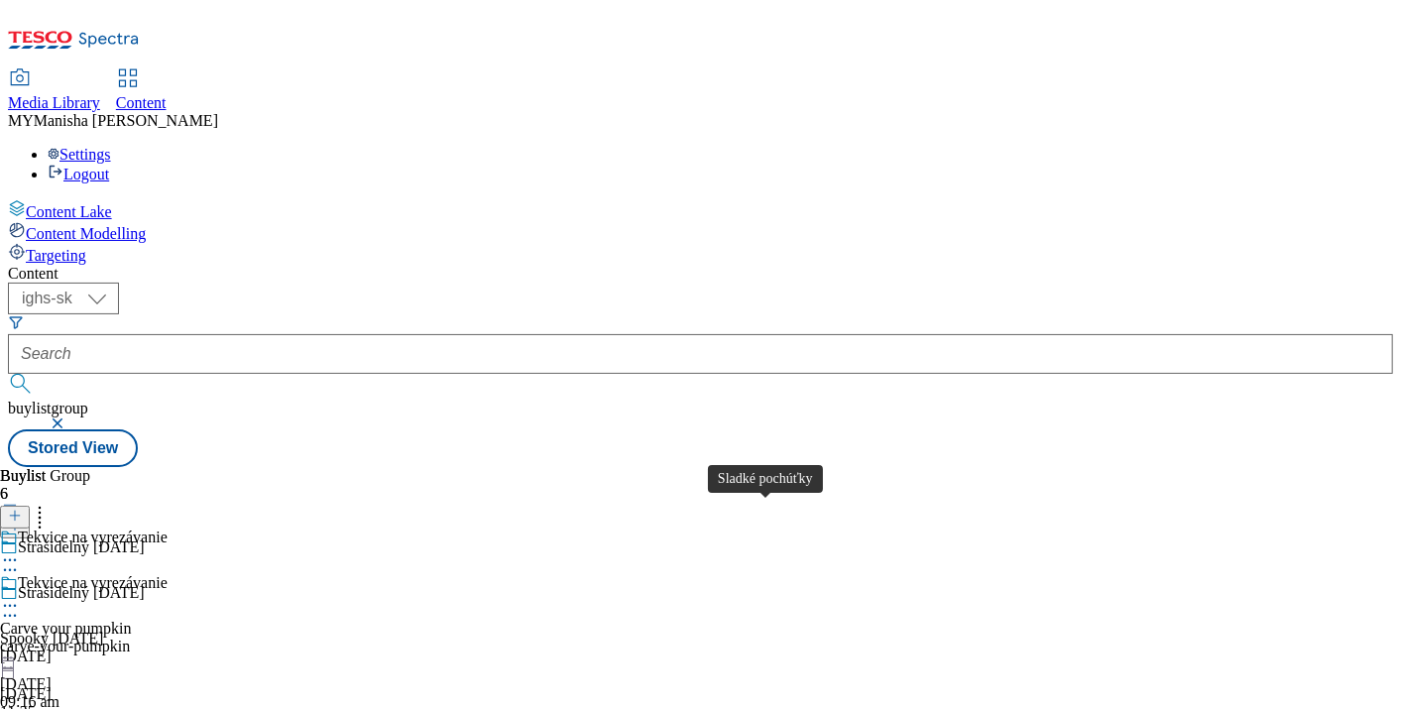
scroll to position [79, 0]
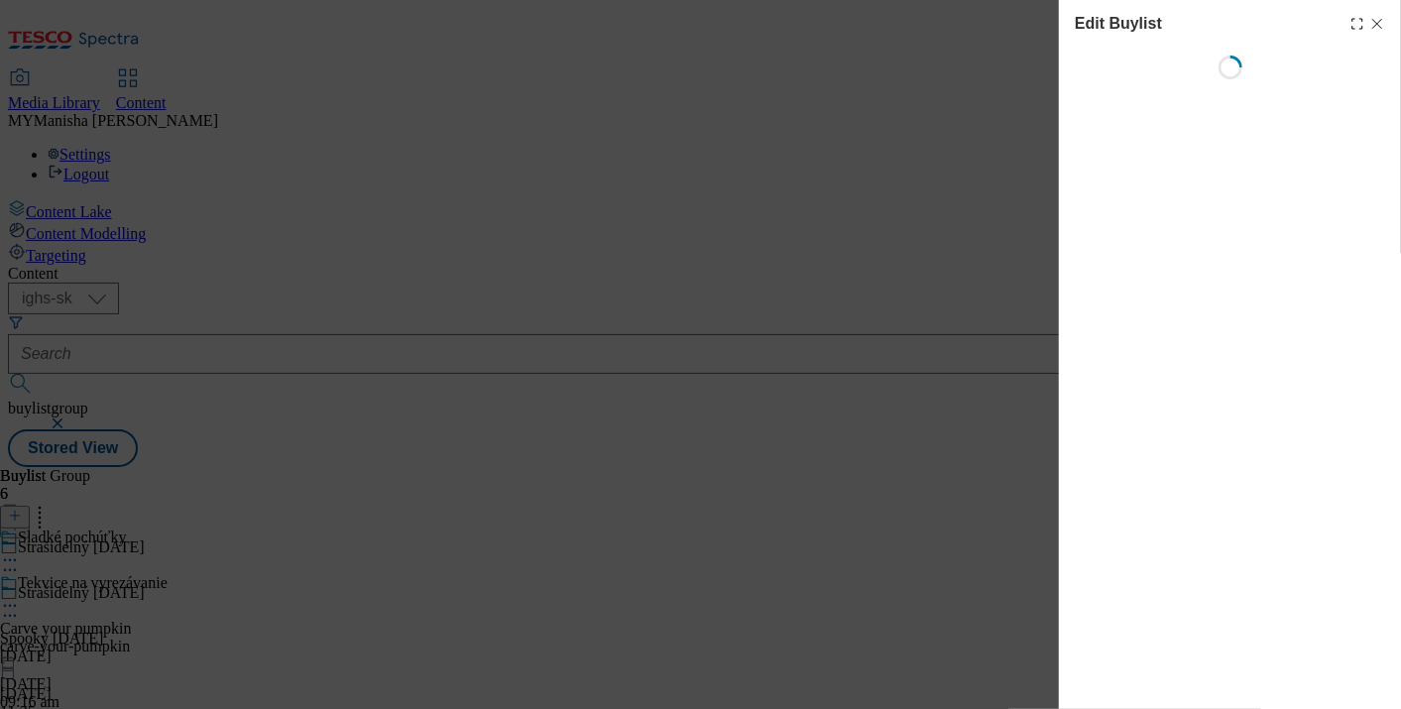
select select "evergreen"
select select "Banner"
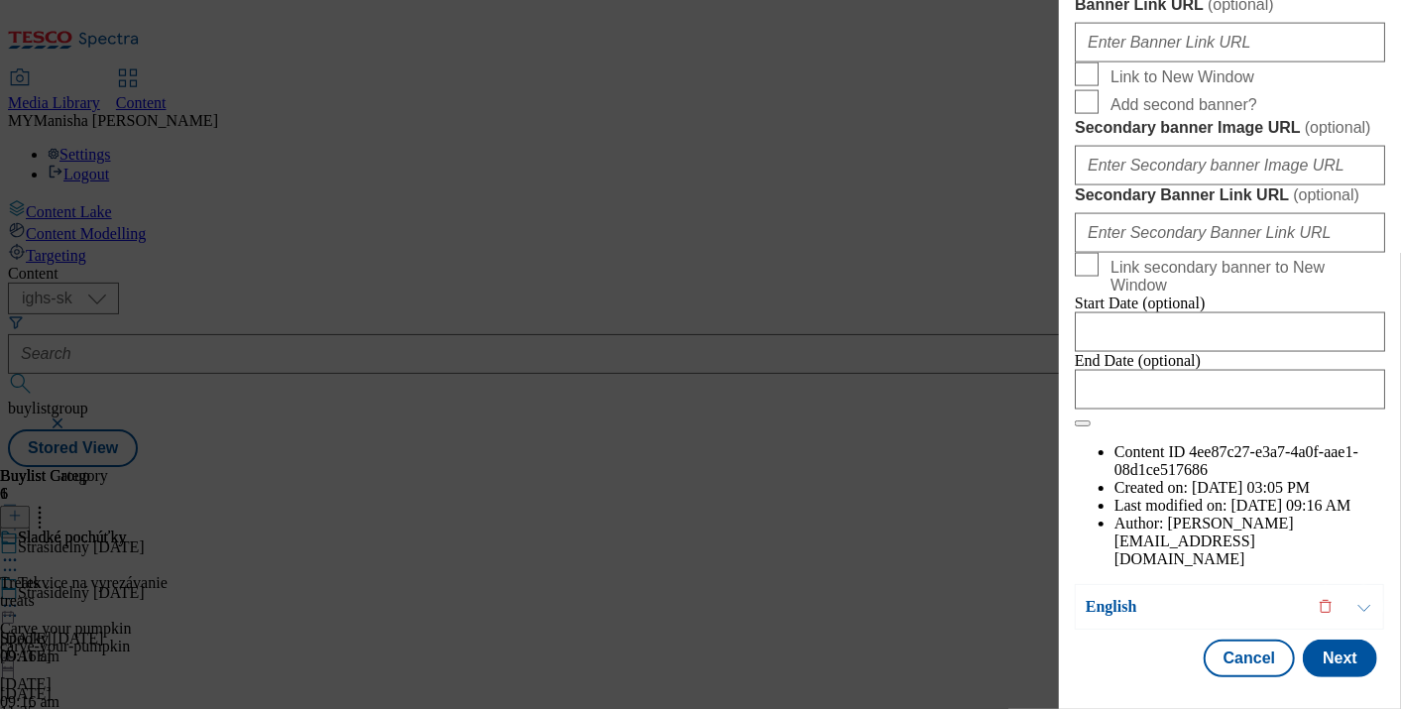
scroll to position [2339, 0]
click at [1336, 640] on button "Next" at bounding box center [1340, 659] width 74 height 38
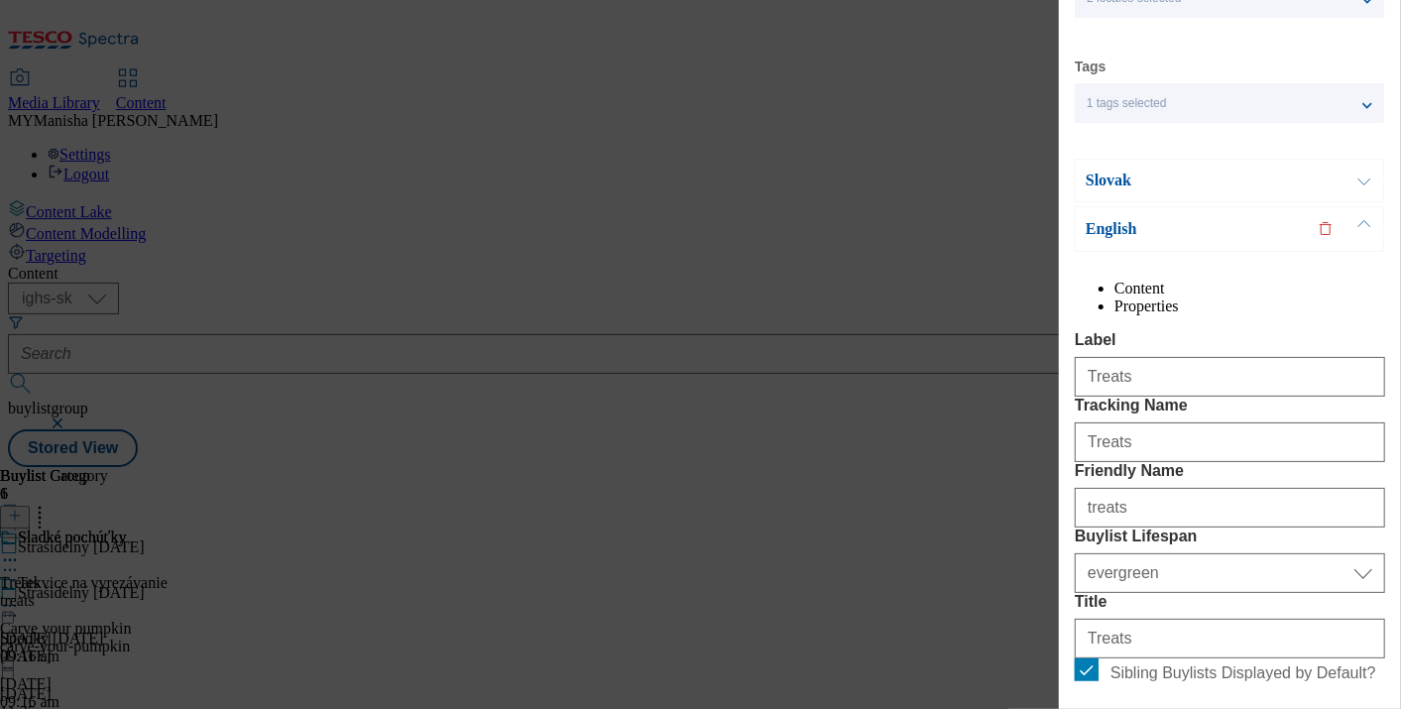
scroll to position [0, 0]
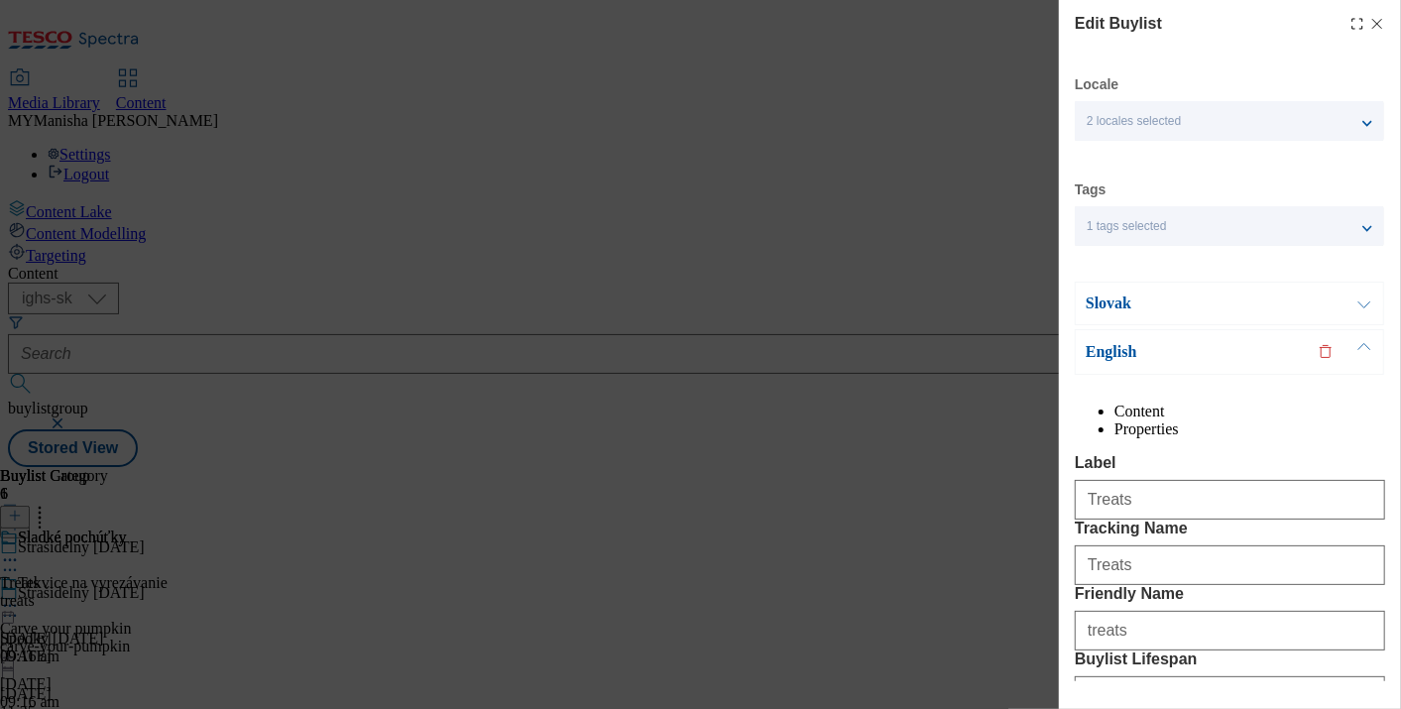
click at [1370, 17] on icon "Modal" at bounding box center [1378, 24] width 16 height 16
select select "evergreen"
select select "Banner"
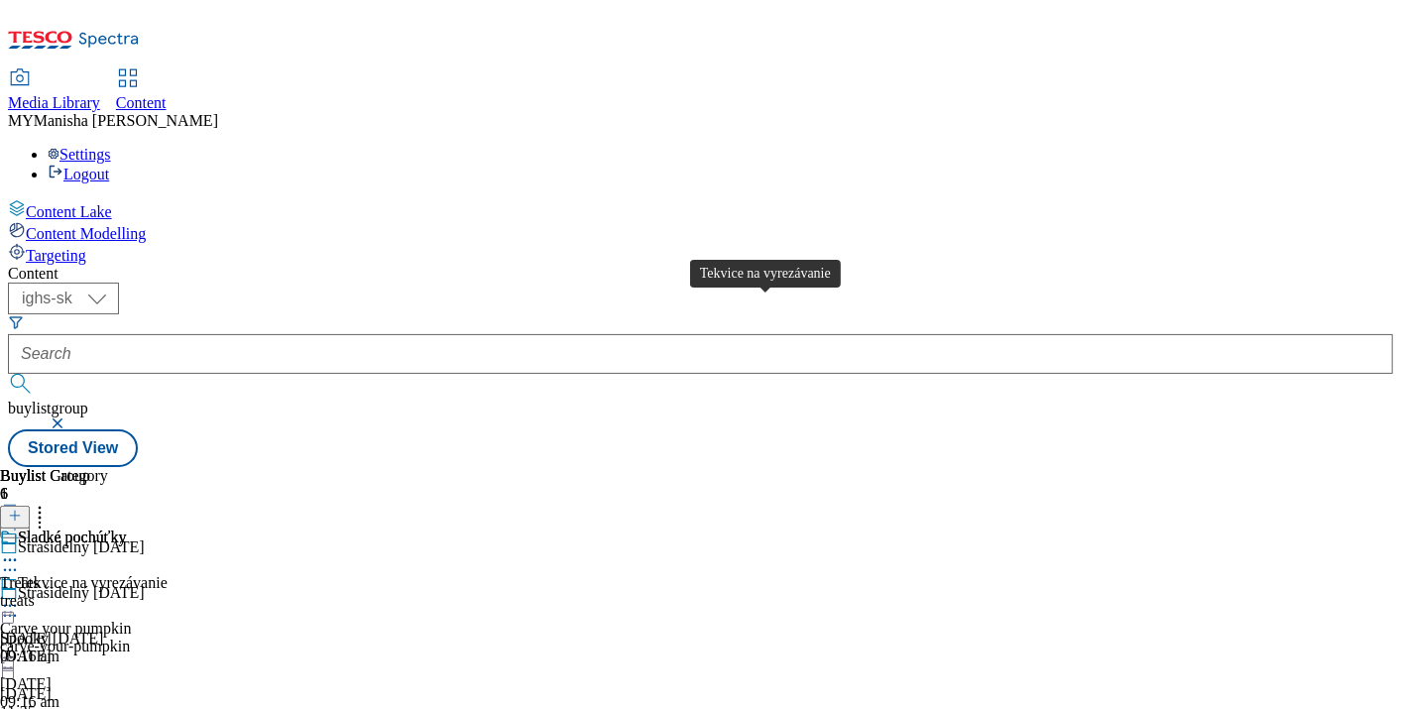
click at [168, 574] on div "Tekvice na vyrezávanie" at bounding box center [93, 583] width 150 height 18
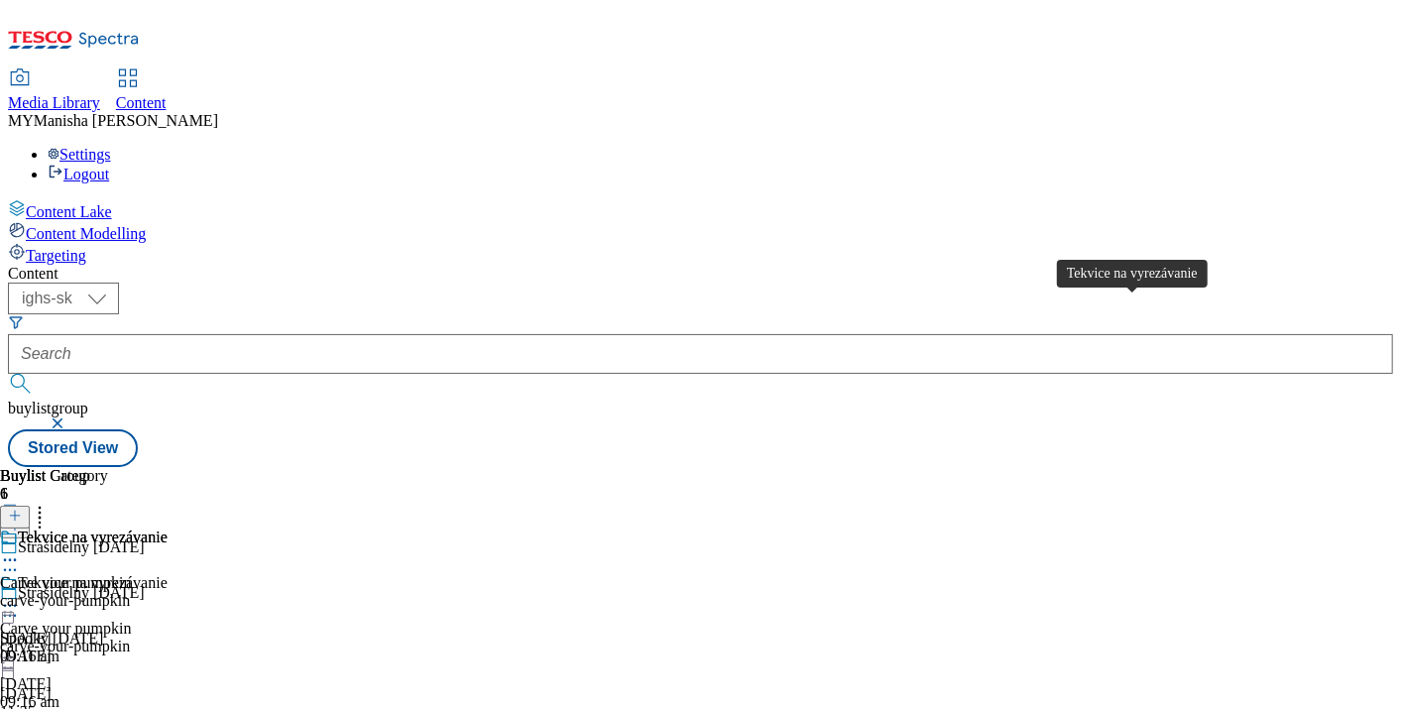
click at [168, 529] on div "Tekvice na vyrezávanie" at bounding box center [93, 538] width 150 height 18
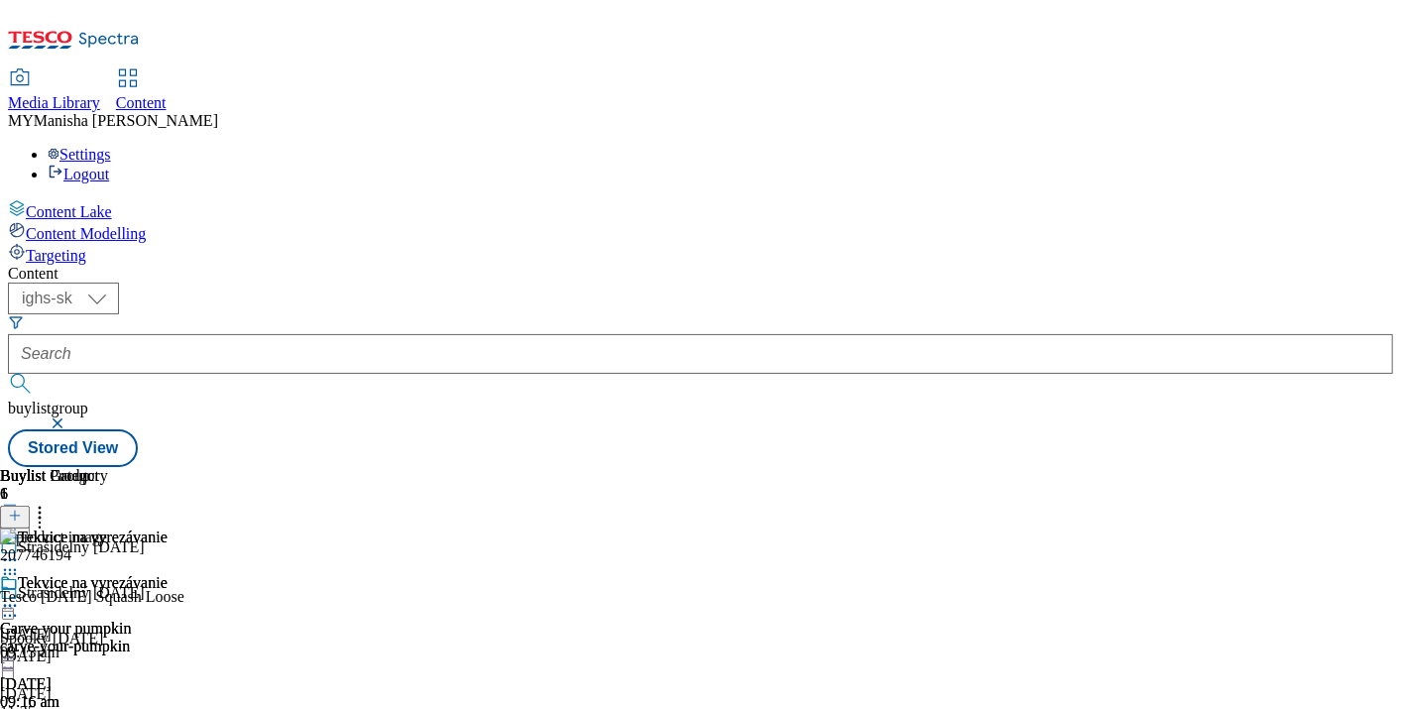
scroll to position [0, 344]
click at [168, 574] on div "Tekvice na vyrezávanie" at bounding box center [84, 597] width 168 height 46
click at [20, 606] on icon at bounding box center [10, 616] width 20 height 20
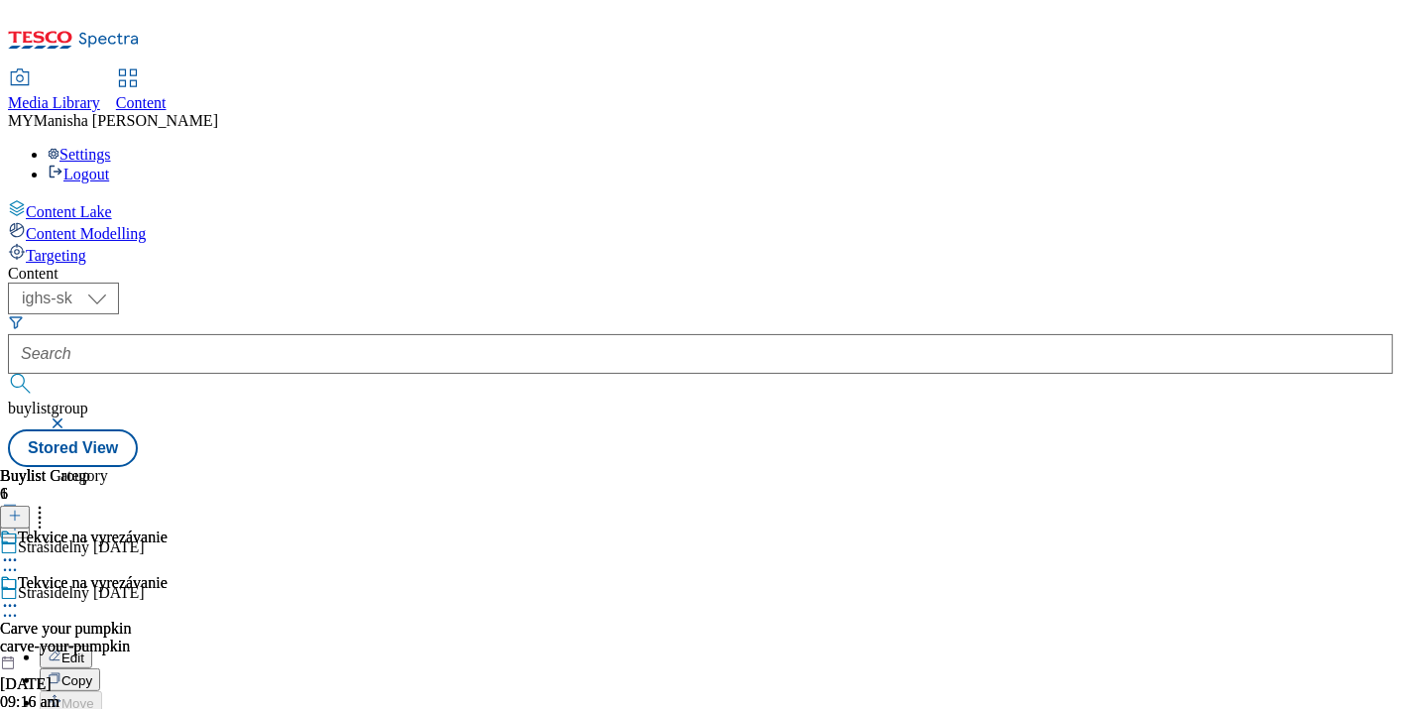
click at [84, 651] on span "Edit" at bounding box center [72, 658] width 23 height 15
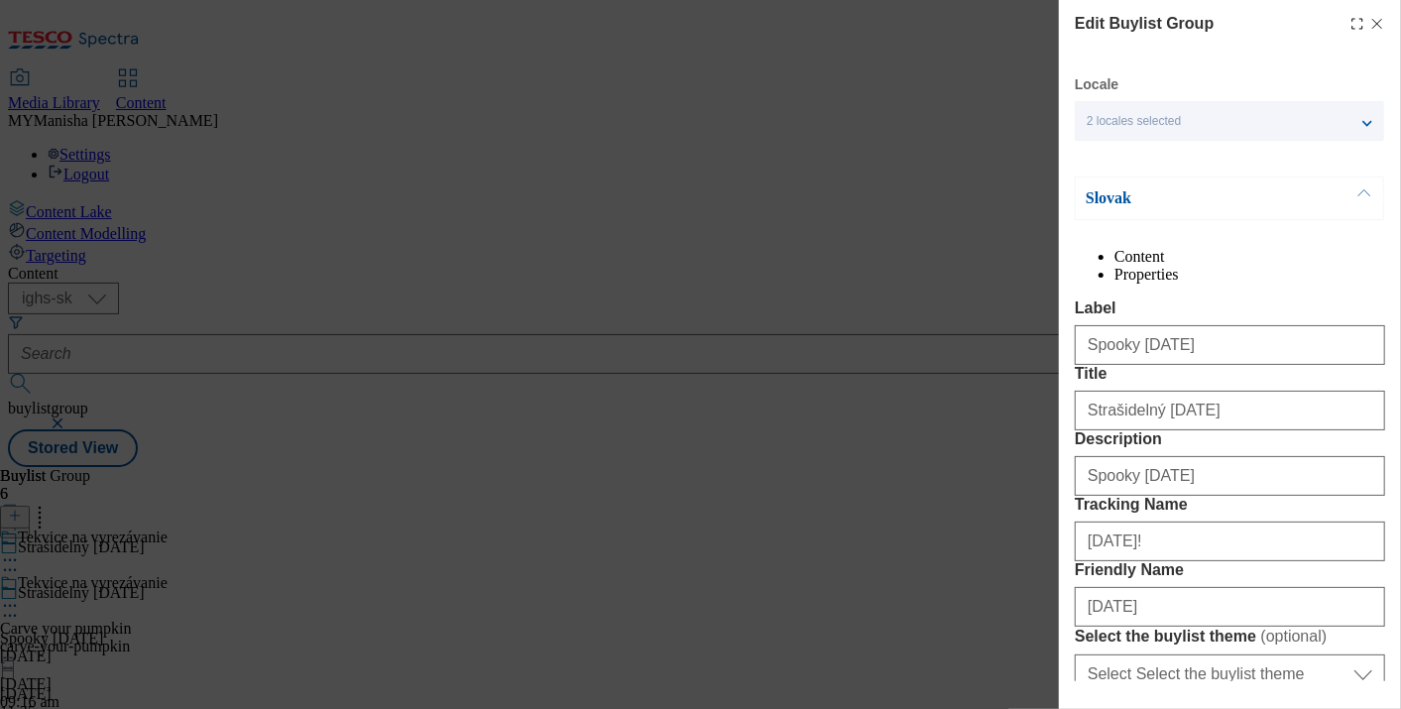
click at [1362, 12] on div "Edit Buylist Group" at bounding box center [1230, 24] width 310 height 24
click at [1370, 18] on icon "Modal" at bounding box center [1378, 24] width 16 height 16
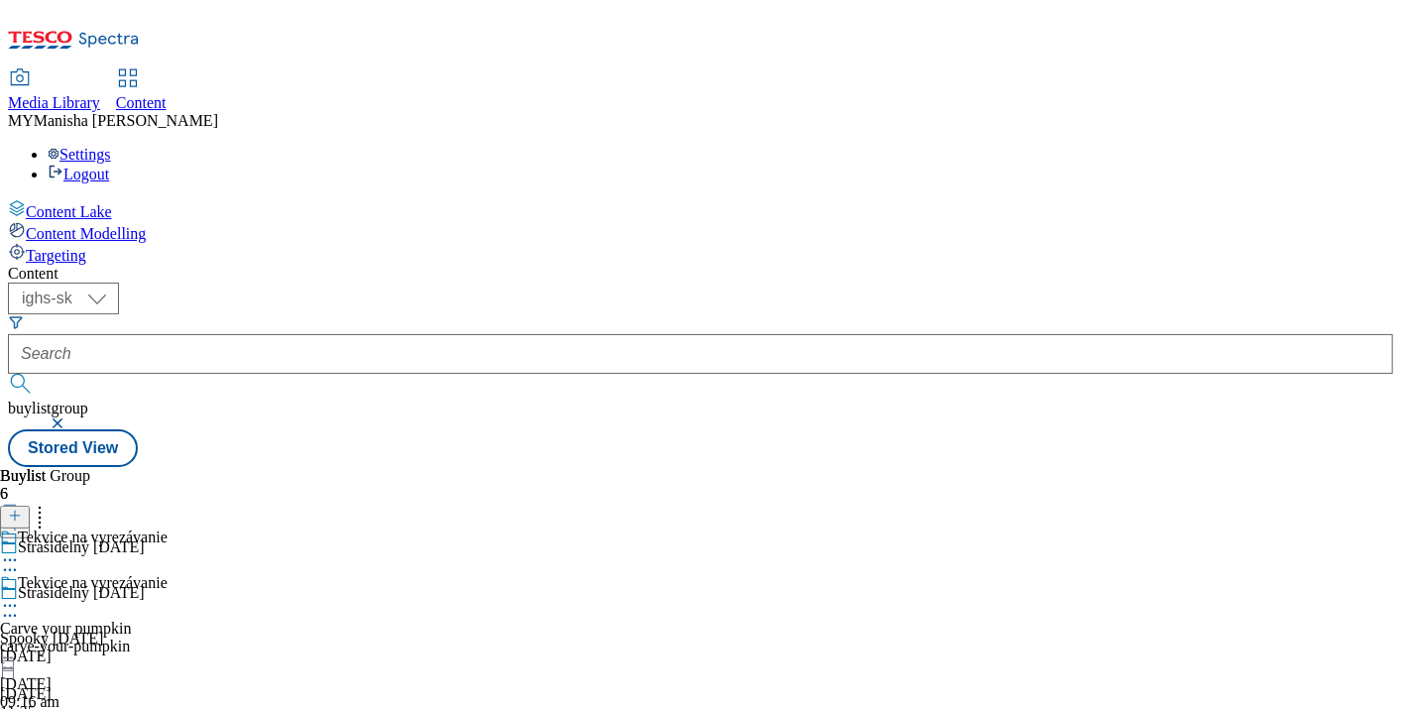
click at [168, 574] on div "Tekvice na vyrezávanie" at bounding box center [84, 597] width 168 height 46
click at [20, 596] on icon at bounding box center [10, 606] width 20 height 20
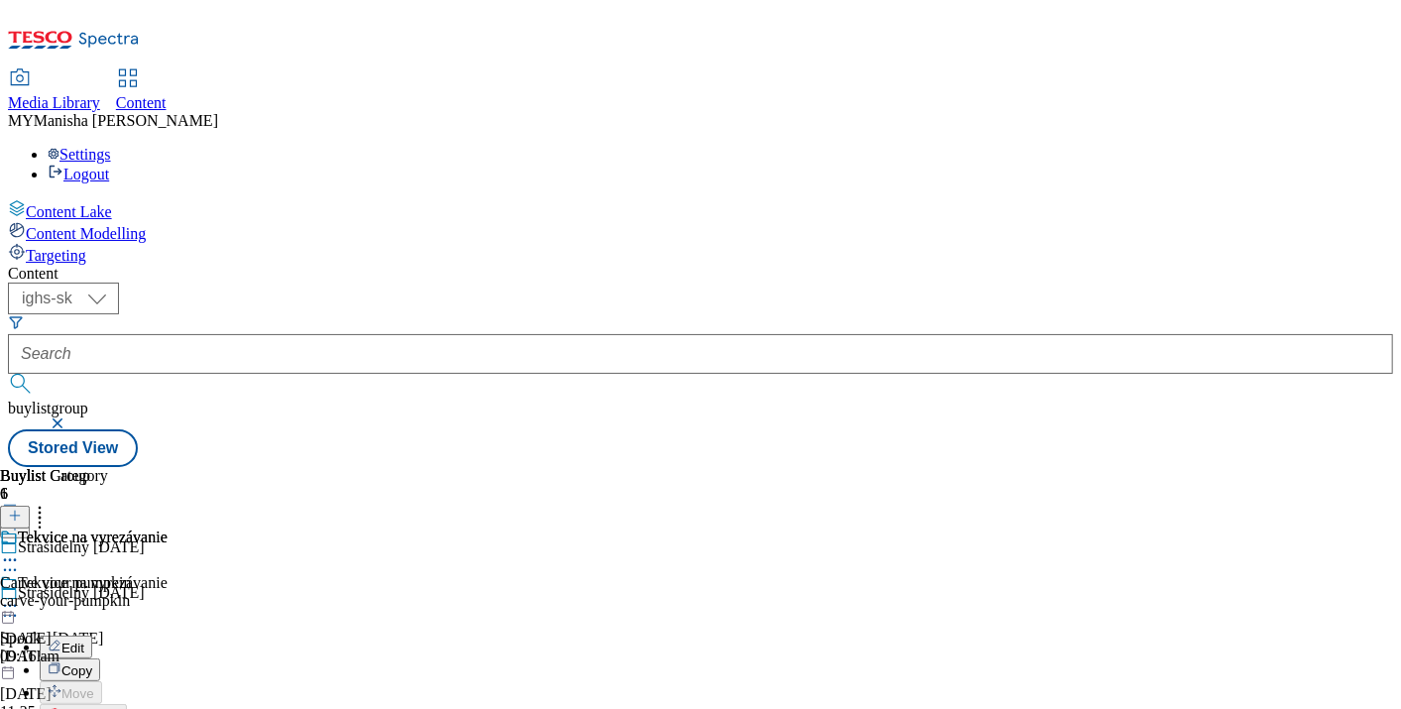
click at [92, 636] on button "Edit" at bounding box center [66, 647] width 53 height 23
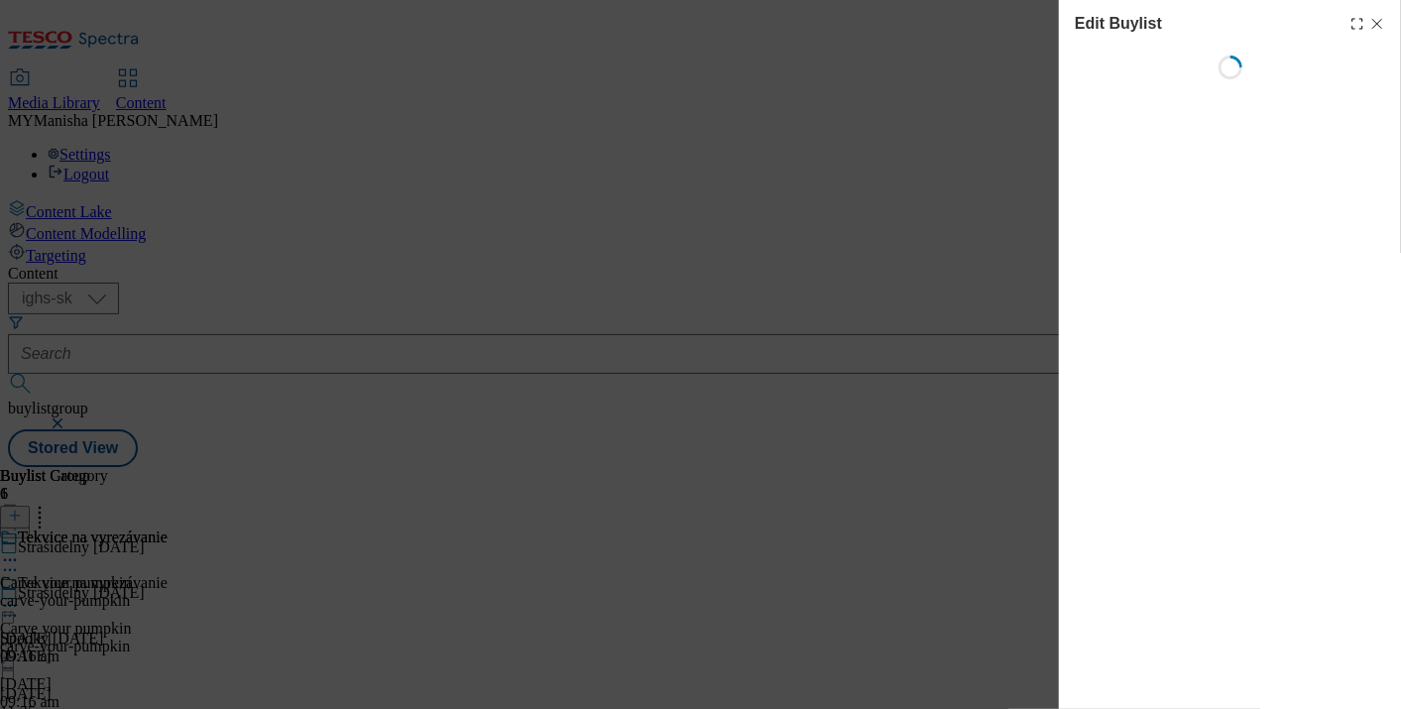
select select "evergreen"
select select "Banner"
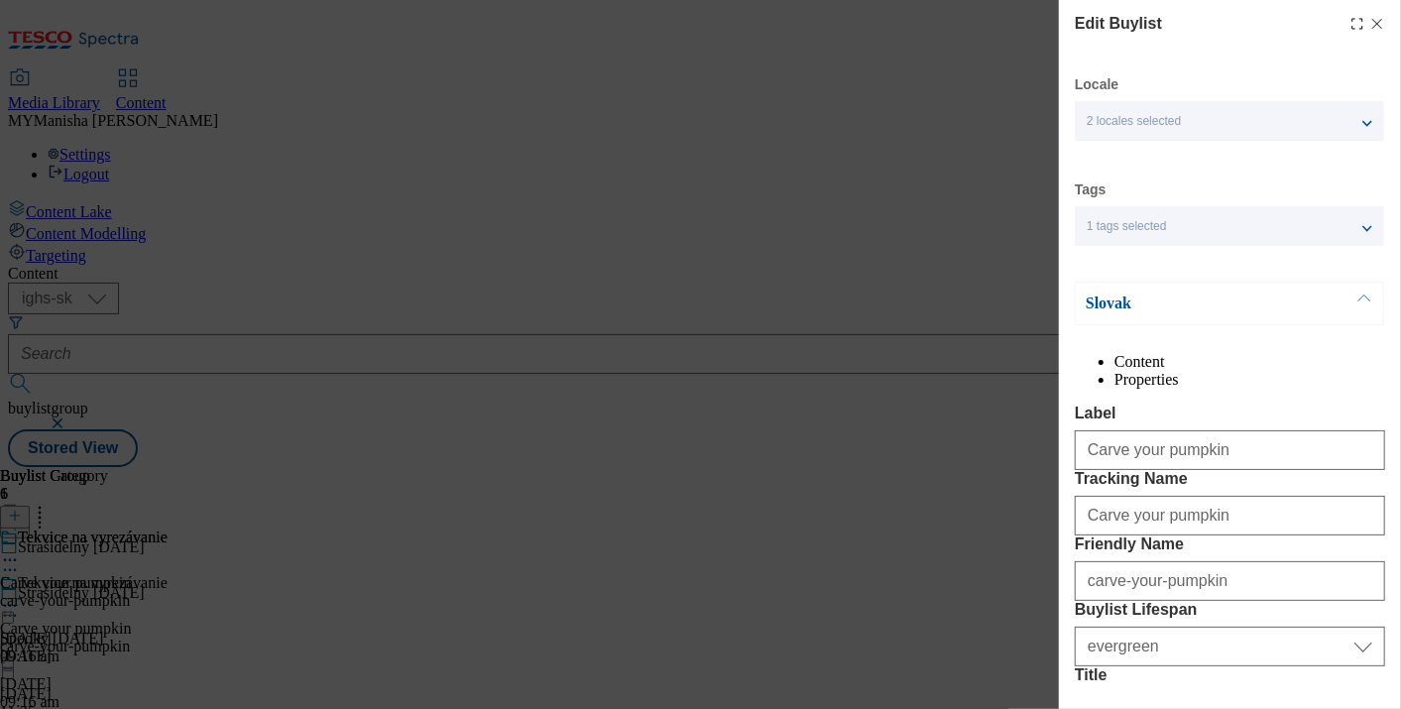
click at [1370, 27] on icon "Modal" at bounding box center [1378, 24] width 16 height 16
select select "evergreen"
select select "Banner"
